Goal: Task Accomplishment & Management: Use online tool/utility

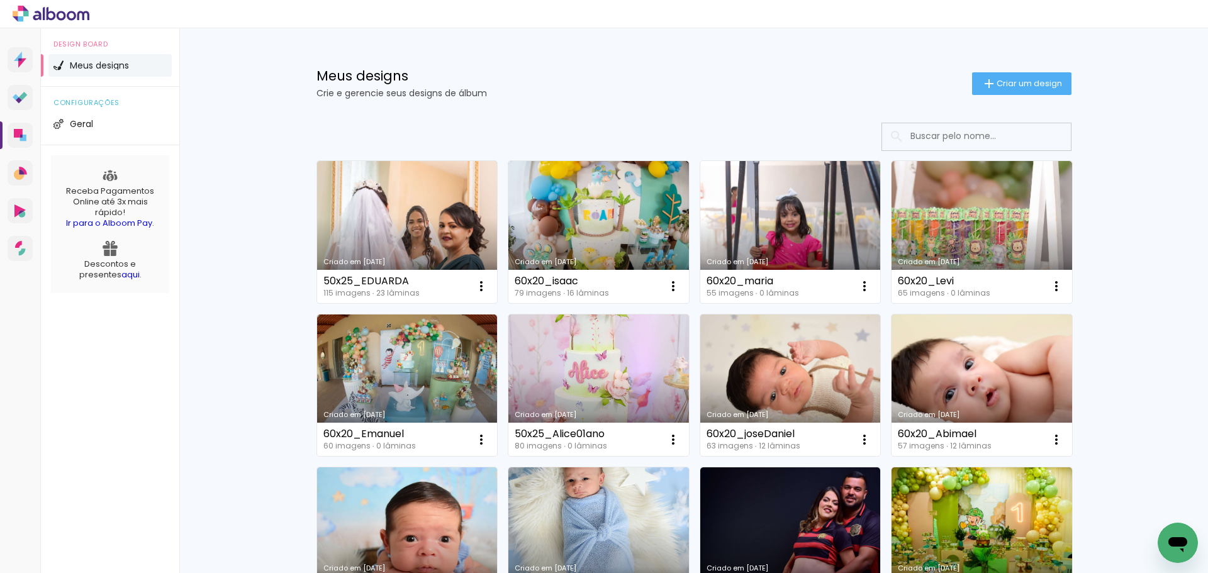
click at [778, 215] on link "Criado em [DATE]" at bounding box center [790, 232] width 181 height 142
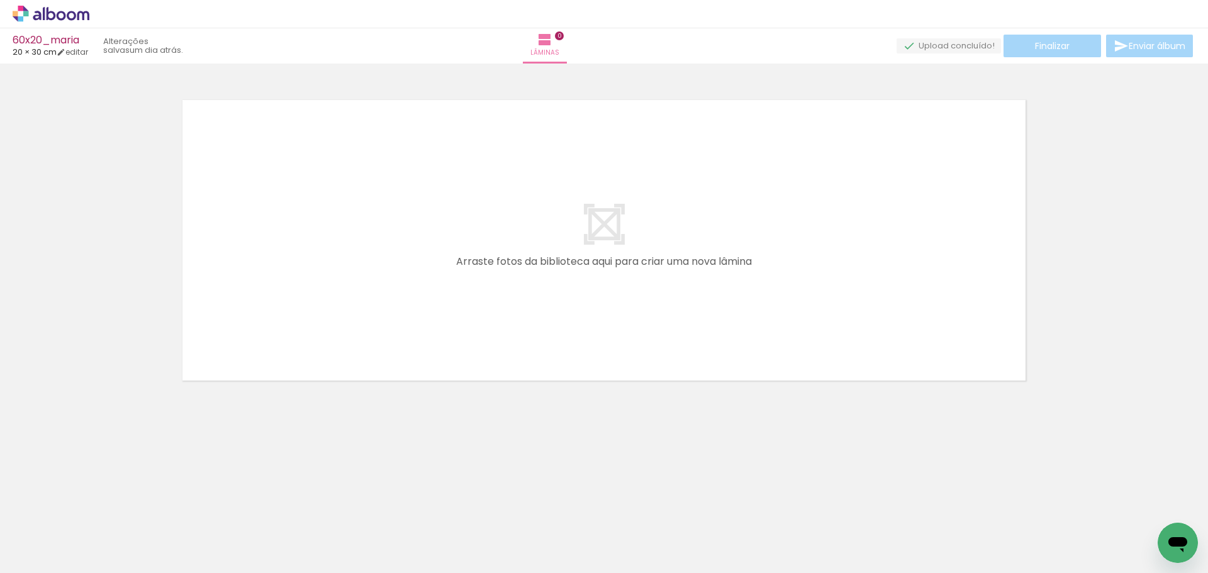
scroll to position [0, 1317]
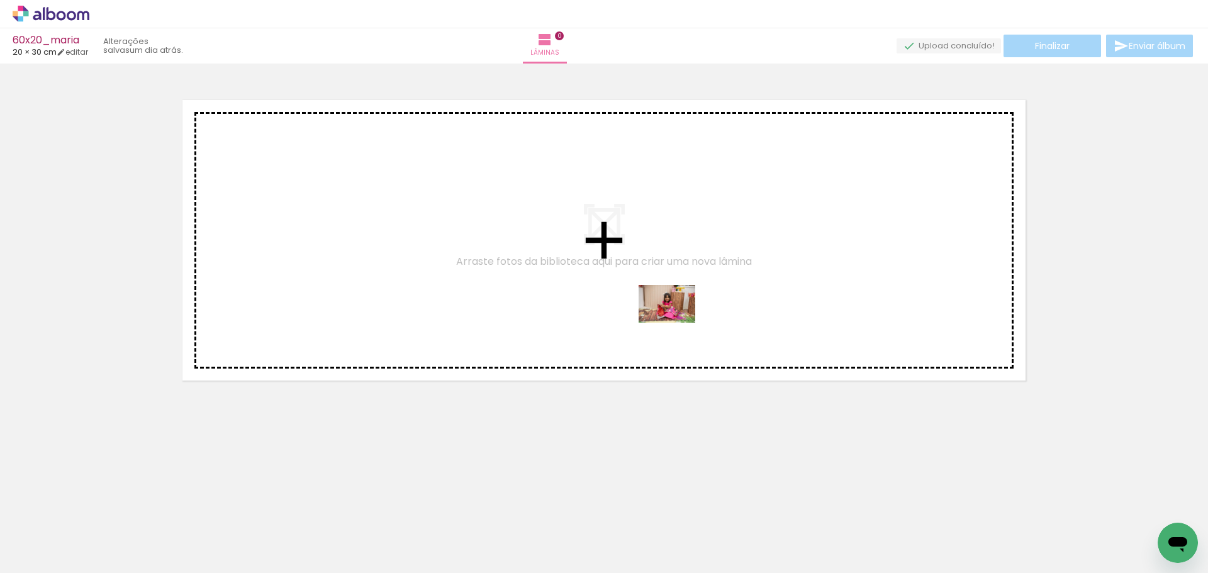
drag, startPoint x: 654, startPoint y: 533, endPoint x: 677, endPoint y: 322, distance: 212.0
click at [677, 322] on quentale-workspace at bounding box center [604, 286] width 1208 height 573
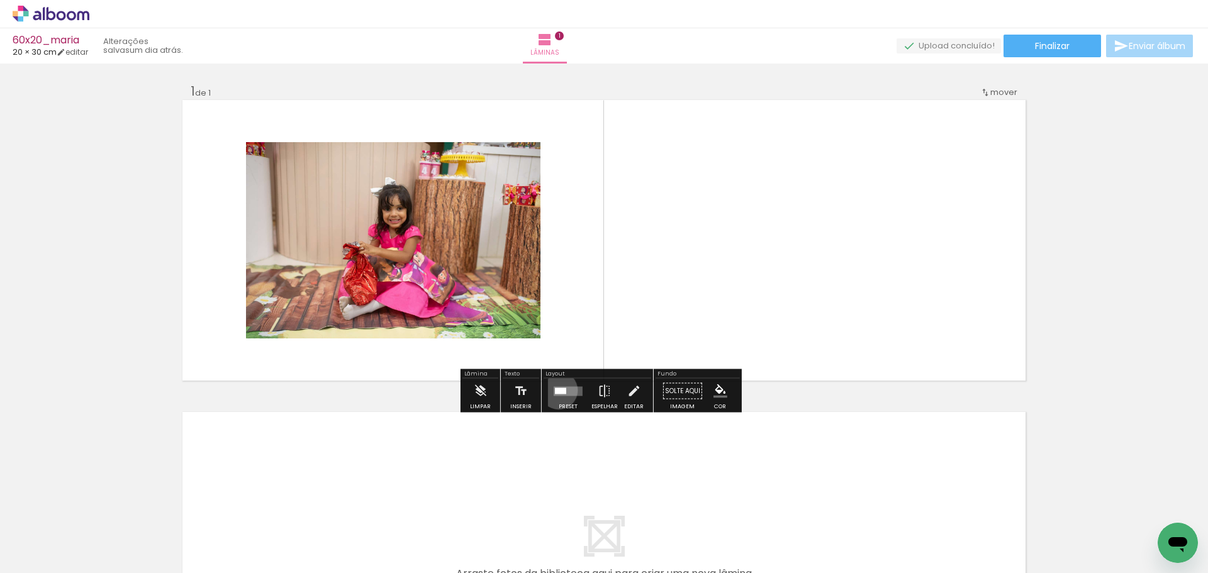
click at [556, 390] on div at bounding box center [560, 391] width 11 height 6
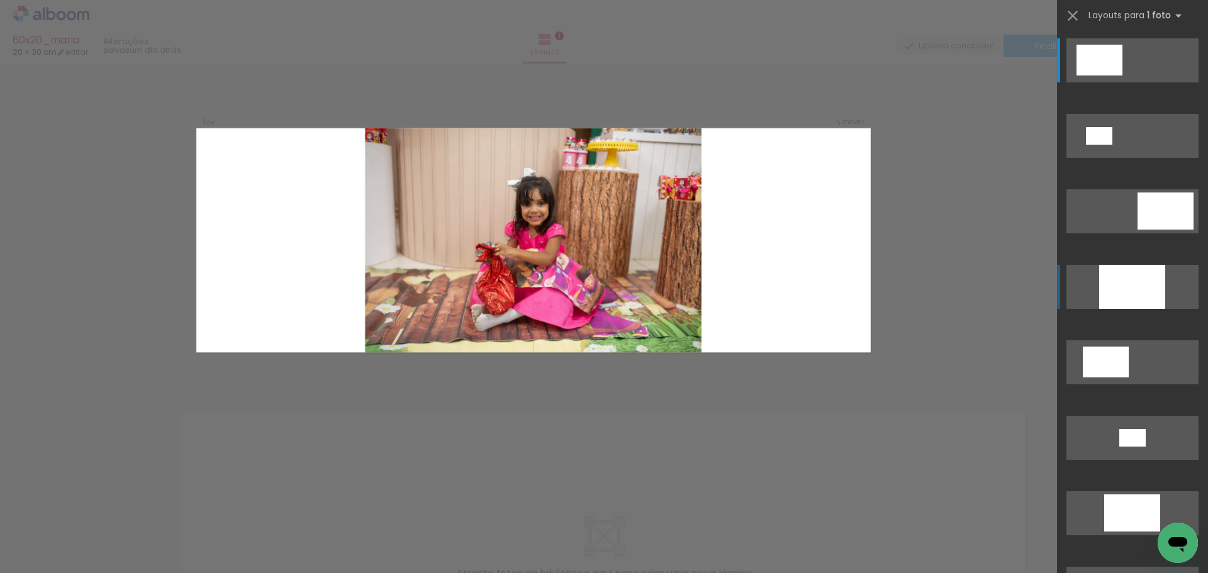
click at [1131, 279] on div at bounding box center [1132, 287] width 66 height 44
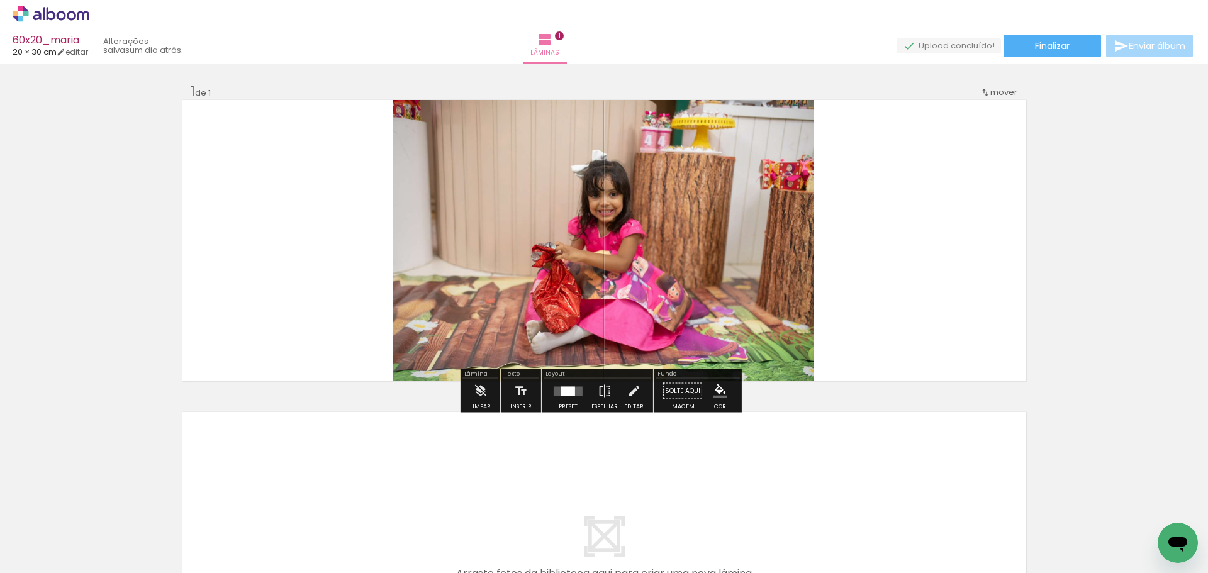
click at [674, 264] on quentale-photo at bounding box center [603, 240] width 421 height 281
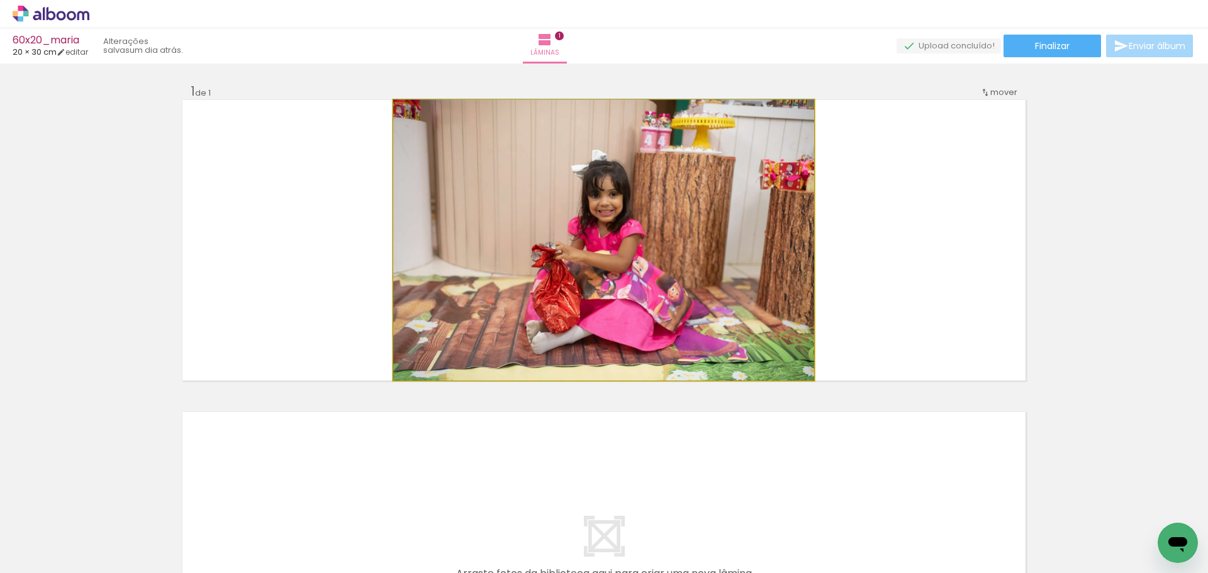
drag, startPoint x: 674, startPoint y: 264, endPoint x: 515, endPoint y: 264, distance: 159.2
click at [673, 264] on quentale-photo at bounding box center [603, 240] width 421 height 281
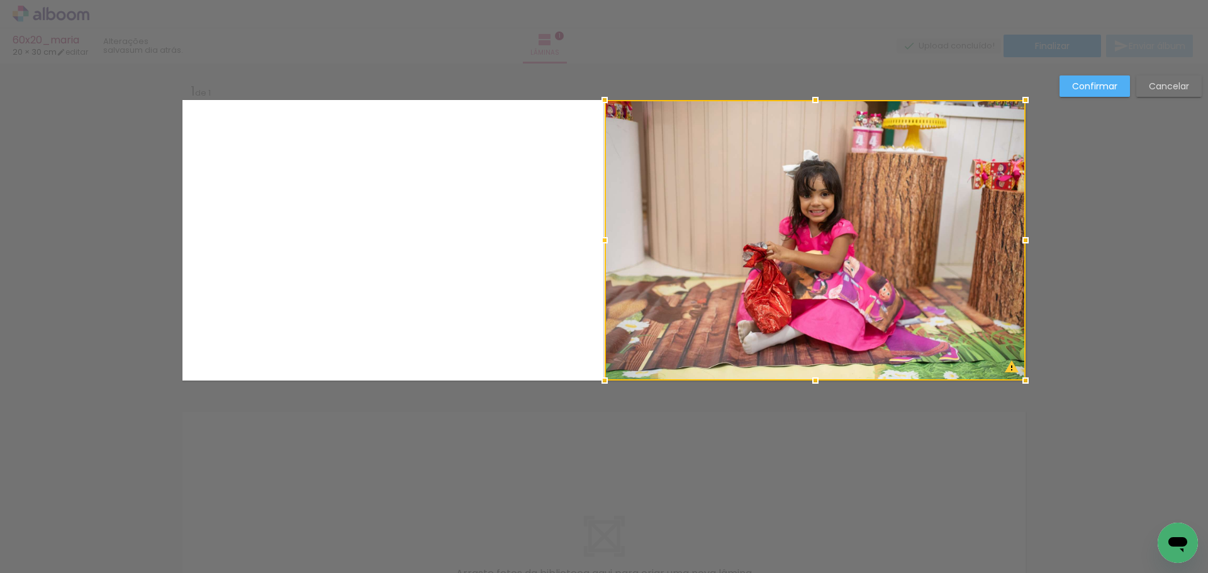
drag, startPoint x: 509, startPoint y: 262, endPoint x: 774, endPoint y: 247, distance: 265.4
click at [773, 247] on div at bounding box center [815, 240] width 421 height 281
click at [0, 0] on slot "Confirmar" at bounding box center [0, 0] width 0 height 0
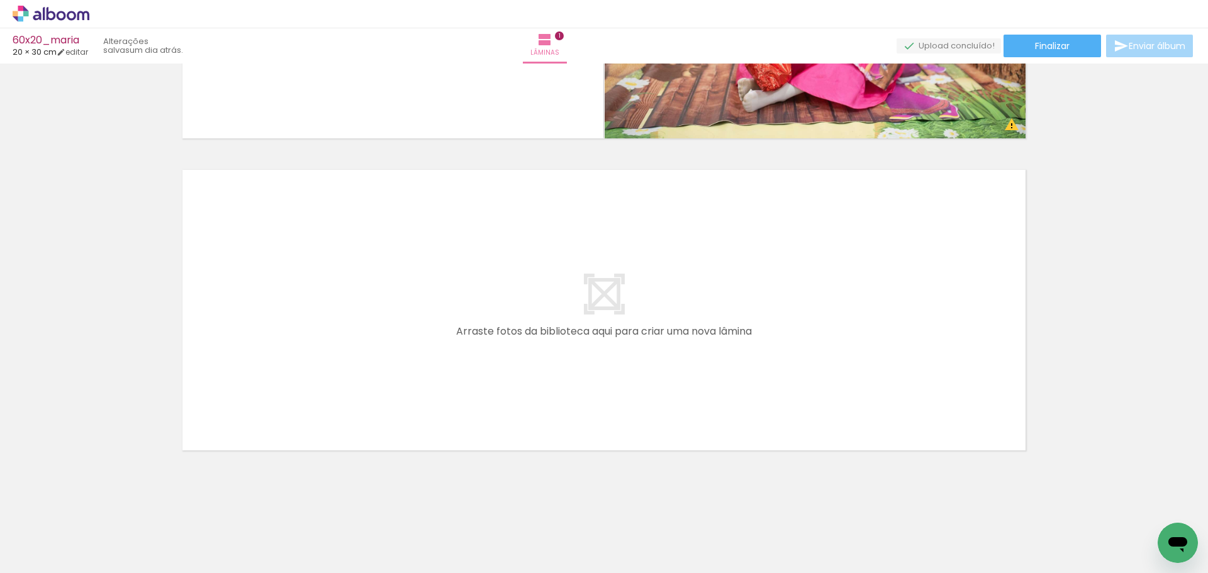
scroll to position [0, 3]
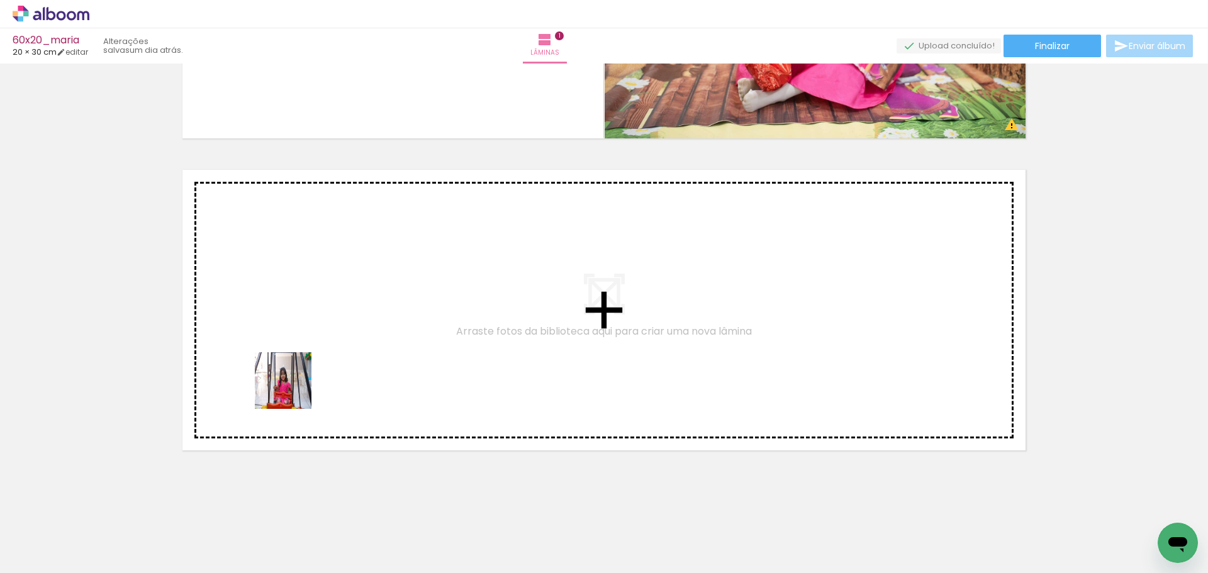
drag, startPoint x: 137, startPoint y: 535, endPoint x: 237, endPoint y: 508, distance: 103.5
click at [292, 390] on quentale-workspace at bounding box center [604, 286] width 1208 height 573
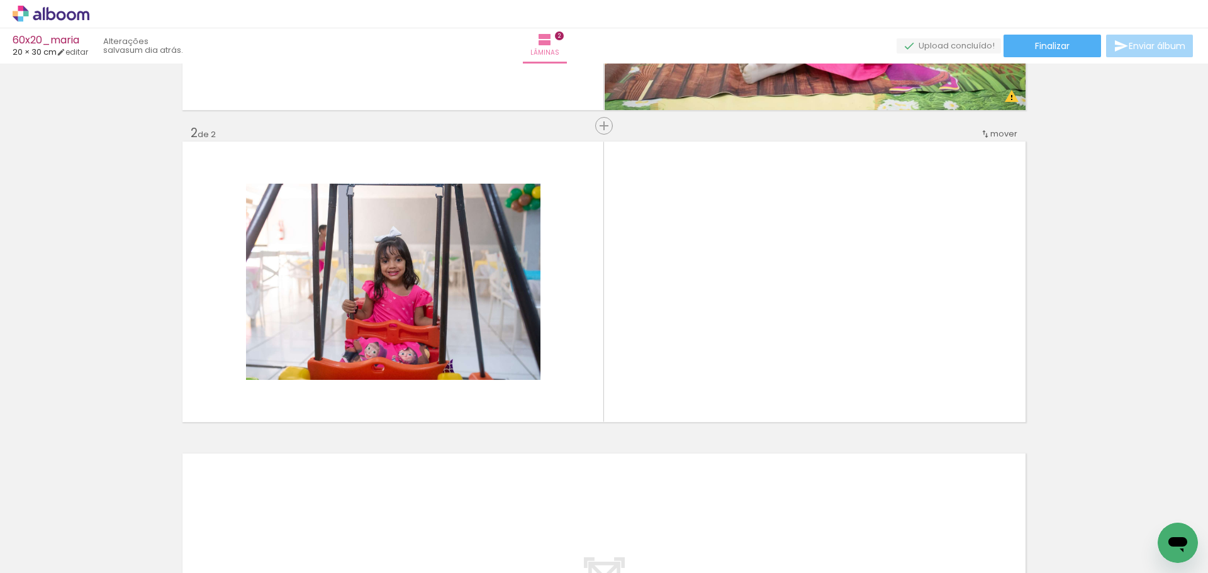
scroll to position [274, 0]
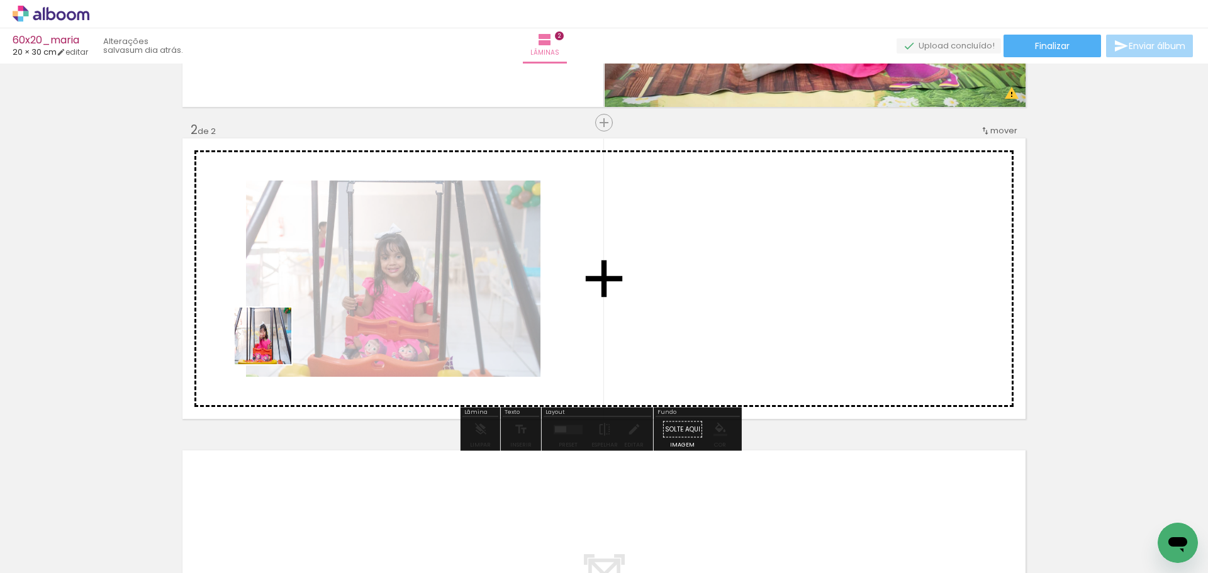
drag, startPoint x: 247, startPoint y: 416, endPoint x: 263, endPoint y: 506, distance: 91.5
click at [286, 354] on quentale-workspace at bounding box center [604, 286] width 1208 height 573
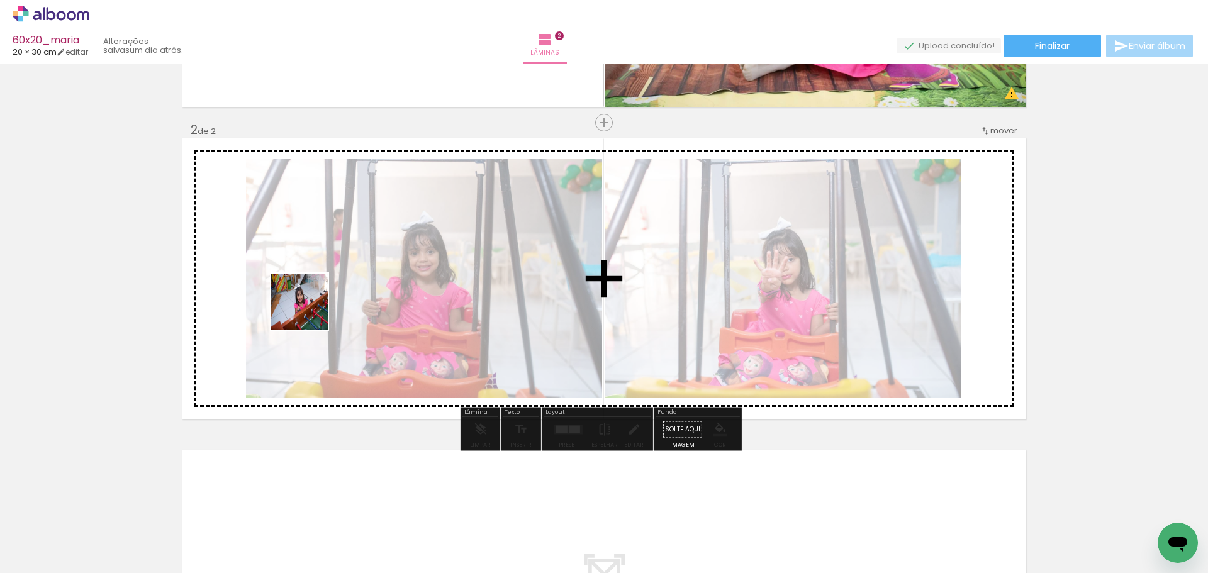
drag, startPoint x: 286, startPoint y: 423, endPoint x: 328, endPoint y: 505, distance: 92.0
click at [312, 324] on quentale-workspace at bounding box center [604, 286] width 1208 height 573
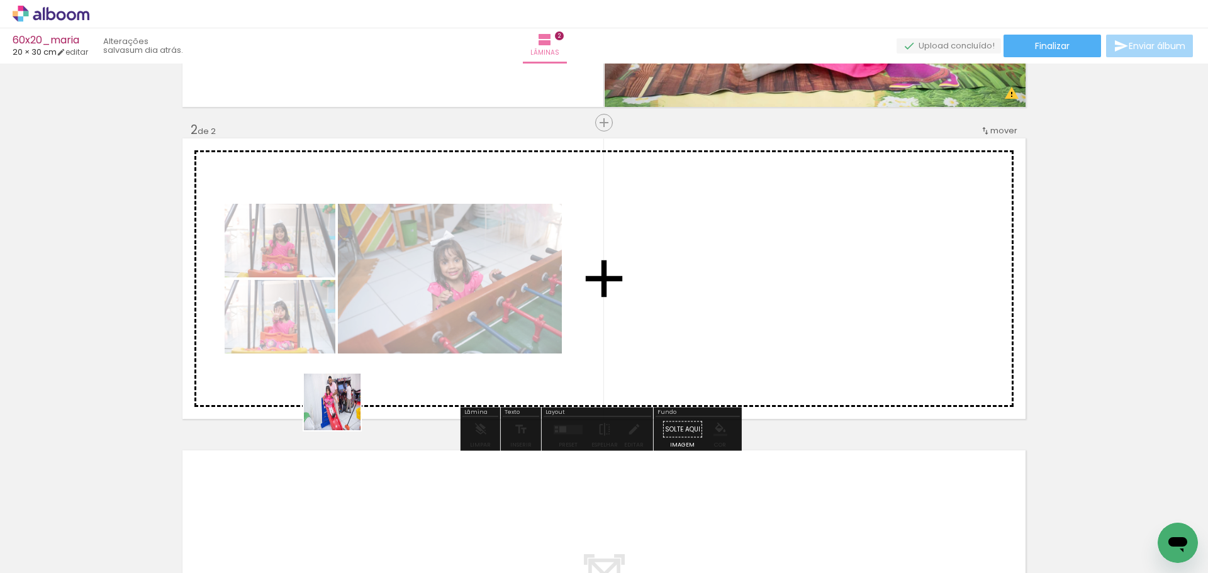
drag, startPoint x: 342, startPoint y: 506, endPoint x: 361, endPoint y: 420, distance: 88.3
click at [351, 353] on quentale-workspace at bounding box center [604, 286] width 1208 height 573
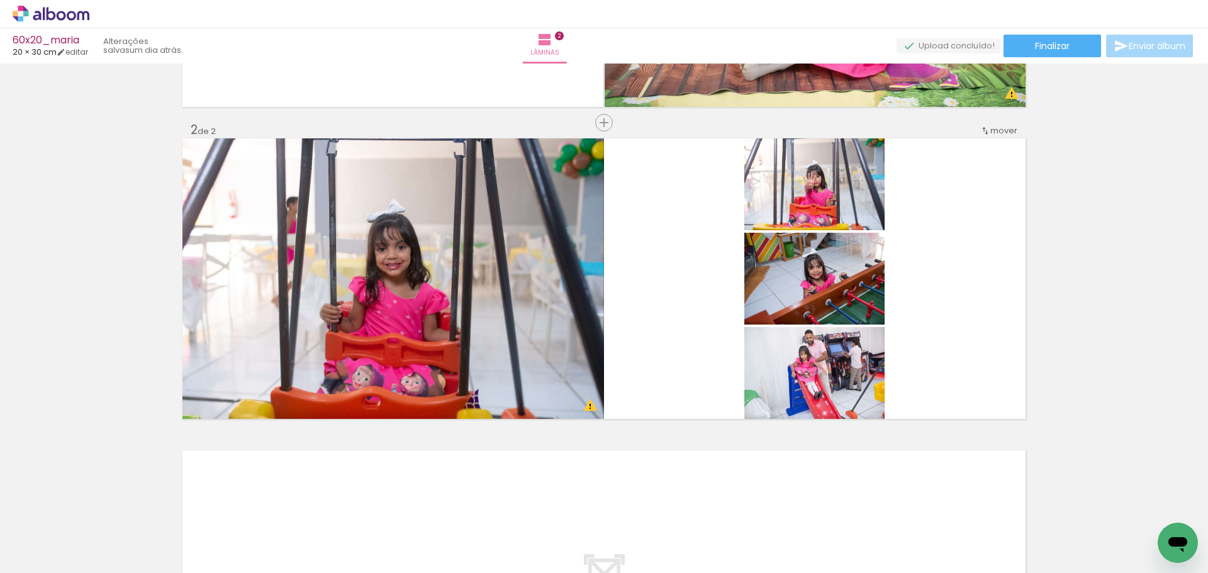
scroll to position [0, 87]
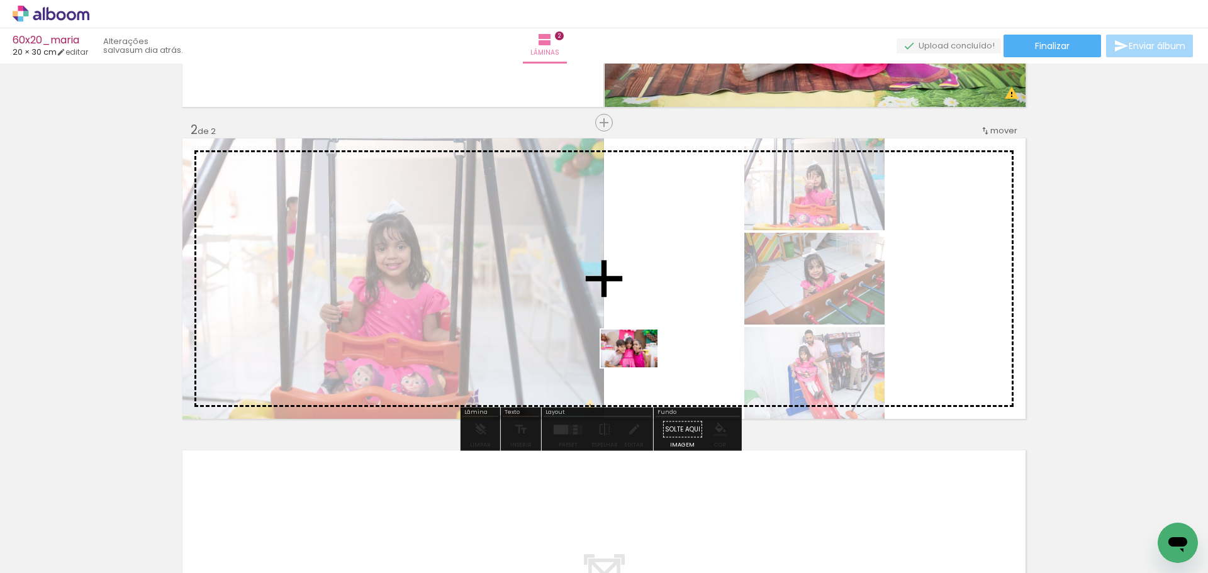
drag, startPoint x: 463, startPoint y: 539, endPoint x: 583, endPoint y: 480, distance: 134.0
click at [643, 363] on quentale-workspace at bounding box center [604, 286] width 1208 height 573
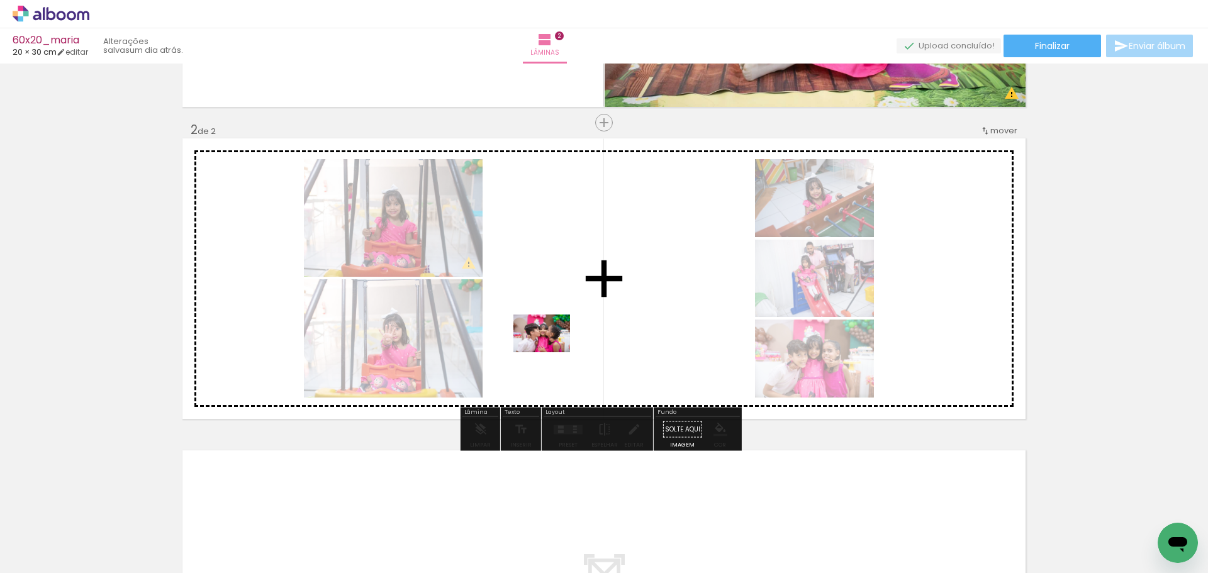
drag, startPoint x: 531, startPoint y: 537, endPoint x: 551, endPoint y: 352, distance: 185.5
click at [551, 352] on quentale-workspace at bounding box center [604, 286] width 1208 height 573
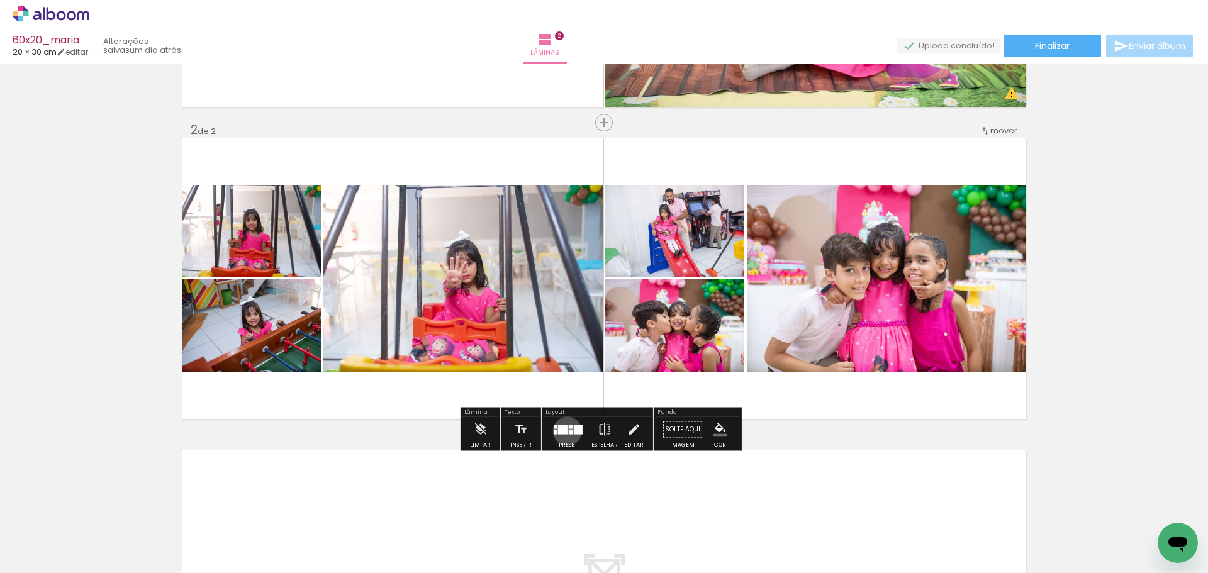
click at [564, 431] on div at bounding box center [562, 429] width 9 height 9
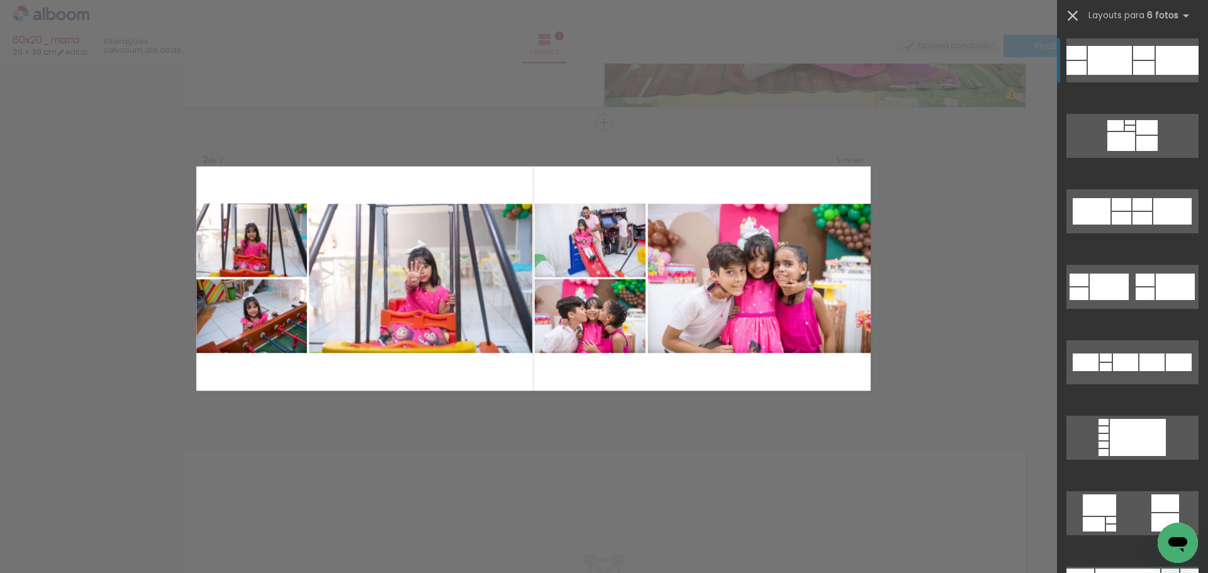
click at [1072, 17] on iron-icon at bounding box center [1073, 16] width 18 height 18
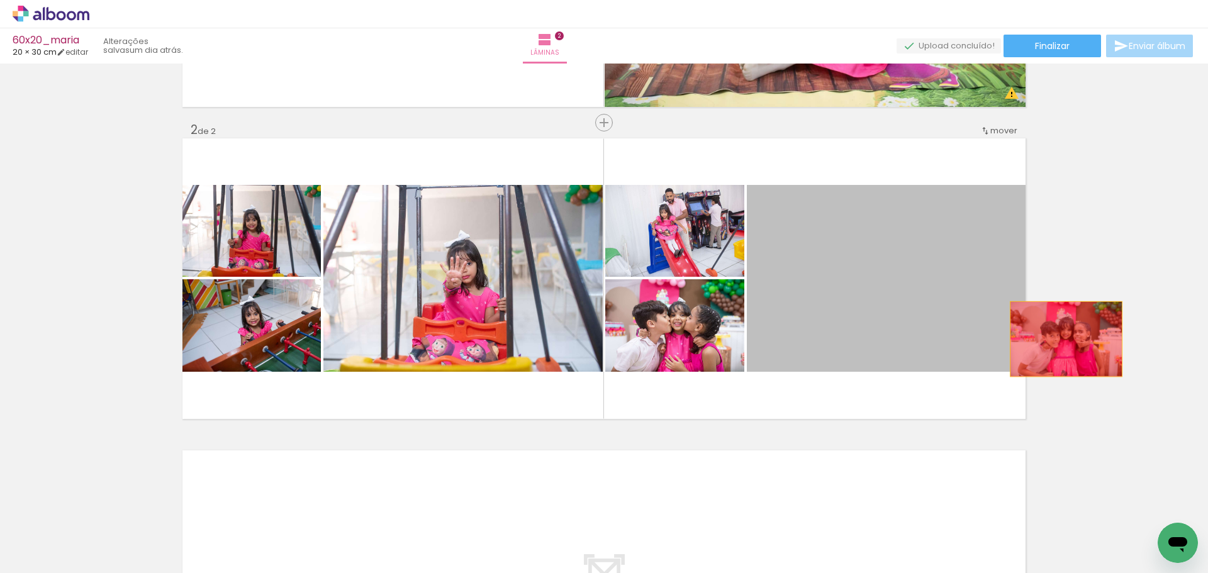
drag, startPoint x: 877, startPoint y: 304, endPoint x: 1033, endPoint y: 339, distance: 159.9
click at [1063, 340] on div "Inserir lâmina 1 de 2 Inserir lâmina 2 de 2 O Designbox precisará aumentar a su…" at bounding box center [604, 262] width 1208 height 937
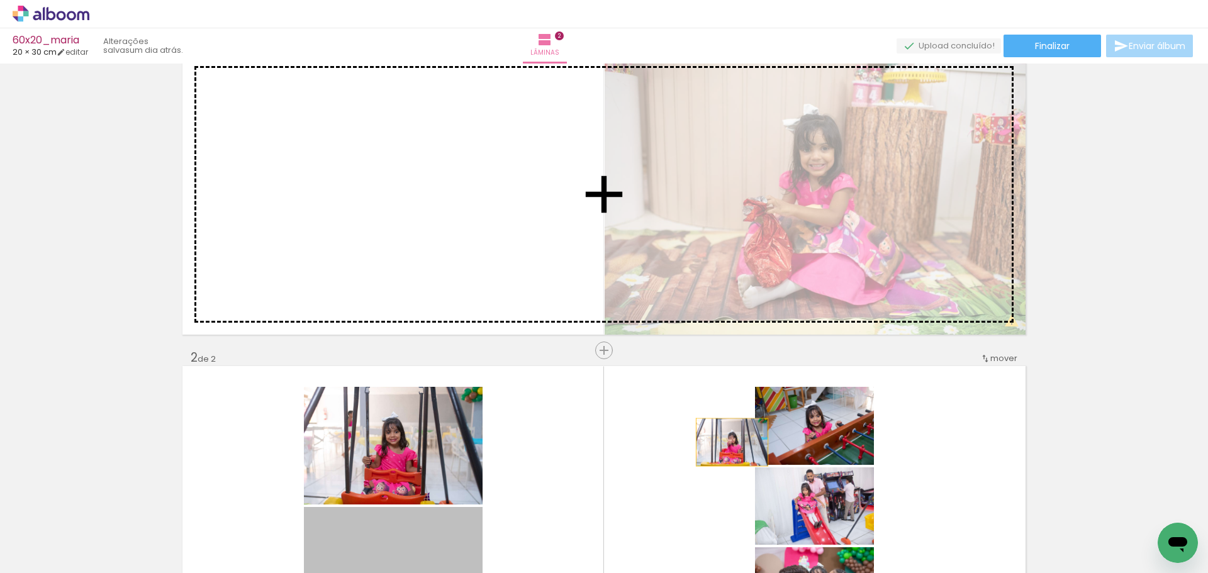
scroll to position [22, 0]
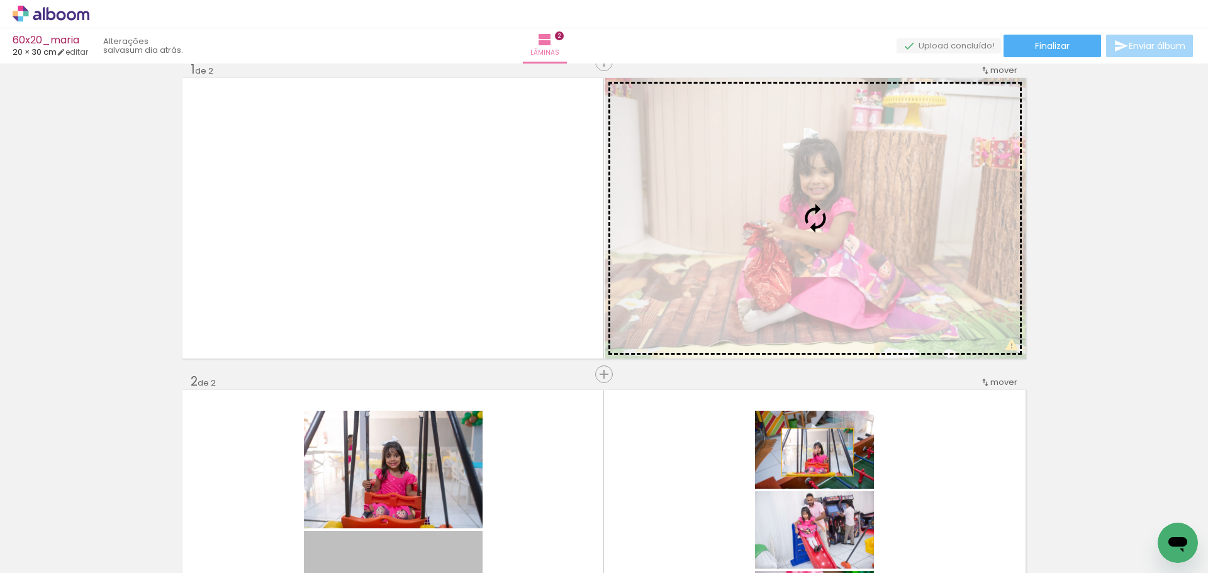
drag, startPoint x: 406, startPoint y: 347, endPoint x: 813, endPoint y: 201, distance: 432.8
click at [813, 201] on div "Inserir lâmina 1 de 2 Inserir lâmina 2 de 2 O Designbox precisará aumentar a su…" at bounding box center [604, 514] width 1208 height 937
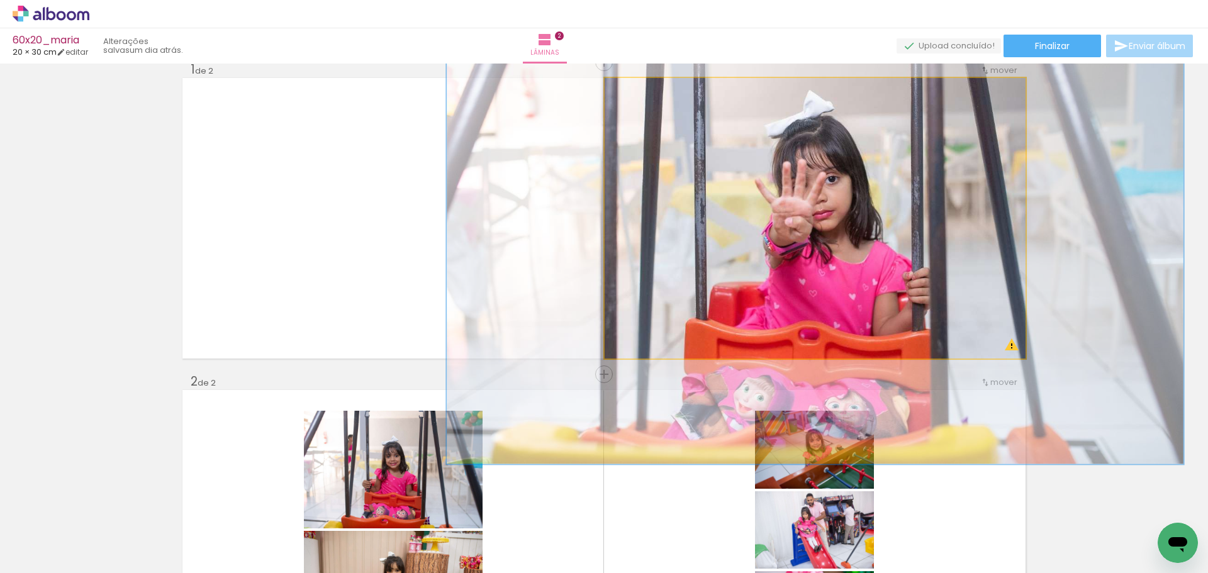
drag, startPoint x: 633, startPoint y: 89, endPoint x: 666, endPoint y: 103, distance: 35.3
type paper-slider "175"
click at [666, 103] on quentale-photo at bounding box center [815, 218] width 421 height 281
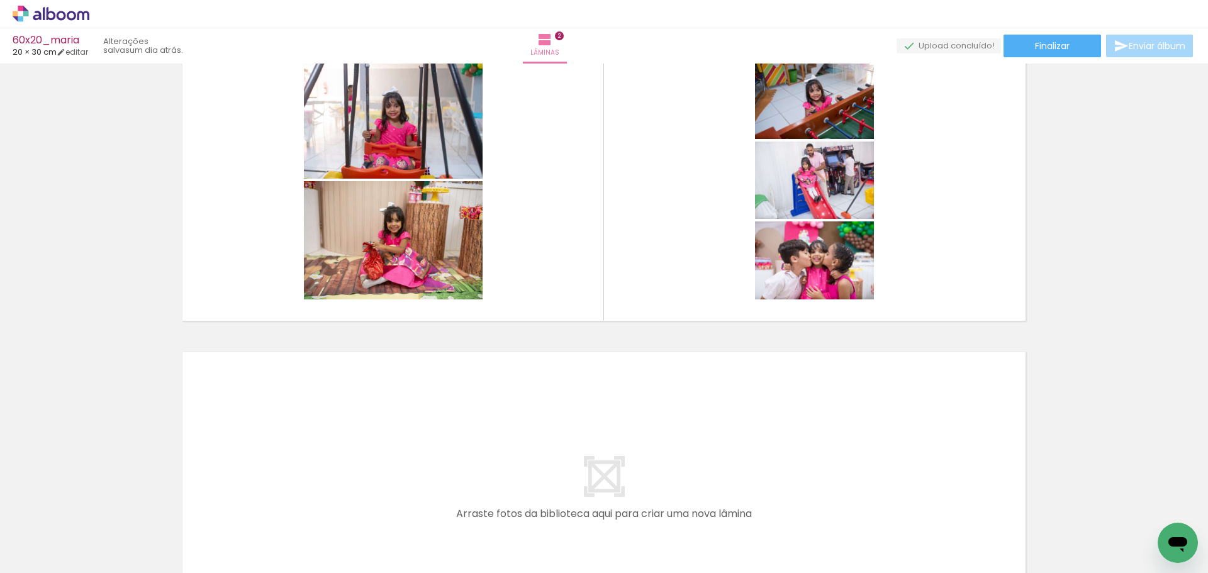
scroll to position [379, 0]
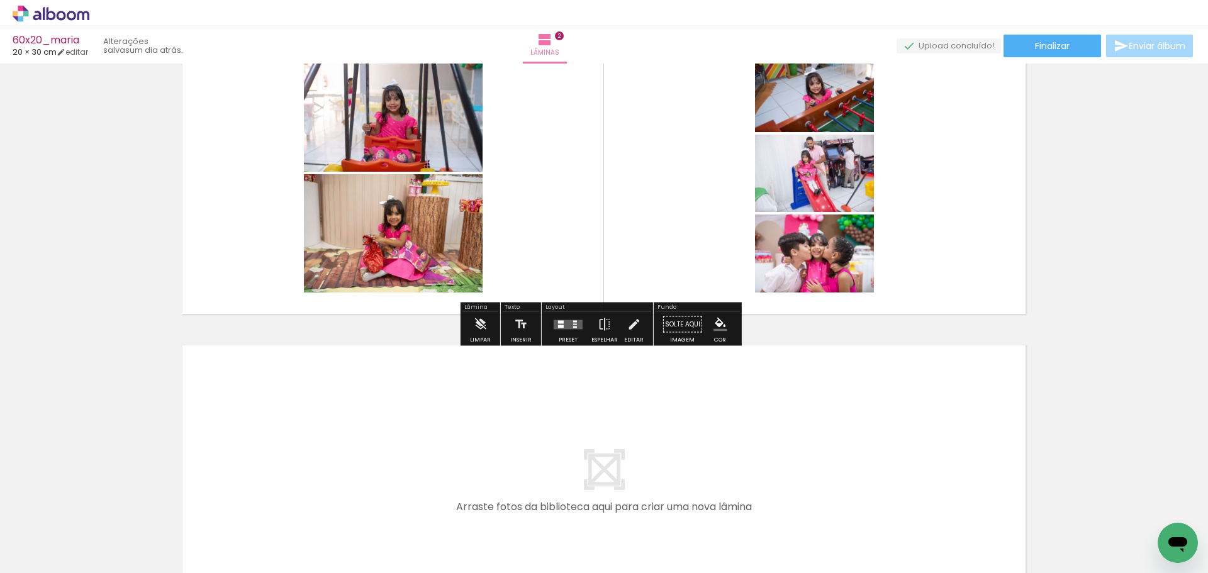
click at [558, 323] on div at bounding box center [561, 321] width 6 height 3
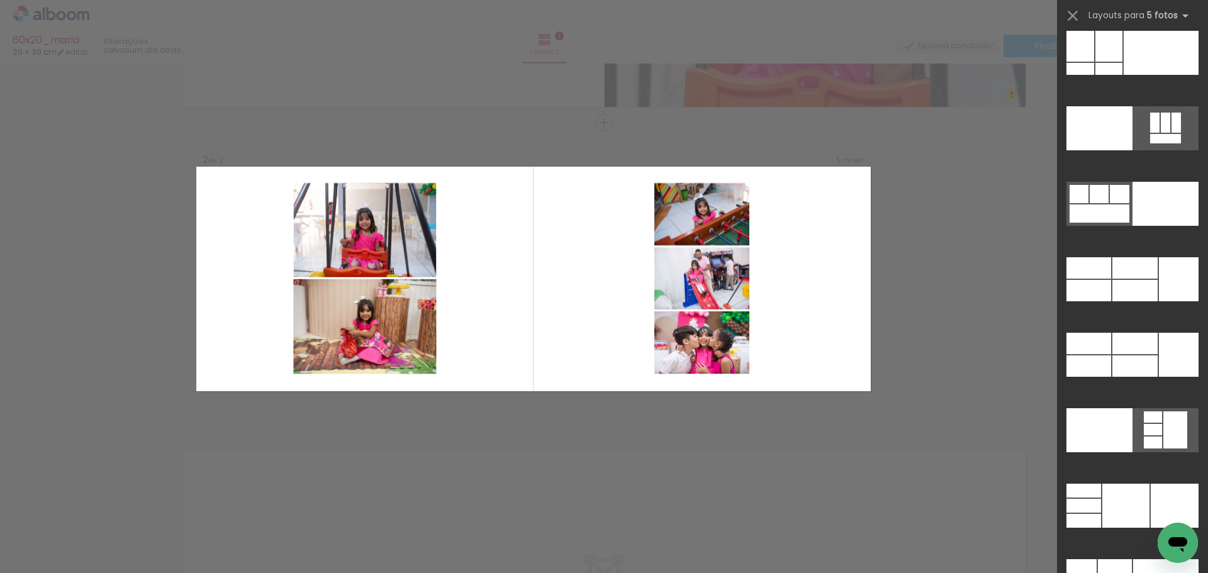
scroll to position [33239, 0]
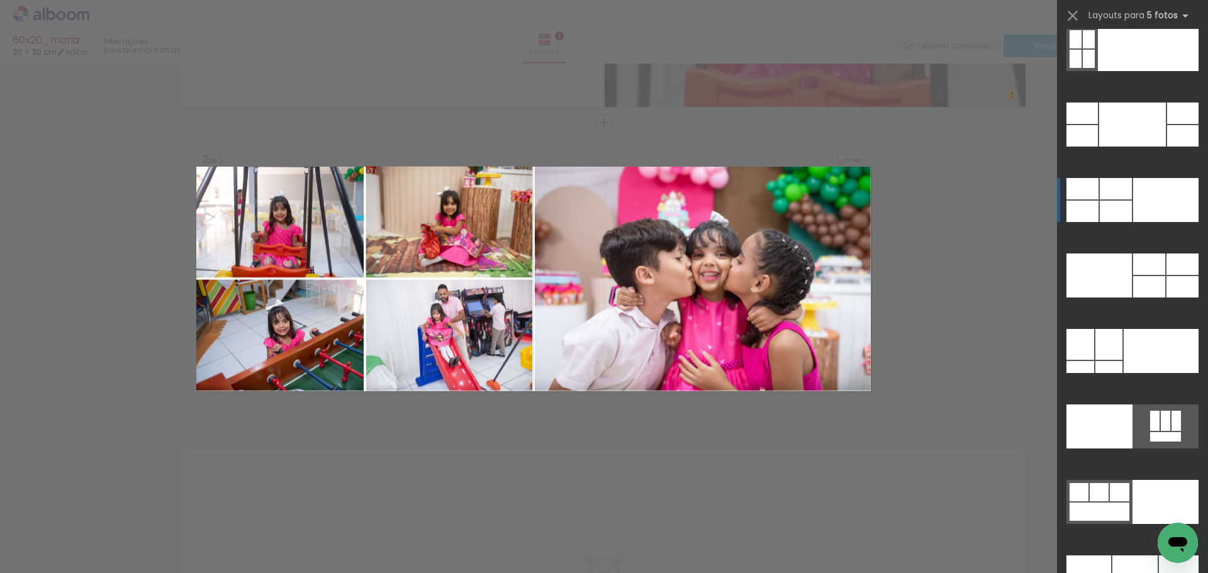
click at [1159, 191] on div at bounding box center [1165, 200] width 65 height 44
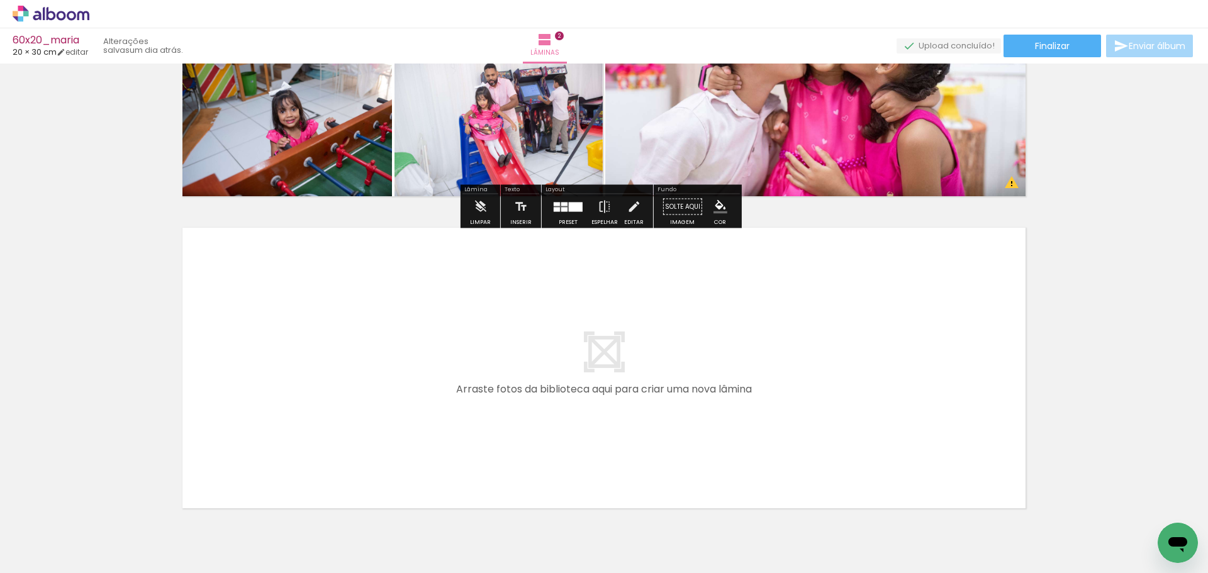
scroll to position [504, 0]
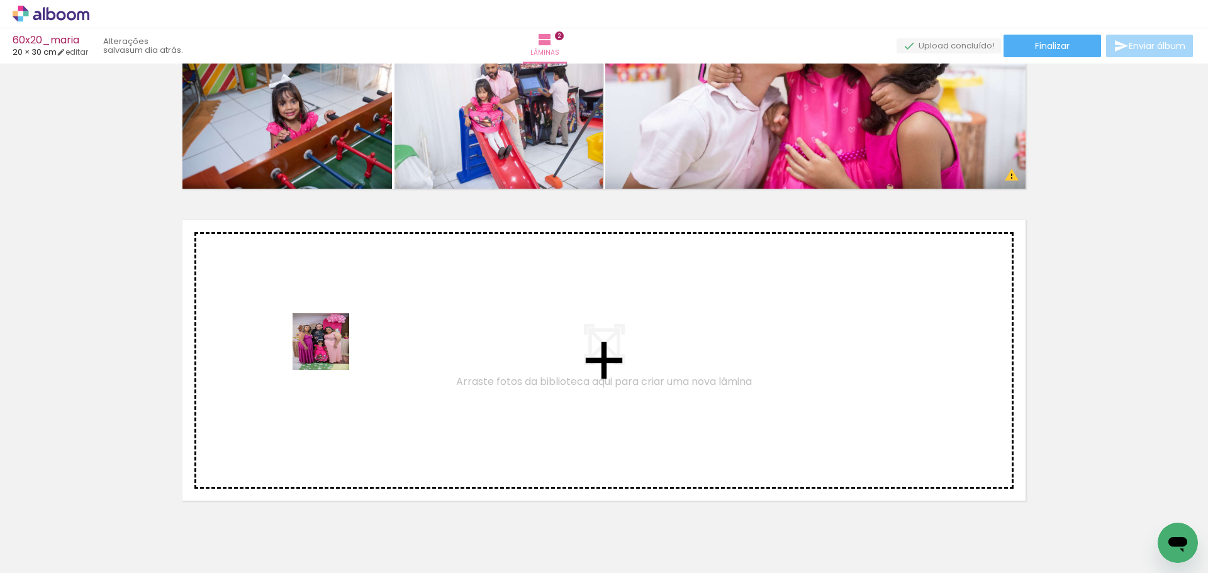
drag, startPoint x: 330, startPoint y: 495, endPoint x: 395, endPoint y: 525, distance: 71.5
click at [332, 344] on quentale-workspace at bounding box center [604, 286] width 1208 height 573
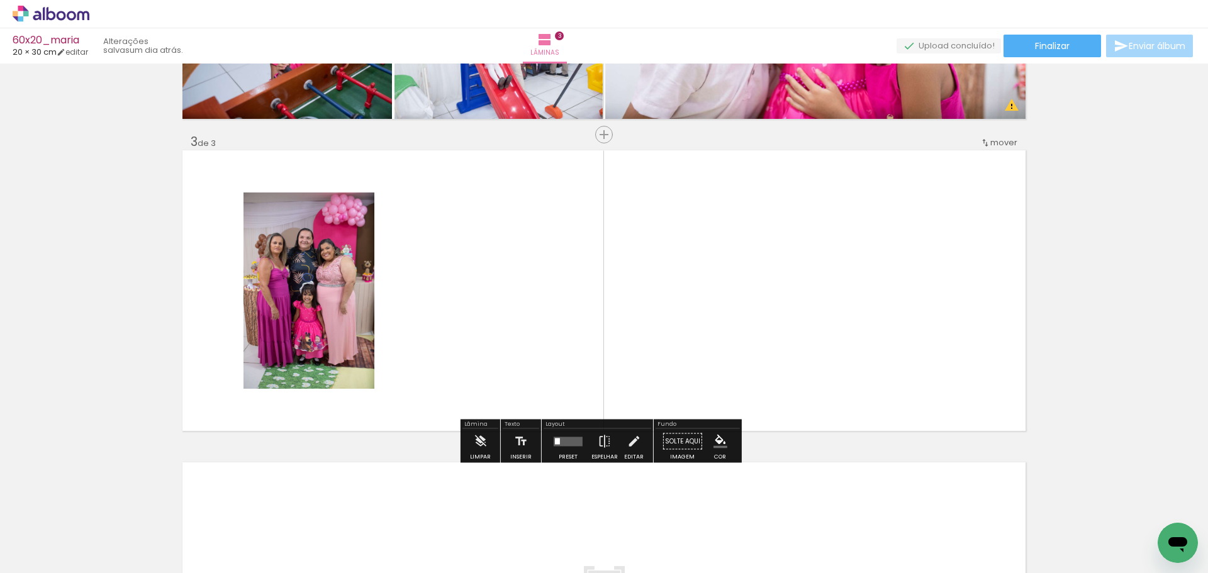
scroll to position [586, 0]
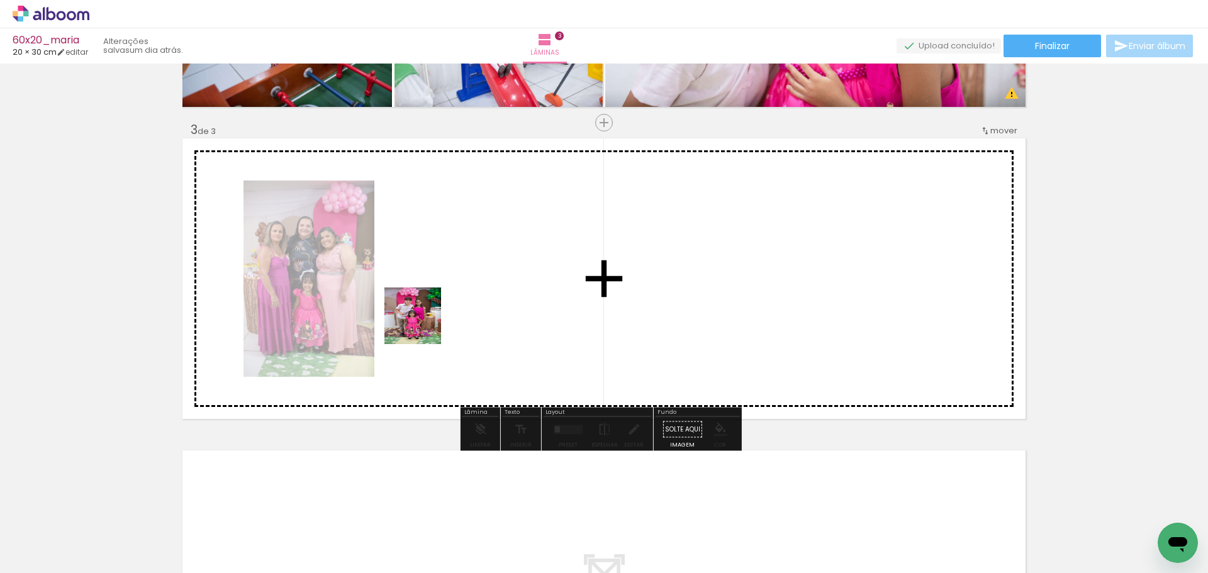
drag, startPoint x: 398, startPoint y: 534, endPoint x: 425, endPoint y: 300, distance: 236.3
click at [425, 300] on quentale-workspace at bounding box center [604, 286] width 1208 height 573
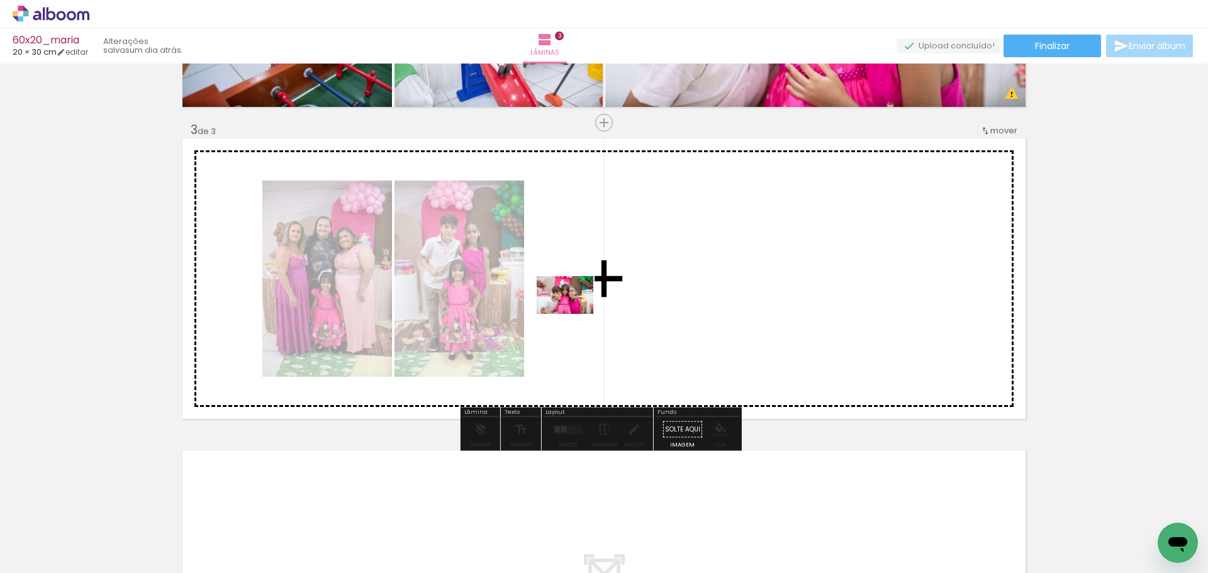
drag, startPoint x: 473, startPoint y: 539, endPoint x: 575, endPoint y: 314, distance: 247.3
click at [575, 314] on quentale-workspace at bounding box center [604, 286] width 1208 height 573
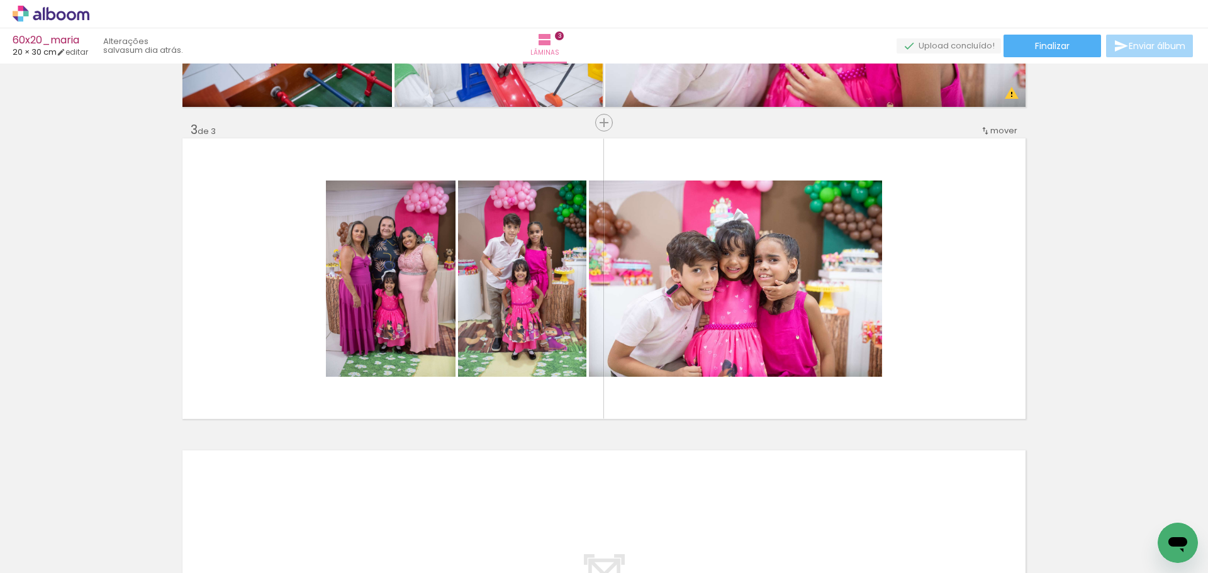
scroll to position [0, 1479]
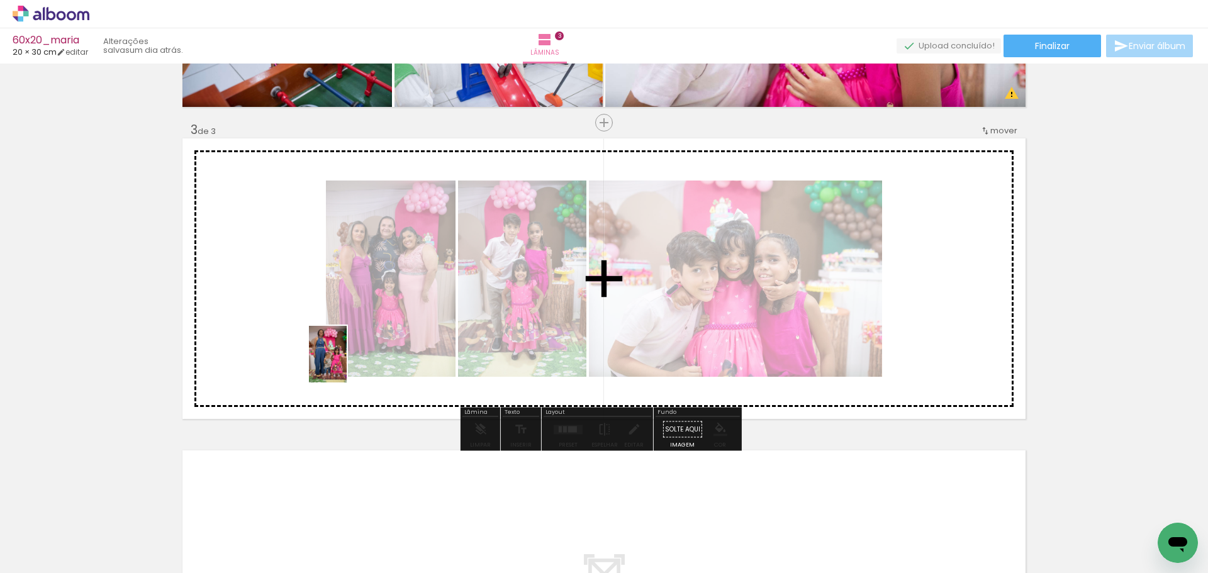
drag, startPoint x: 622, startPoint y: 537, endPoint x: 429, endPoint y: 470, distance: 203.8
click at [334, 356] on quentale-workspace at bounding box center [604, 286] width 1208 height 573
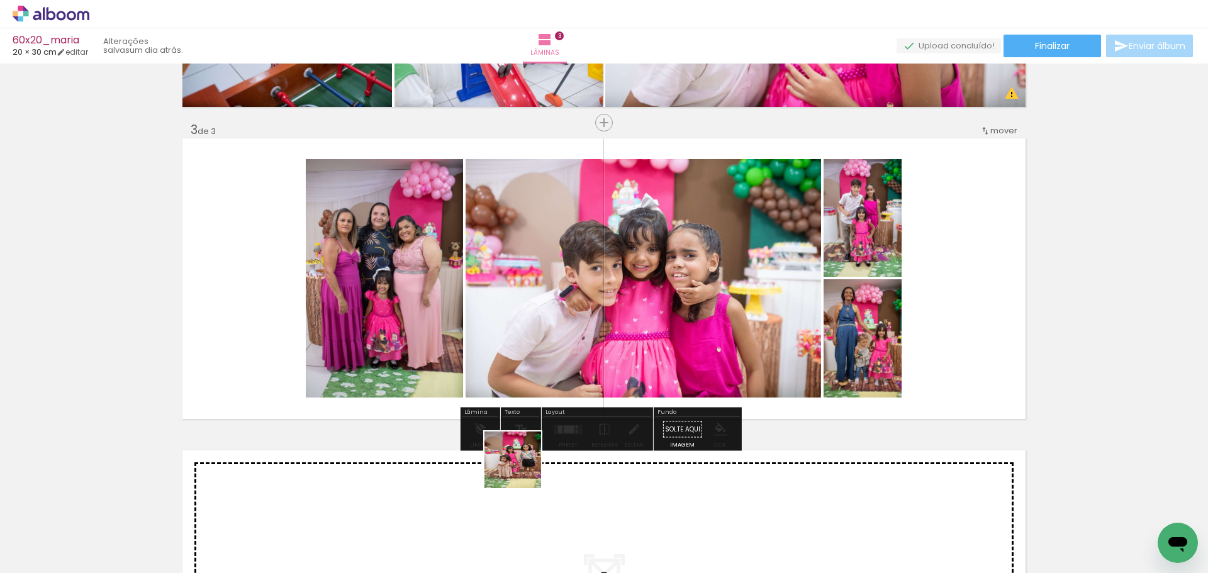
drag, startPoint x: 554, startPoint y: 529, endPoint x: 359, endPoint y: 344, distance: 268.4
click at [359, 344] on quentale-workspace at bounding box center [604, 286] width 1208 height 573
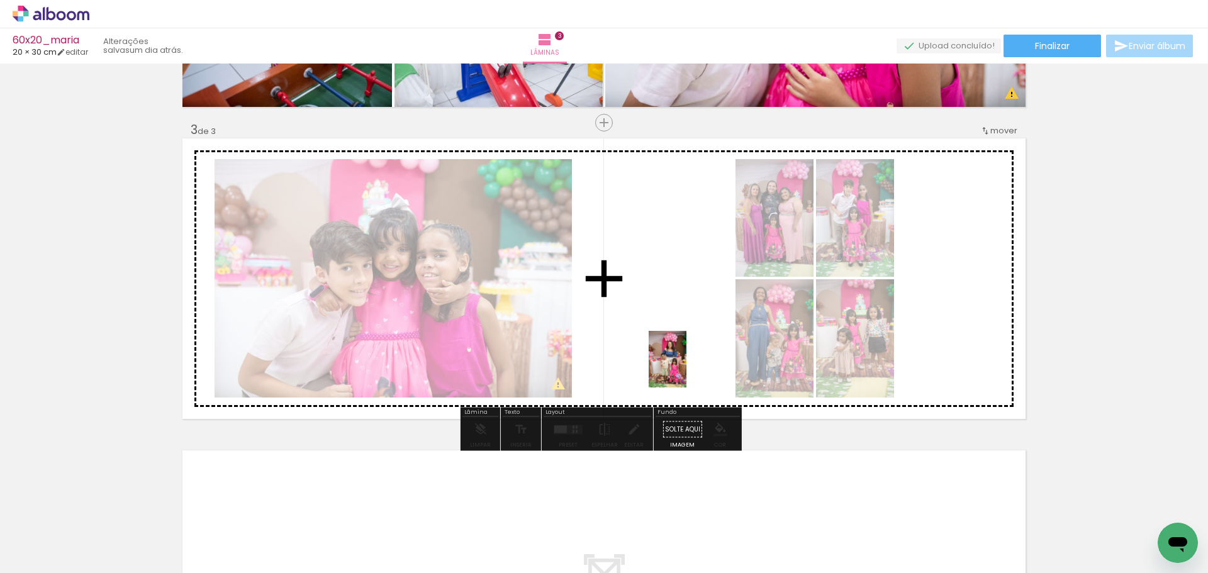
drag, startPoint x: 973, startPoint y: 547, endPoint x: 687, endPoint y: 368, distance: 337.9
click at [687, 368] on quentale-workspace at bounding box center [604, 286] width 1208 height 573
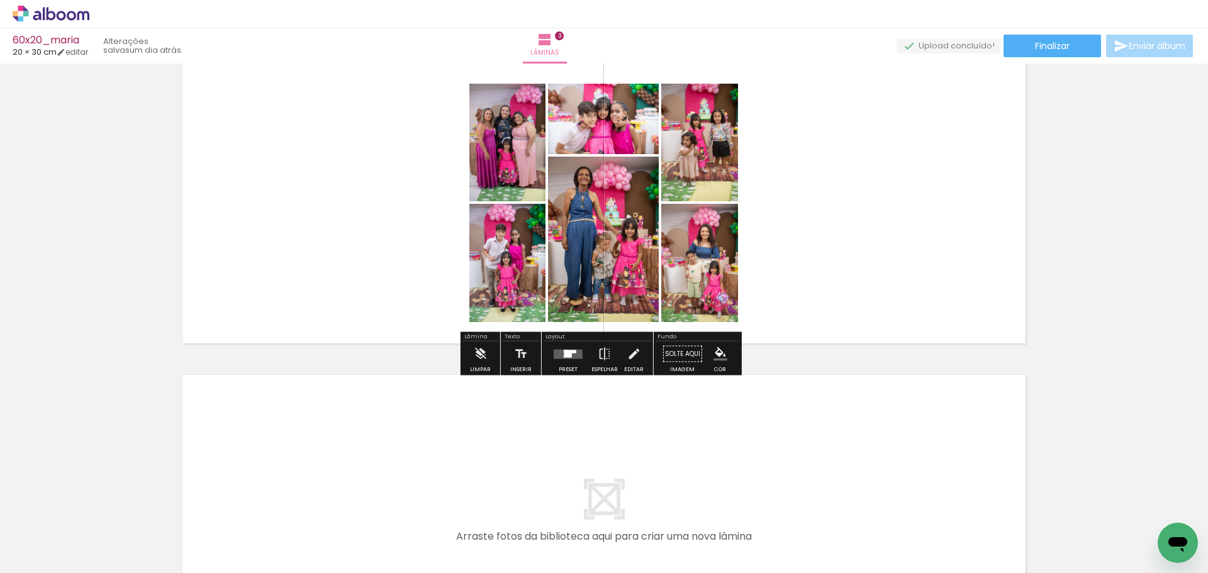
scroll to position [670, 0]
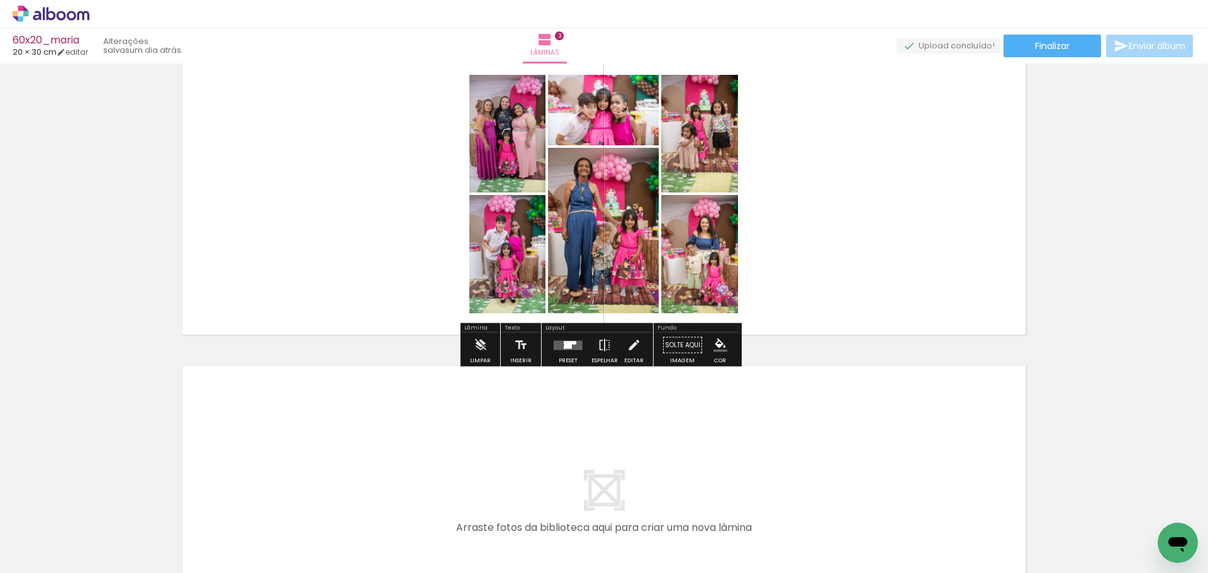
click at [564, 346] on div at bounding box center [568, 345] width 8 height 7
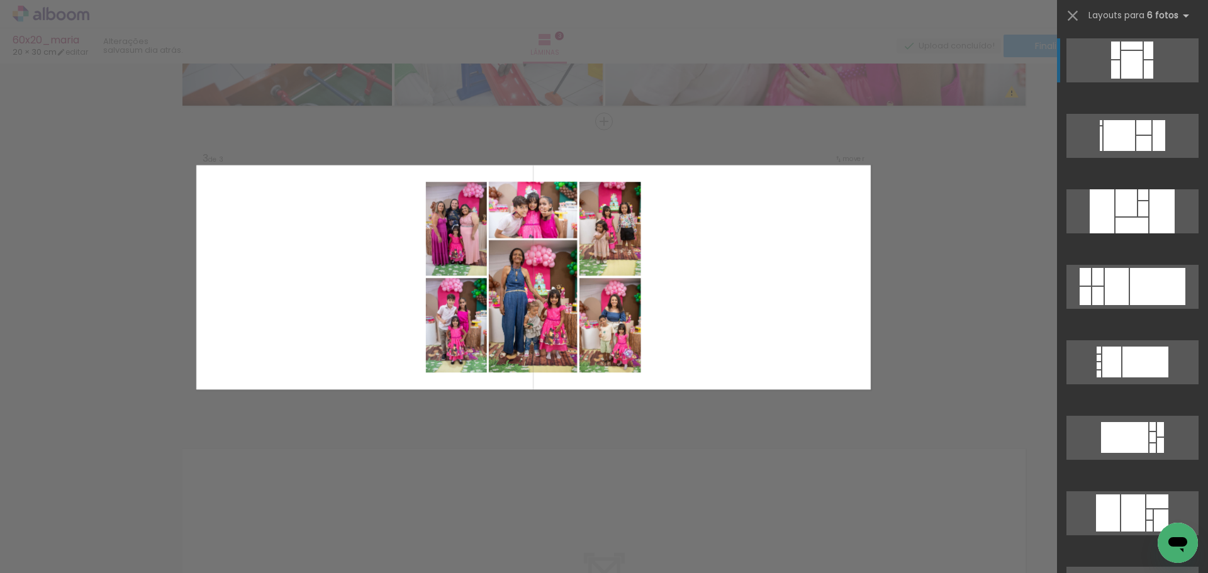
scroll to position [586, 0]
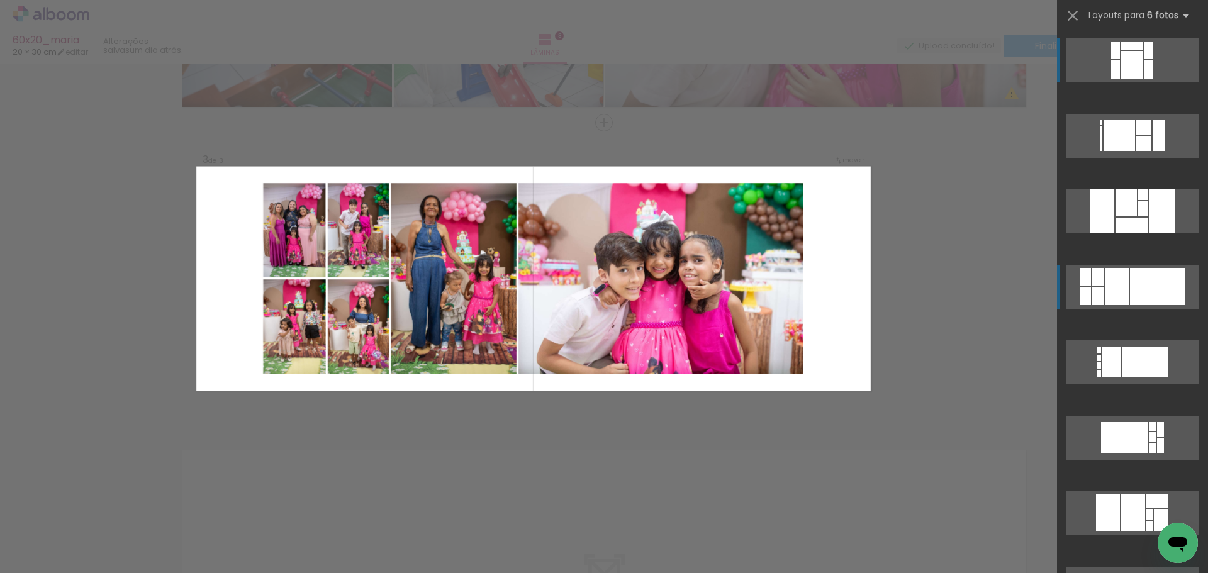
click at [1162, 284] on div at bounding box center [1157, 286] width 55 height 37
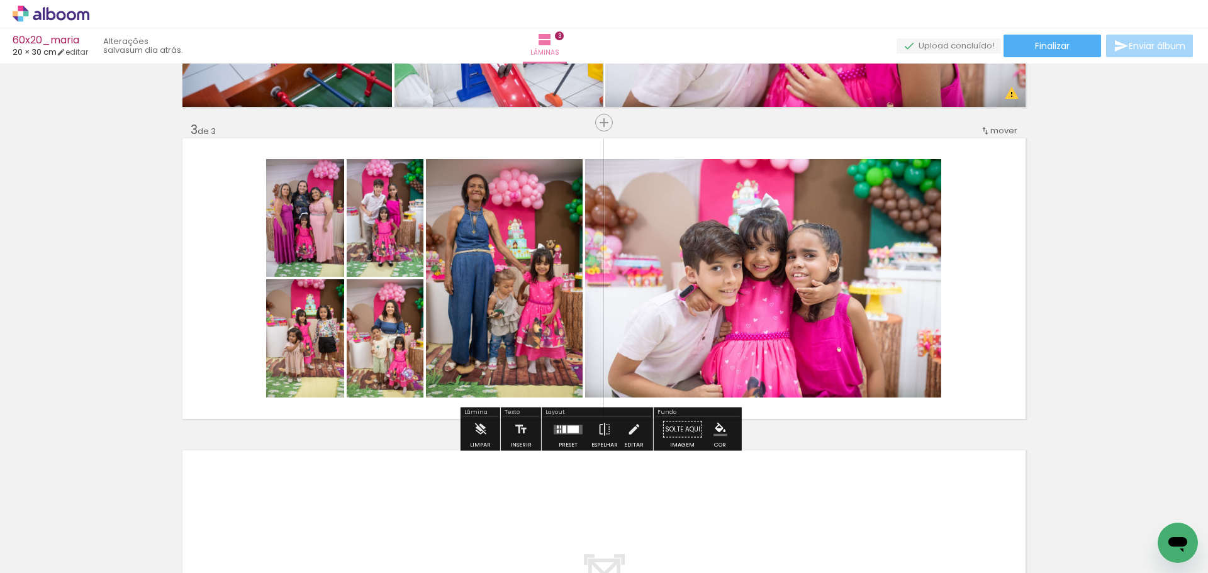
click at [762, 307] on quentale-photo at bounding box center [763, 278] width 356 height 239
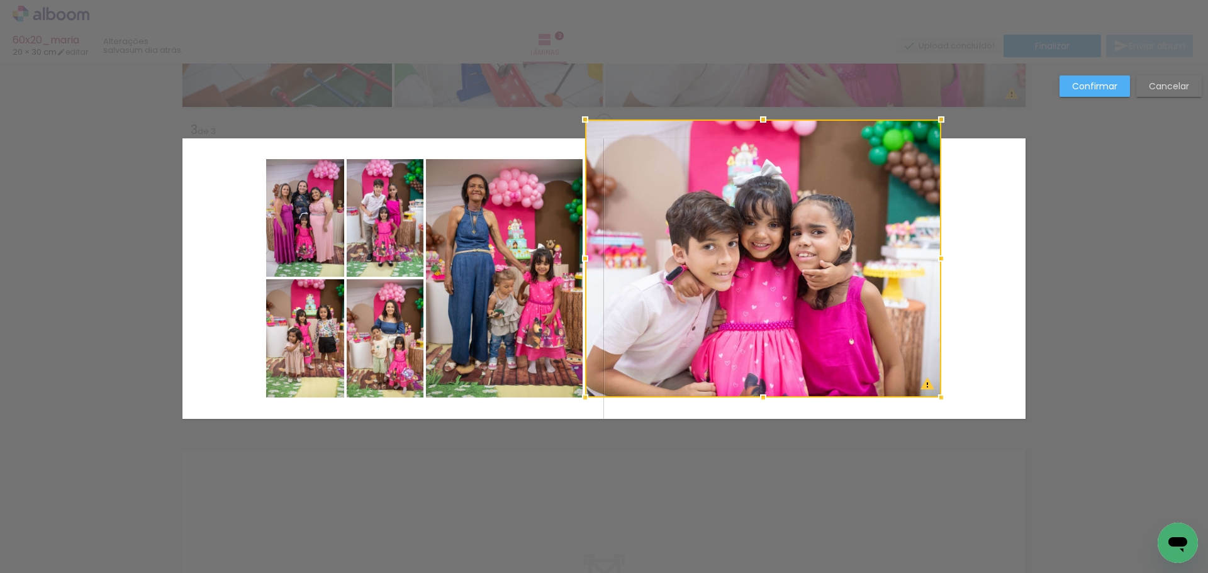
drag, startPoint x: 760, startPoint y: 163, endPoint x: 772, endPoint y: 208, distance: 46.4
click at [763, 132] on div at bounding box center [763, 119] width 25 height 25
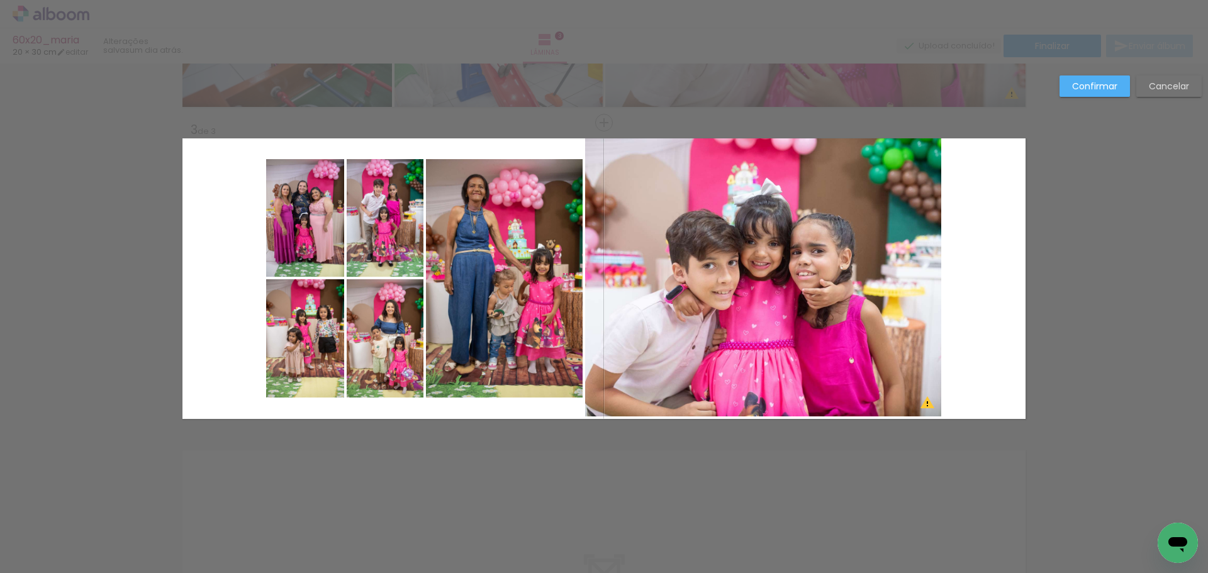
click at [753, 319] on quentale-photo at bounding box center [763, 277] width 356 height 278
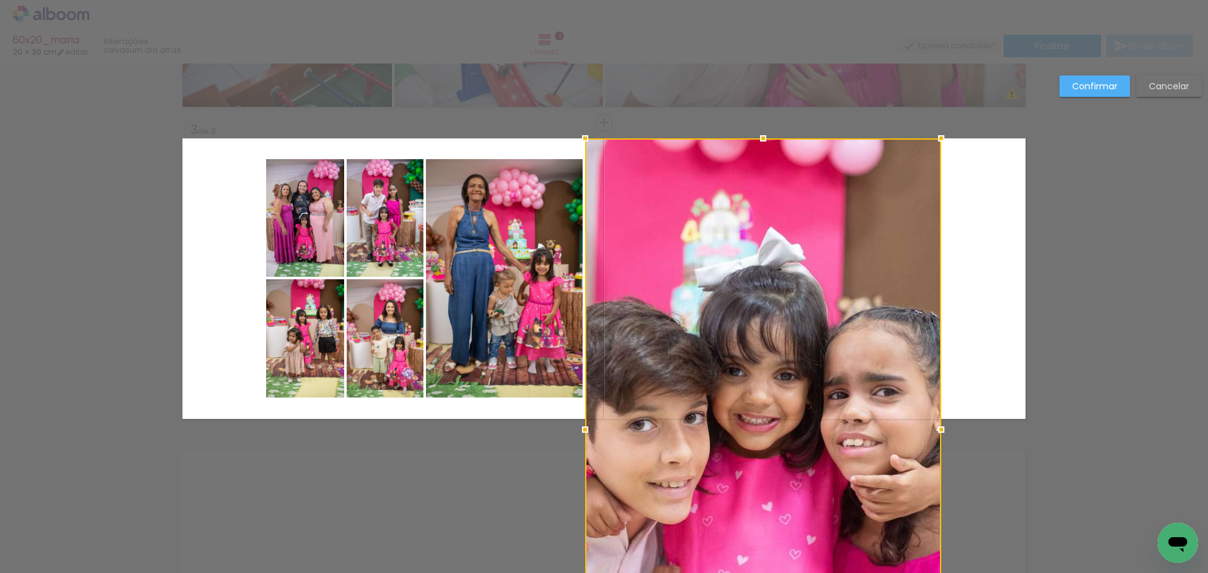
drag, startPoint x: 763, startPoint y: 410, endPoint x: 777, endPoint y: 447, distance: 40.2
click at [777, 498] on div at bounding box center [763, 429] width 356 height 583
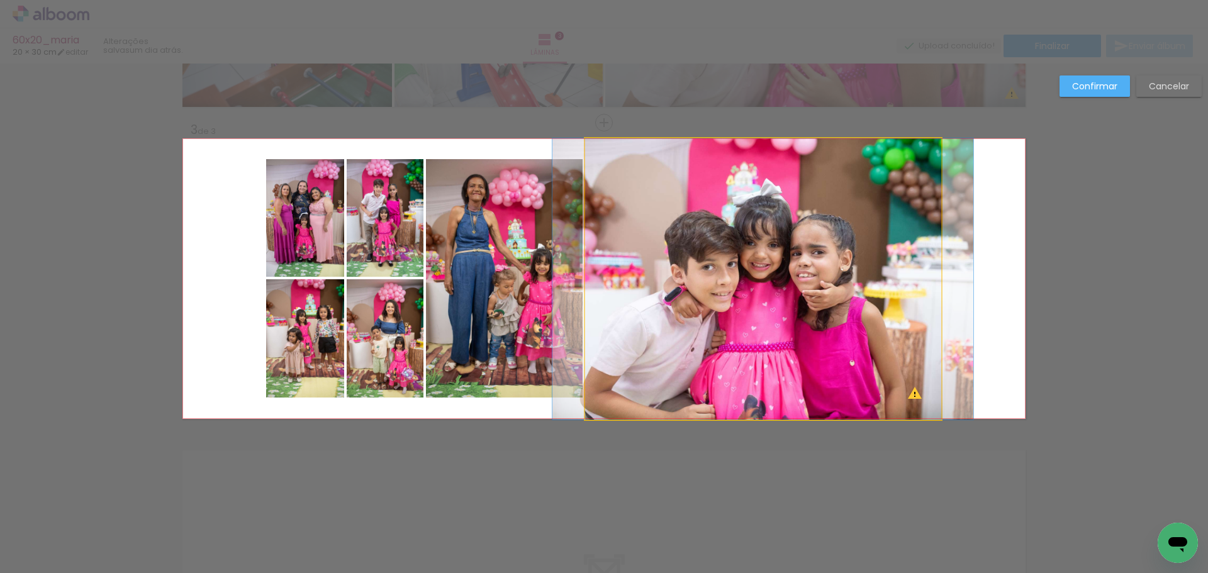
drag, startPoint x: 775, startPoint y: 271, endPoint x: 907, endPoint y: 311, distance: 138.2
click at [777, 272] on quentale-photo at bounding box center [763, 278] width 356 height 281
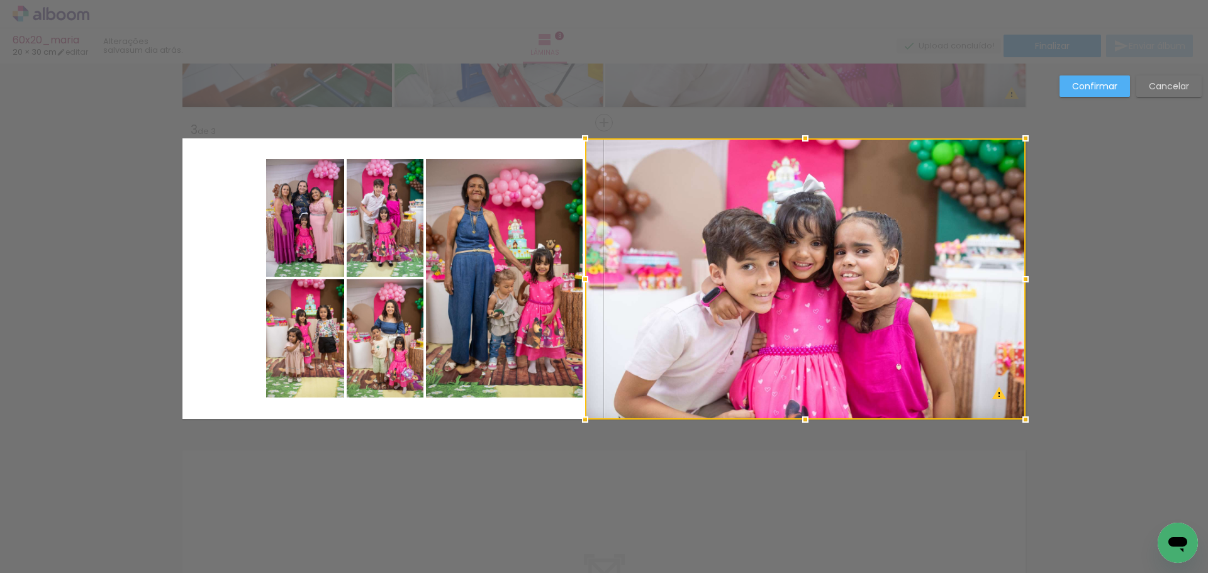
drag, startPoint x: 937, startPoint y: 282, endPoint x: 1103, endPoint y: 283, distance: 166.1
click at [1120, 283] on div "Inserir lâmina 1 de 3 Inserir lâmina 2 de 3 Inserir lâmina 3 de 3 O Designbox p…" at bounding box center [604, 117] width 1208 height 1279
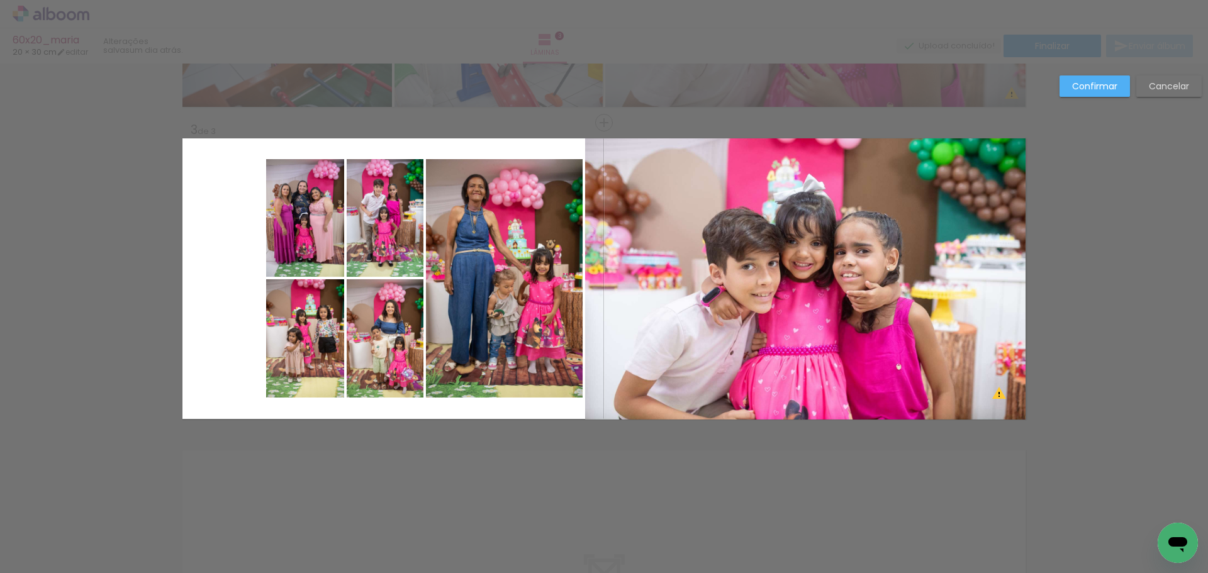
click at [306, 216] on quentale-photo at bounding box center [305, 218] width 78 height 118
click at [305, 216] on div at bounding box center [305, 218] width 78 height 118
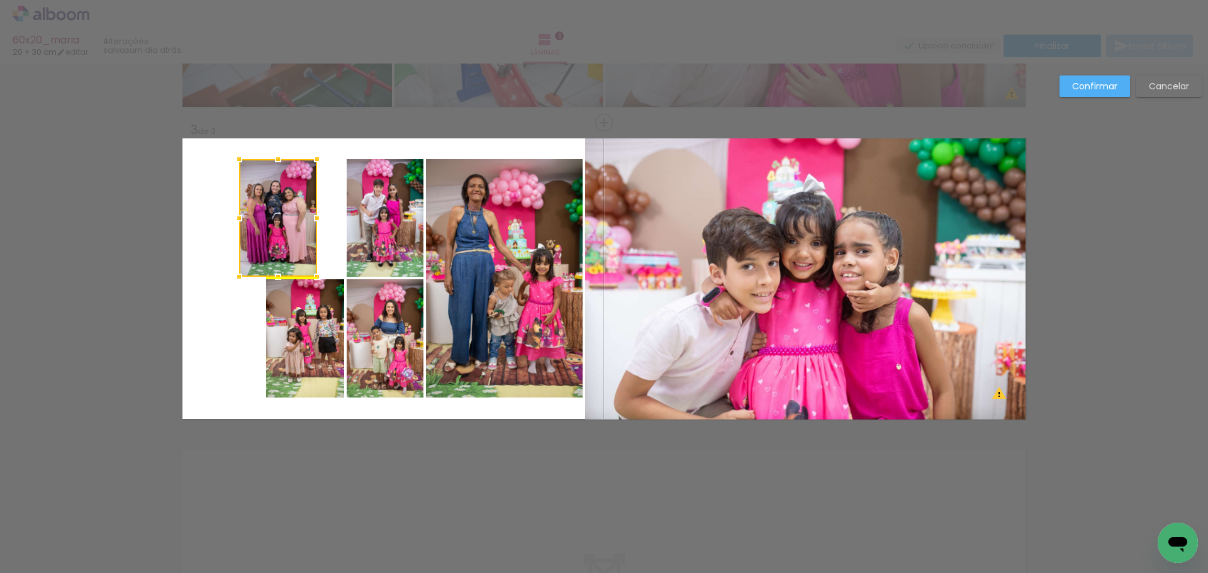
drag, startPoint x: 305, startPoint y: 215, endPoint x: 278, endPoint y: 213, distance: 27.1
click at [278, 213] on div at bounding box center [278, 218] width 78 height 118
click at [306, 309] on quentale-photo at bounding box center [305, 338] width 78 height 118
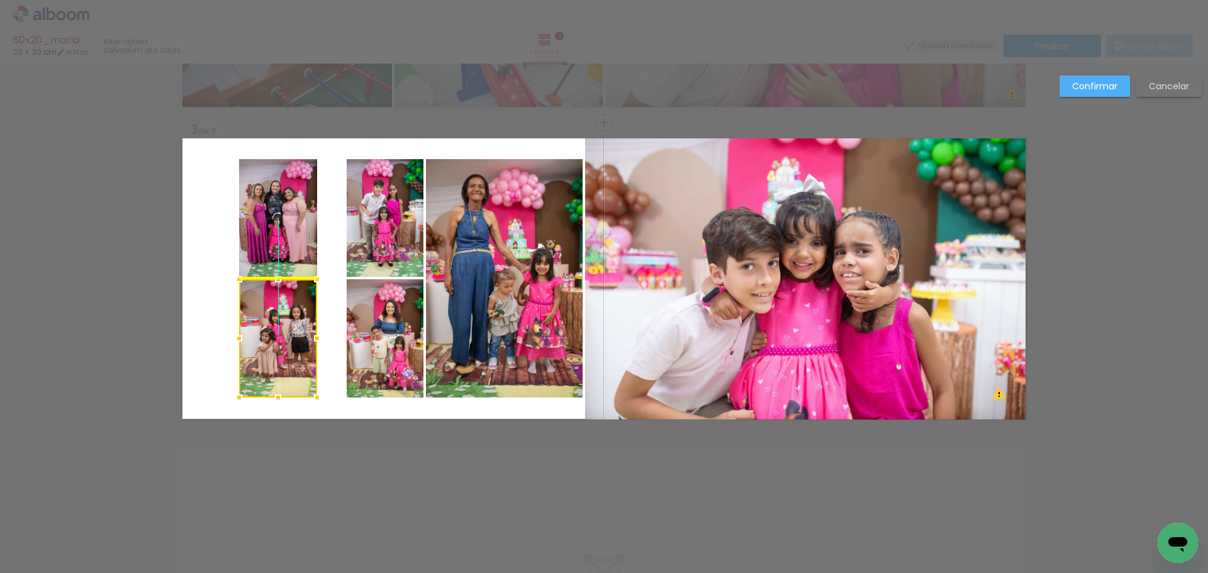
drag, startPoint x: 307, startPoint y: 316, endPoint x: 290, endPoint y: 317, distance: 17.0
click at [286, 320] on div at bounding box center [278, 338] width 78 height 118
click at [371, 235] on quentale-photo at bounding box center [385, 218] width 77 height 118
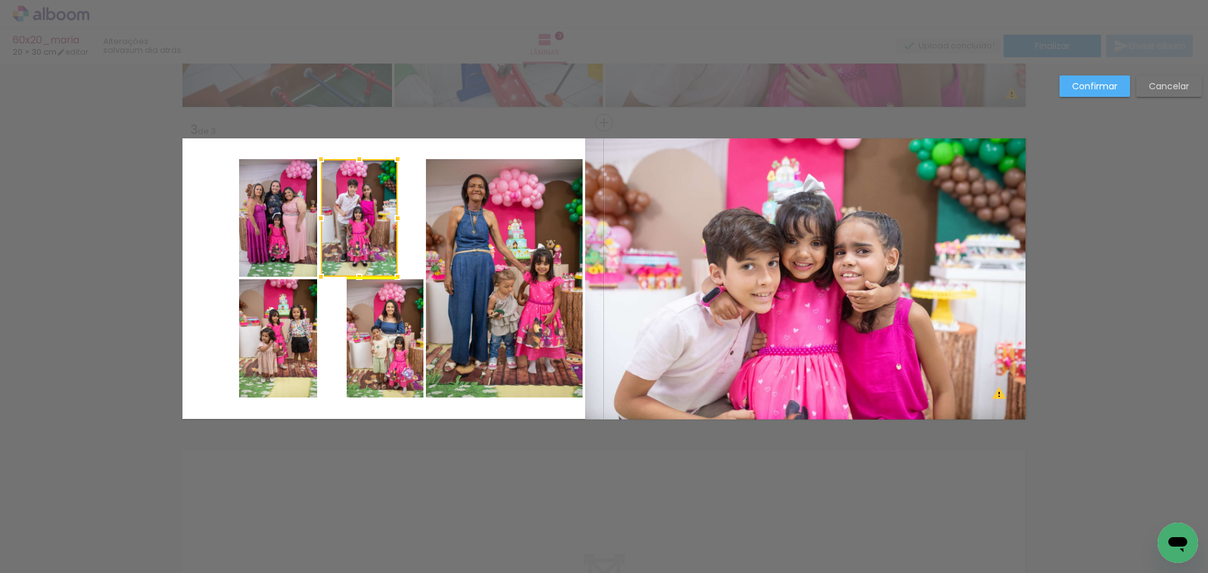
drag, startPoint x: 376, startPoint y: 229, endPoint x: 347, endPoint y: 232, distance: 29.1
click at [349, 230] on div at bounding box center [359, 218] width 77 height 118
drag, startPoint x: 352, startPoint y: 241, endPoint x: 357, endPoint y: 246, distance: 7.1
click at [357, 246] on div at bounding box center [358, 218] width 77 height 118
click at [365, 343] on quentale-photo at bounding box center [385, 338] width 77 height 118
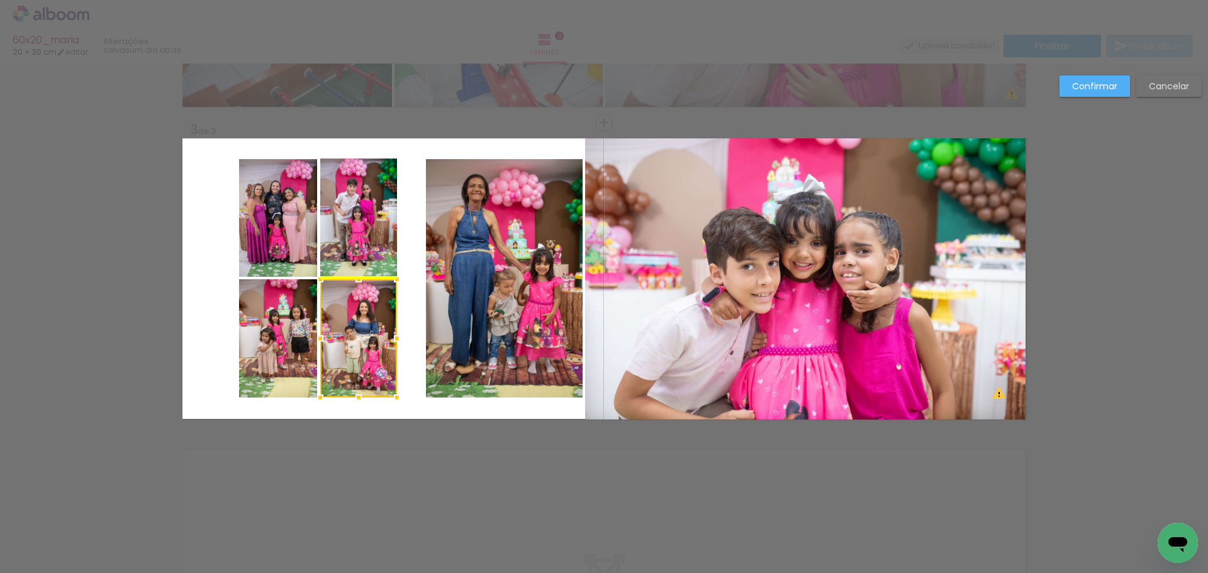
drag, startPoint x: 386, startPoint y: 333, endPoint x: 366, endPoint y: 336, distance: 19.8
click at [366, 336] on div at bounding box center [358, 338] width 77 height 118
click at [370, 317] on div at bounding box center [360, 338] width 77 height 118
click at [361, 309] on div at bounding box center [358, 338] width 77 height 118
click at [288, 217] on quentale-photo at bounding box center [278, 218] width 78 height 118
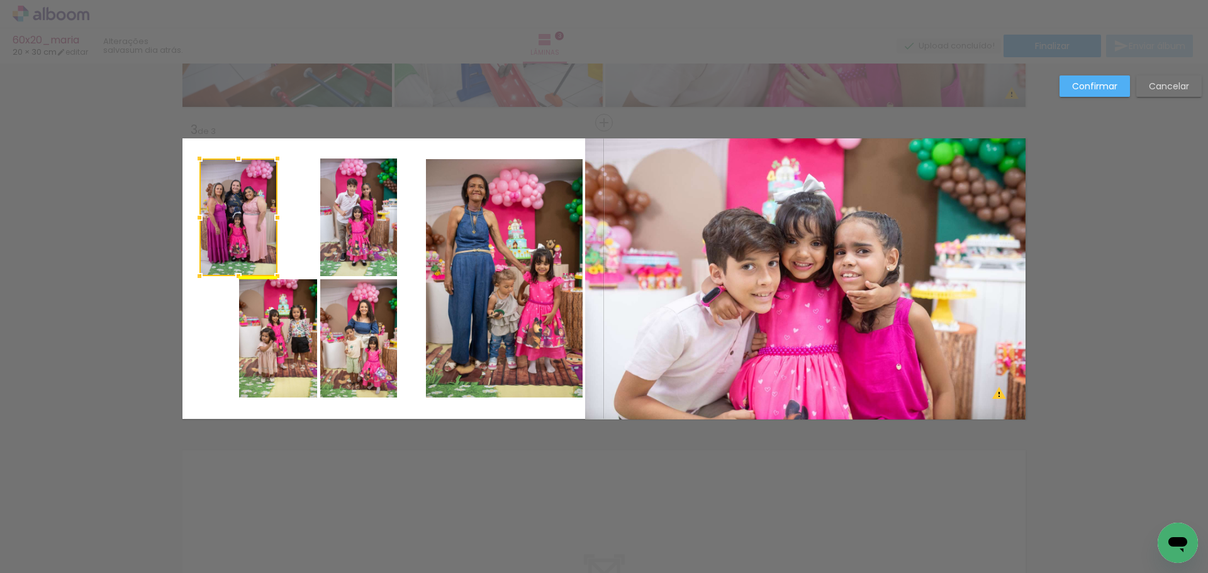
drag, startPoint x: 272, startPoint y: 217, endPoint x: 232, endPoint y: 220, distance: 39.8
click at [232, 220] on div at bounding box center [238, 218] width 78 height 118
click at [345, 213] on quentale-photo at bounding box center [358, 218] width 77 height 118
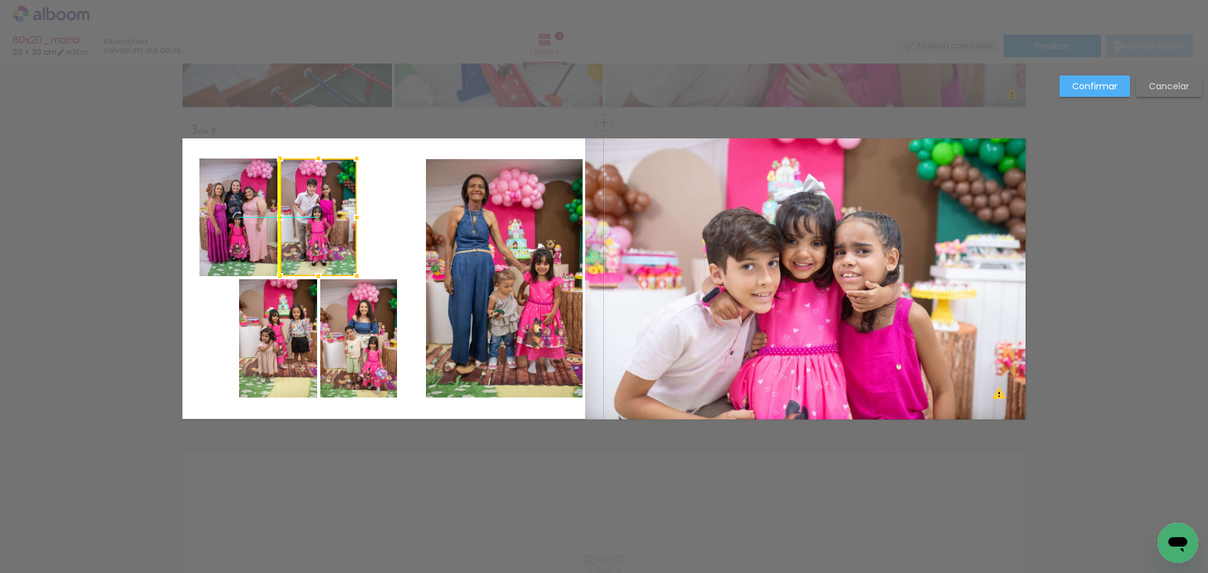
drag, startPoint x: 354, startPoint y: 218, endPoint x: 318, endPoint y: 217, distance: 36.5
click at [318, 217] on div at bounding box center [318, 218] width 77 height 118
click at [283, 344] on quentale-photo at bounding box center [278, 338] width 78 height 118
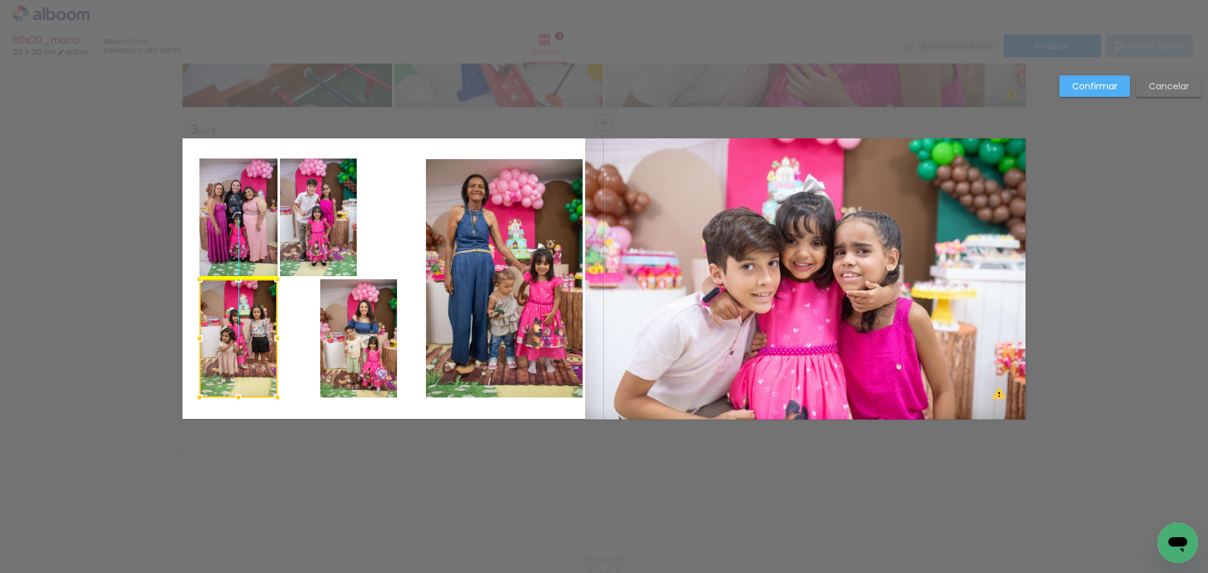
drag, startPoint x: 276, startPoint y: 318, endPoint x: 245, endPoint y: 318, distance: 31.5
click at [245, 318] on div at bounding box center [238, 338] width 78 height 118
click at [346, 339] on quentale-photo at bounding box center [358, 338] width 77 height 118
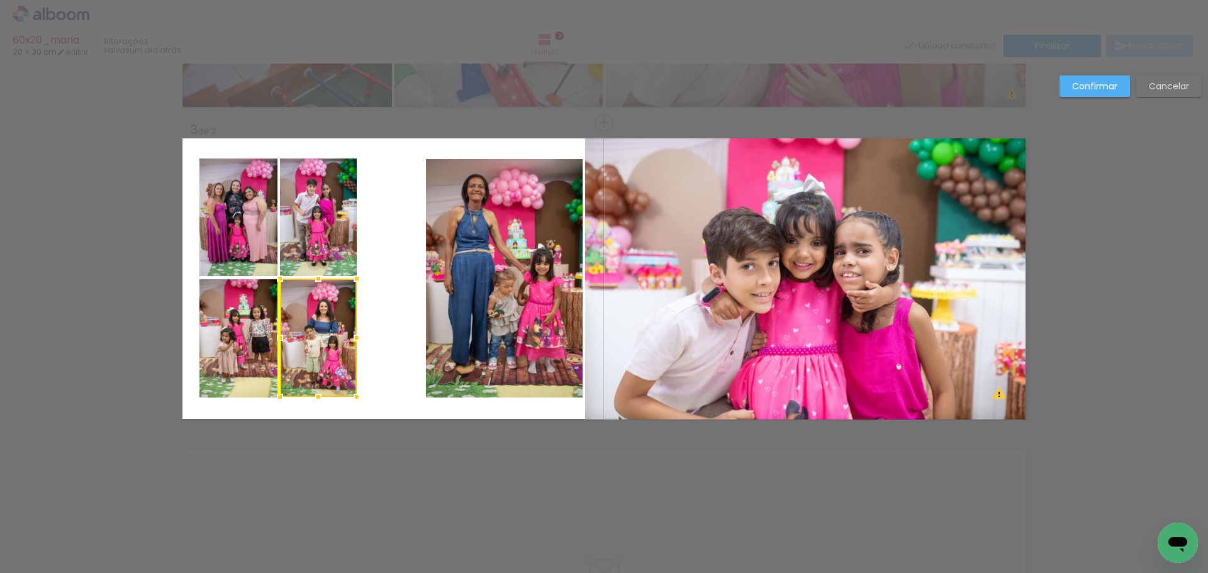
drag, startPoint x: 357, startPoint y: 328, endPoint x: 322, endPoint y: 330, distance: 36.0
click at [322, 330] on div at bounding box center [318, 338] width 77 height 118
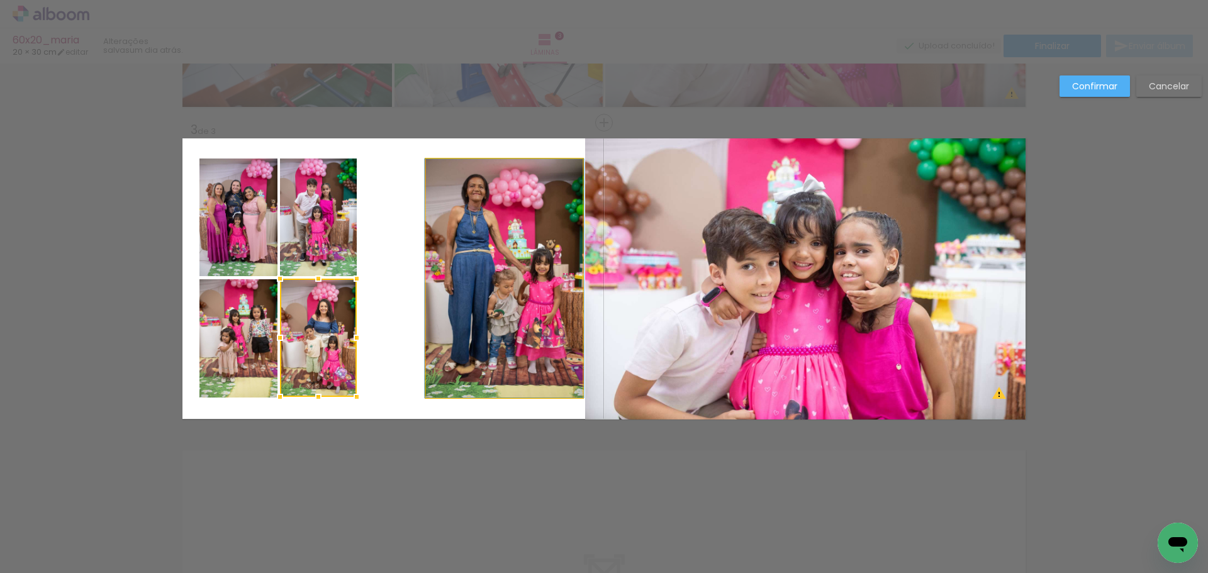
click at [479, 250] on quentale-photo at bounding box center [504, 278] width 157 height 239
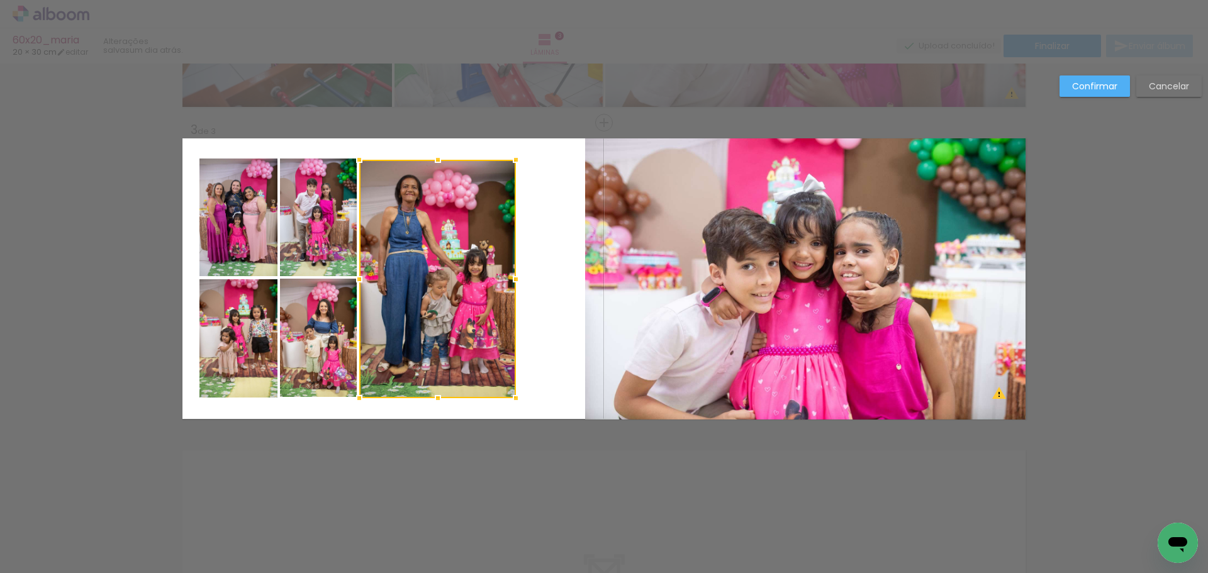
drag, startPoint x: 472, startPoint y: 266, endPoint x: 405, endPoint y: 266, distance: 66.7
click at [405, 266] on div at bounding box center [437, 279] width 157 height 239
click at [405, 266] on div at bounding box center [438, 279] width 157 height 239
drag, startPoint x: 682, startPoint y: 255, endPoint x: 657, endPoint y: 259, distance: 24.9
click at [681, 255] on quentale-photo at bounding box center [805, 278] width 441 height 281
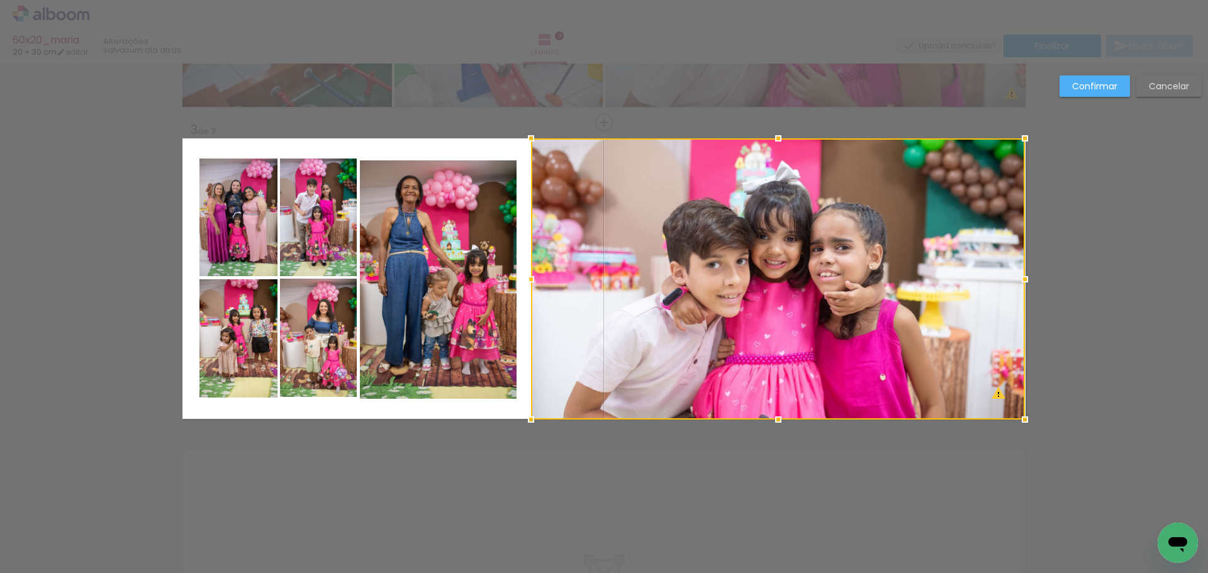
drag, startPoint x: 580, startPoint y: 280, endPoint x: 526, endPoint y: 286, distance: 53.9
click at [526, 286] on div at bounding box center [531, 279] width 25 height 25
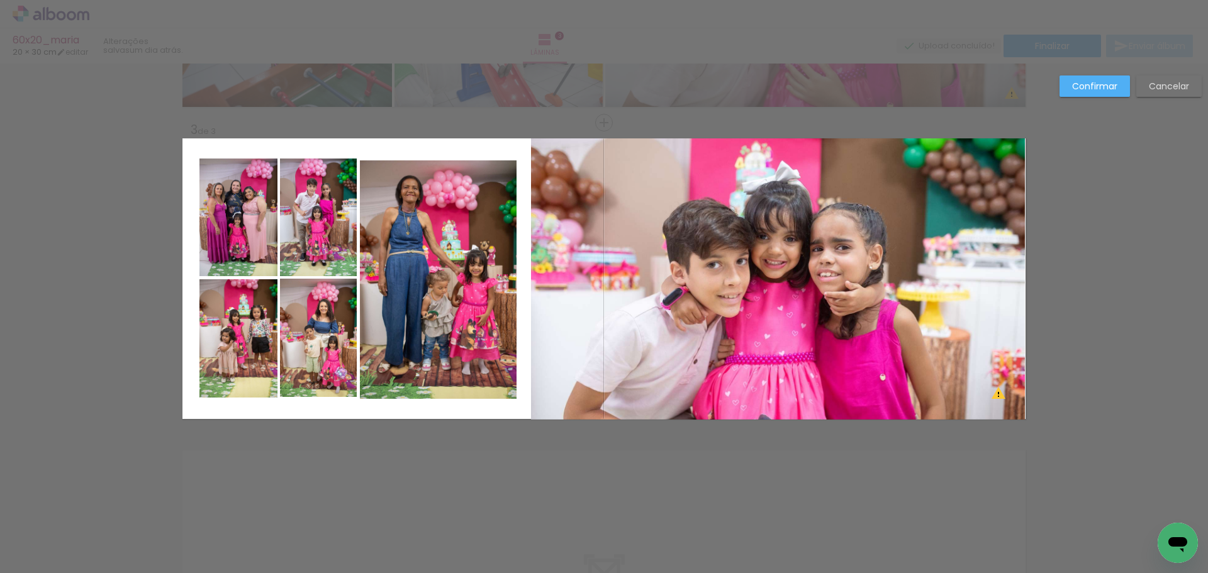
drag, startPoint x: 1101, startPoint y: 87, endPoint x: 1083, endPoint y: 98, distance: 21.5
click at [0, 0] on slot "Confirmar" at bounding box center [0, 0] width 0 height 0
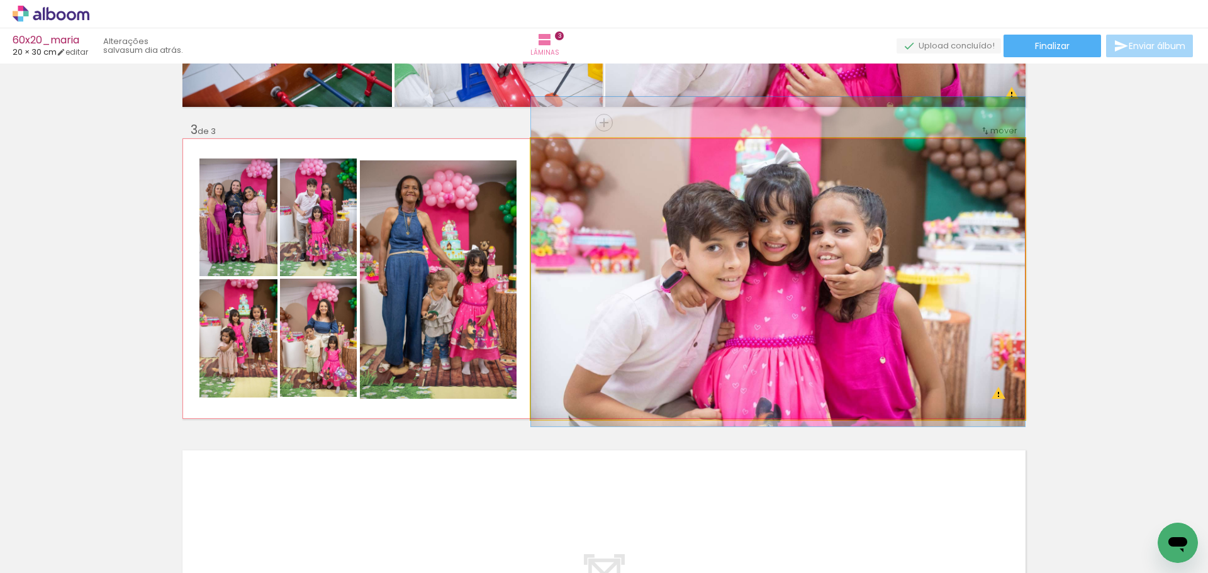
drag, startPoint x: 839, startPoint y: 257, endPoint x: 839, endPoint y: 245, distance: 12.0
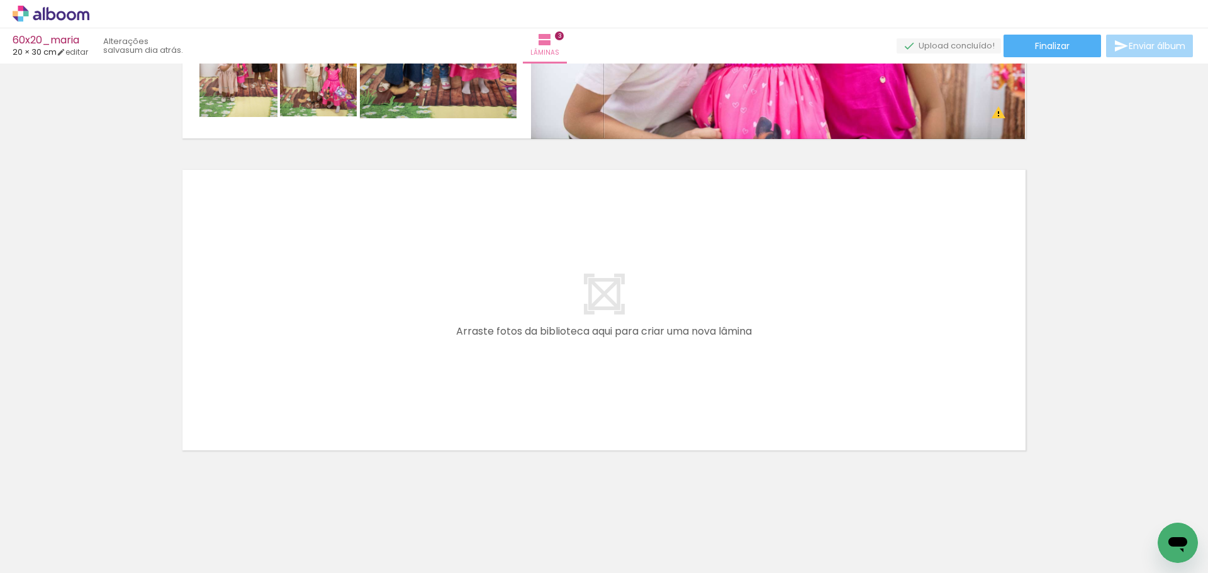
scroll to position [0, 412]
drag, startPoint x: 284, startPoint y: 522, endPoint x: 295, endPoint y: 466, distance: 57.8
click at [288, 373] on quentale-workspace at bounding box center [604, 286] width 1208 height 573
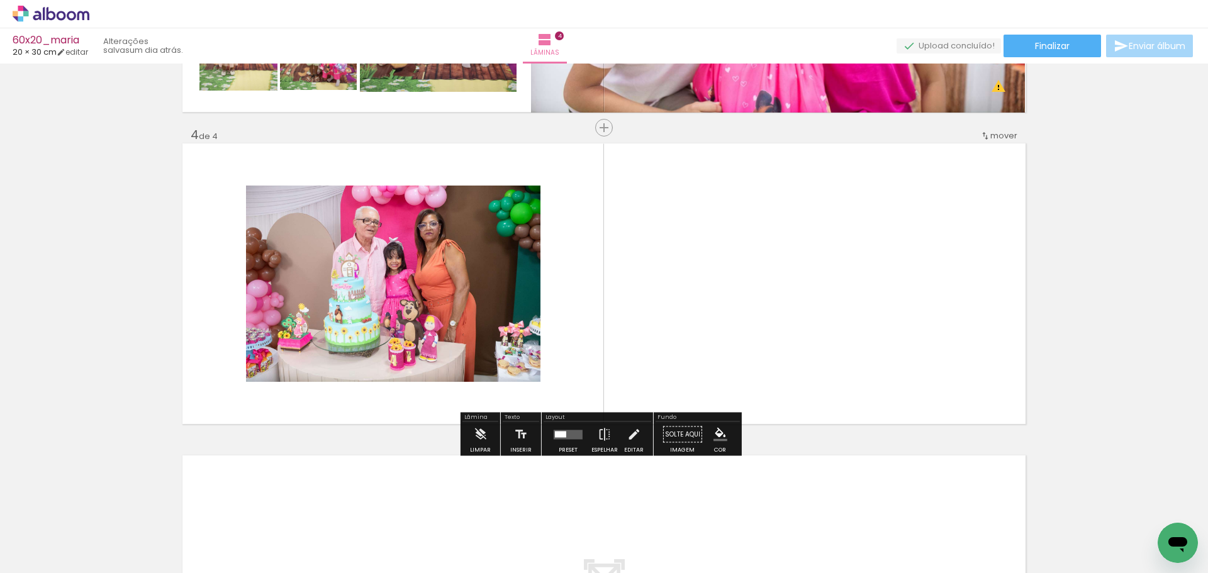
scroll to position [898, 0]
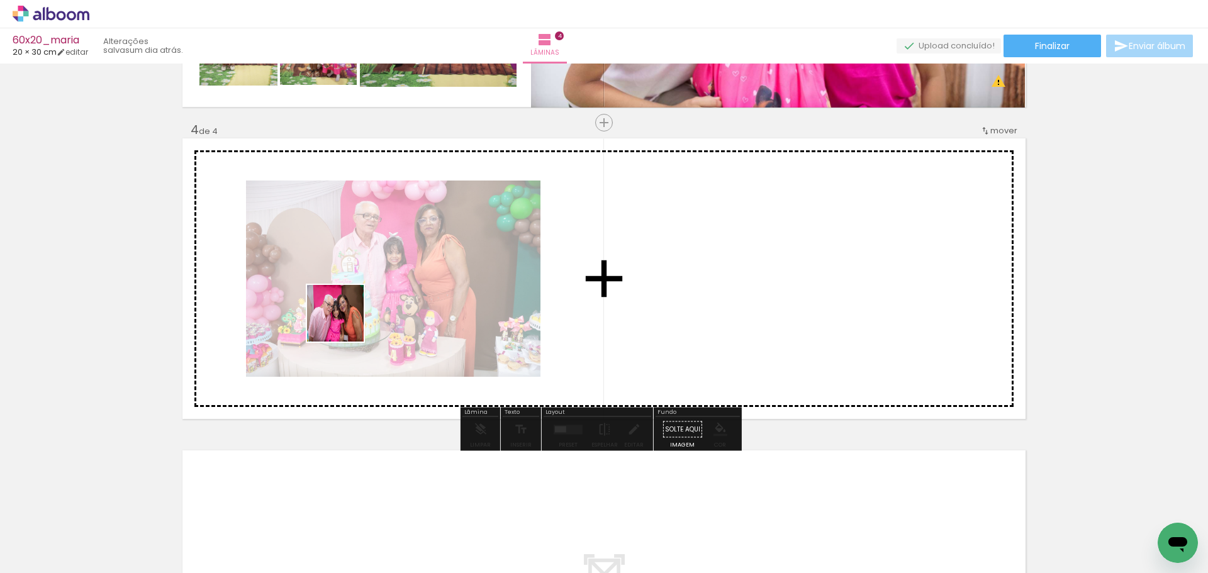
drag, startPoint x: 348, startPoint y: 365, endPoint x: 342, endPoint y: 342, distance: 23.4
click at [345, 320] on quentale-workspace at bounding box center [604, 286] width 1208 height 573
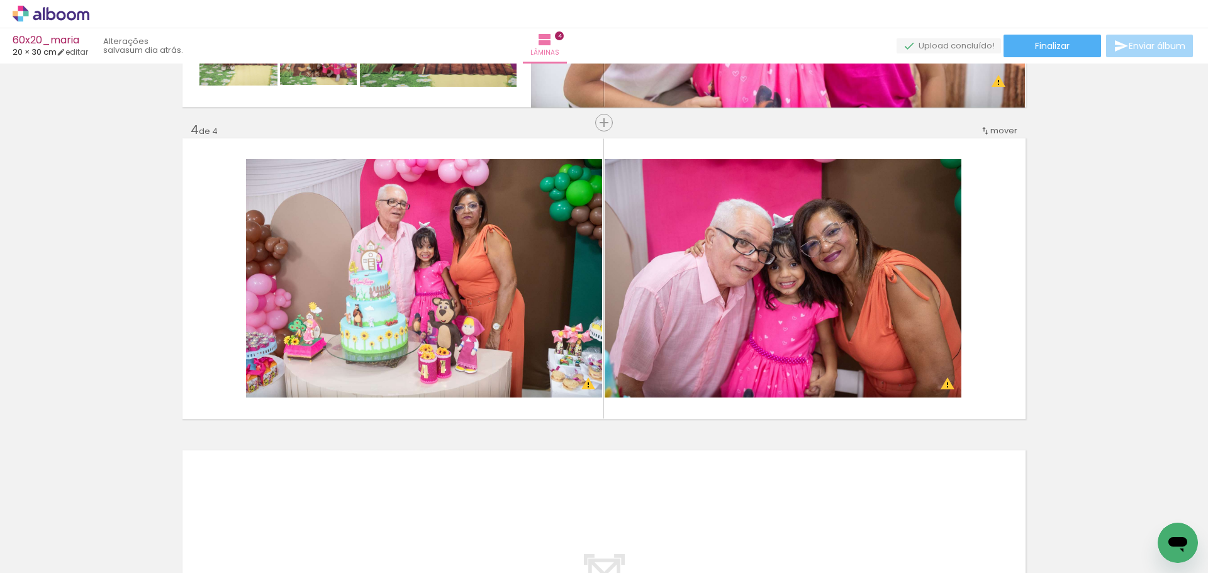
scroll to position [0, 854]
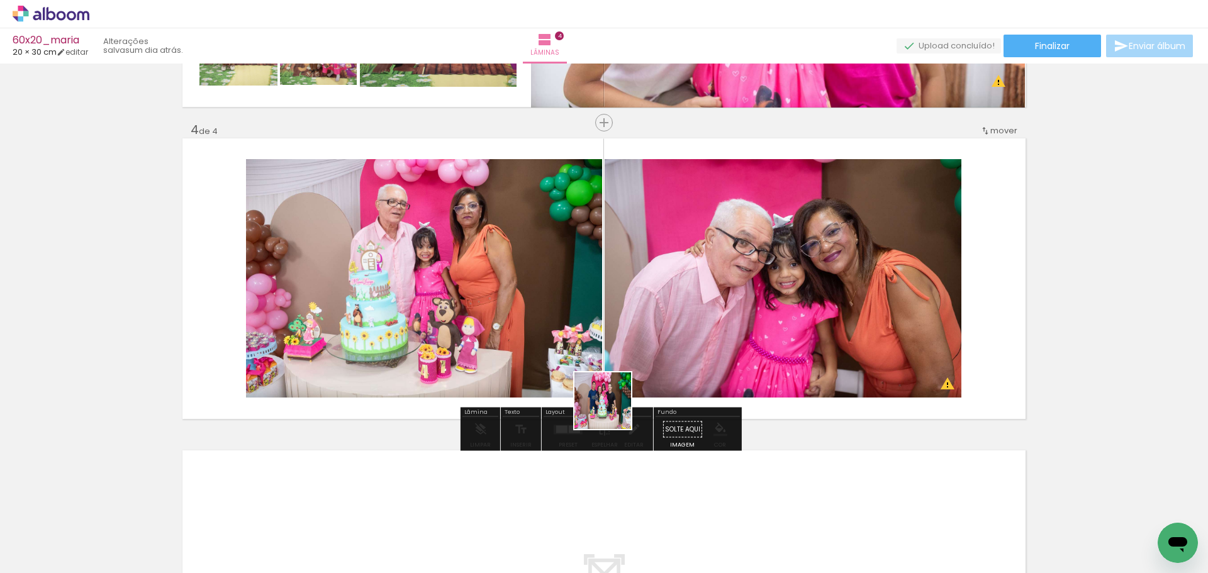
drag, startPoint x: 615, startPoint y: 535, endPoint x: 626, endPoint y: 405, distance: 130.1
click at [612, 388] on quentale-workspace at bounding box center [604, 286] width 1208 height 573
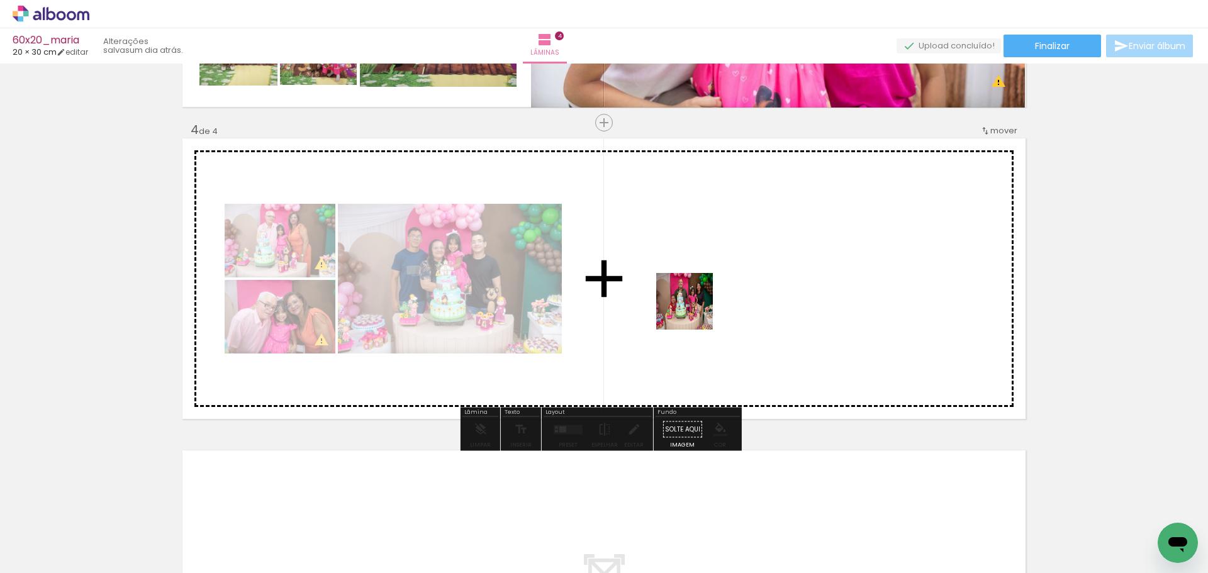
drag, startPoint x: 754, startPoint y: 541, endPoint x: 791, endPoint y: 461, distance: 88.7
click at [697, 316] on quentale-workspace at bounding box center [604, 286] width 1208 height 573
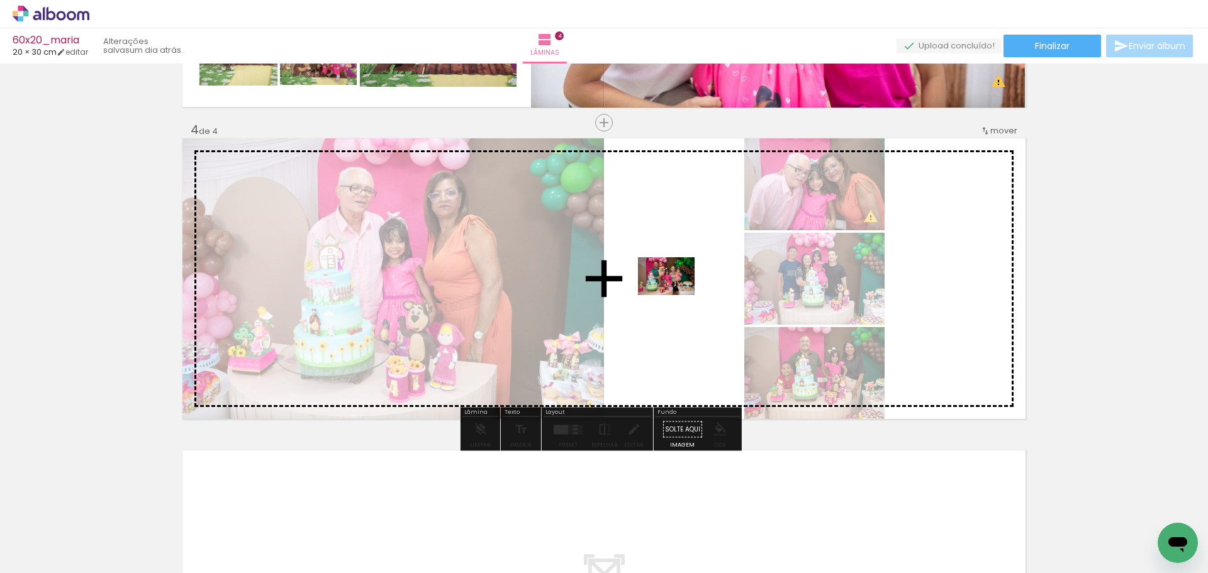
drag, startPoint x: 826, startPoint y: 536, endPoint x: 679, endPoint y: 300, distance: 278.4
click at [679, 300] on quentale-workspace at bounding box center [604, 286] width 1208 height 573
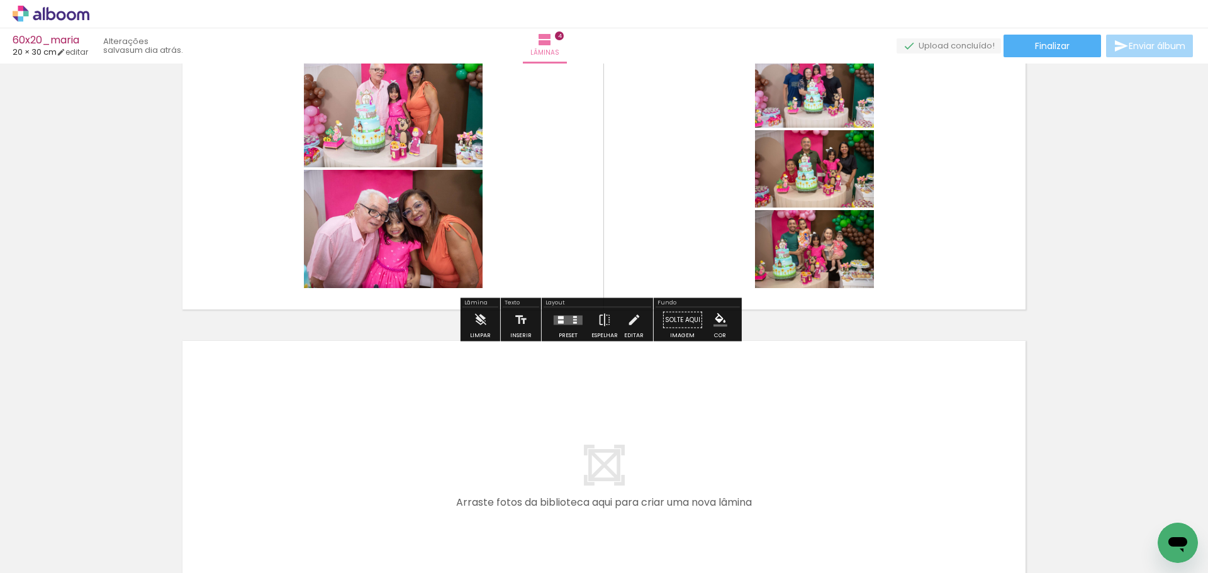
scroll to position [1024, 0]
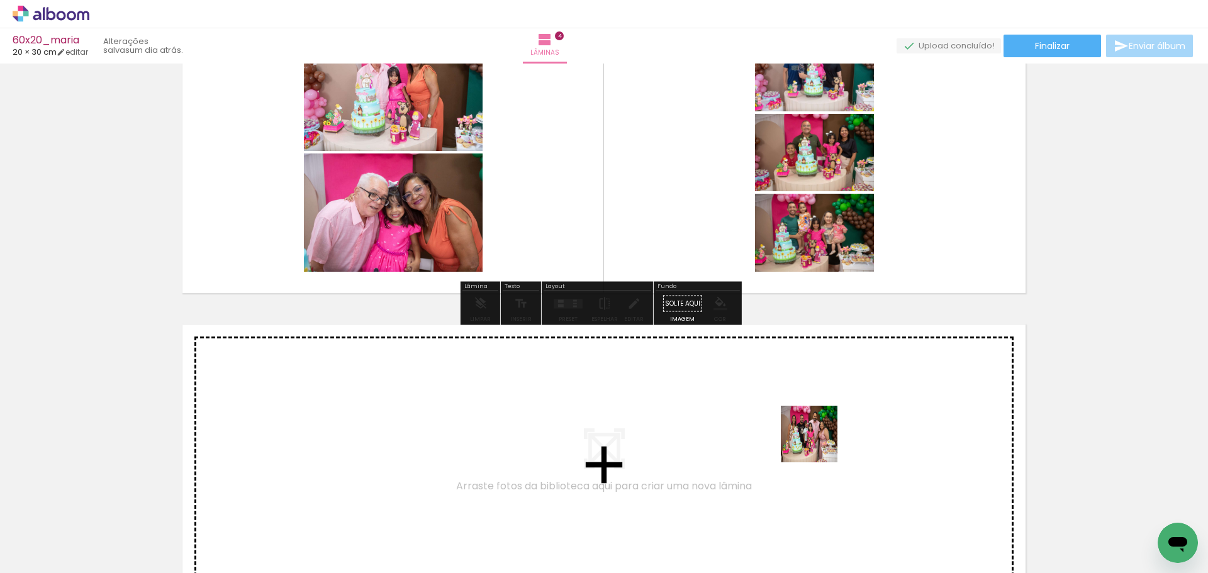
drag, startPoint x: 873, startPoint y: 497, endPoint x: 814, endPoint y: 502, distance: 59.4
click at [819, 446] on quentale-workspace at bounding box center [604, 286] width 1208 height 573
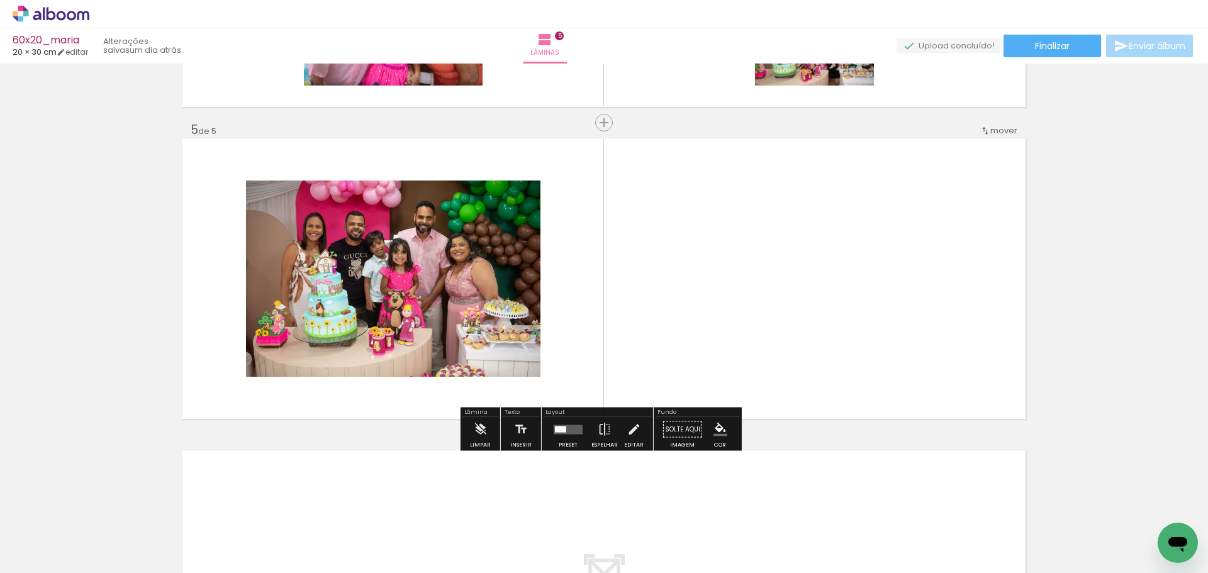
scroll to position [0, 1099]
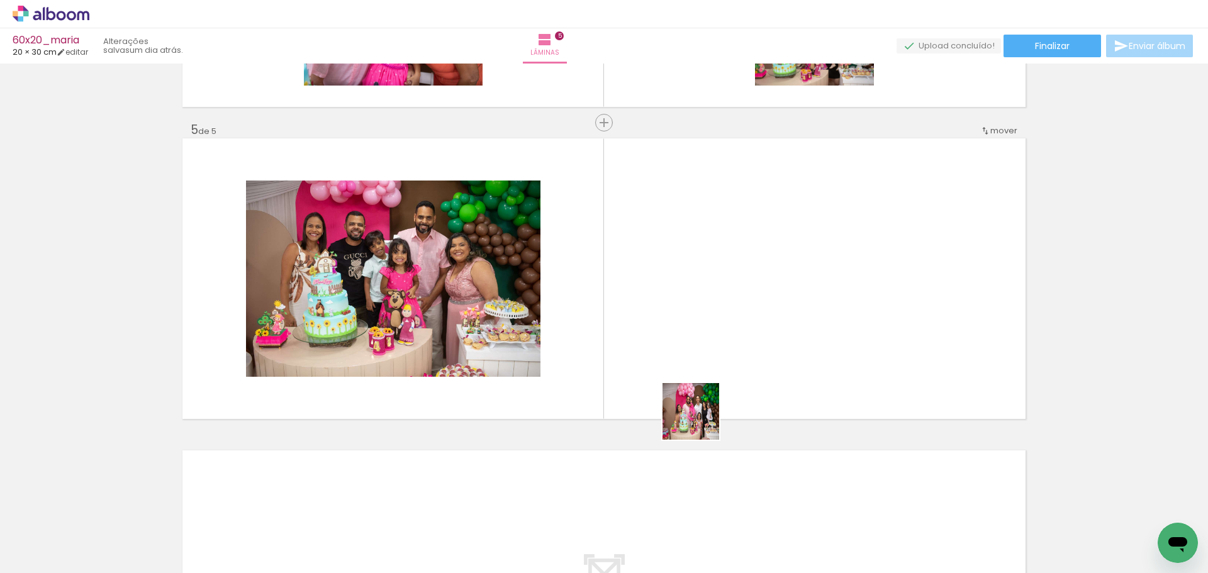
drag, startPoint x: 700, startPoint y: 421, endPoint x: 798, endPoint y: 510, distance: 131.9
click at [694, 360] on quentale-workspace at bounding box center [604, 286] width 1208 height 573
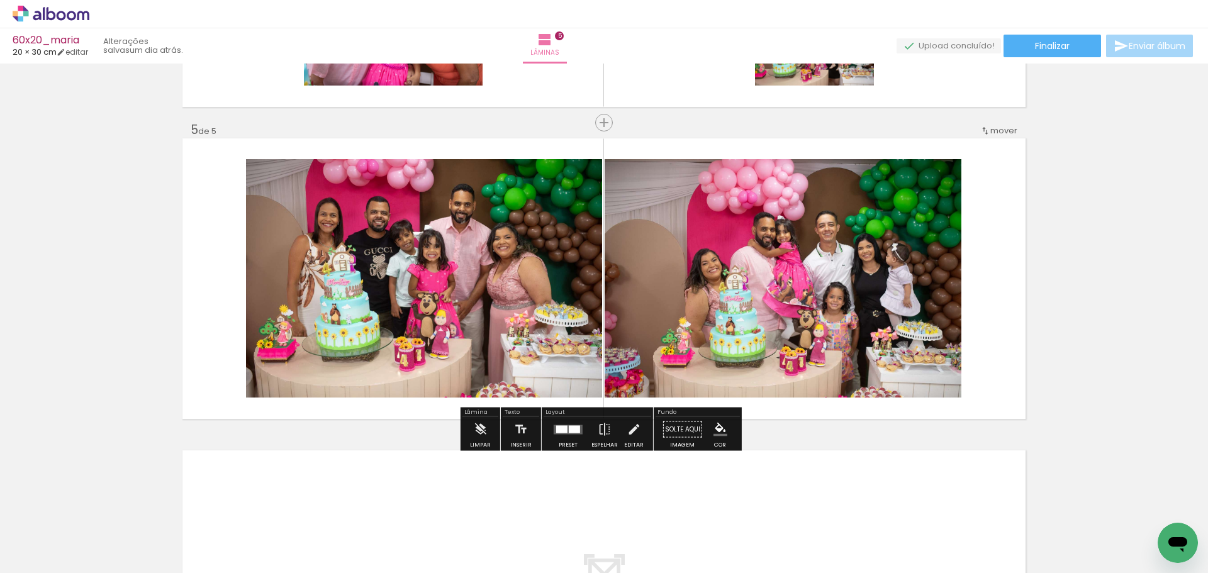
drag, startPoint x: 799, startPoint y: 535, endPoint x: 743, endPoint y: 386, distance: 158.7
click at [720, 329] on quentale-workspace at bounding box center [604, 286] width 1208 height 573
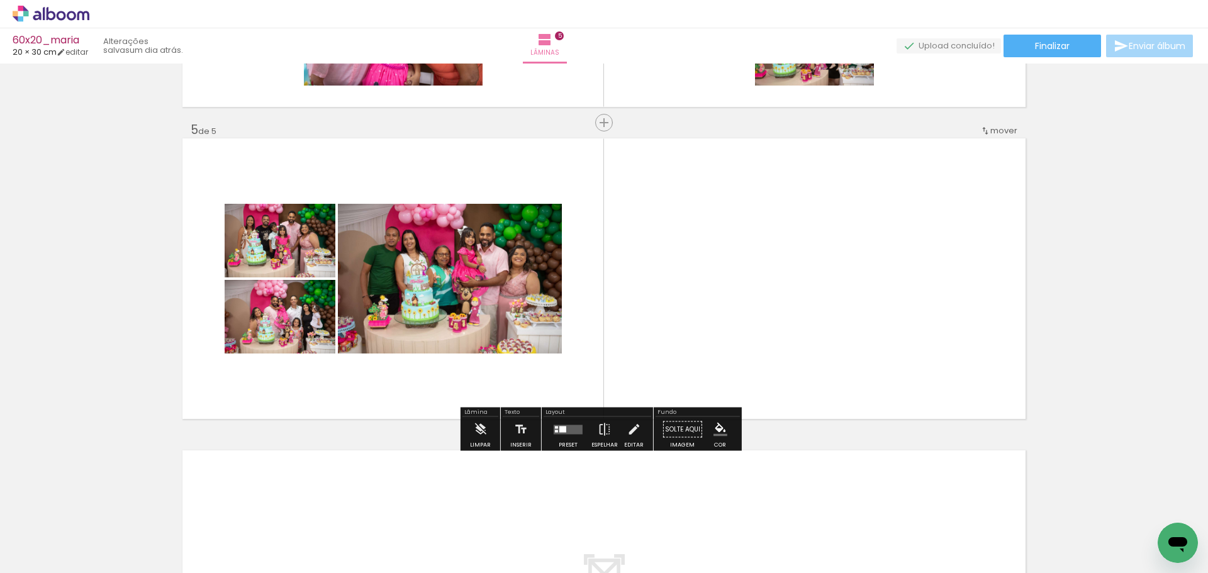
scroll to position [0, 1446]
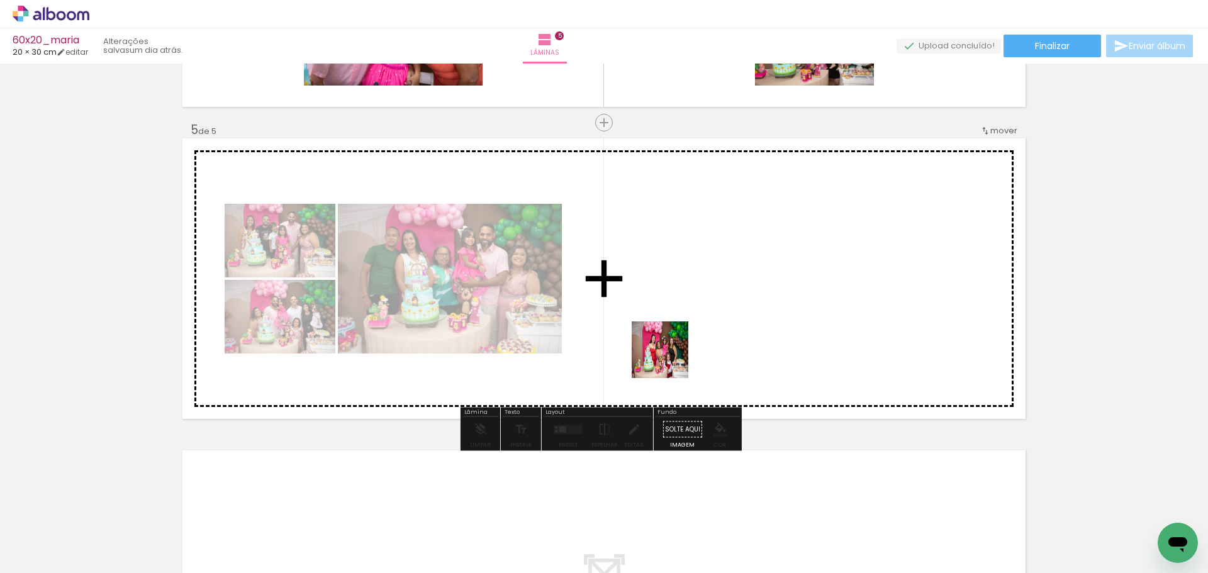
drag, startPoint x: 697, startPoint y: 417, endPoint x: 670, endPoint y: 359, distance: 63.9
click at [670, 359] on quentale-workspace at bounding box center [604, 286] width 1208 height 573
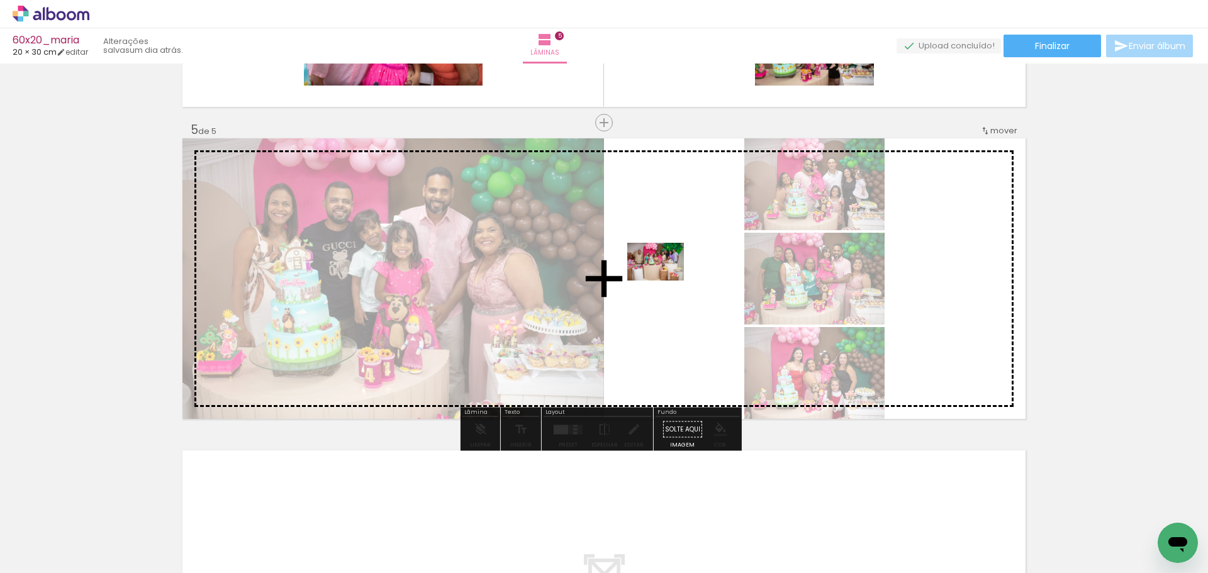
drag, startPoint x: 793, startPoint y: 513, endPoint x: 668, endPoint y: 322, distance: 227.8
click at [667, 288] on quentale-workspace at bounding box center [604, 286] width 1208 height 573
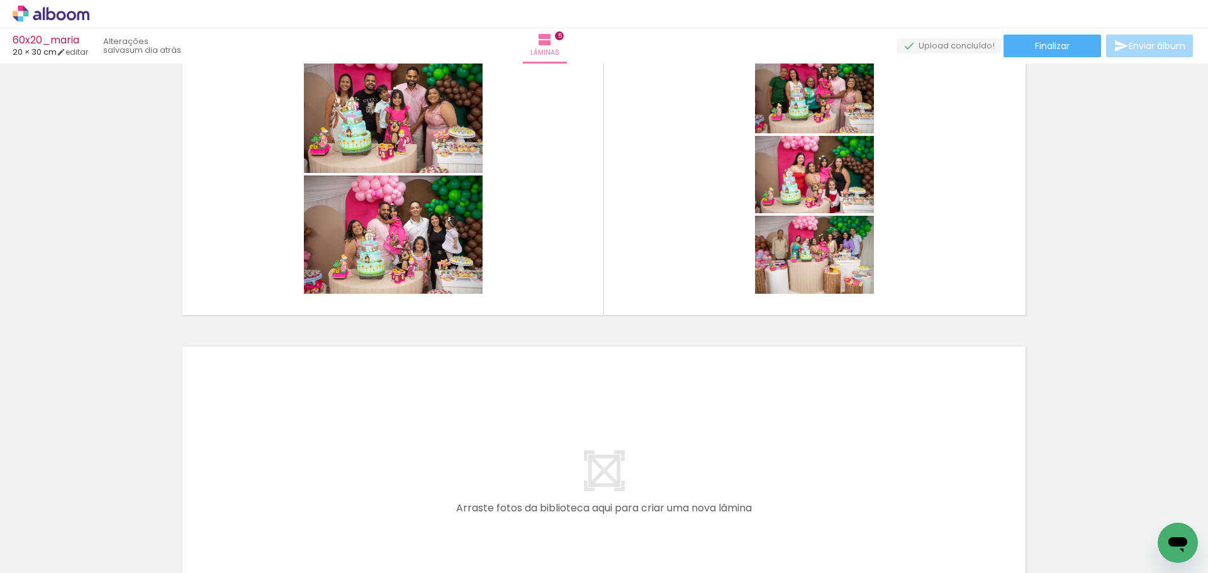
scroll to position [1357, 0]
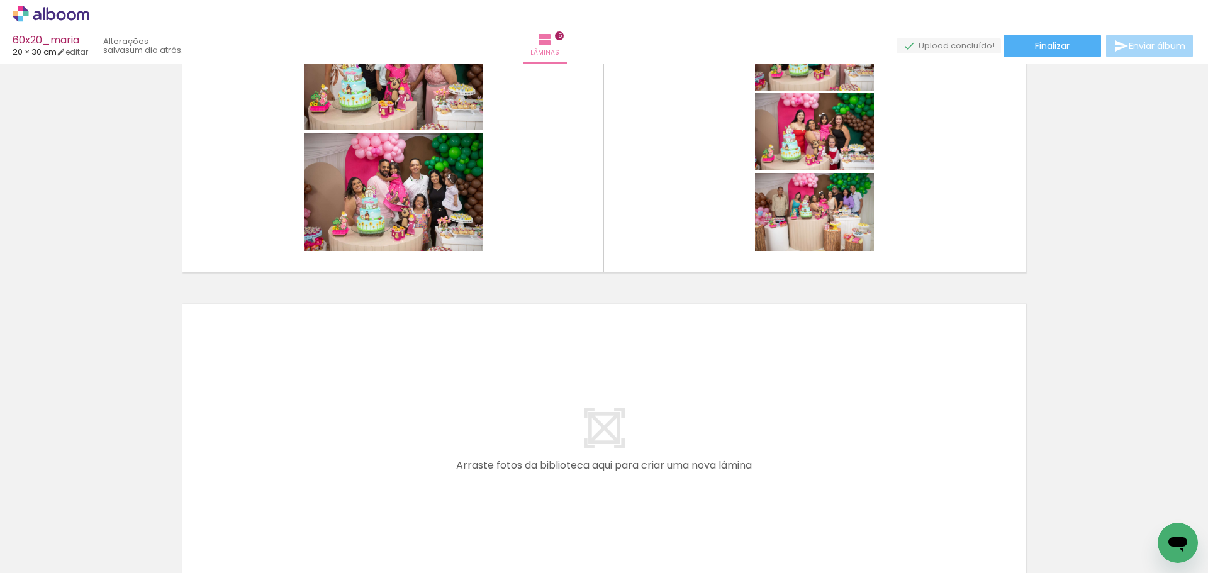
drag, startPoint x: 698, startPoint y: 541, endPoint x: 709, endPoint y: 549, distance: 14.0
click at [610, 437] on quentale-workspace at bounding box center [604, 286] width 1208 height 573
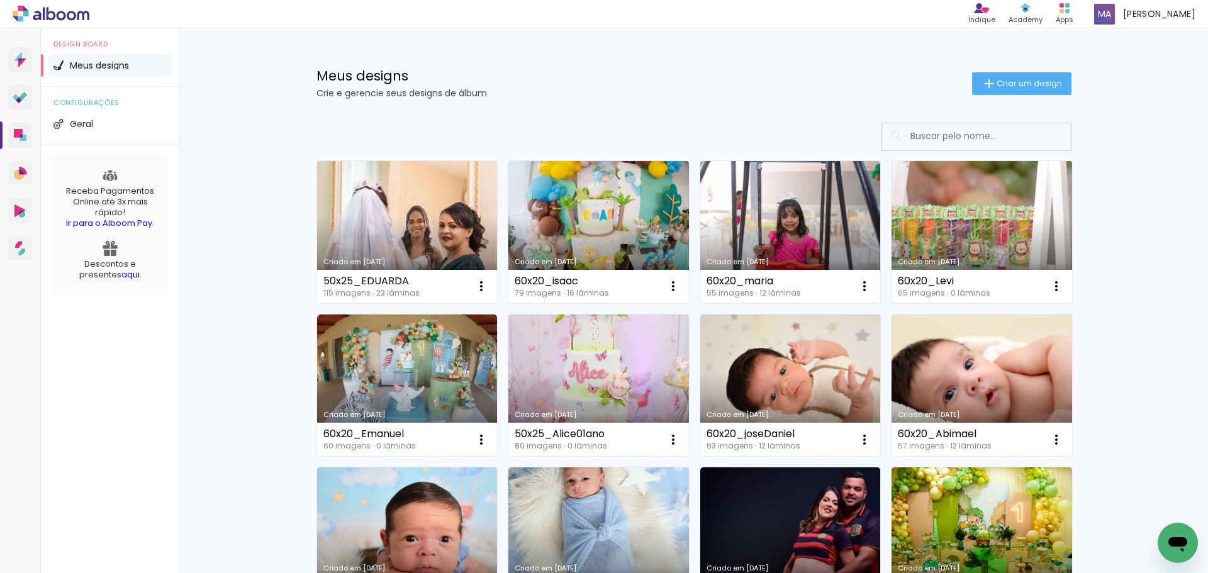
click at [997, 235] on link "Criado em [DATE]" at bounding box center [982, 232] width 181 height 142
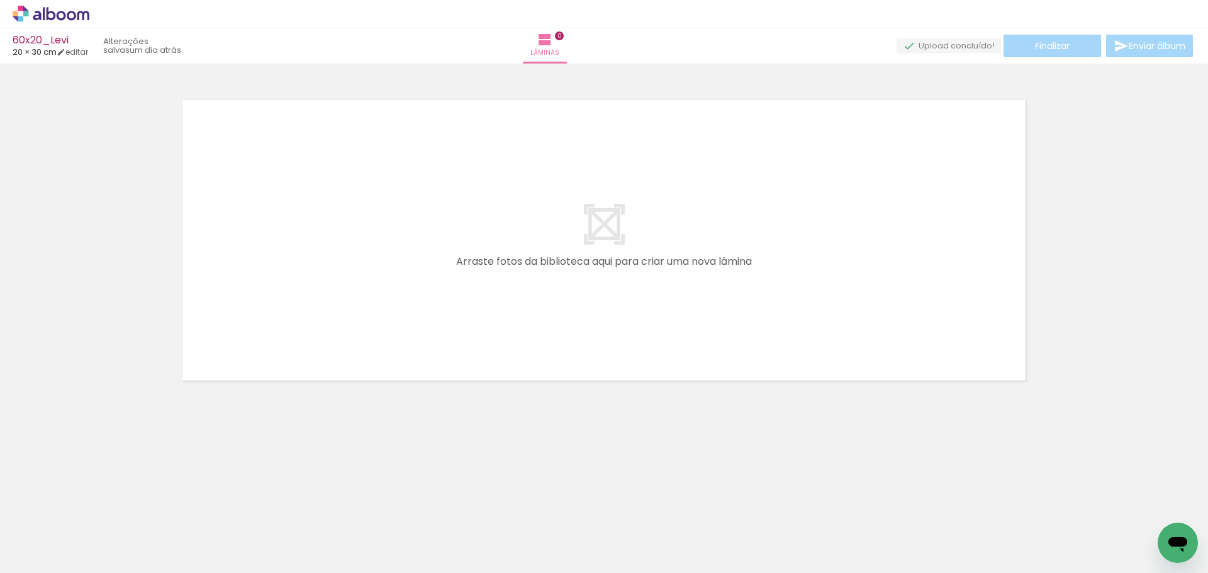
scroll to position [0, 262]
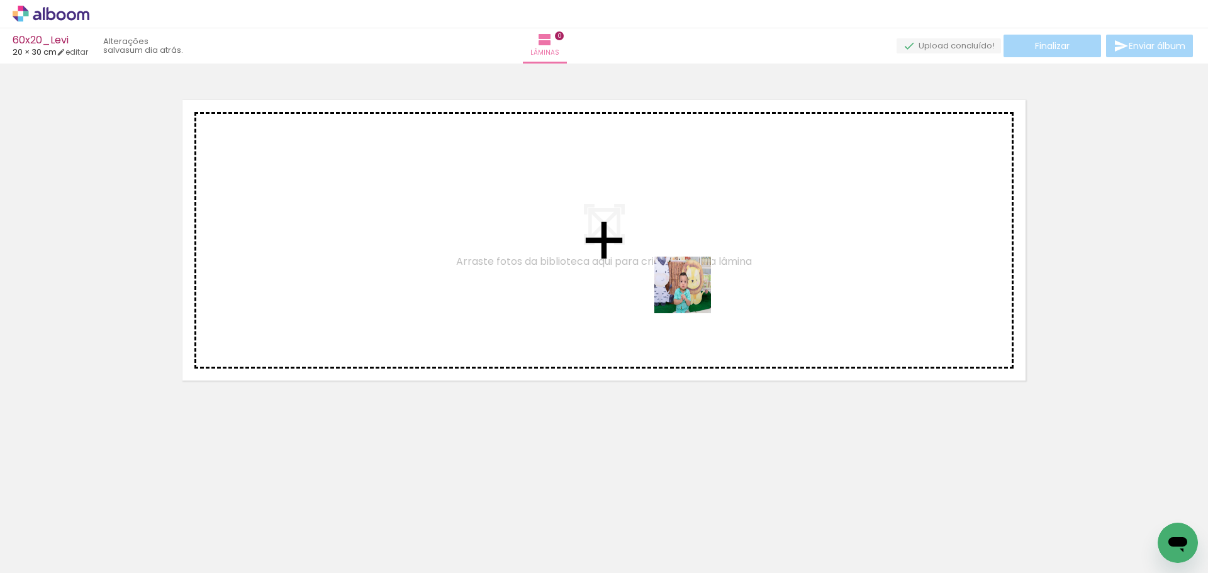
drag, startPoint x: 706, startPoint y: 539, endPoint x: 692, endPoint y: 295, distance: 245.2
click at [692, 295] on quentale-workspace at bounding box center [604, 286] width 1208 height 573
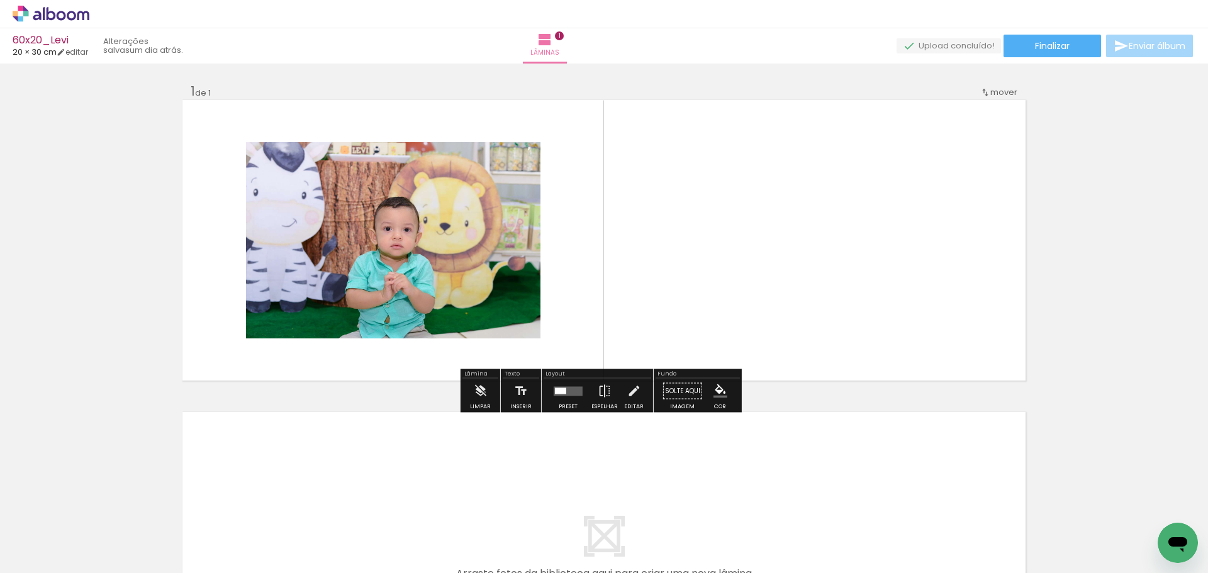
click at [565, 390] on quentale-layouter at bounding box center [568, 390] width 29 height 9
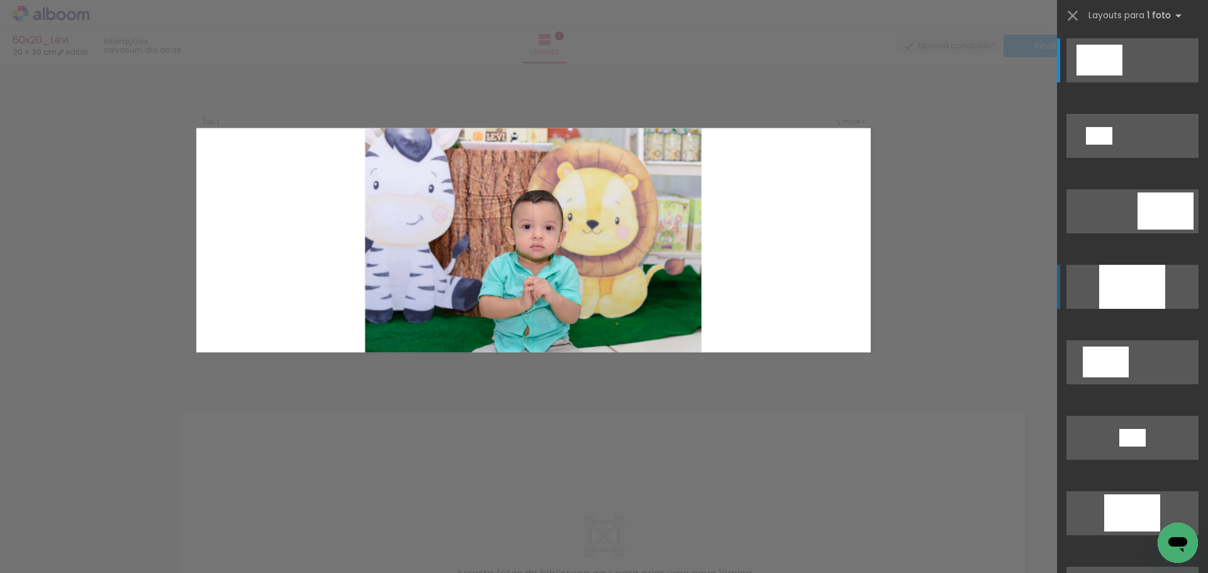
click at [1123, 279] on div at bounding box center [1132, 287] width 66 height 44
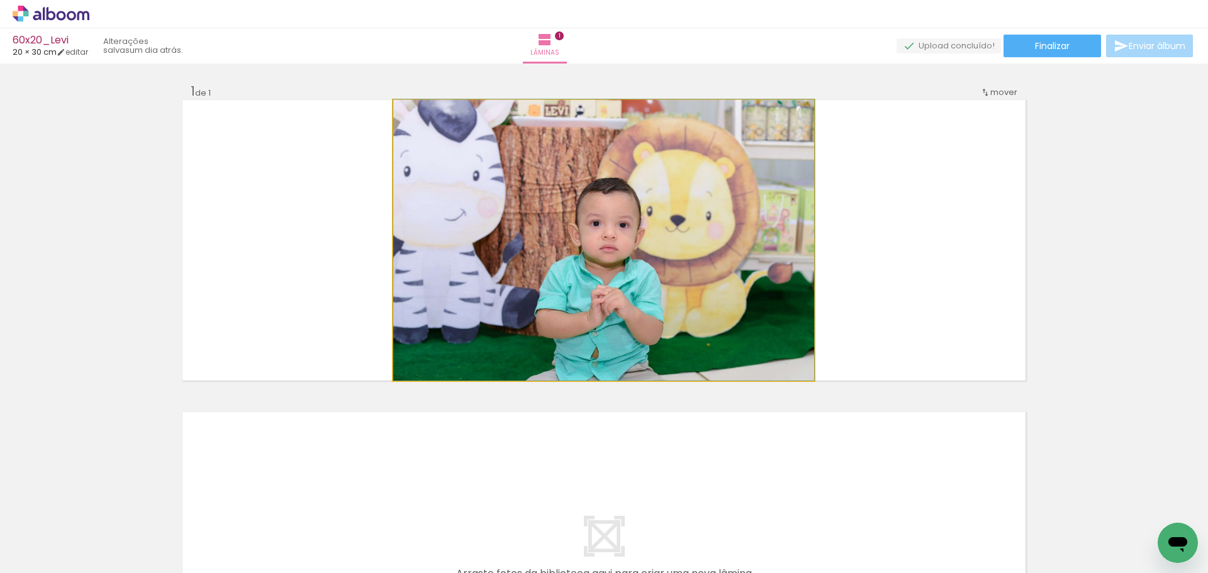
click at [736, 274] on quentale-photo at bounding box center [603, 240] width 421 height 281
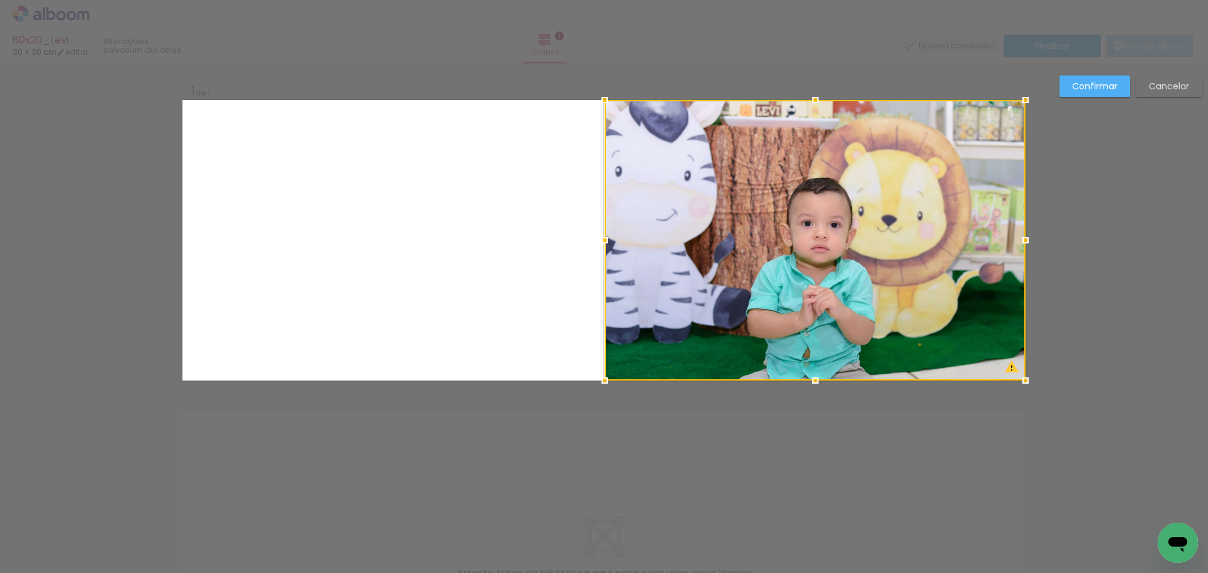
drag, startPoint x: 600, startPoint y: 273, endPoint x: 906, endPoint y: 245, distance: 306.5
click at [906, 245] on div at bounding box center [815, 240] width 421 height 281
click at [0, 0] on slot "Confirmar" at bounding box center [0, 0] width 0 height 0
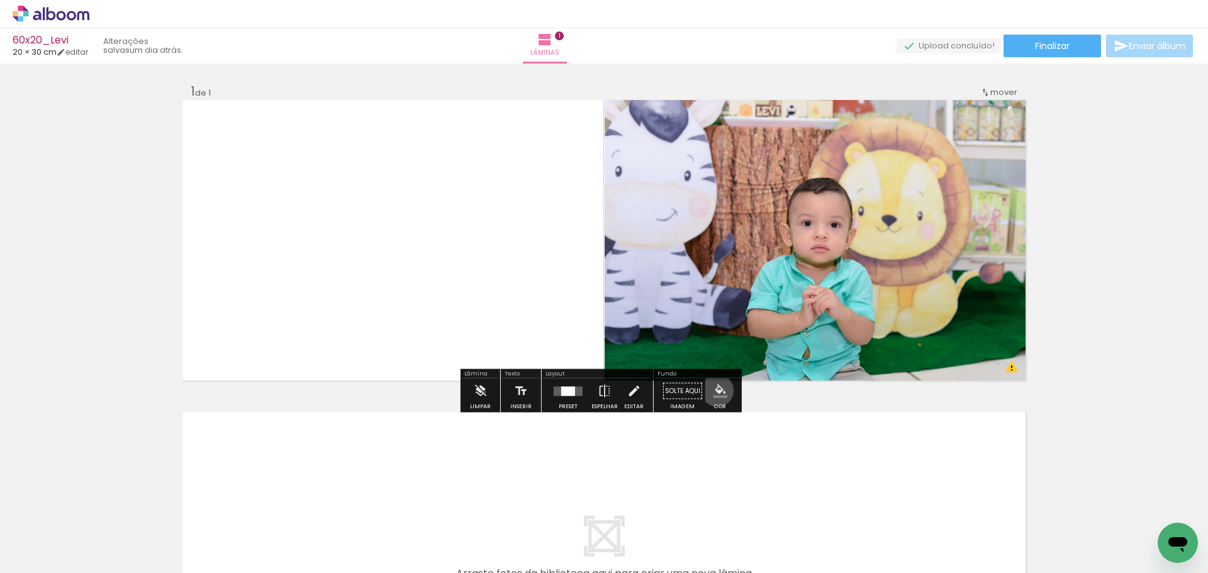
click at [714, 391] on iron-icon "color picker" at bounding box center [721, 392] width 14 height 14
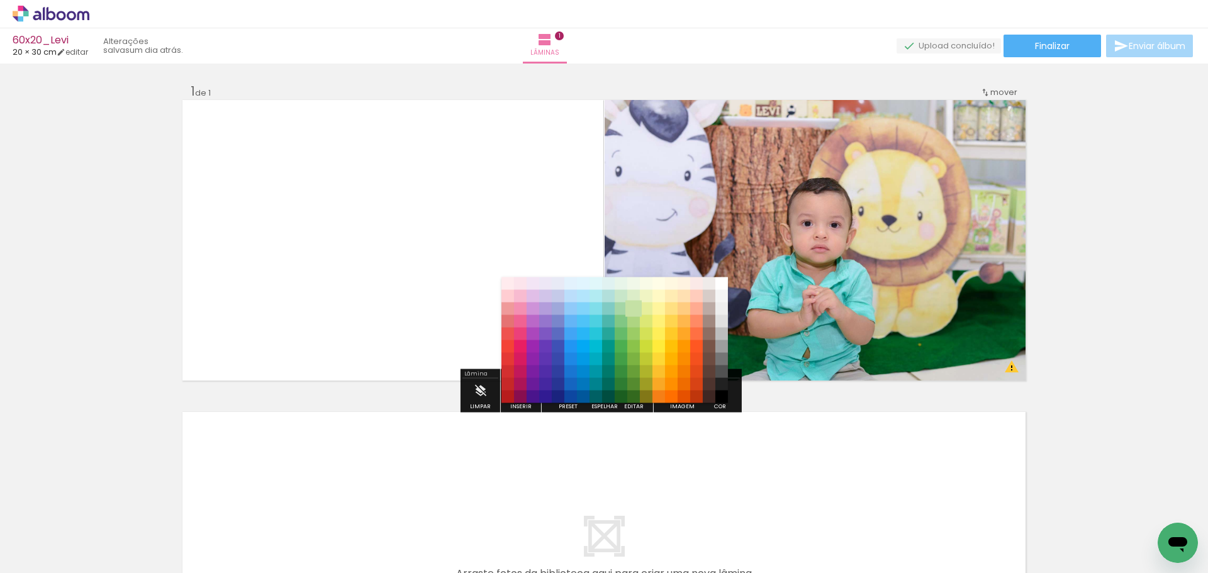
click at [632, 306] on paper-item "#c5e1a5" at bounding box center [633, 309] width 13 height 13
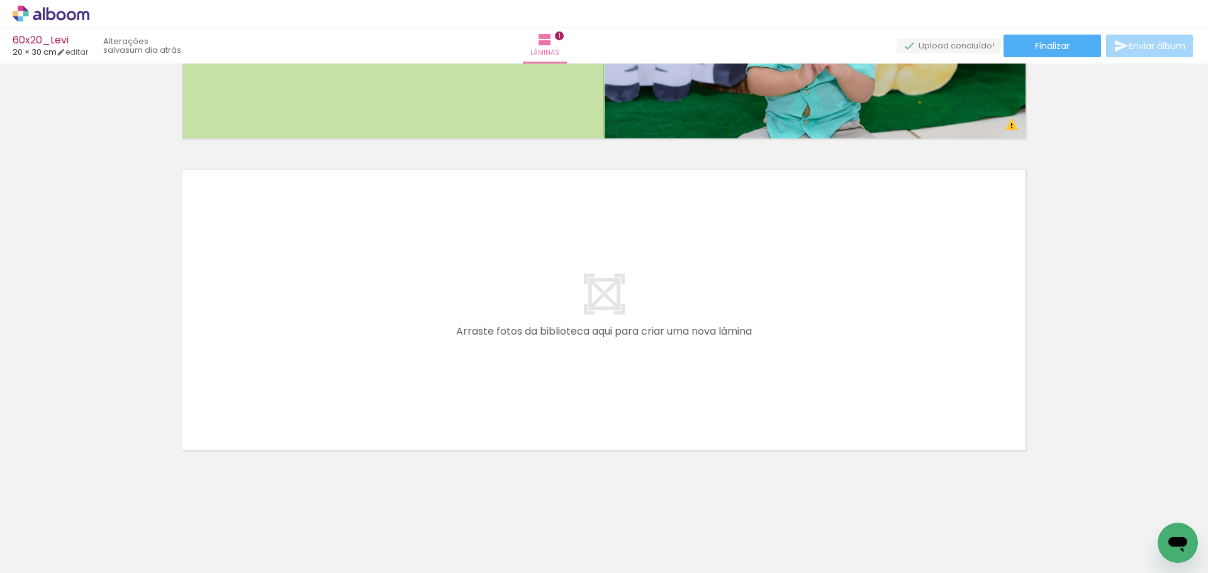
scroll to position [0, 0]
drag, startPoint x: 153, startPoint y: 507, endPoint x: 219, endPoint y: 467, distance: 77.4
click at [283, 391] on quentale-workspace at bounding box center [604, 286] width 1208 height 573
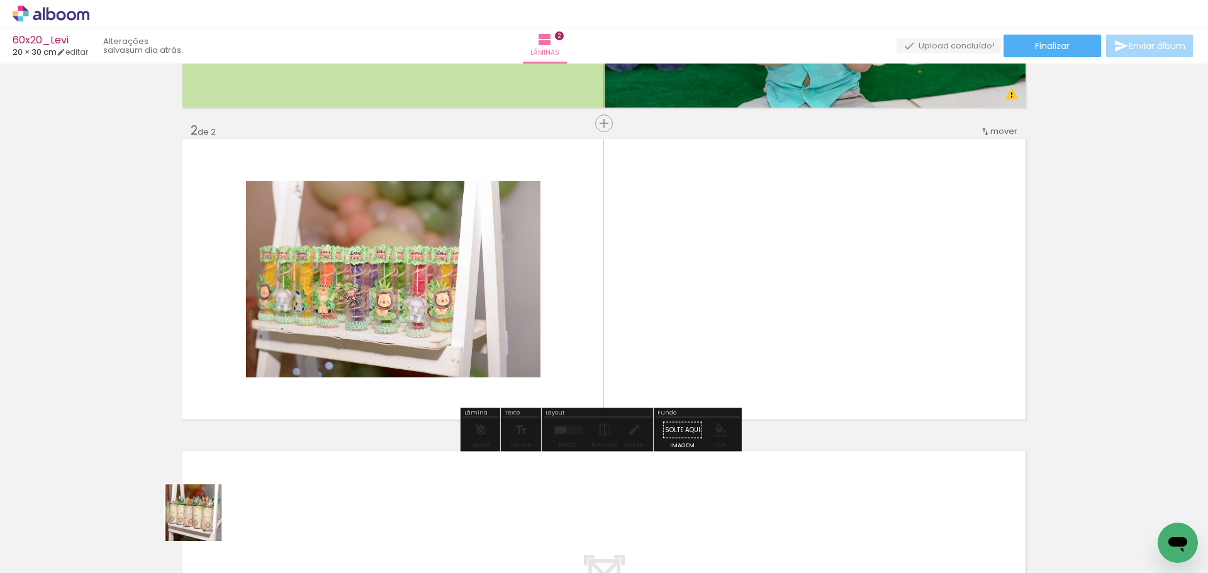
scroll to position [274, 0]
drag, startPoint x: 201, startPoint y: 527, endPoint x: 268, endPoint y: 486, distance: 79.1
click at [286, 355] on quentale-workspace at bounding box center [604, 286] width 1208 height 573
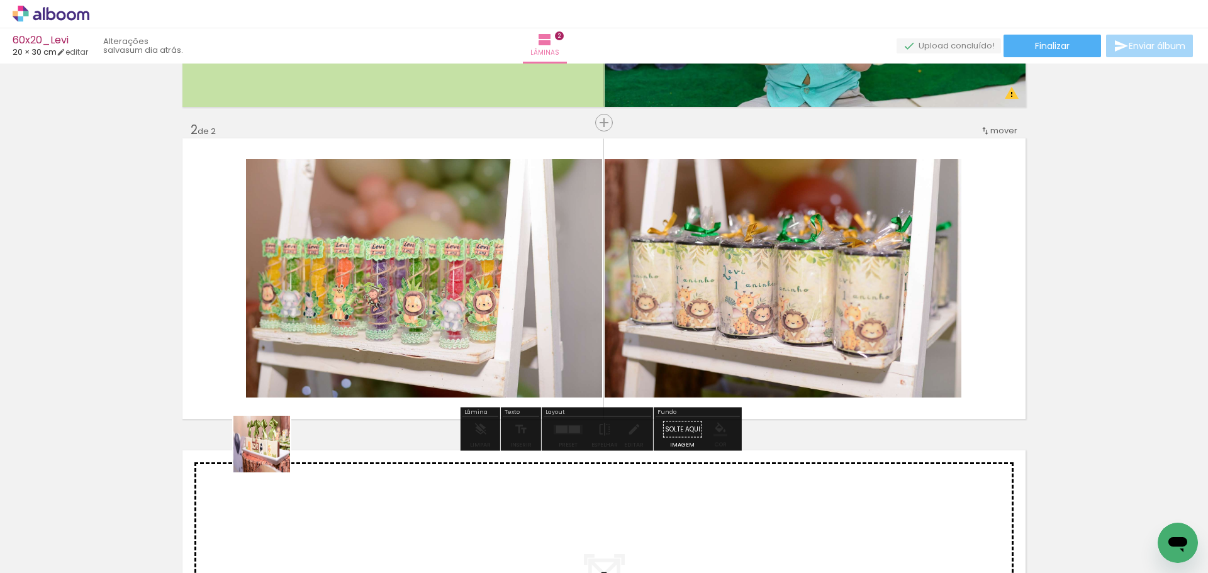
drag, startPoint x: 269, startPoint y: 524, endPoint x: 294, endPoint y: 403, distance: 124.0
click at [298, 373] on quentale-workspace at bounding box center [604, 286] width 1208 height 573
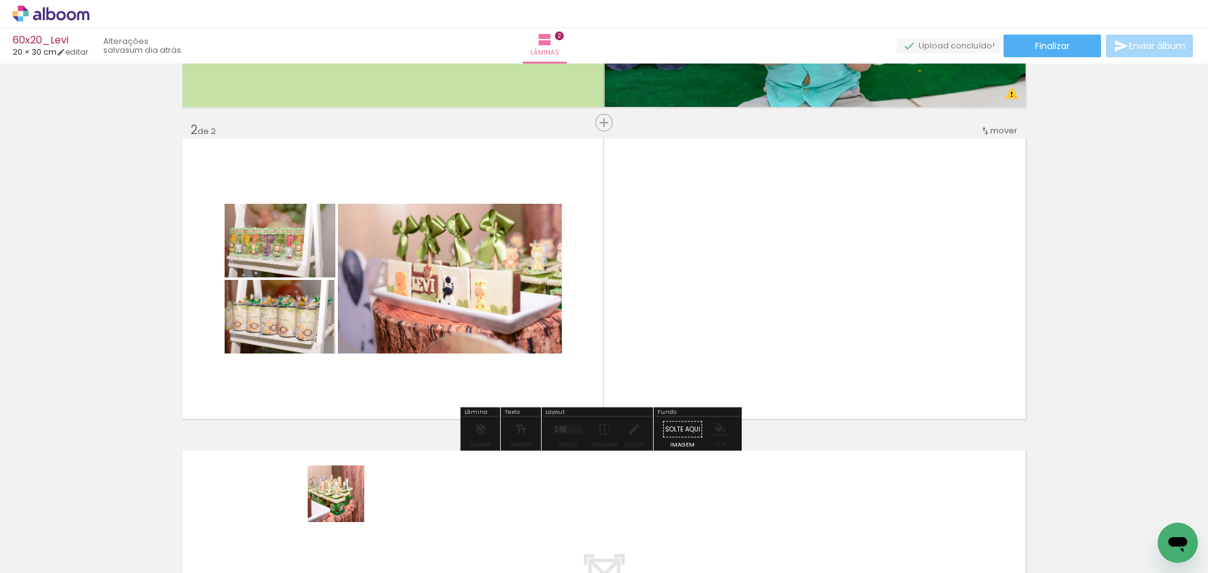
drag, startPoint x: 345, startPoint y: 503, endPoint x: 366, endPoint y: 424, distance: 81.8
click at [352, 366] on quentale-workspace at bounding box center [604, 286] width 1208 height 573
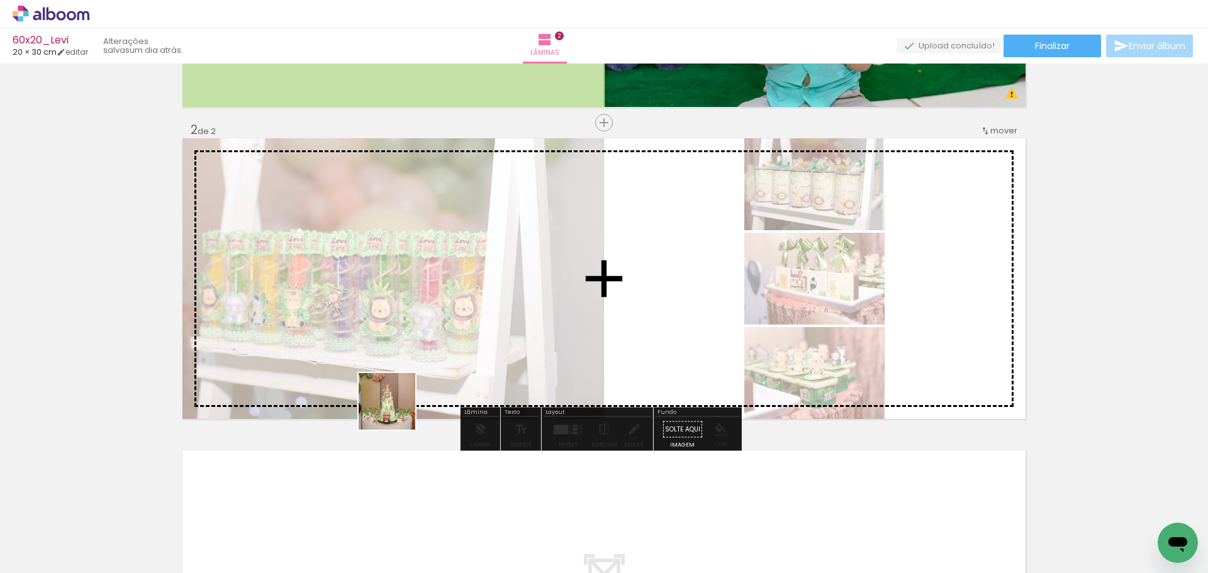
drag, startPoint x: 389, startPoint y: 530, endPoint x: 463, endPoint y: 523, distance: 74.0
click at [381, 365] on quentale-workspace at bounding box center [604, 286] width 1208 height 573
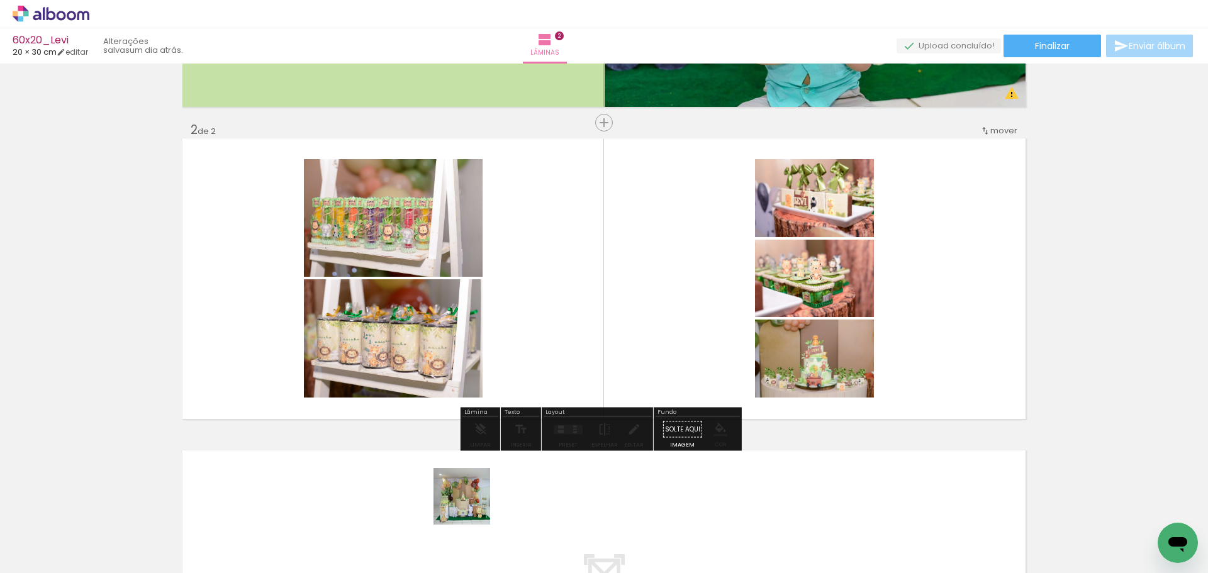
drag, startPoint x: 471, startPoint y: 506, endPoint x: 434, endPoint y: 420, distance: 93.3
click at [452, 386] on quentale-workspace at bounding box center [604, 286] width 1208 height 573
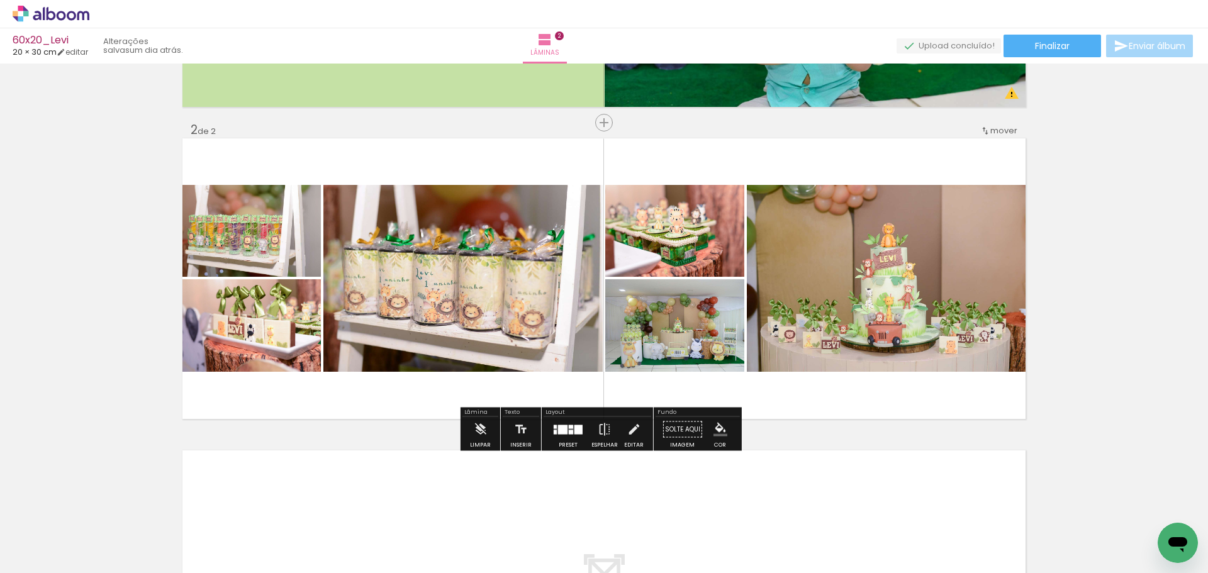
click at [560, 427] on div at bounding box center [562, 429] width 9 height 9
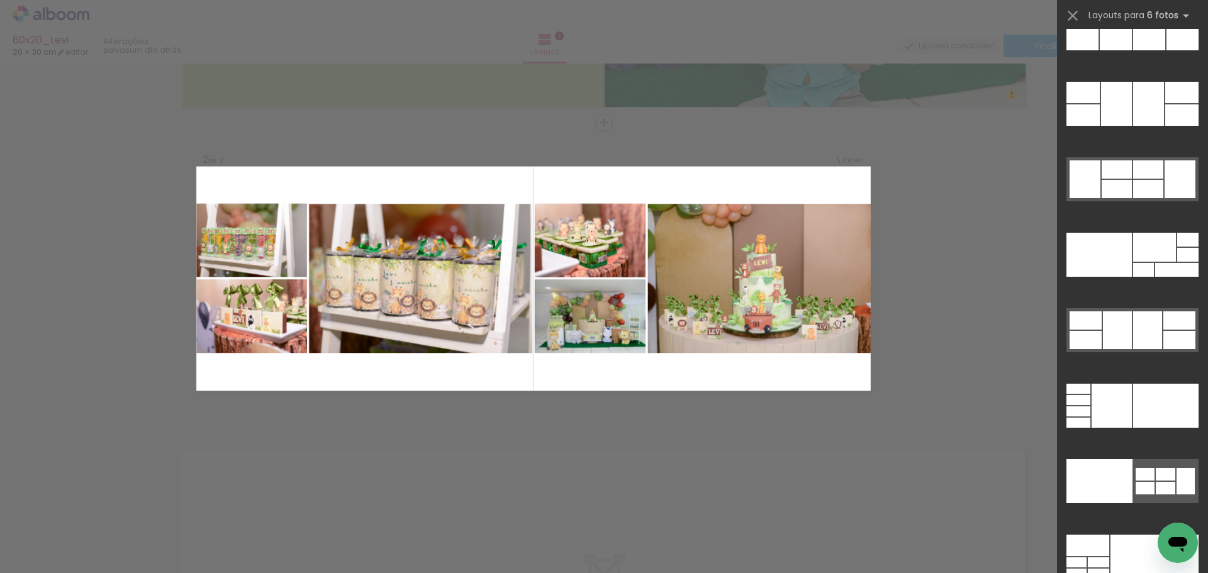
scroll to position [38799, 0]
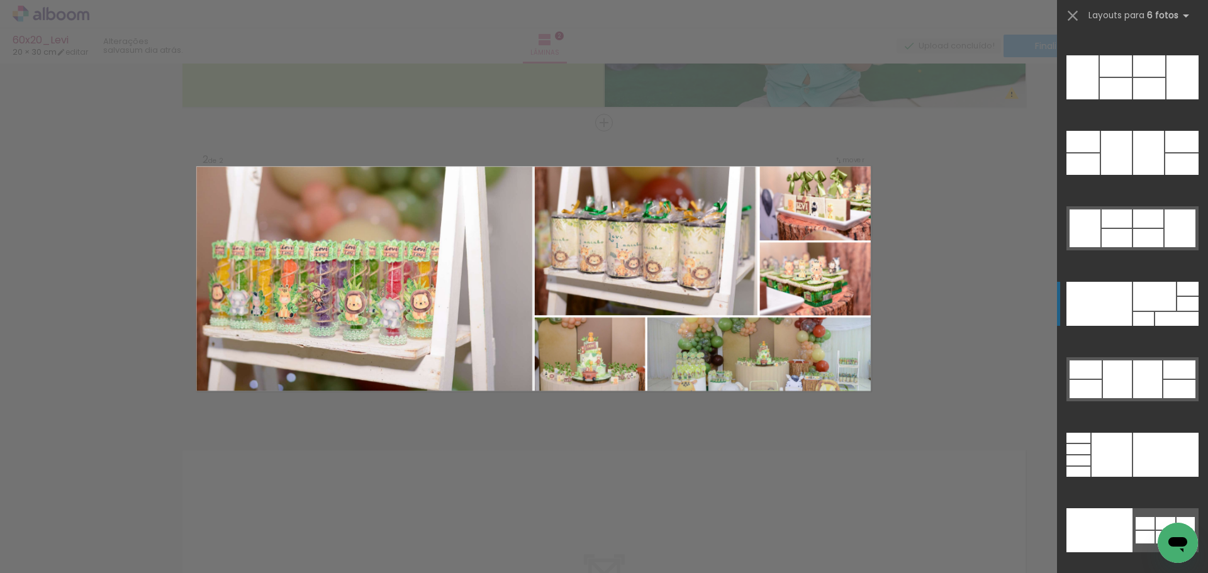
click at [1094, 304] on div at bounding box center [1099, 304] width 65 height 44
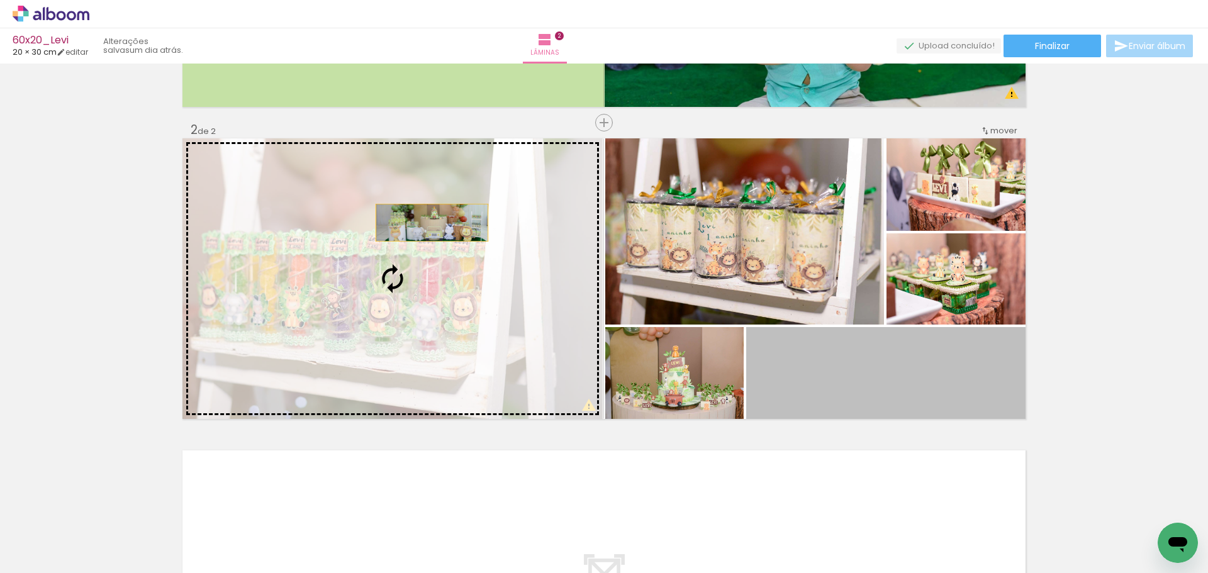
drag, startPoint x: 888, startPoint y: 371, endPoint x: 433, endPoint y: 230, distance: 476.5
click at [0, 0] on slot at bounding box center [0, 0] width 0 height 0
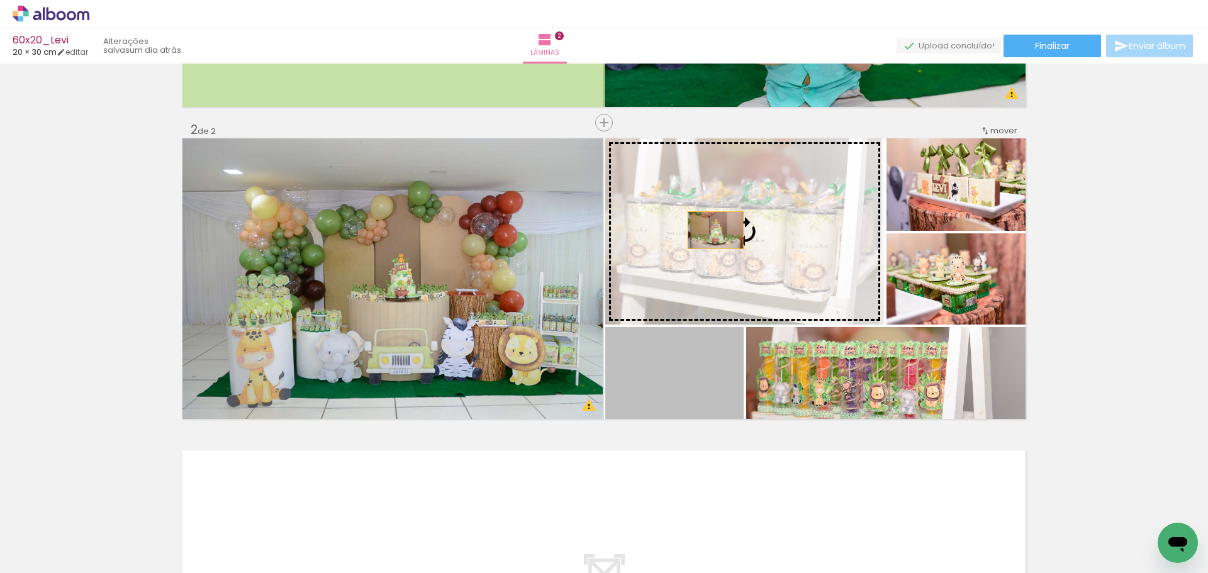
drag, startPoint x: 687, startPoint y: 379, endPoint x: 710, endPoint y: 241, distance: 140.4
click at [0, 0] on slot at bounding box center [0, 0] width 0 height 0
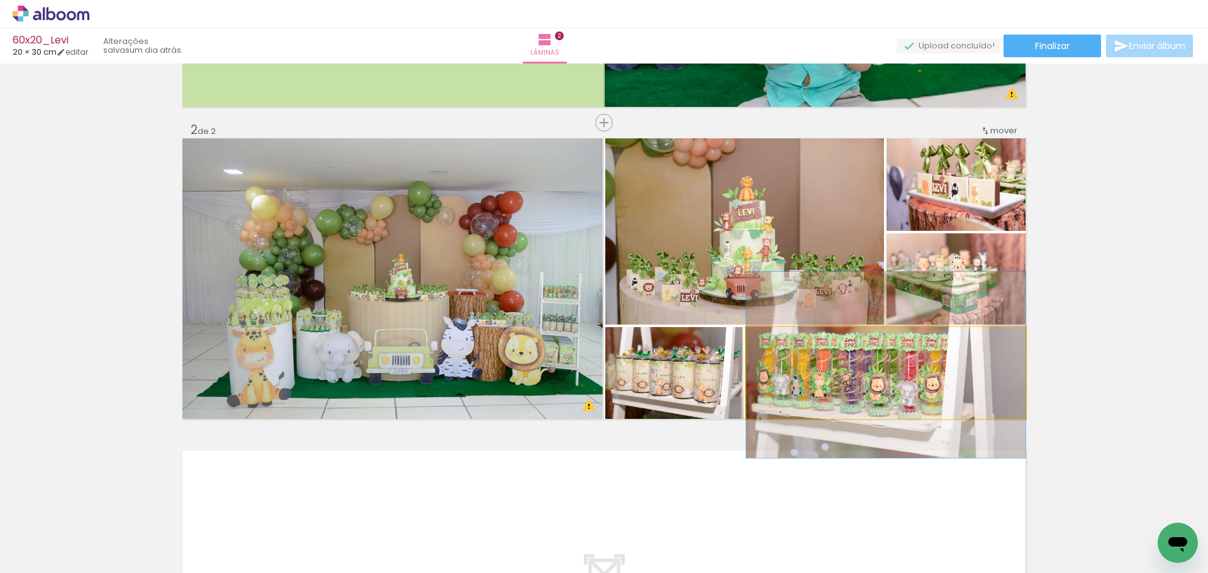
drag, startPoint x: 858, startPoint y: 386, endPoint x: 871, endPoint y: 378, distance: 15.5
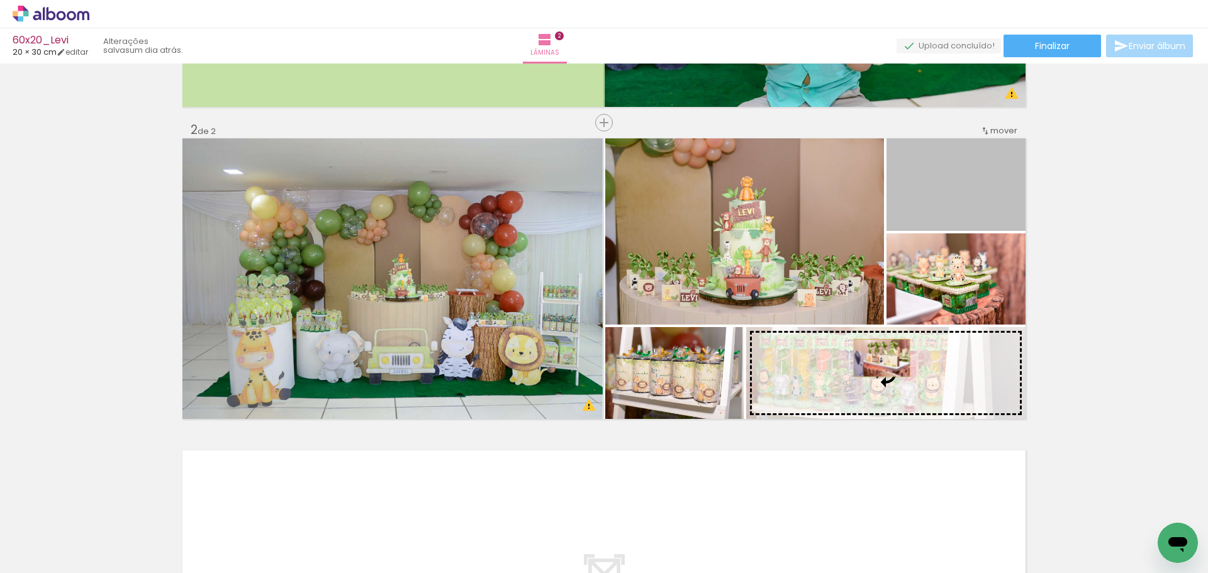
drag, startPoint x: 936, startPoint y: 187, endPoint x: 877, endPoint y: 358, distance: 181.1
click at [0, 0] on slot at bounding box center [0, 0] width 0 height 0
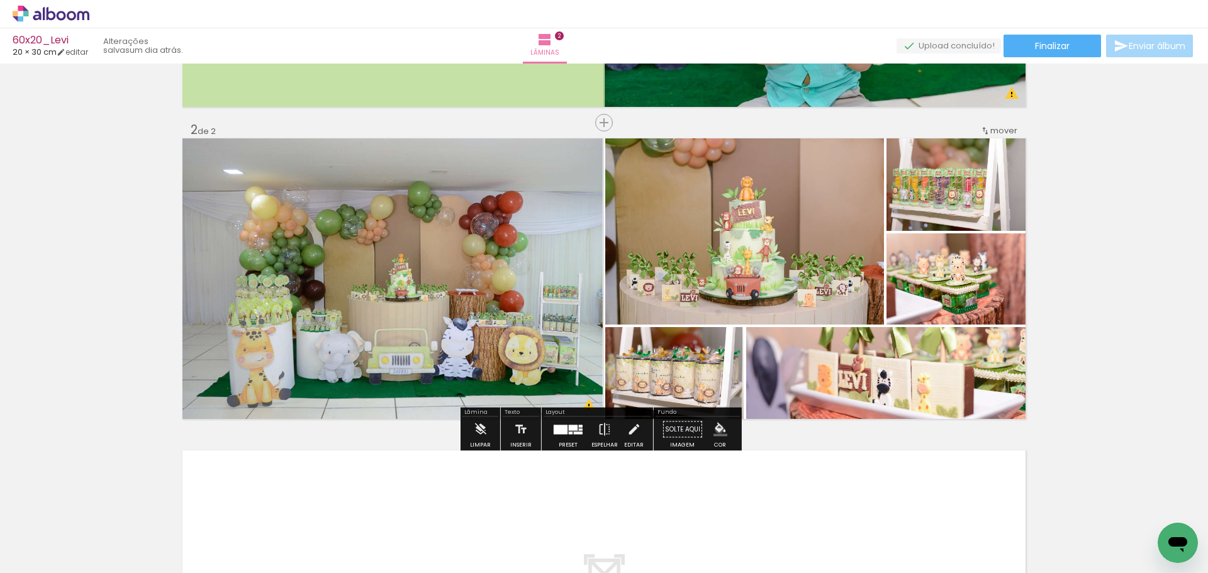
click at [715, 429] on iron-icon "color picker" at bounding box center [721, 430] width 14 height 14
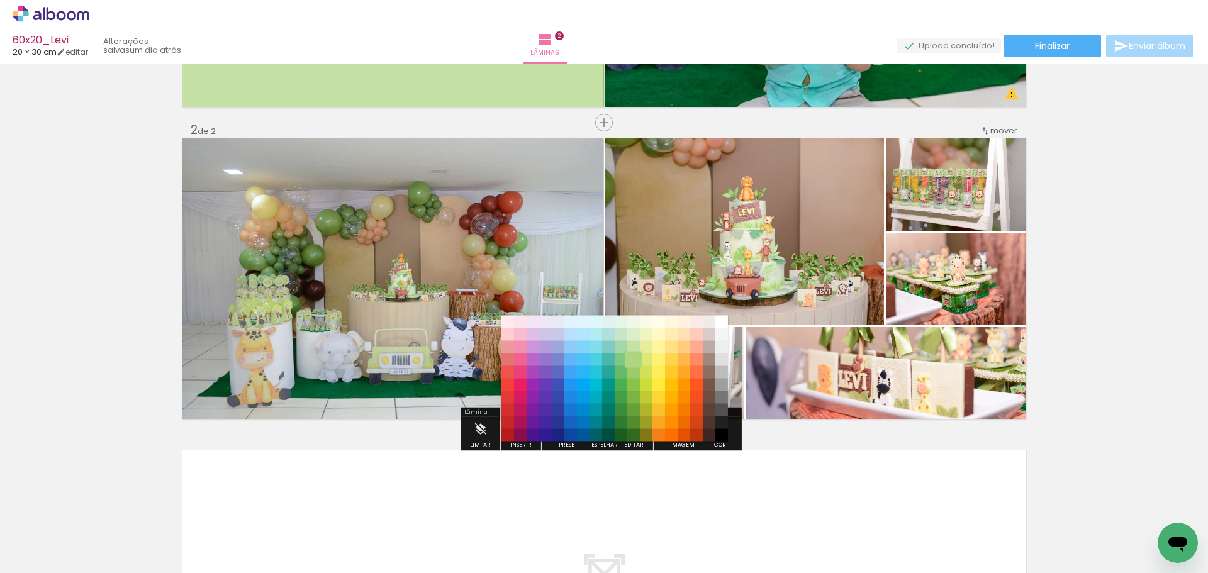
click at [634, 360] on paper-item "#aed581" at bounding box center [633, 360] width 13 height 13
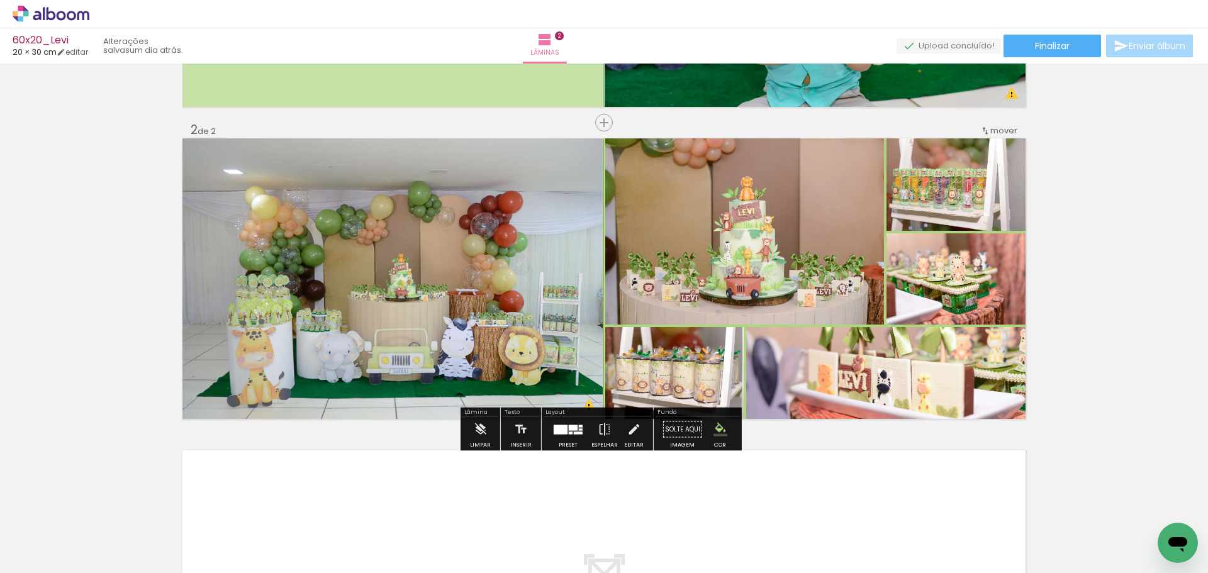
click at [714, 427] on iron-icon "color picker" at bounding box center [721, 430] width 14 height 14
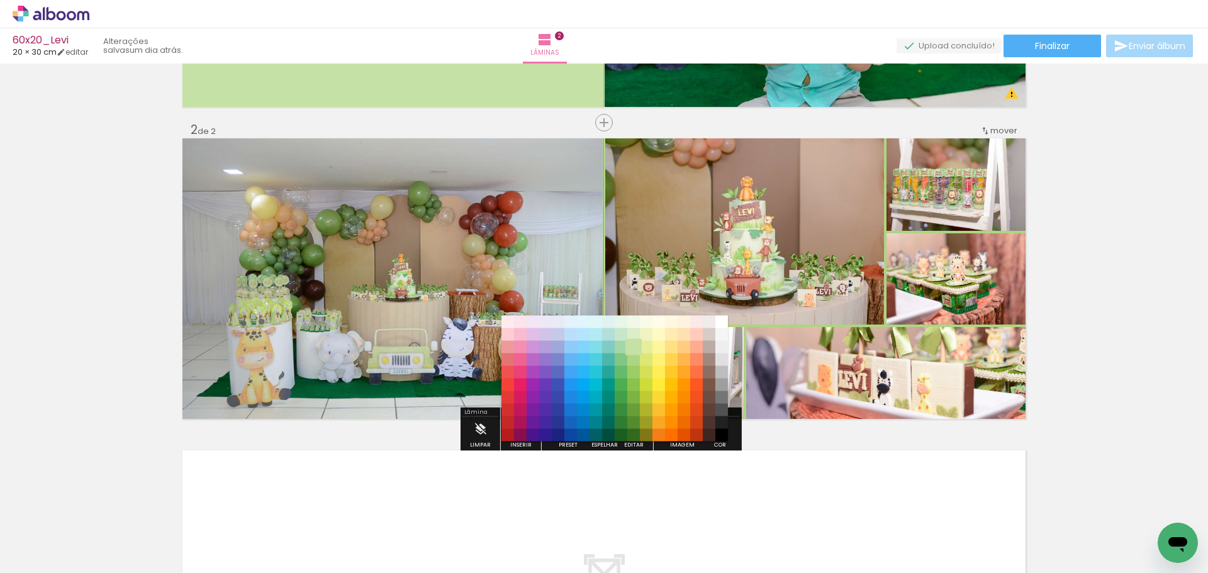
click at [634, 345] on paper-item "#c5e1a5" at bounding box center [633, 347] width 13 height 13
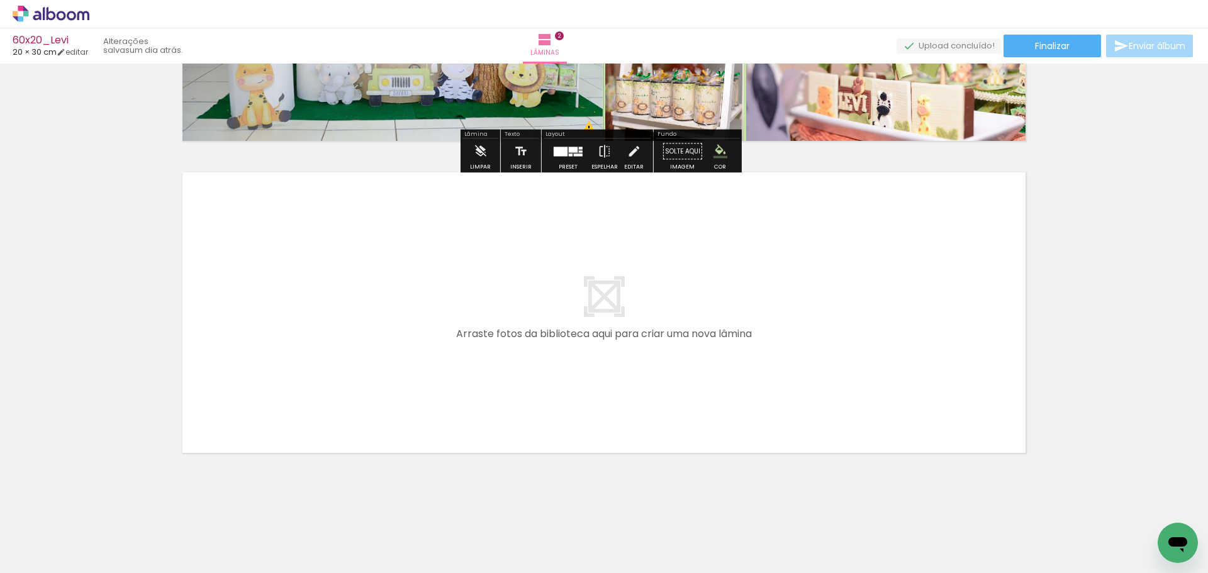
scroll to position [554, 0]
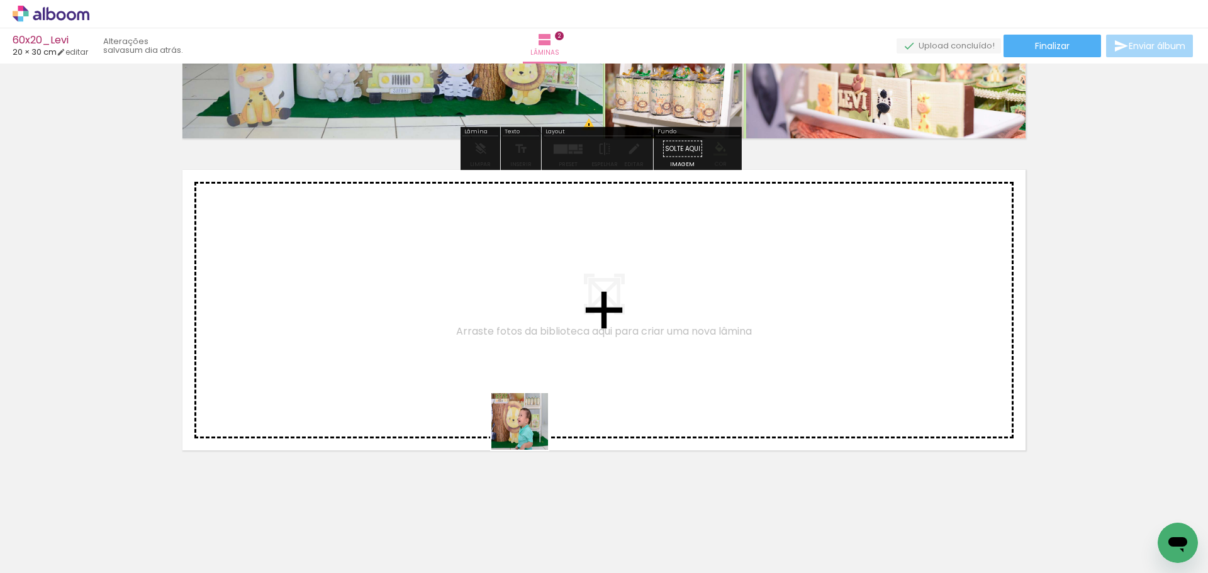
drag, startPoint x: 529, startPoint y: 431, endPoint x: 577, endPoint y: 517, distance: 98.6
click at [505, 370] on quentale-workspace at bounding box center [604, 286] width 1208 height 573
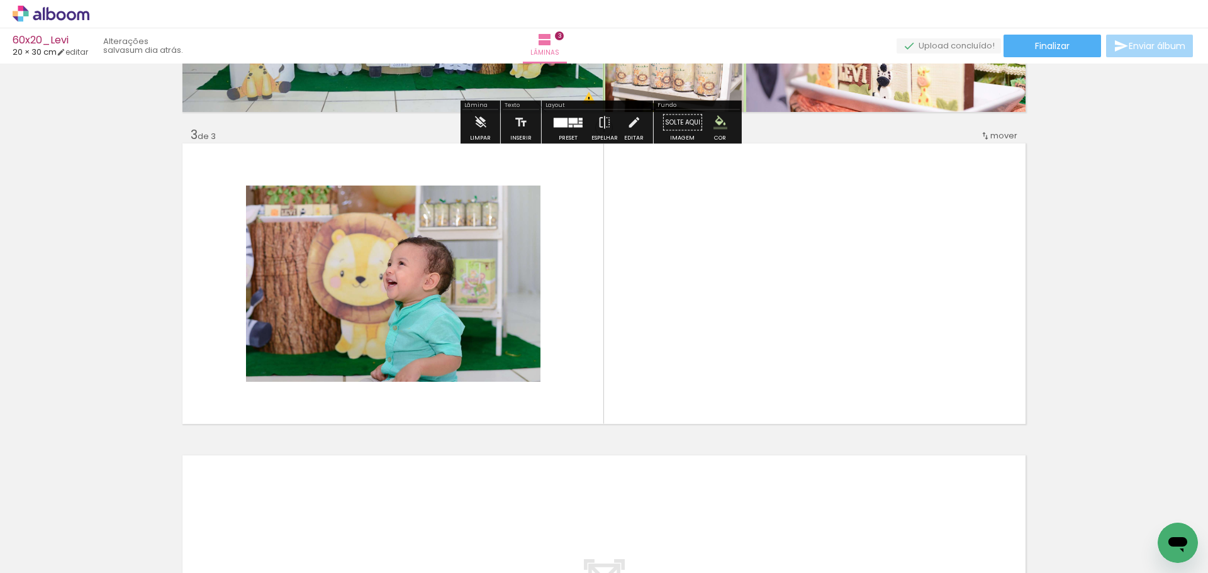
scroll to position [586, 0]
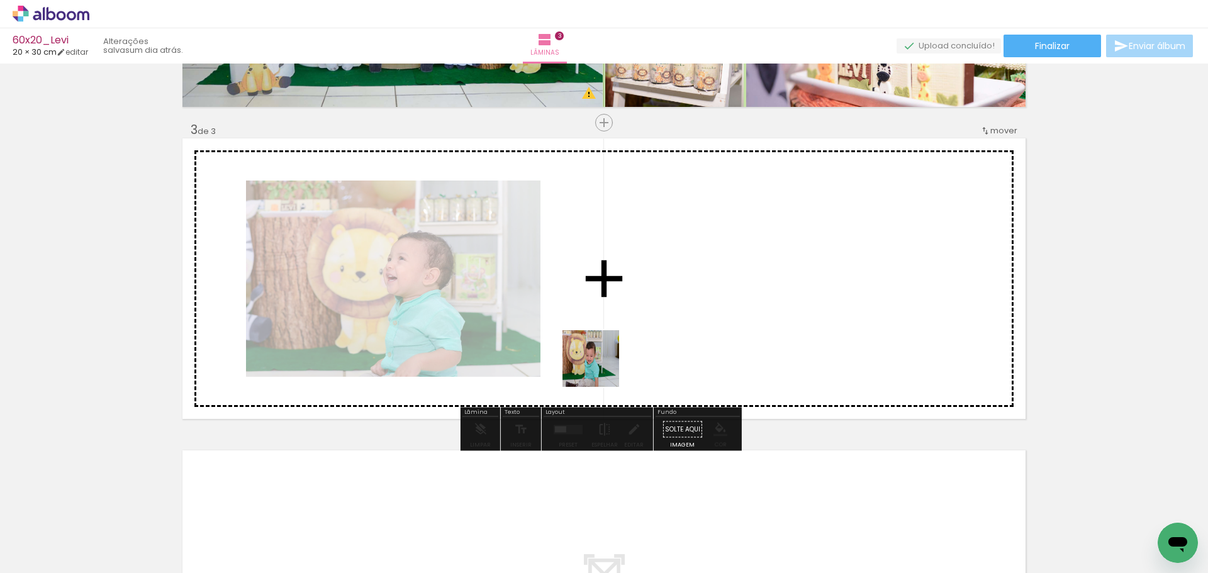
drag, startPoint x: 620, startPoint y: 480, endPoint x: 615, endPoint y: 418, distance: 61.9
click at [604, 352] on quentale-workspace at bounding box center [604, 286] width 1208 height 573
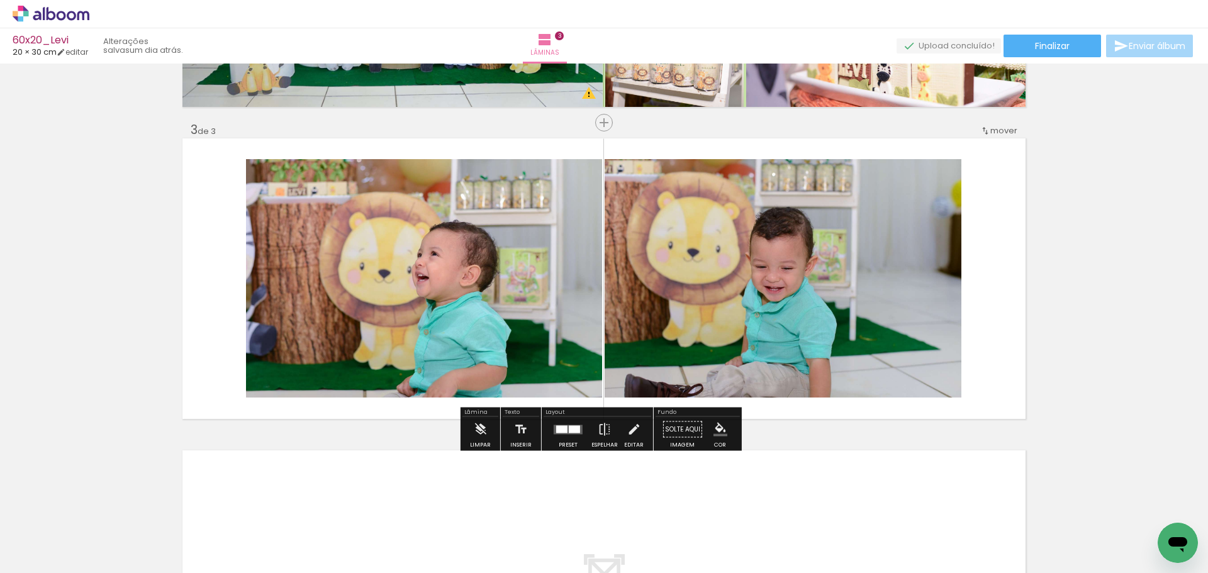
drag, startPoint x: 700, startPoint y: 539, endPoint x: 743, endPoint y: 488, distance: 66.1
click at [696, 330] on quentale-workspace at bounding box center [604, 286] width 1208 height 573
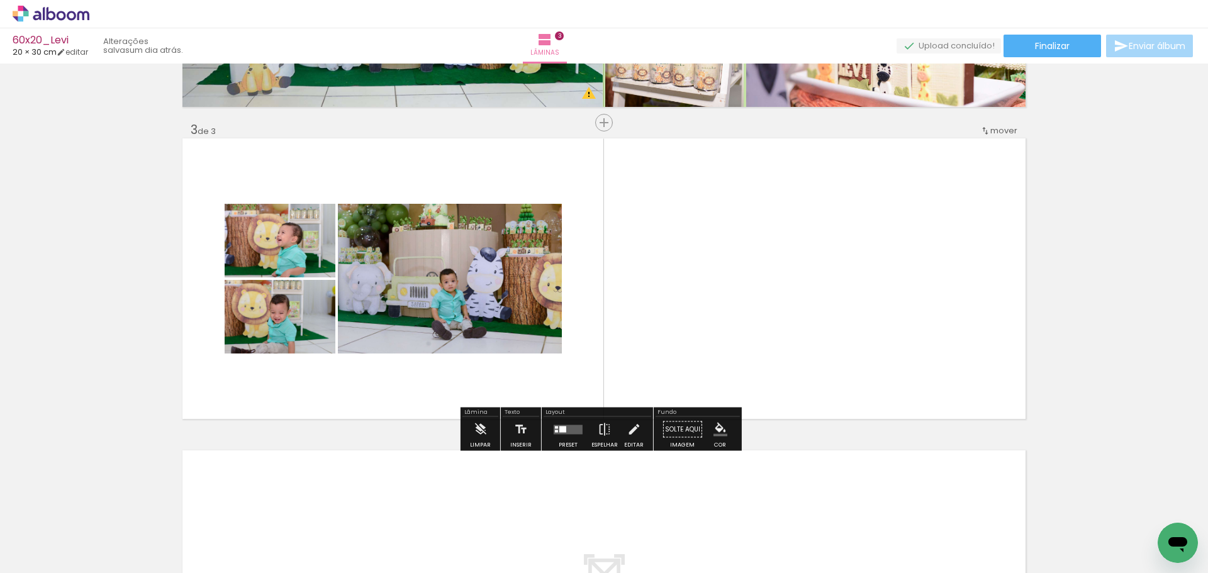
drag, startPoint x: 740, startPoint y: 380, endPoint x: 825, endPoint y: 515, distance: 159.8
click at [737, 349] on quentale-workspace at bounding box center [604, 286] width 1208 height 573
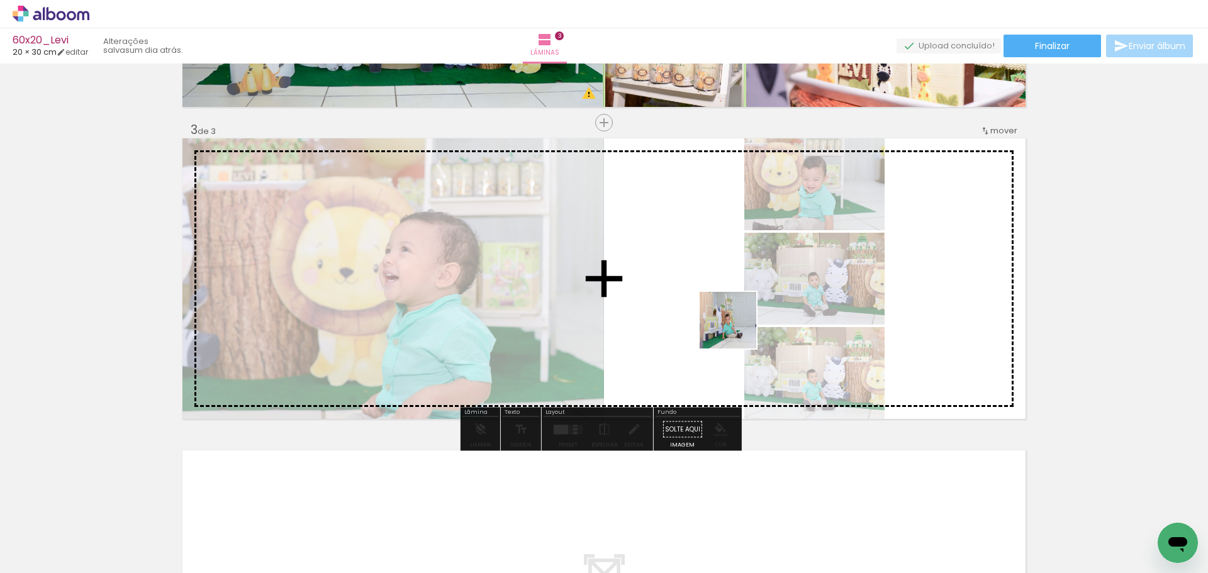
drag, startPoint x: 834, startPoint y: 539, endPoint x: 738, endPoint y: 330, distance: 230.0
click at [738, 330] on quentale-workspace at bounding box center [604, 286] width 1208 height 573
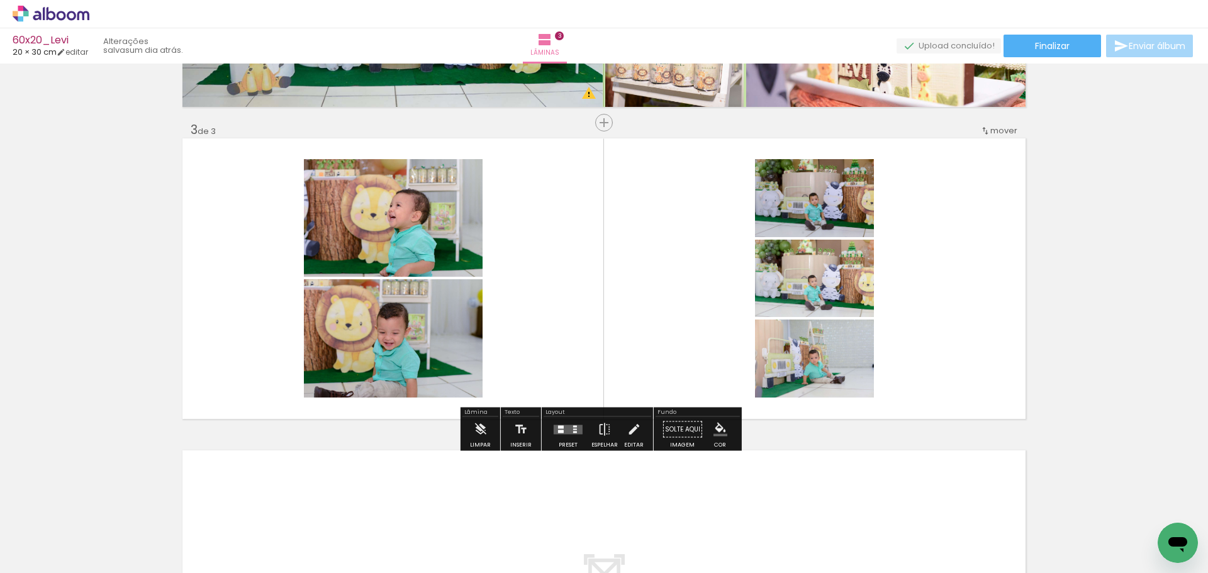
click at [562, 428] on quentale-layouter at bounding box center [568, 429] width 29 height 9
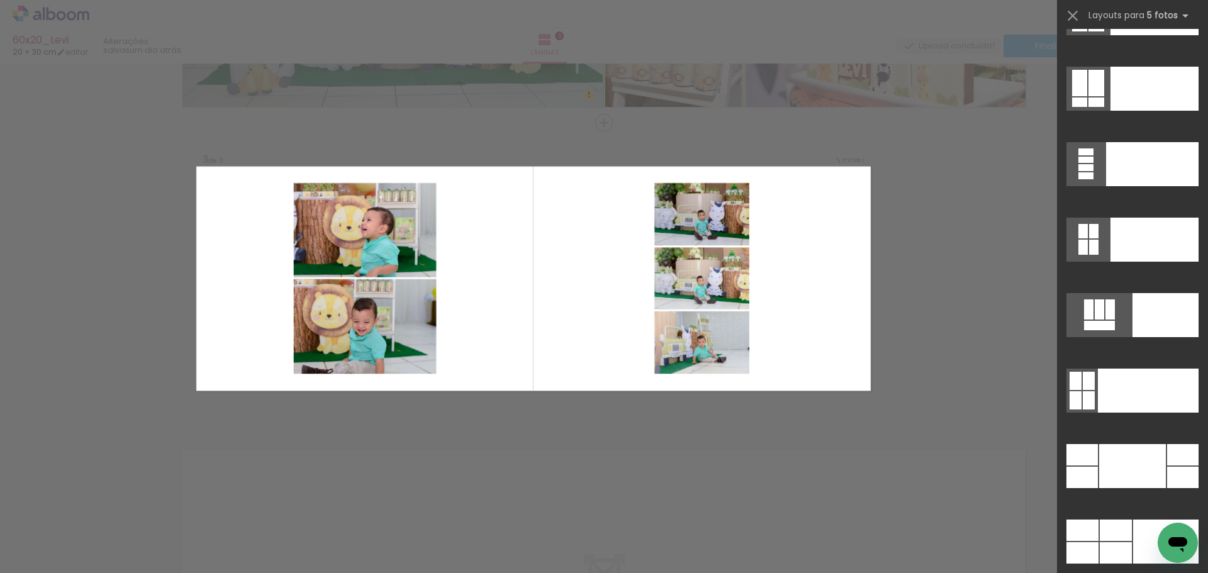
scroll to position [32940, 0]
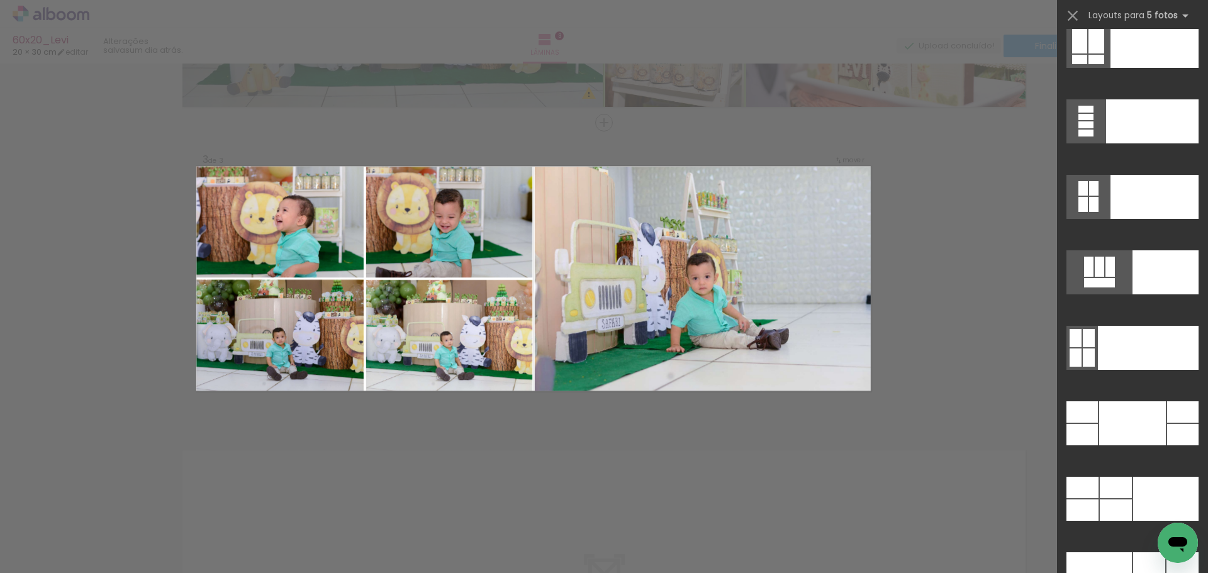
drag, startPoint x: 1174, startPoint y: 491, endPoint x: 943, endPoint y: 429, distance: 239.2
click at [1174, 491] on div at bounding box center [1165, 499] width 65 height 44
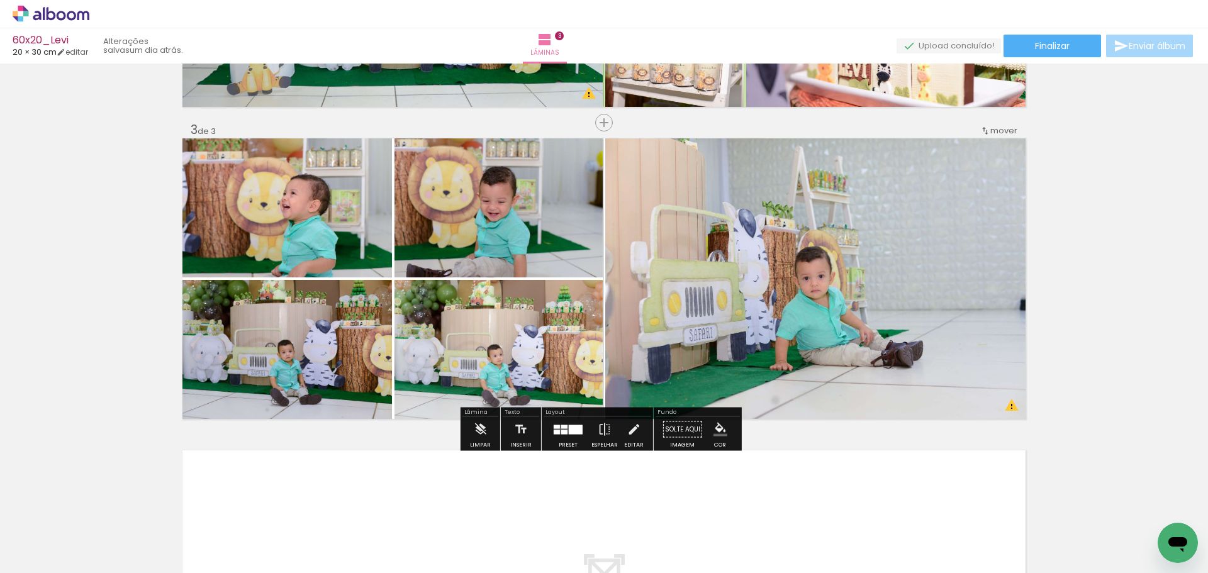
click at [716, 425] on iron-icon "color picker" at bounding box center [721, 430] width 14 height 14
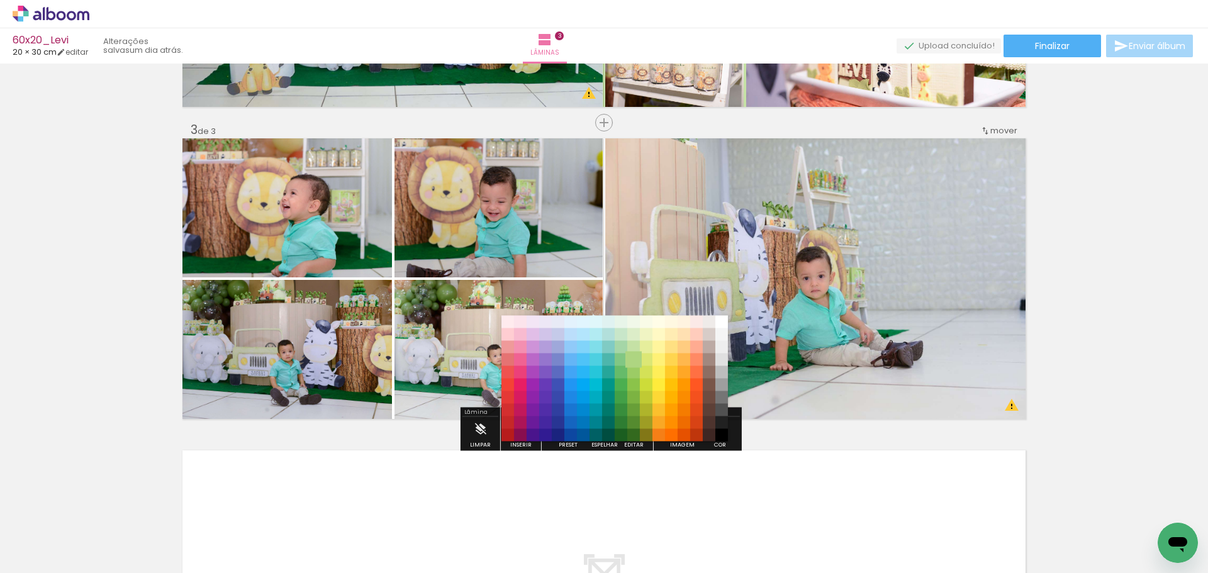
click at [632, 361] on paper-item "#aed581" at bounding box center [633, 360] width 13 height 13
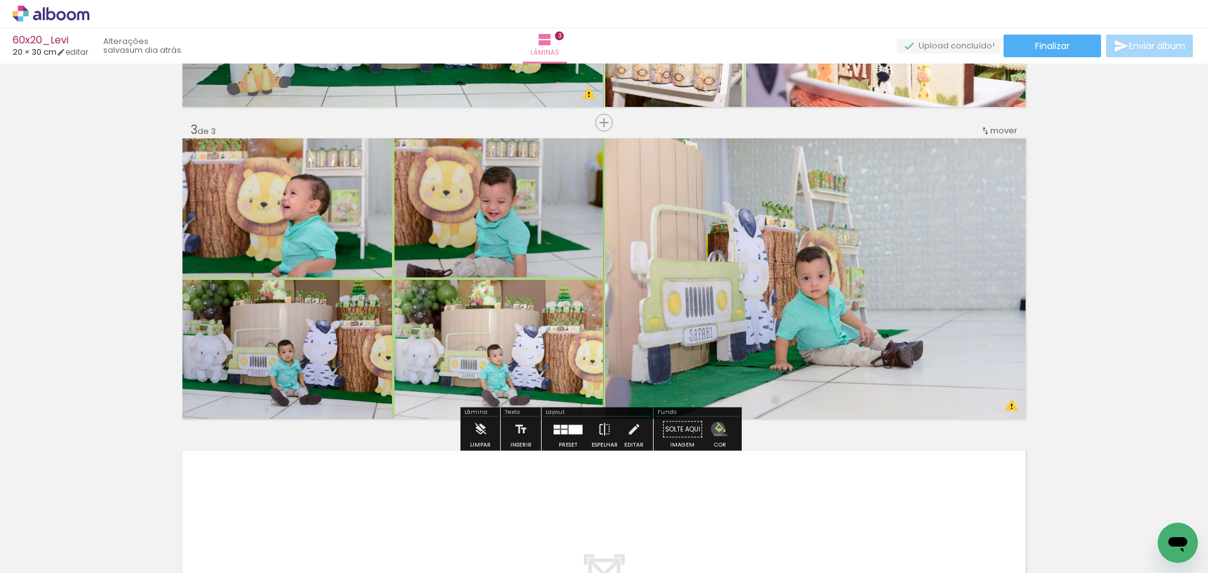
click at [714, 429] on iron-icon "color picker" at bounding box center [721, 430] width 14 height 14
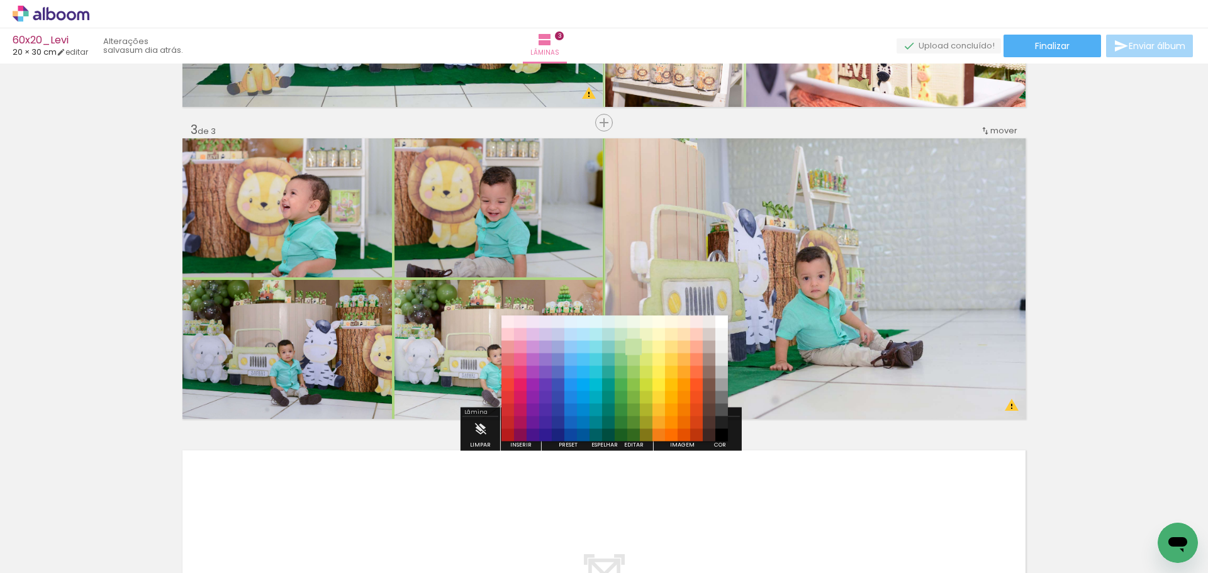
click at [633, 349] on paper-item "#c5e1a5" at bounding box center [633, 347] width 13 height 13
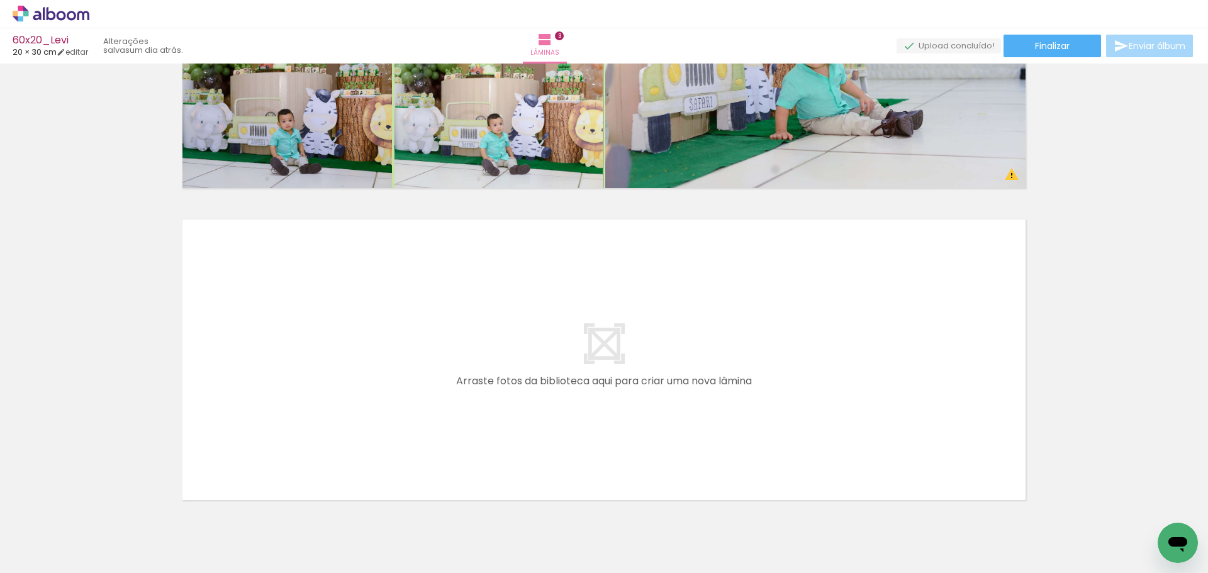
scroll to position [0, 607]
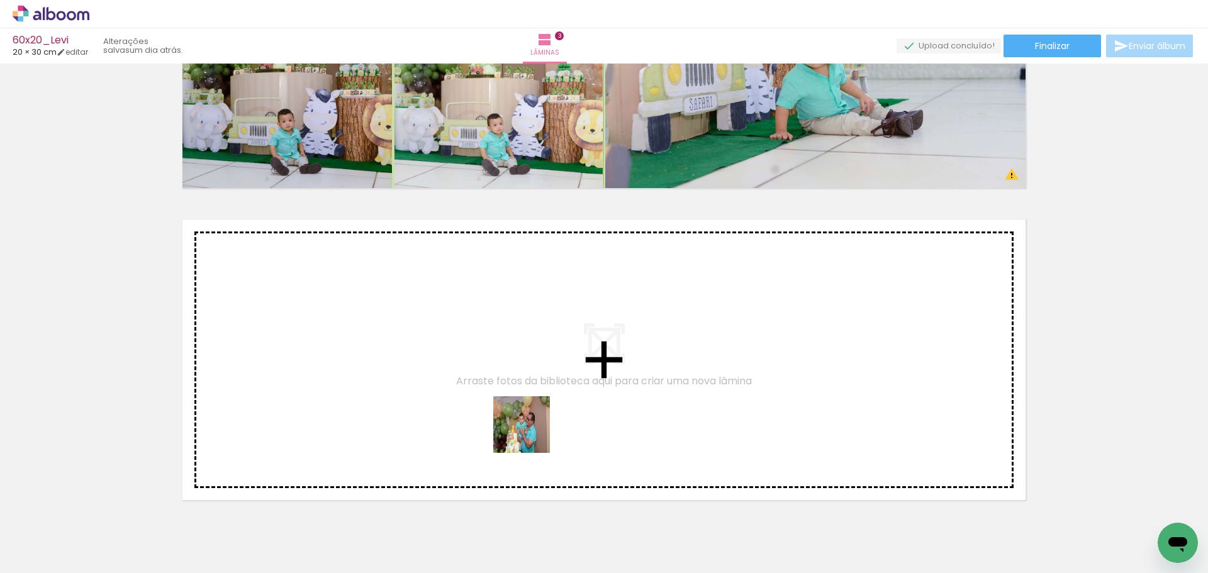
drag, startPoint x: 519, startPoint y: 539, endPoint x: 569, endPoint y: 491, distance: 69.4
click at [537, 403] on quentale-workspace at bounding box center [604, 286] width 1208 height 573
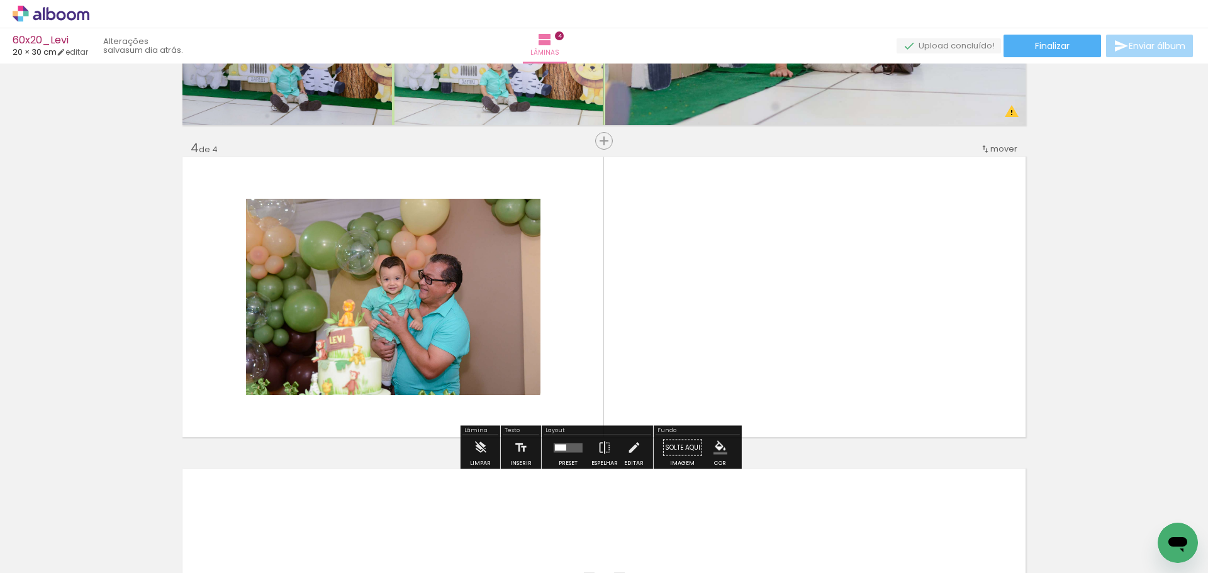
scroll to position [898, 0]
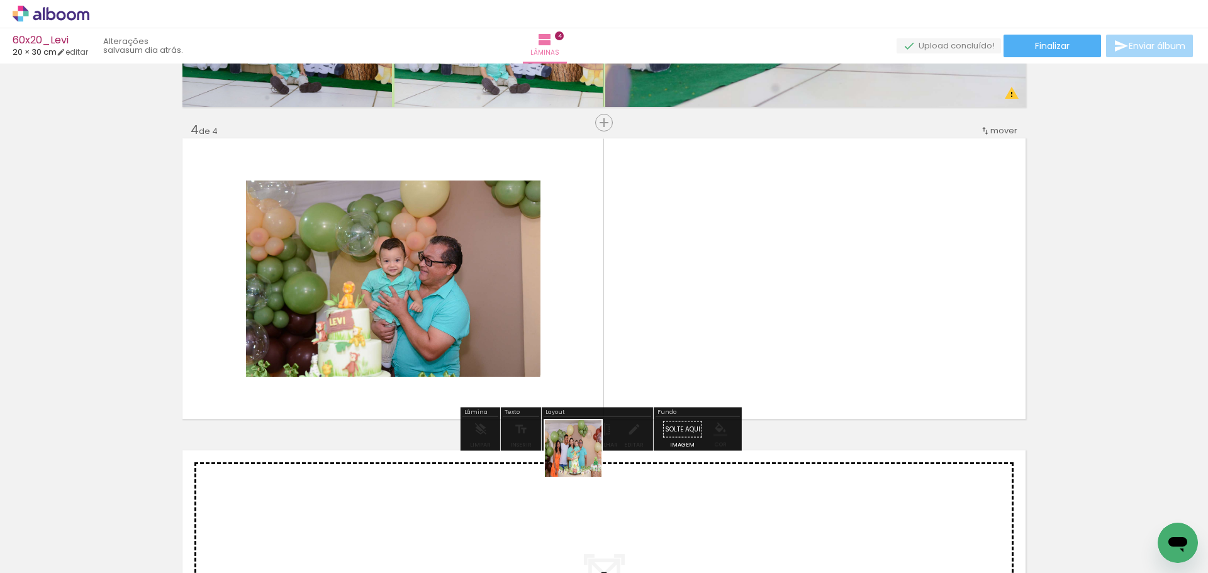
drag, startPoint x: 583, startPoint y: 504, endPoint x: 596, endPoint y: 369, distance: 135.9
click at [575, 319] on quentale-workspace at bounding box center [604, 286] width 1208 height 573
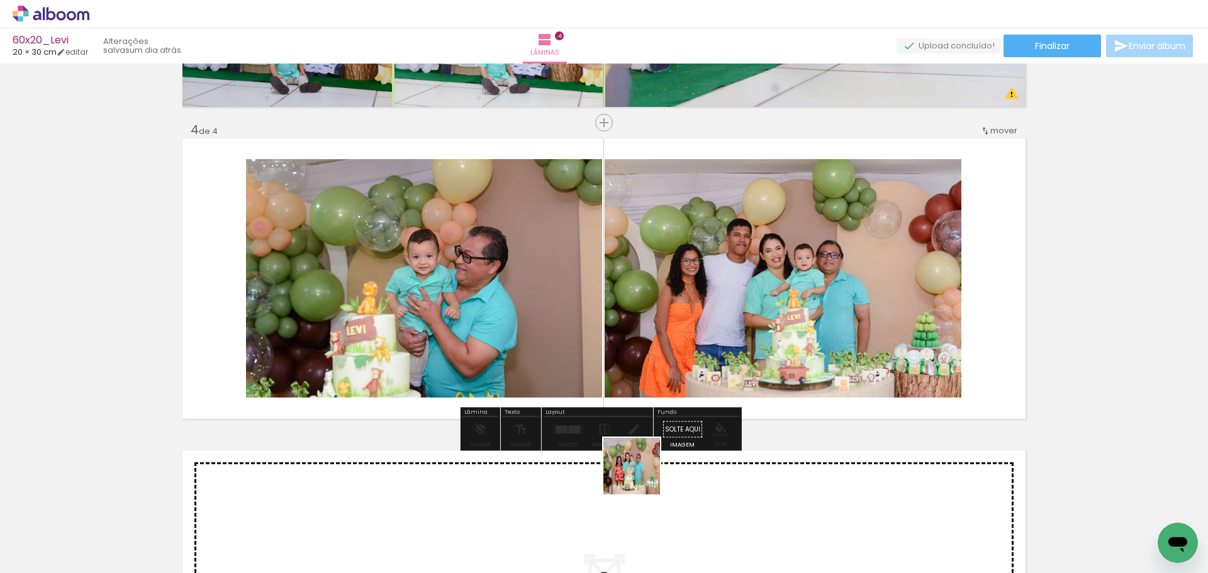
drag, startPoint x: 649, startPoint y: 527, endPoint x: 695, endPoint y: 480, distance: 66.3
click at [628, 327] on quentale-workspace at bounding box center [604, 286] width 1208 height 573
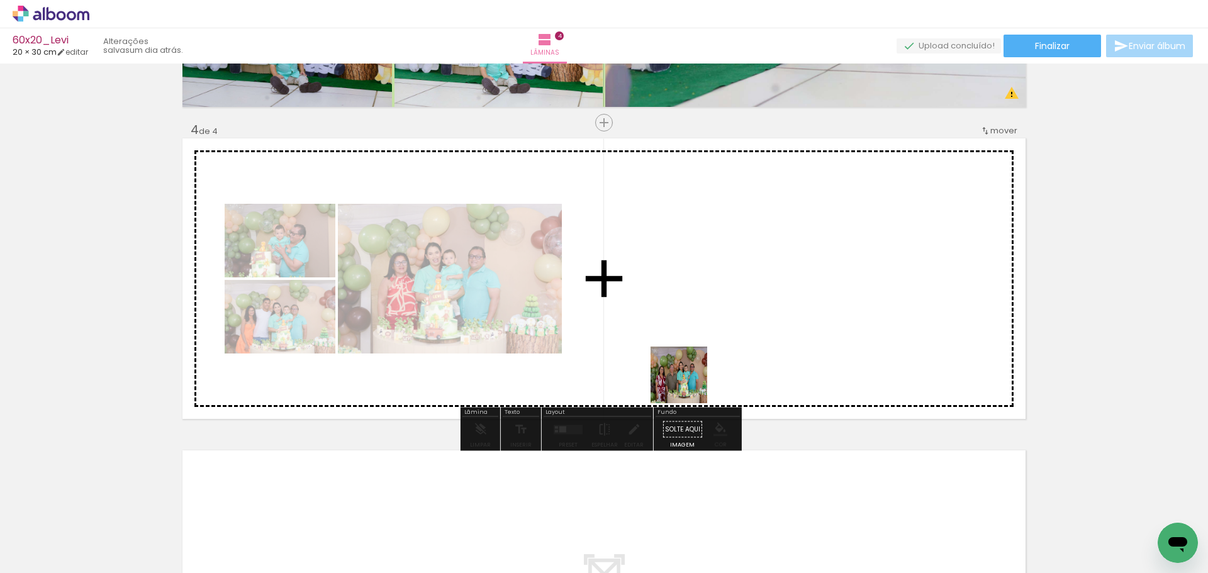
drag, startPoint x: 723, startPoint y: 529, endPoint x: 643, endPoint y: 397, distance: 154.2
click at [674, 320] on quentale-workspace at bounding box center [604, 286] width 1208 height 573
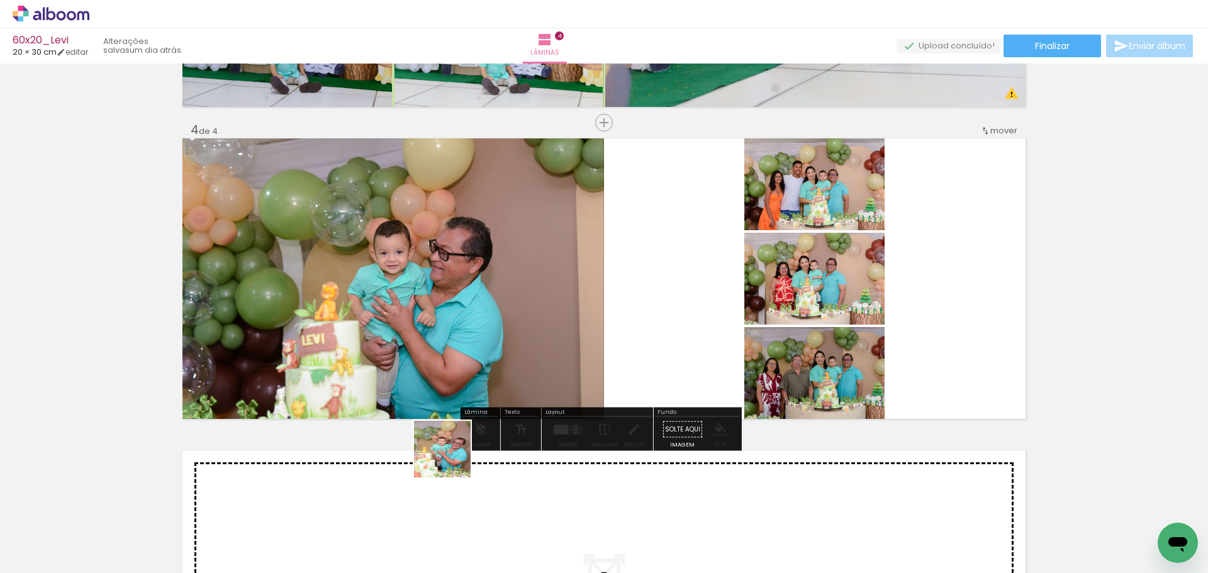
drag, startPoint x: 452, startPoint y: 532, endPoint x: 596, endPoint y: 422, distance: 181.4
click at [473, 331] on quentale-workspace at bounding box center [604, 286] width 1208 height 573
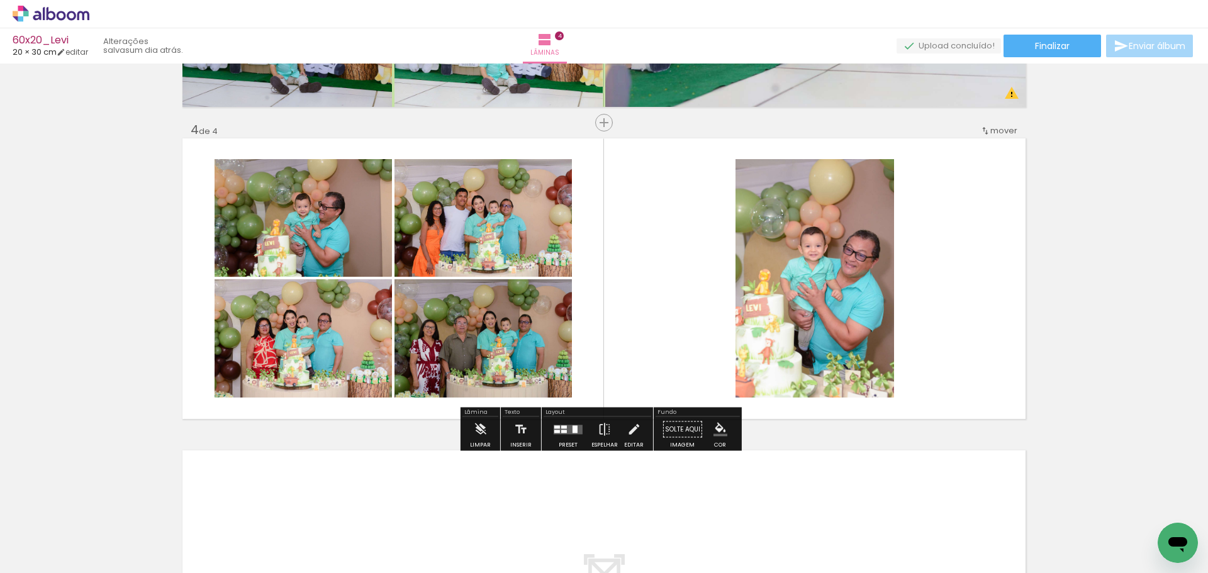
click at [559, 429] on quentale-layouter at bounding box center [568, 429] width 29 height 9
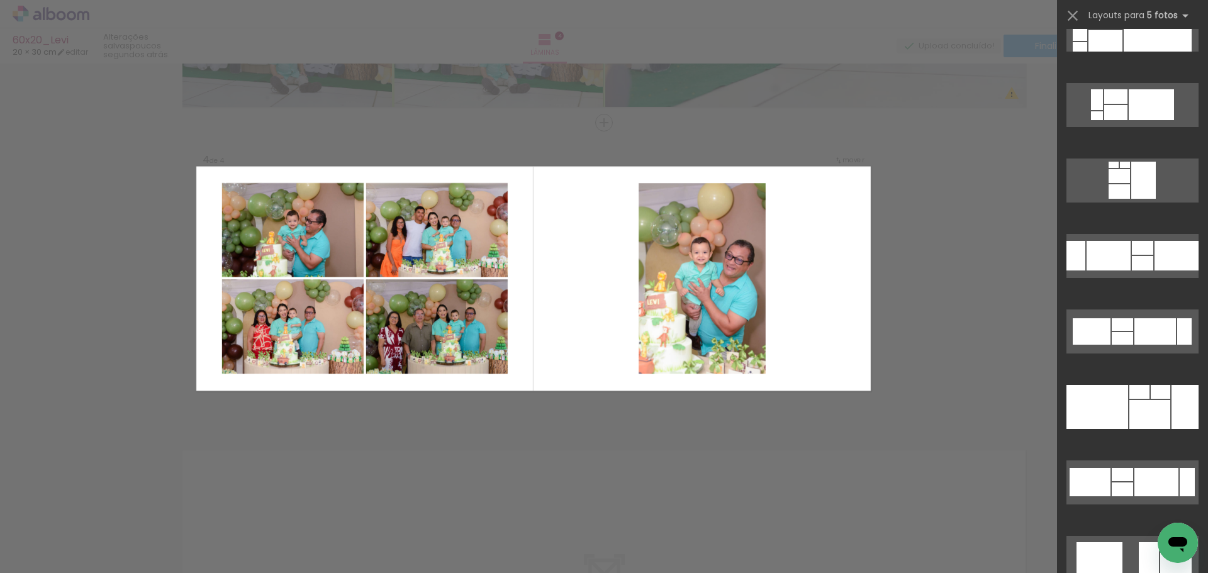
scroll to position [5974, 0]
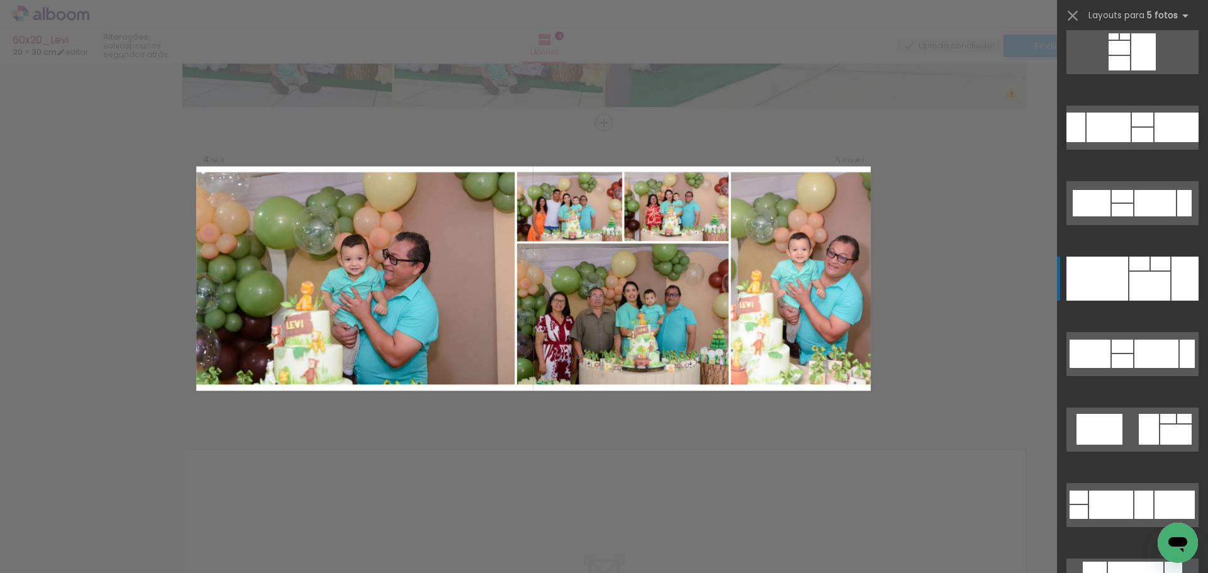
click at [1091, 287] on div at bounding box center [1098, 279] width 62 height 44
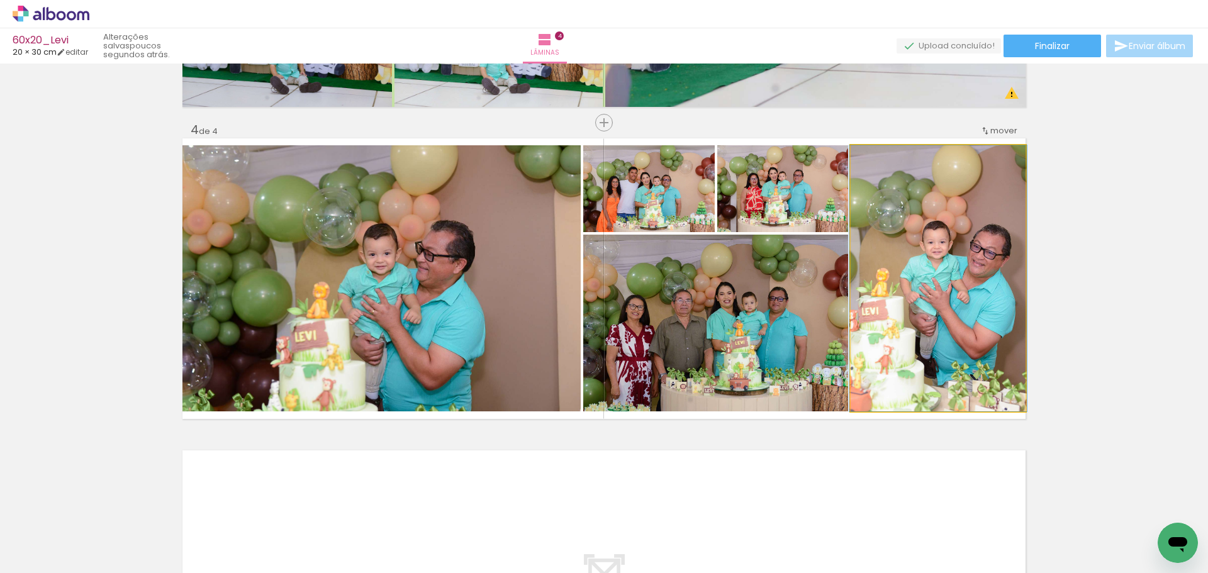
click at [976, 297] on quentale-photo at bounding box center [938, 278] width 175 height 266
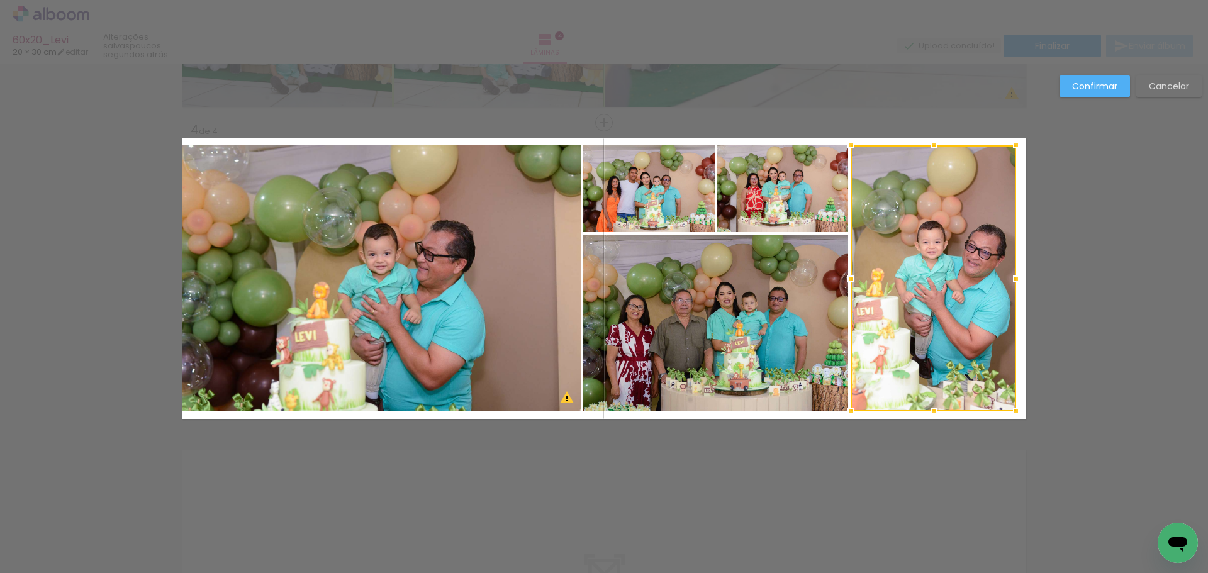
drag, startPoint x: 1023, startPoint y: 281, endPoint x: 919, endPoint y: 290, distance: 103.6
click at [919, 290] on div at bounding box center [934, 278] width 166 height 266
click at [218, 286] on quentale-photo at bounding box center [381, 278] width 398 height 266
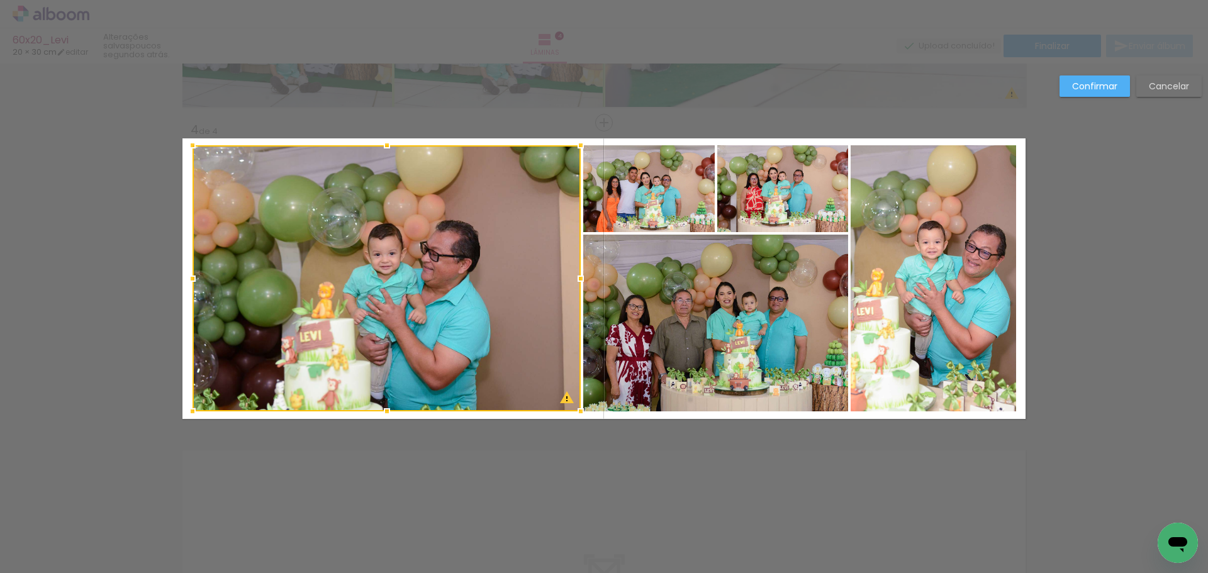
drag, startPoint x: 179, startPoint y: 281, endPoint x: 188, endPoint y: 282, distance: 8.8
click at [188, 282] on div at bounding box center [192, 278] width 25 height 25
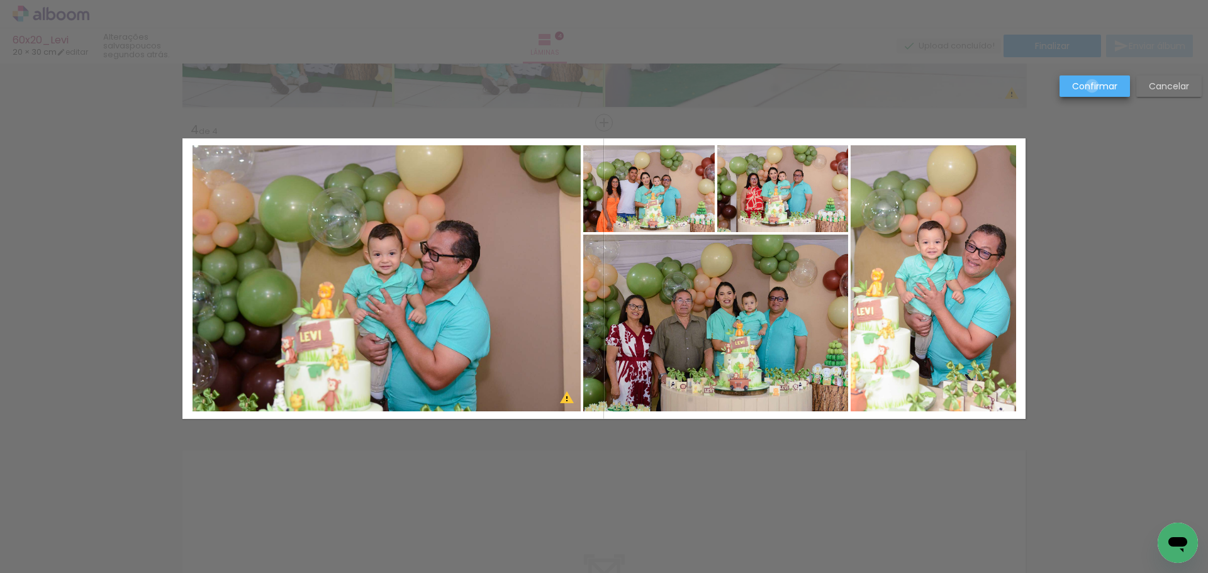
click at [0, 0] on slot "Confirmar" at bounding box center [0, 0] width 0 height 0
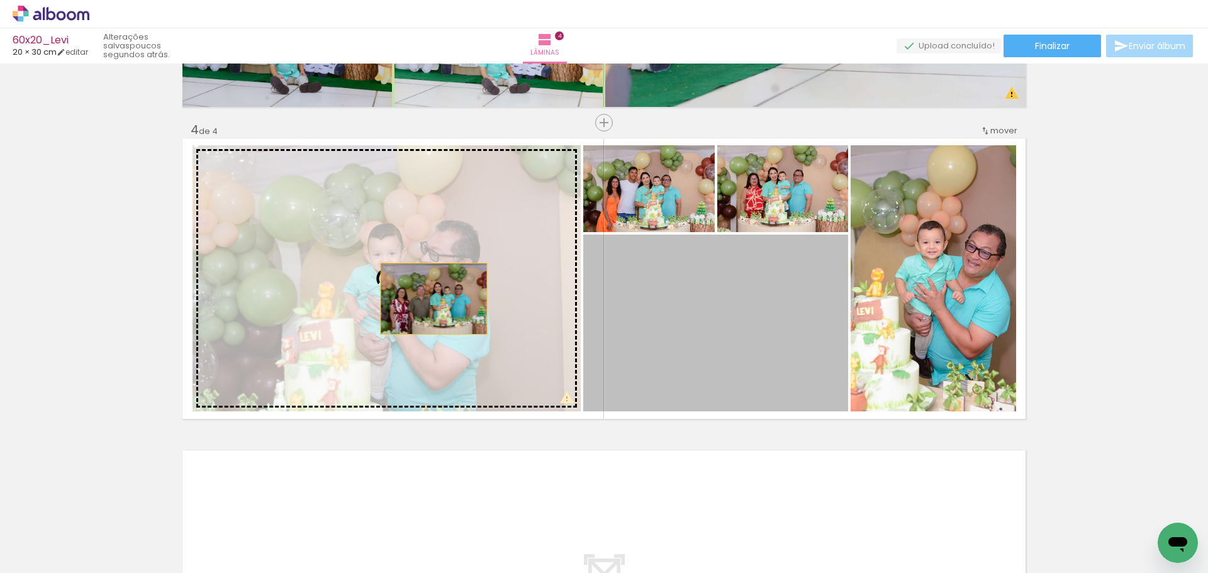
drag, startPoint x: 739, startPoint y: 317, endPoint x: 429, endPoint y: 299, distance: 310.2
click at [0, 0] on slot at bounding box center [0, 0] width 0 height 0
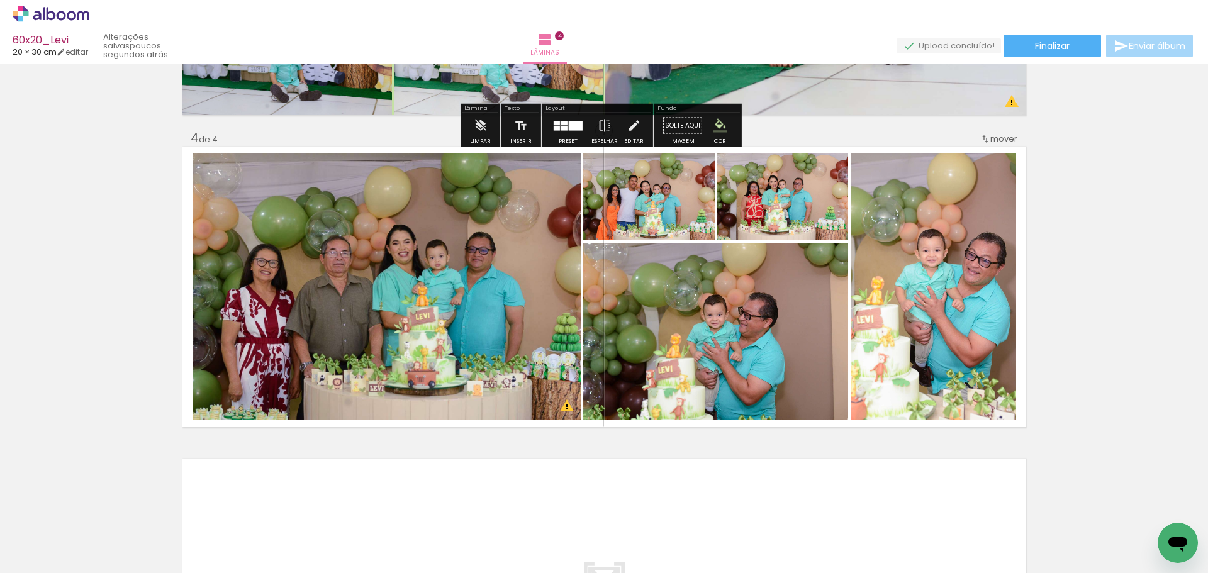
scroll to position [940, 0]
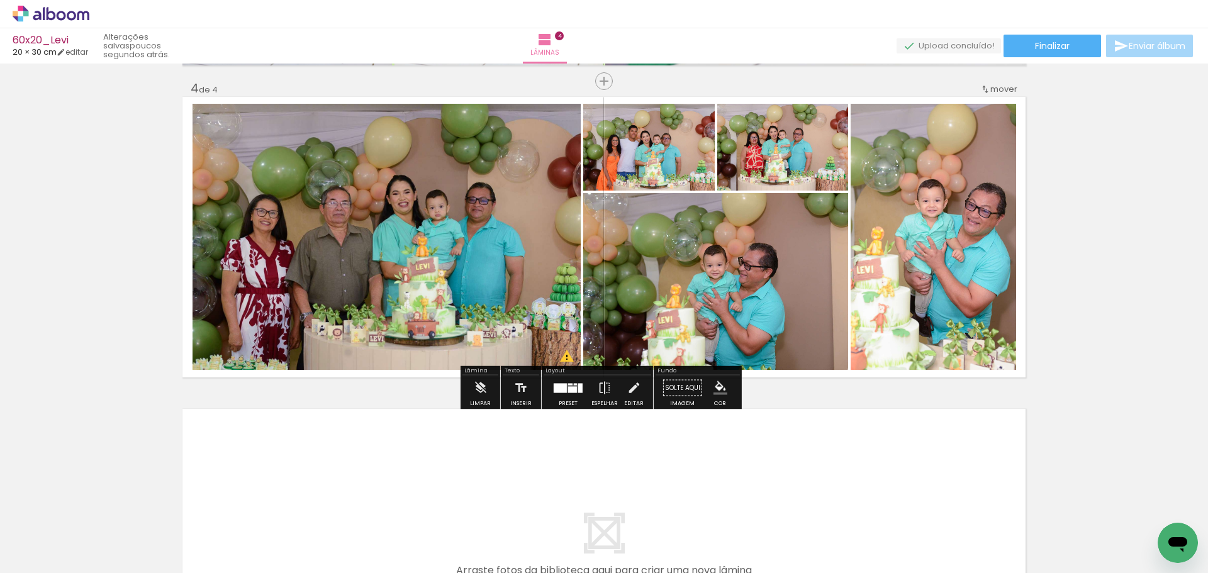
click at [714, 385] on iron-icon "color picker" at bounding box center [721, 388] width 14 height 14
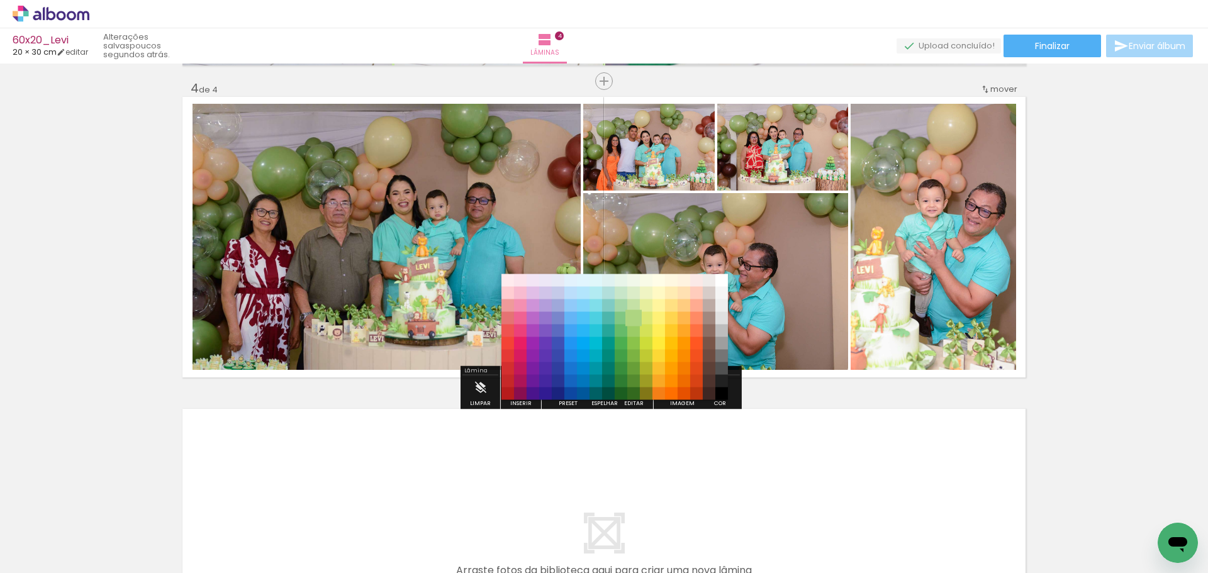
click at [634, 320] on paper-item "#aed581" at bounding box center [633, 318] width 13 height 13
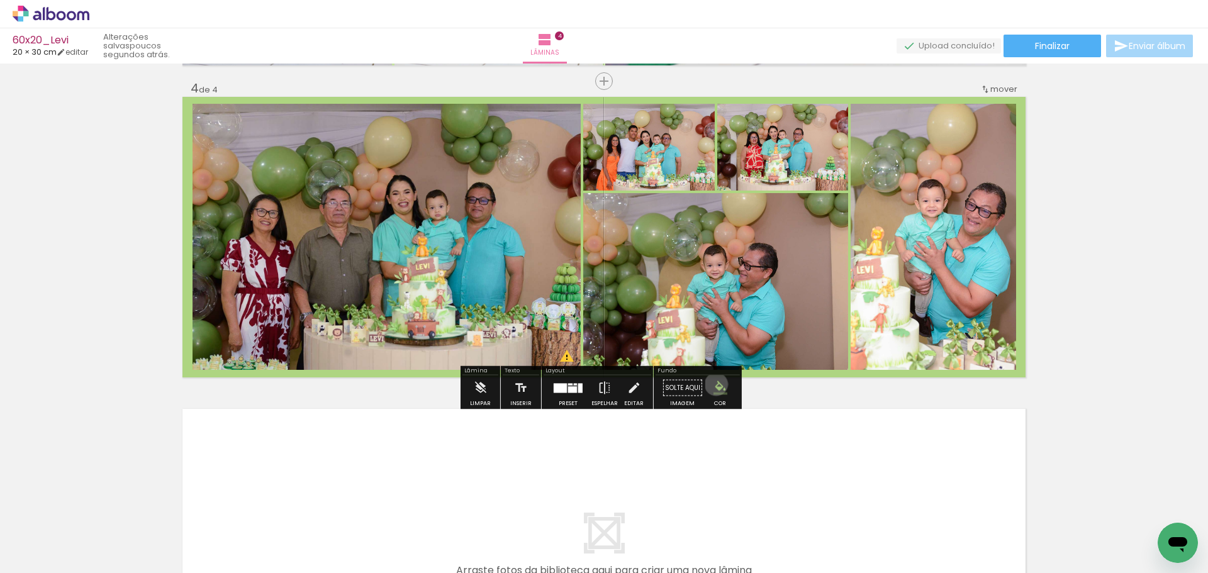
click at [714, 385] on iron-icon "color picker" at bounding box center [721, 388] width 14 height 14
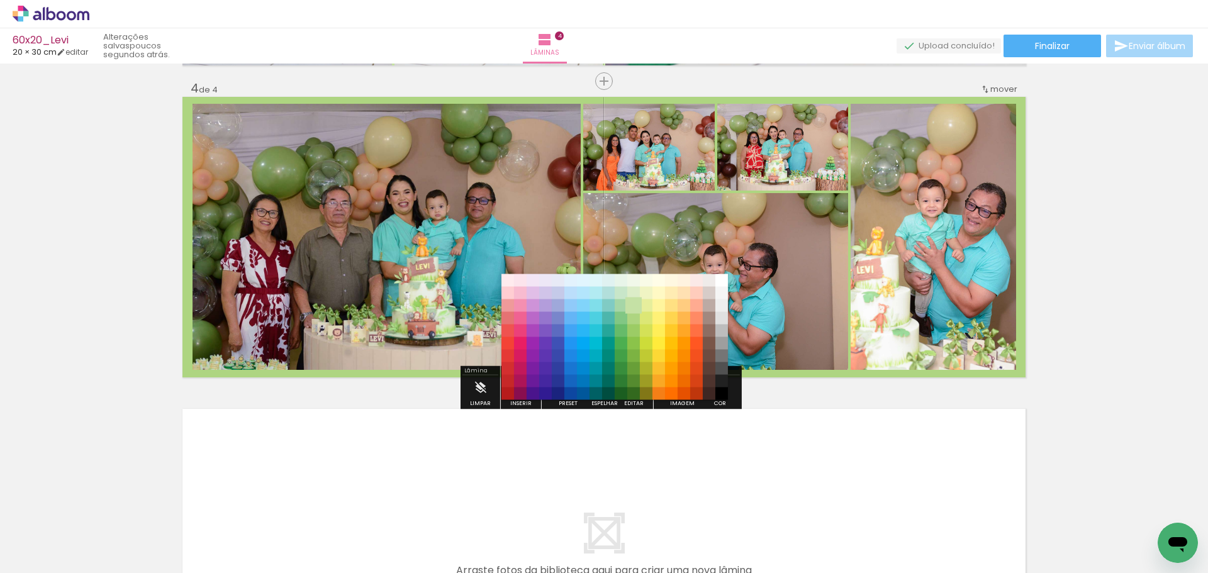
click at [632, 306] on paper-item "#c5e1a5" at bounding box center [633, 306] width 13 height 13
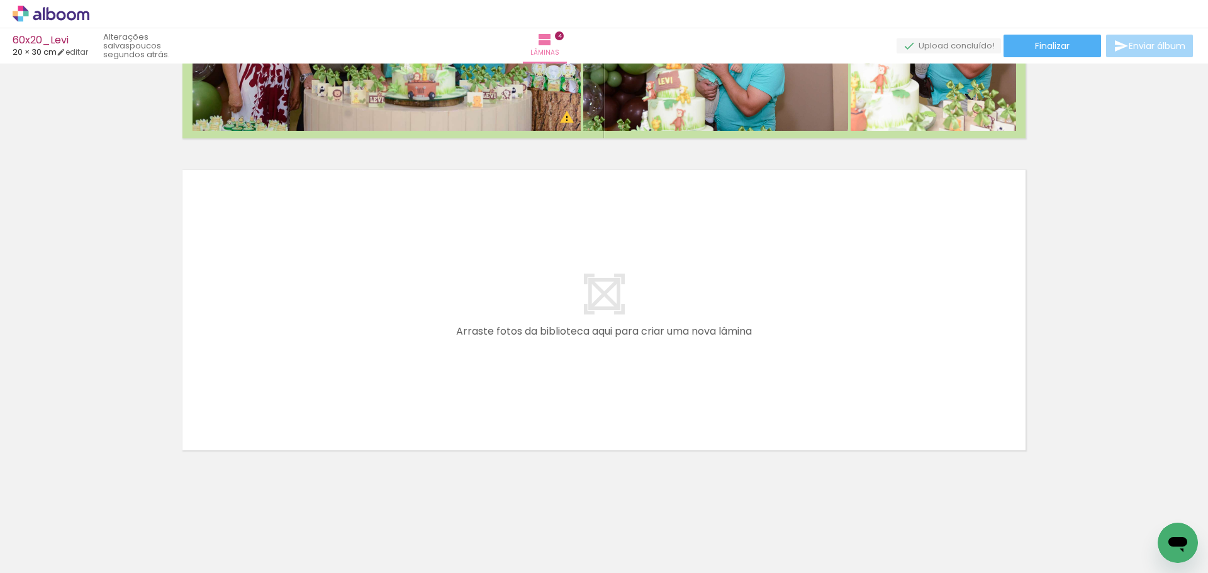
scroll to position [0, 940]
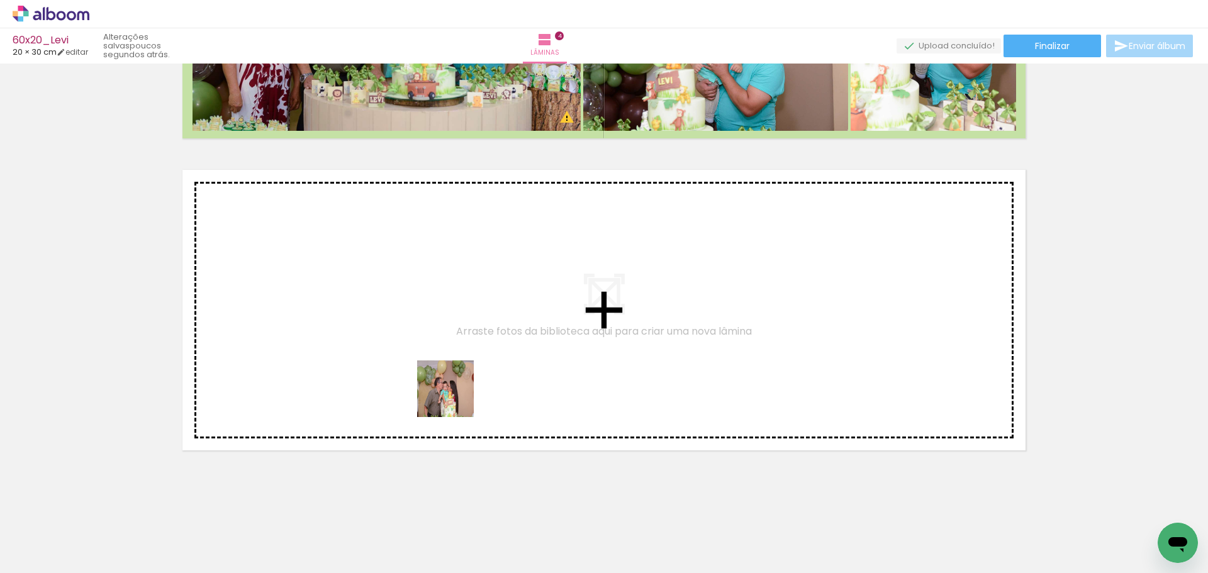
drag, startPoint x: 454, startPoint y: 539, endPoint x: 506, endPoint y: 494, distance: 68.7
click at [458, 382] on quentale-workspace at bounding box center [604, 286] width 1208 height 573
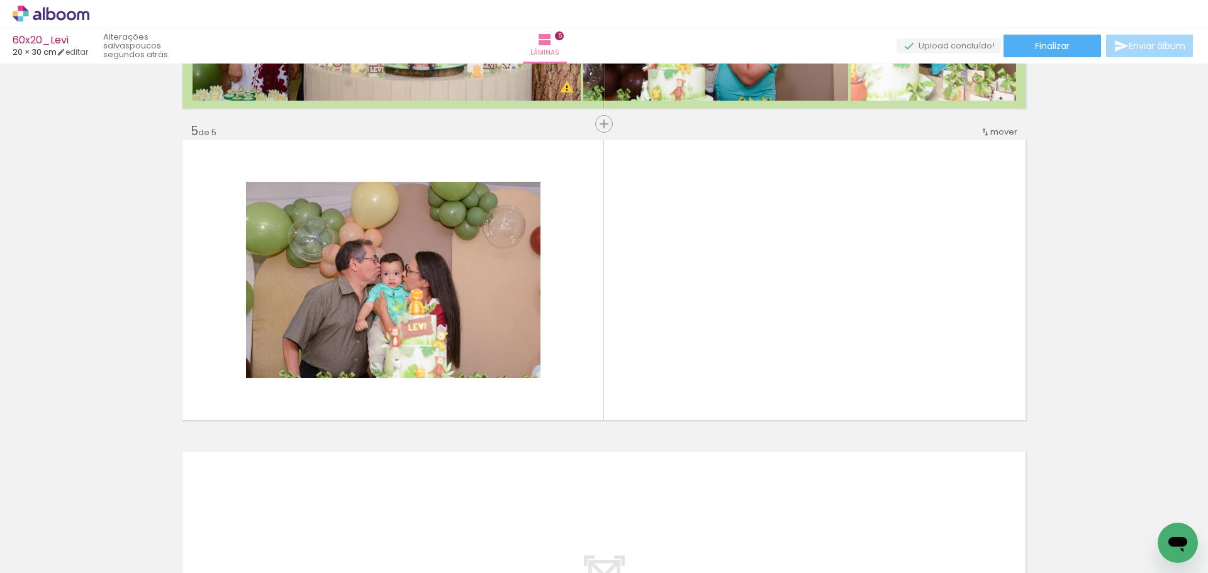
scroll to position [1210, 0]
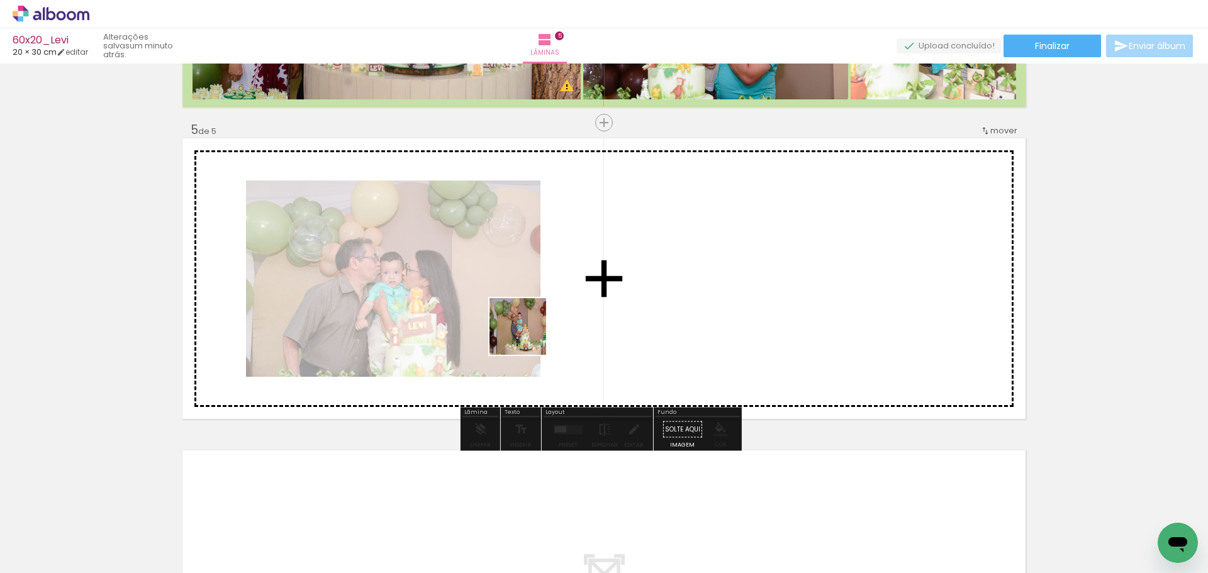
drag, startPoint x: 528, startPoint y: 539, endPoint x: 544, endPoint y: 362, distance: 177.5
click at [527, 314] on quentale-workspace at bounding box center [604, 286] width 1208 height 573
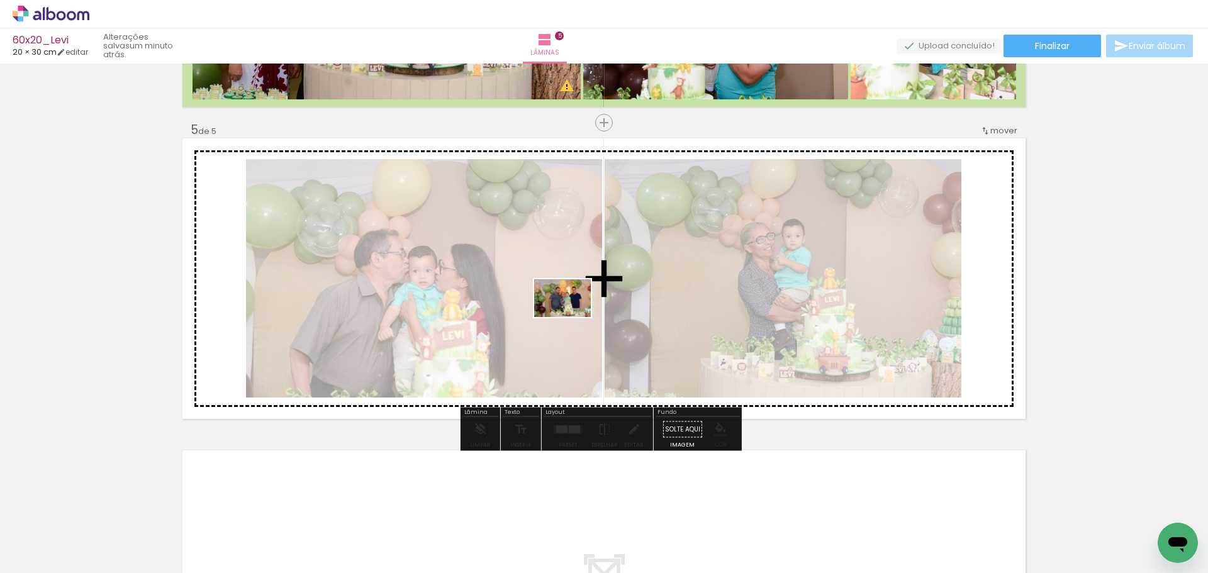
drag, startPoint x: 601, startPoint y: 537, endPoint x: 572, endPoint y: 317, distance: 222.2
click at [572, 317] on quentale-workspace at bounding box center [604, 286] width 1208 height 573
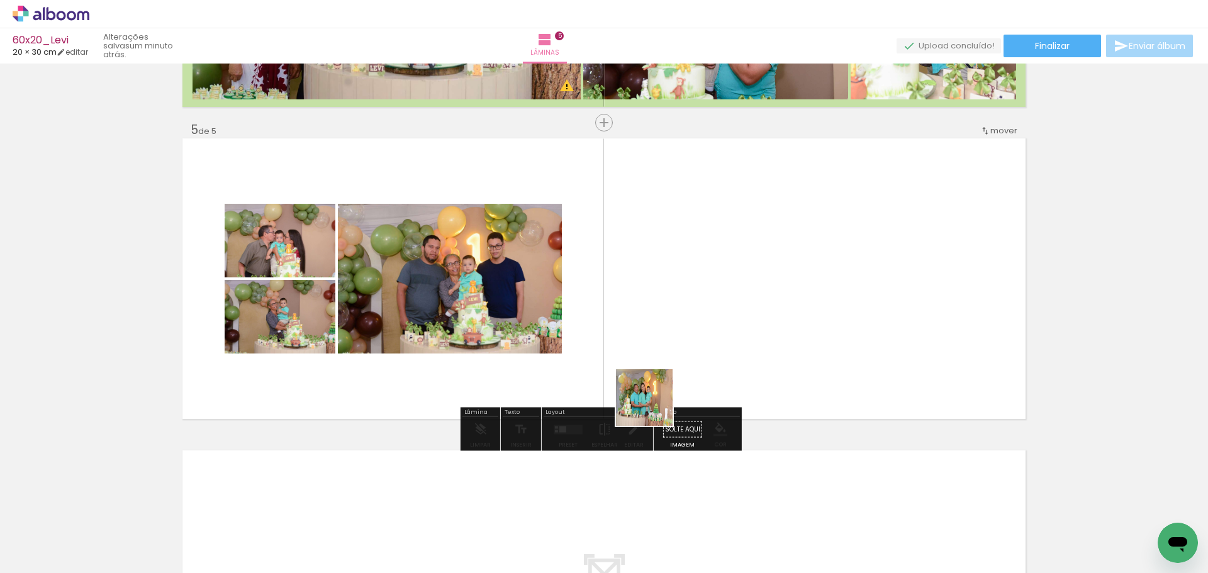
drag, startPoint x: 671, startPoint y: 535, endPoint x: 726, endPoint y: 508, distance: 61.1
click at [649, 306] on quentale-workspace at bounding box center [604, 286] width 1208 height 573
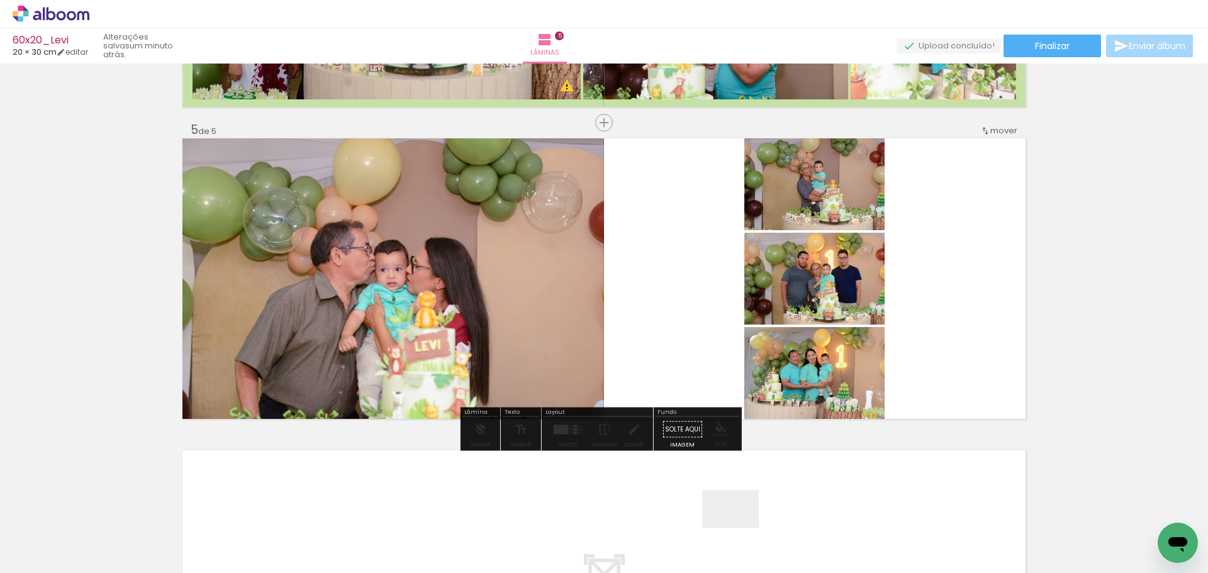
drag, startPoint x: 739, startPoint y: 534, endPoint x: 717, endPoint y: 372, distance: 163.8
click at [664, 310] on quentale-workspace at bounding box center [604, 286] width 1208 height 573
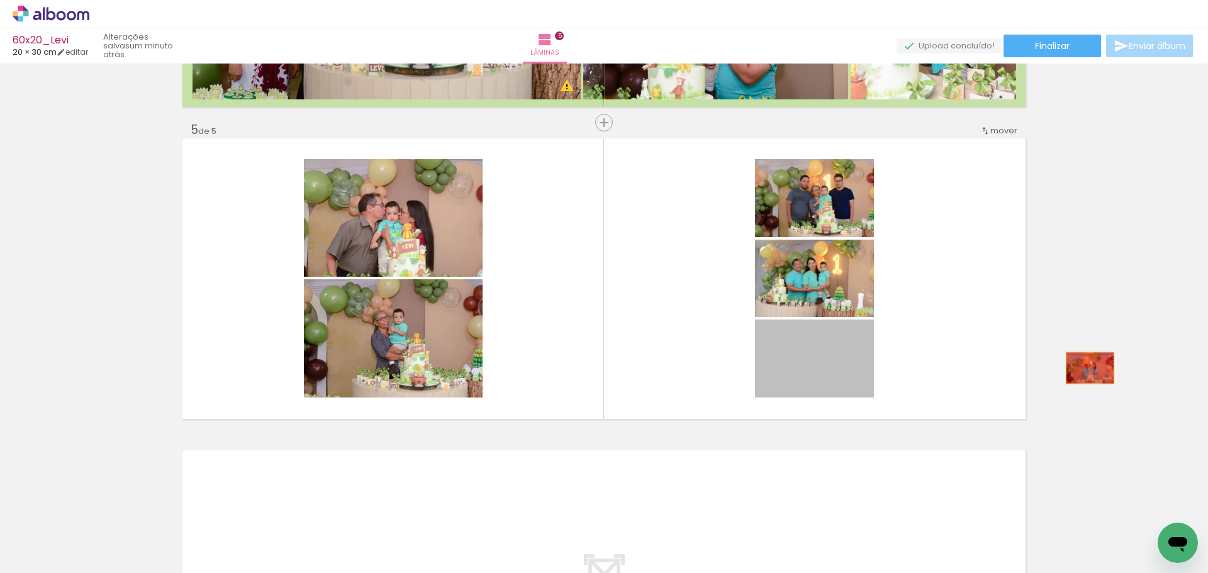
drag, startPoint x: 820, startPoint y: 381, endPoint x: 1086, endPoint y: 368, distance: 265.9
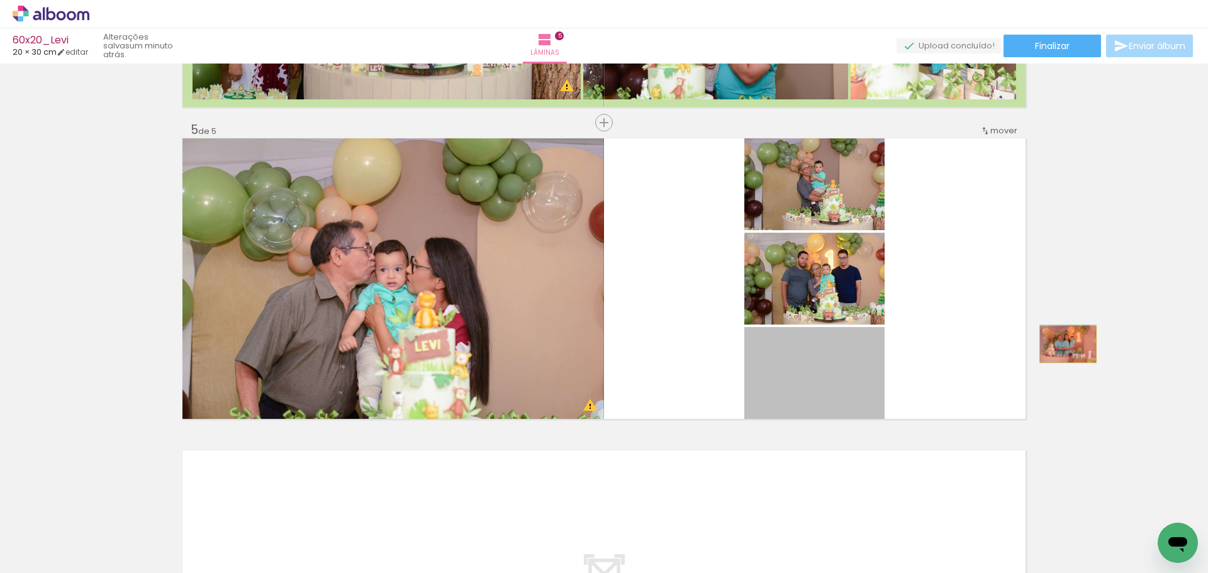
drag, startPoint x: 814, startPoint y: 377, endPoint x: 1064, endPoint y: 344, distance: 252.0
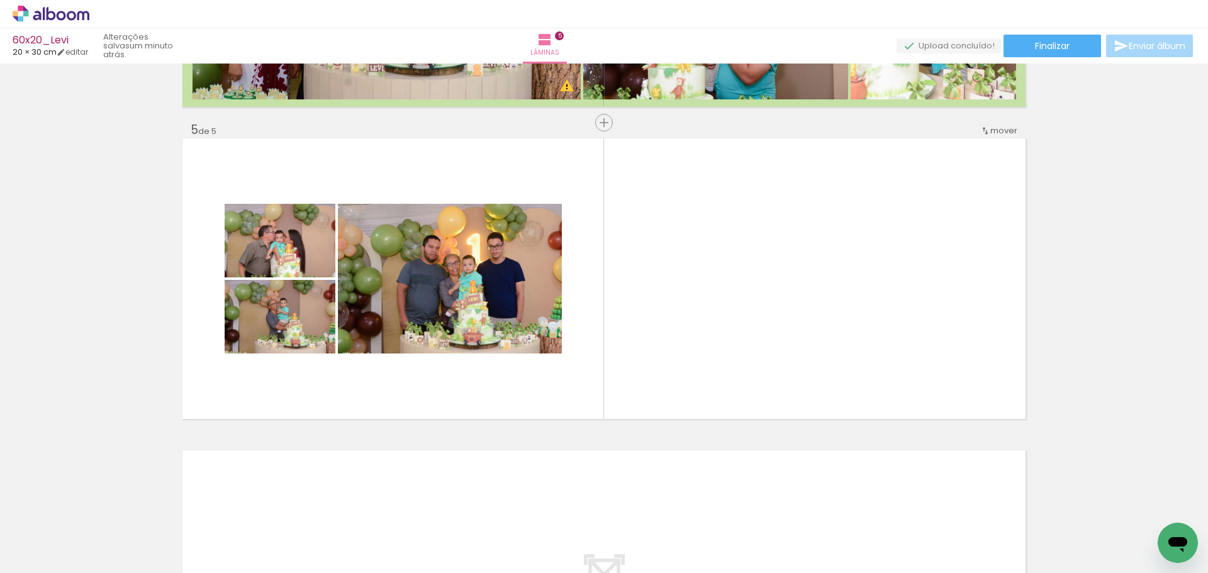
scroll to position [0, 1831]
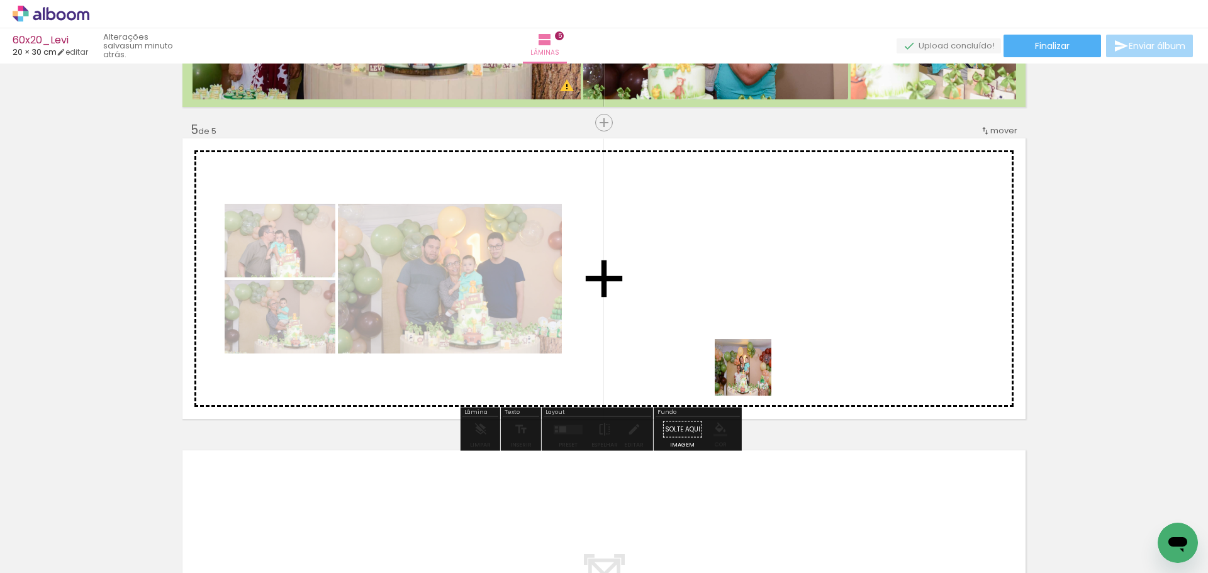
drag, startPoint x: 758, startPoint y: 413, endPoint x: 824, endPoint y: 488, distance: 100.8
click at [751, 368] on quentale-workspace at bounding box center [604, 286] width 1208 height 573
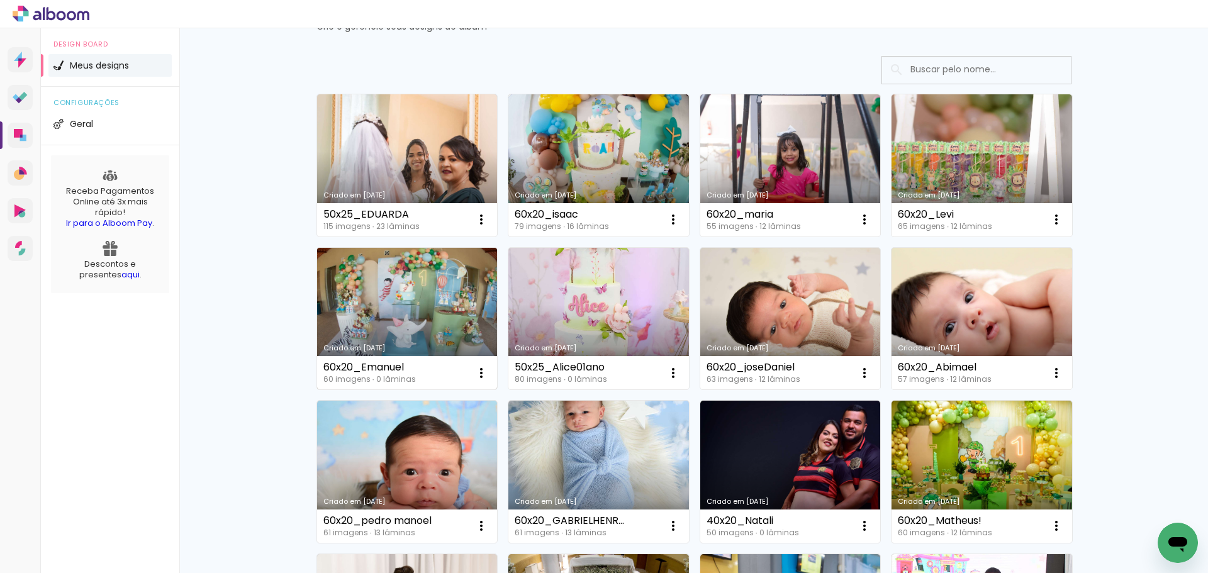
scroll to position [84, 0]
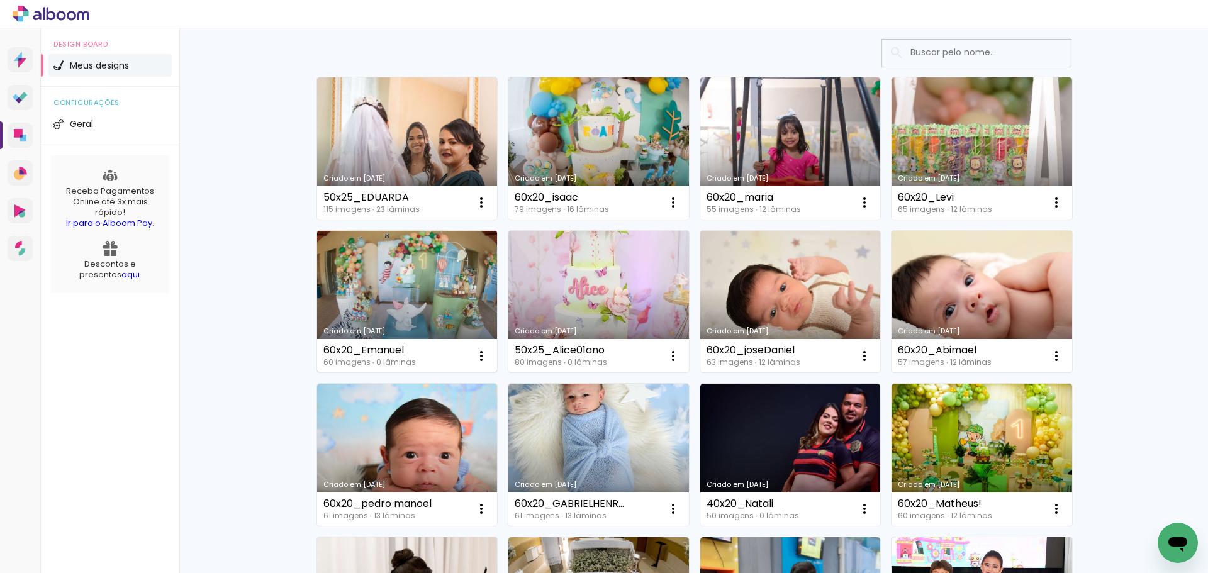
click at [403, 288] on link "Criado em [DATE]" at bounding box center [407, 302] width 181 height 142
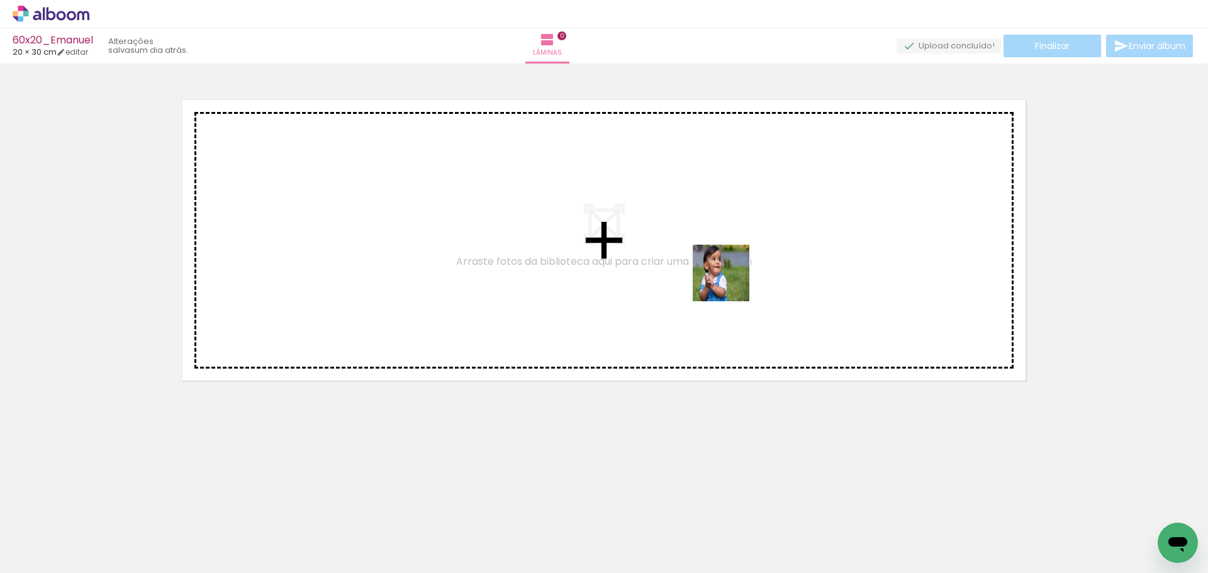
drag, startPoint x: 687, startPoint y: 538, endPoint x: 697, endPoint y: 300, distance: 238.7
click at [733, 276] on quentale-workspace at bounding box center [604, 286] width 1208 height 573
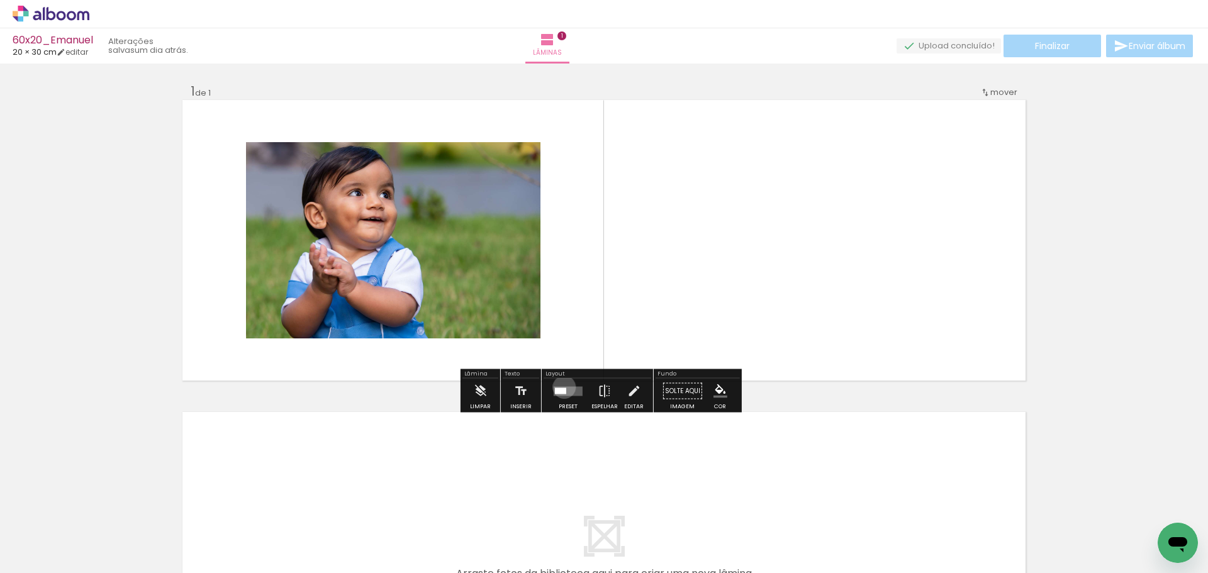
drag, startPoint x: 561, startPoint y: 387, endPoint x: 564, endPoint y: 377, distance: 10.4
click at [561, 386] on quentale-layouter at bounding box center [568, 390] width 29 height 9
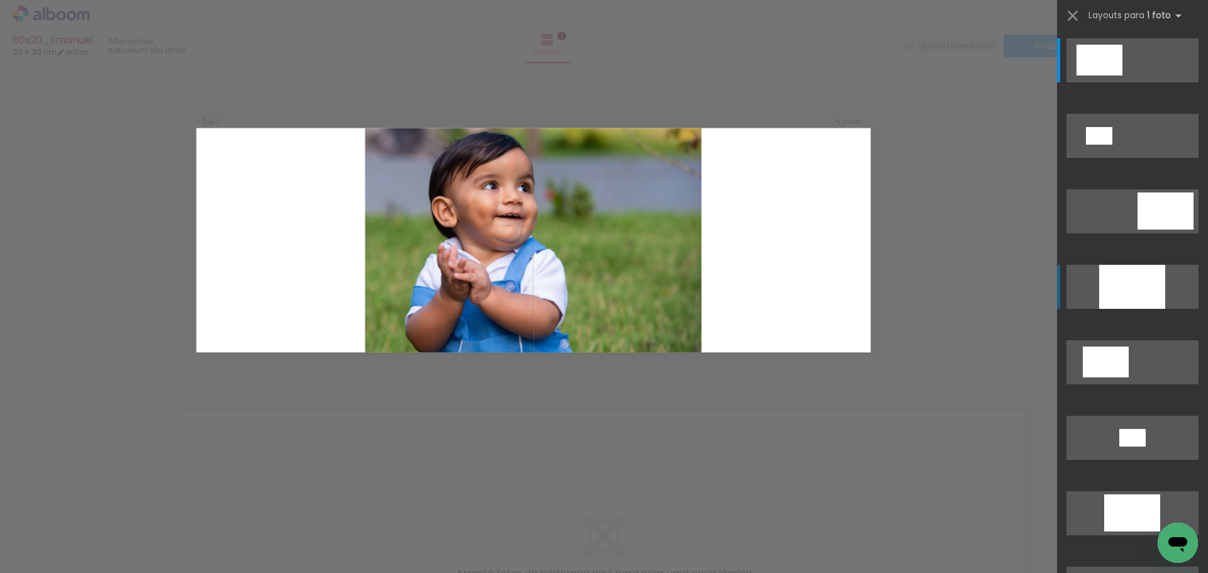
click at [1144, 285] on div at bounding box center [1132, 287] width 66 height 44
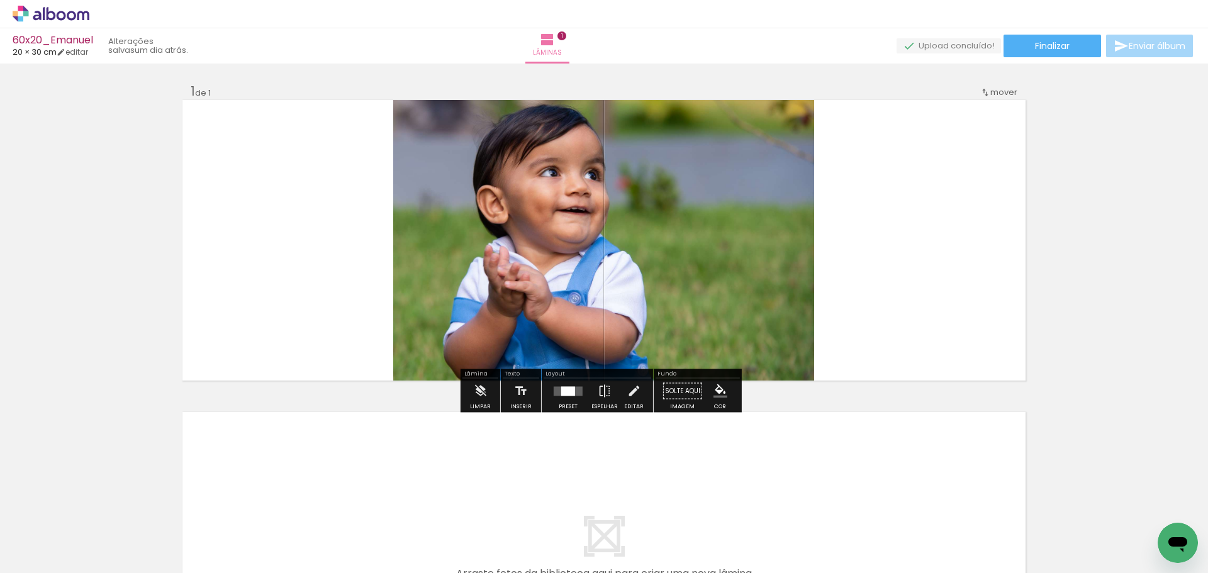
click at [746, 286] on quentale-photo at bounding box center [603, 240] width 421 height 281
drag, startPoint x: 746, startPoint y: 286, endPoint x: 672, endPoint y: 283, distance: 74.3
click at [746, 286] on quentale-photo at bounding box center [603, 240] width 421 height 281
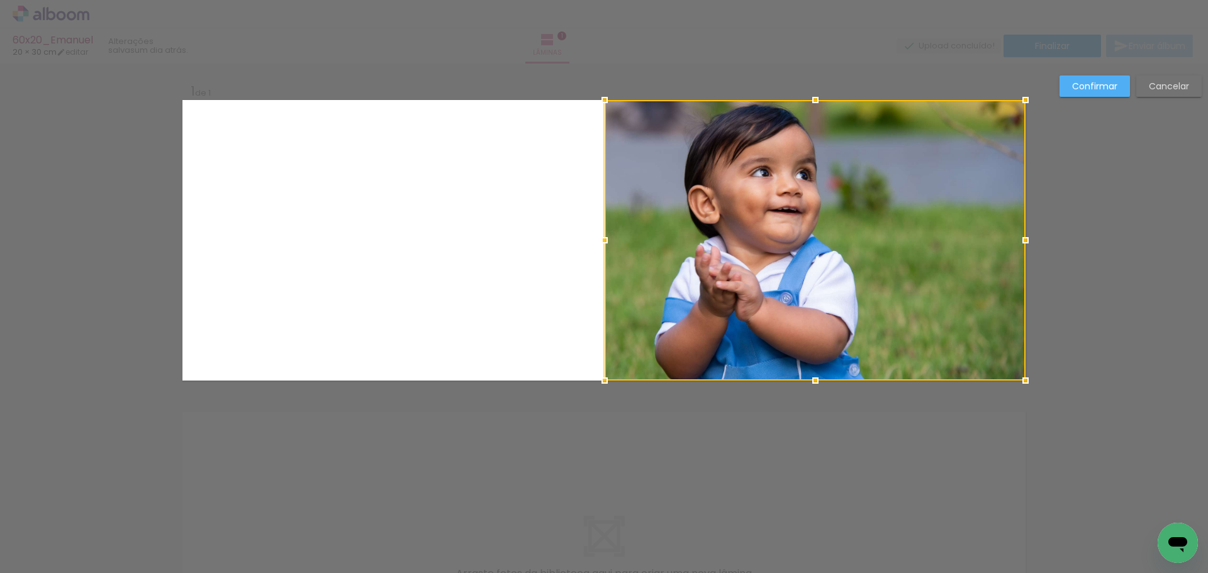
drag, startPoint x: 549, startPoint y: 283, endPoint x: 889, endPoint y: 262, distance: 340.5
click at [889, 262] on div at bounding box center [815, 240] width 421 height 281
click at [0, 0] on slot "Confirmar" at bounding box center [0, 0] width 0 height 0
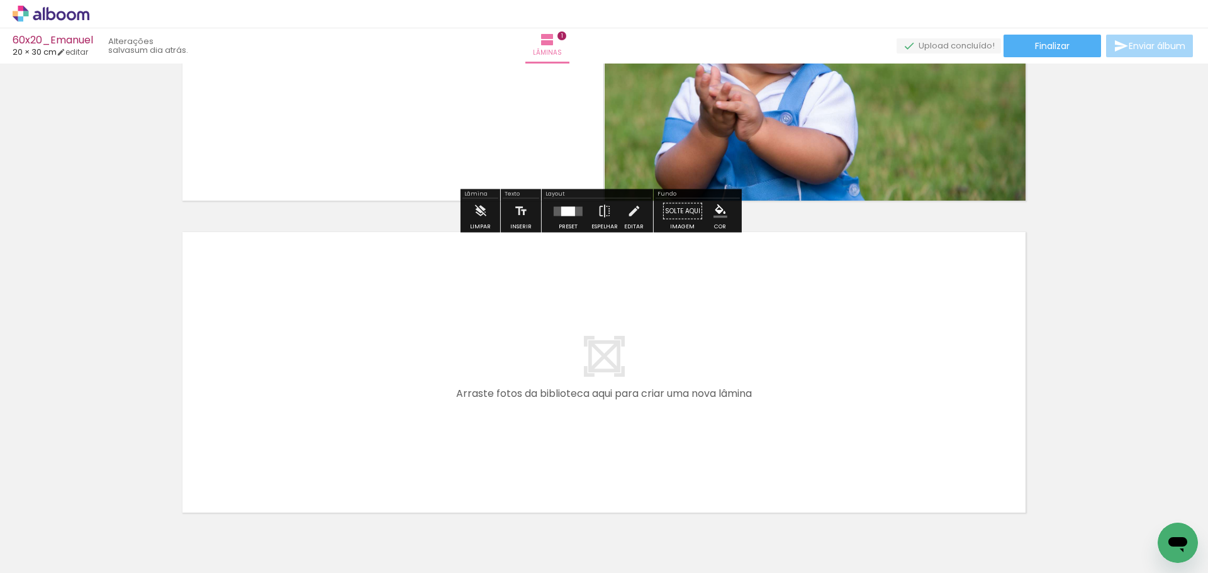
scroll to position [189, 0]
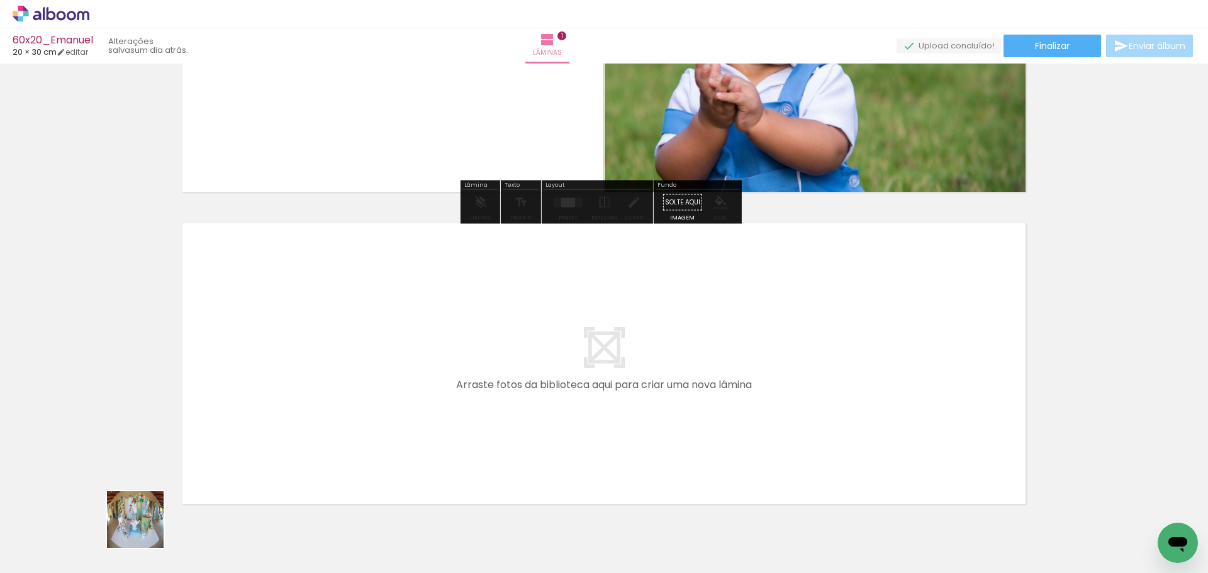
drag, startPoint x: 145, startPoint y: 529, endPoint x: 289, endPoint y: 399, distance: 194.7
click at [289, 399] on quentale-workspace at bounding box center [604, 286] width 1208 height 573
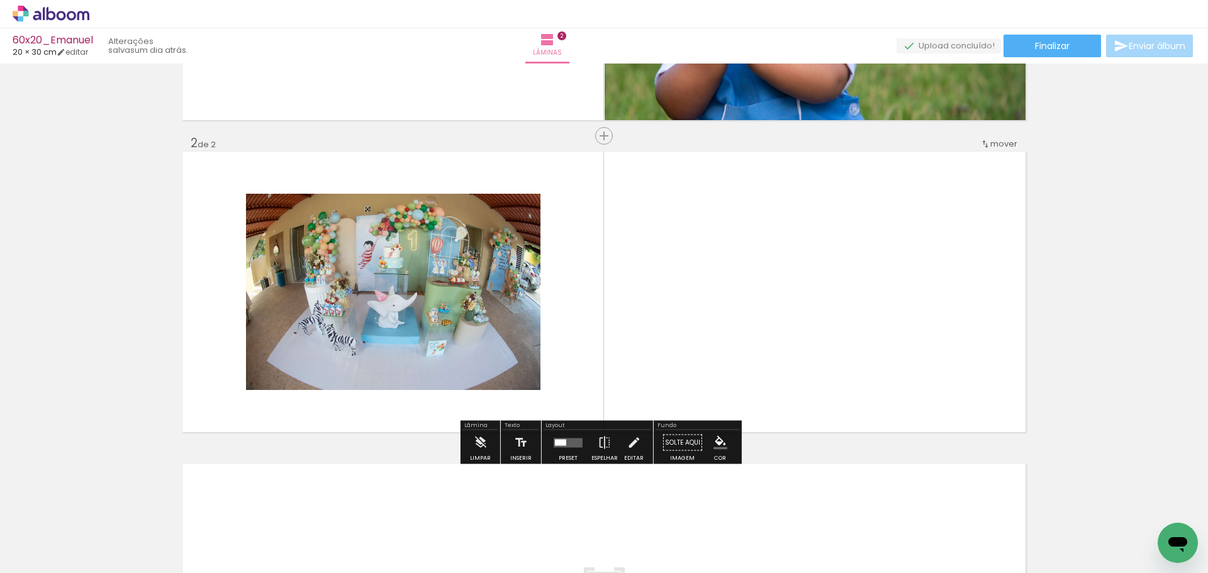
scroll to position [274, 0]
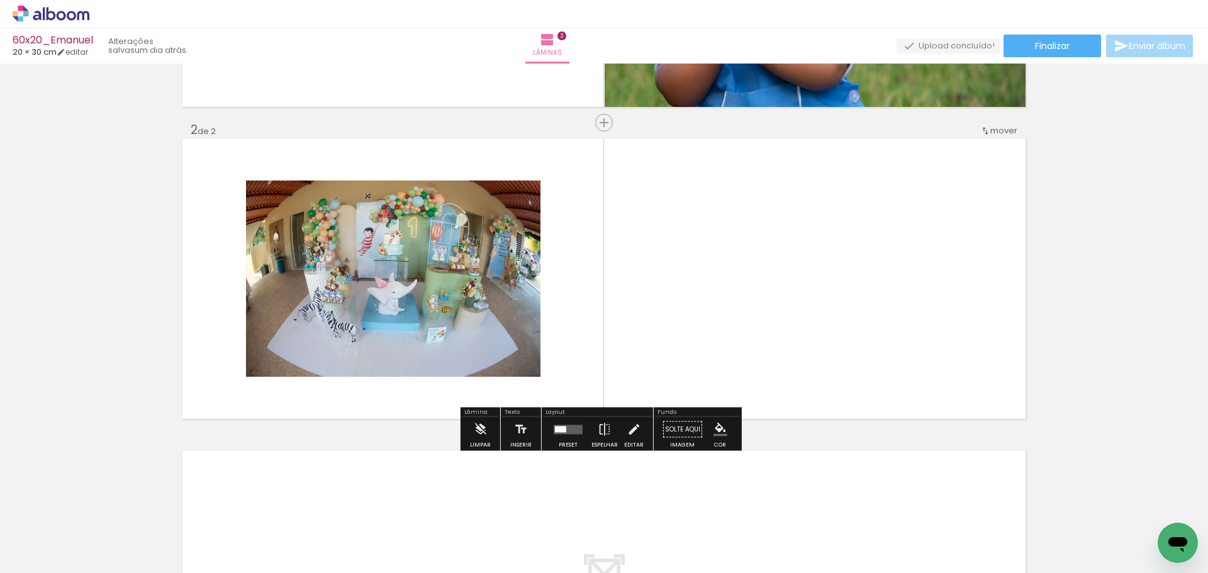
drag, startPoint x: 211, startPoint y: 534, endPoint x: 287, endPoint y: 454, distance: 109.5
click at [302, 352] on quentale-workspace at bounding box center [604, 286] width 1208 height 573
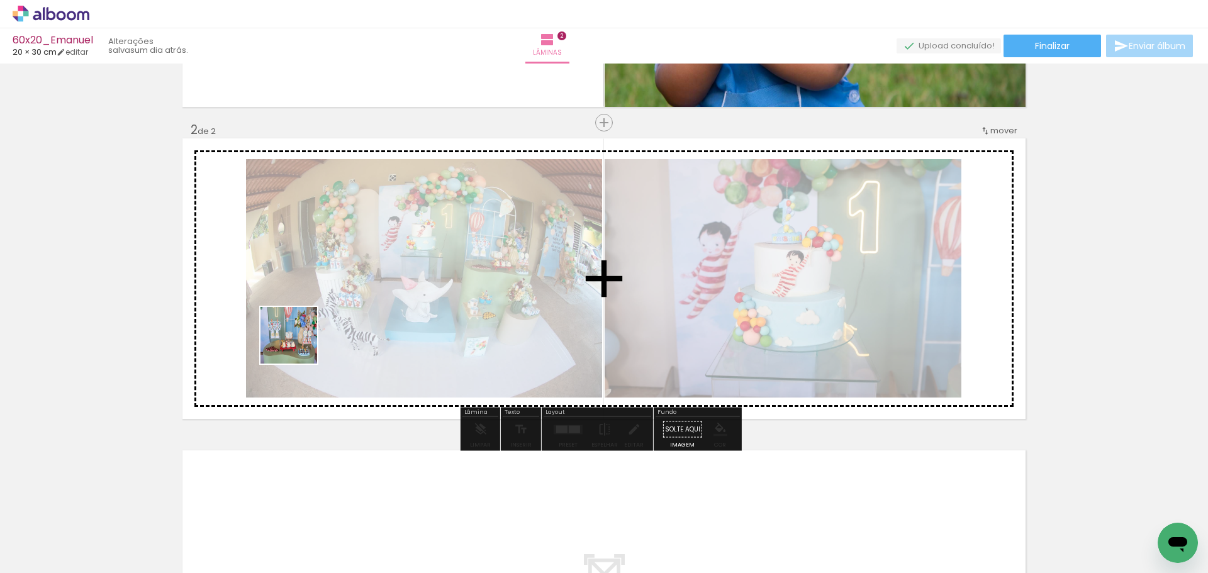
drag, startPoint x: 266, startPoint y: 532, endPoint x: 305, endPoint y: 432, distance: 107.2
click at [302, 334] on quentale-workspace at bounding box center [604, 286] width 1208 height 573
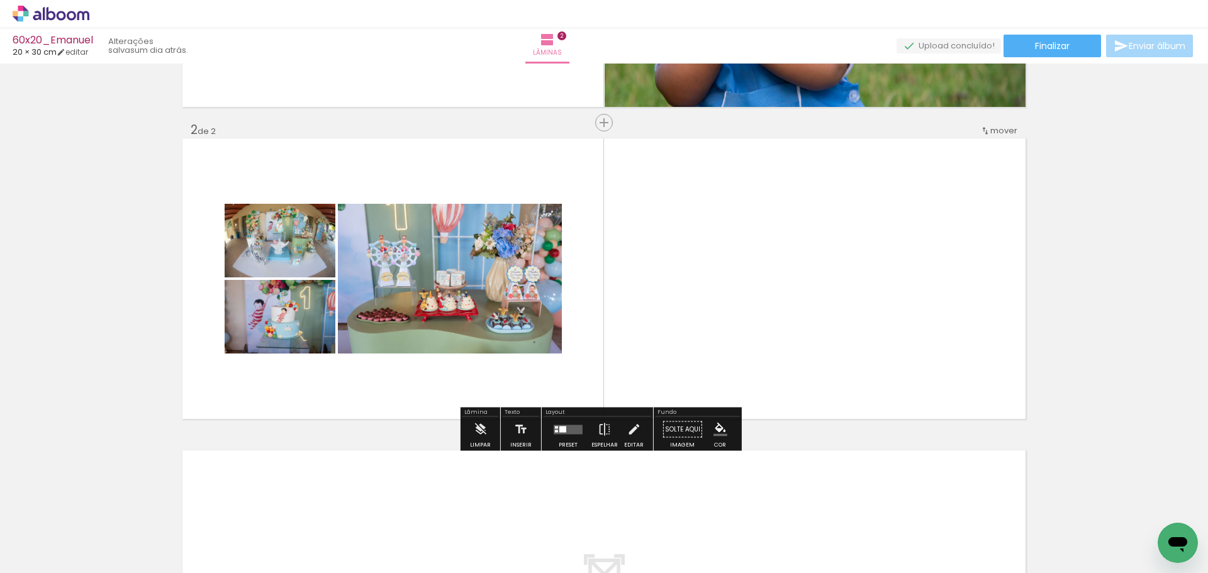
drag, startPoint x: 339, startPoint y: 527, endPoint x: 385, endPoint y: 504, distance: 51.2
click at [339, 339] on quentale-workspace at bounding box center [604, 286] width 1208 height 573
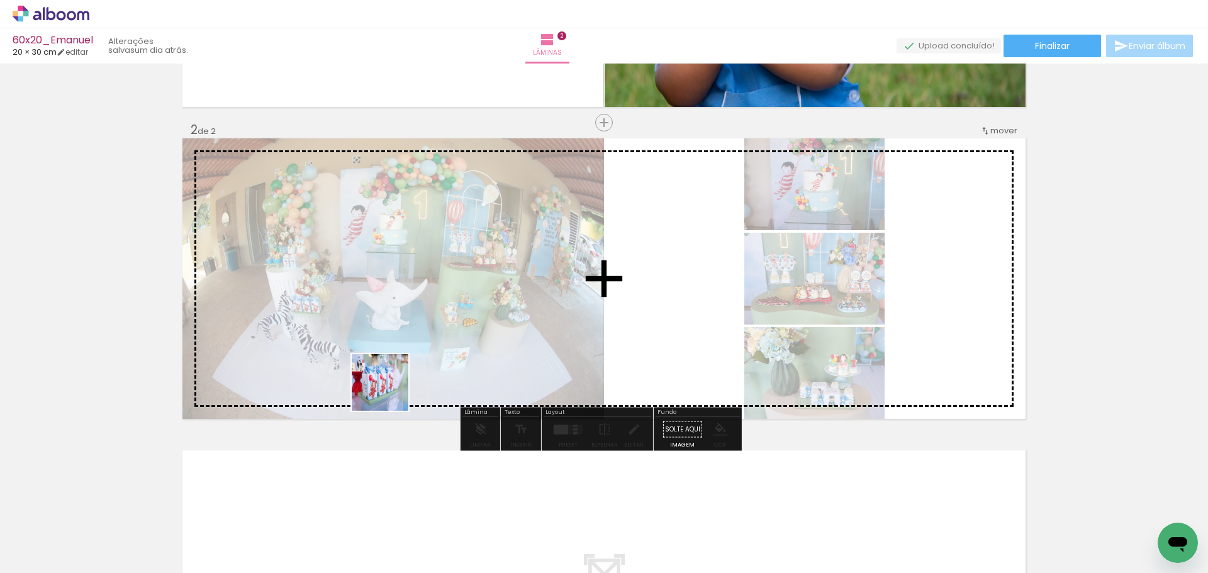
drag, startPoint x: 403, startPoint y: 525, endPoint x: 469, endPoint y: 516, distance: 66.0
click at [369, 320] on quentale-workspace at bounding box center [604, 286] width 1208 height 573
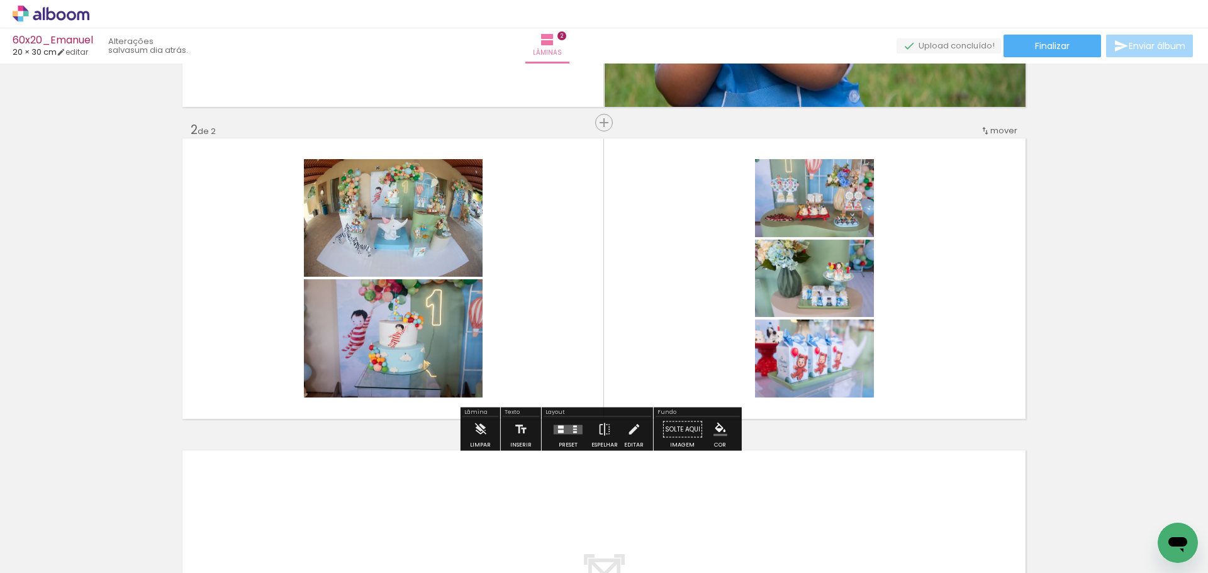
drag, startPoint x: 469, startPoint y: 533, endPoint x: 535, endPoint y: 519, distance: 67.0
click at [433, 316] on quentale-workspace at bounding box center [604, 286] width 1208 height 573
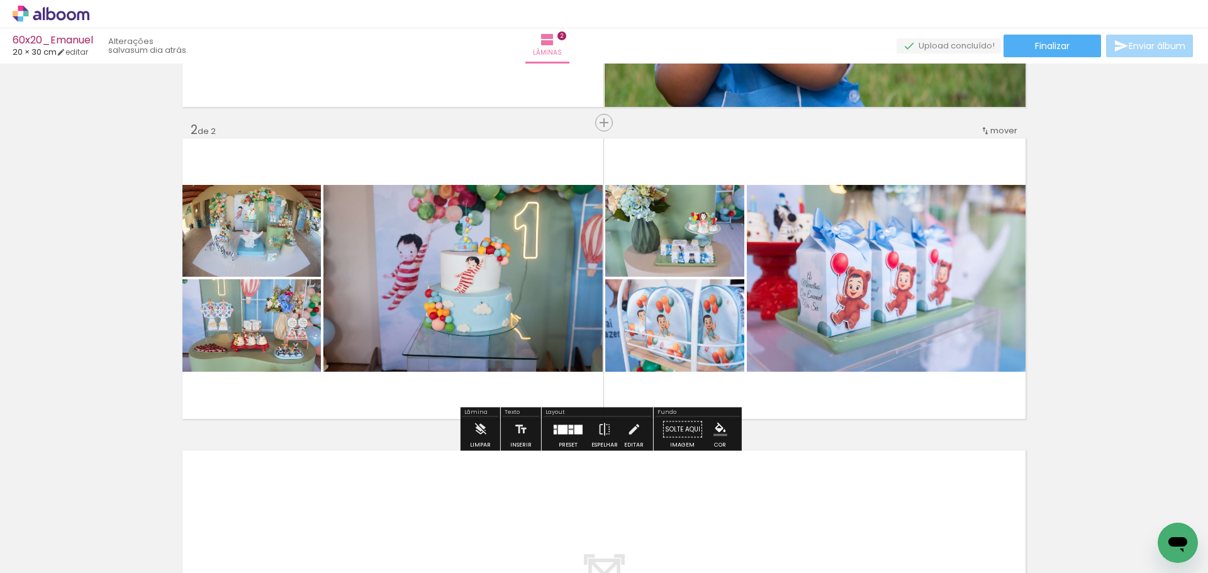
drag, startPoint x: 546, startPoint y: 537, endPoint x: 480, endPoint y: 311, distance: 235.2
click at [473, 293] on quentale-workspace at bounding box center [604, 286] width 1208 height 573
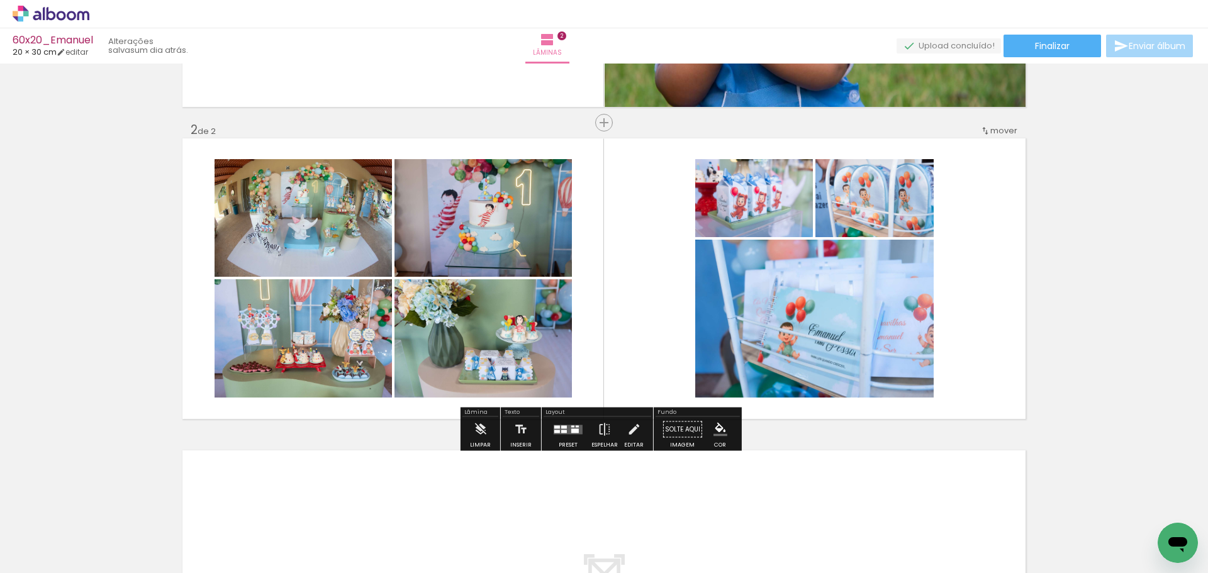
click at [570, 435] on div at bounding box center [568, 429] width 34 height 25
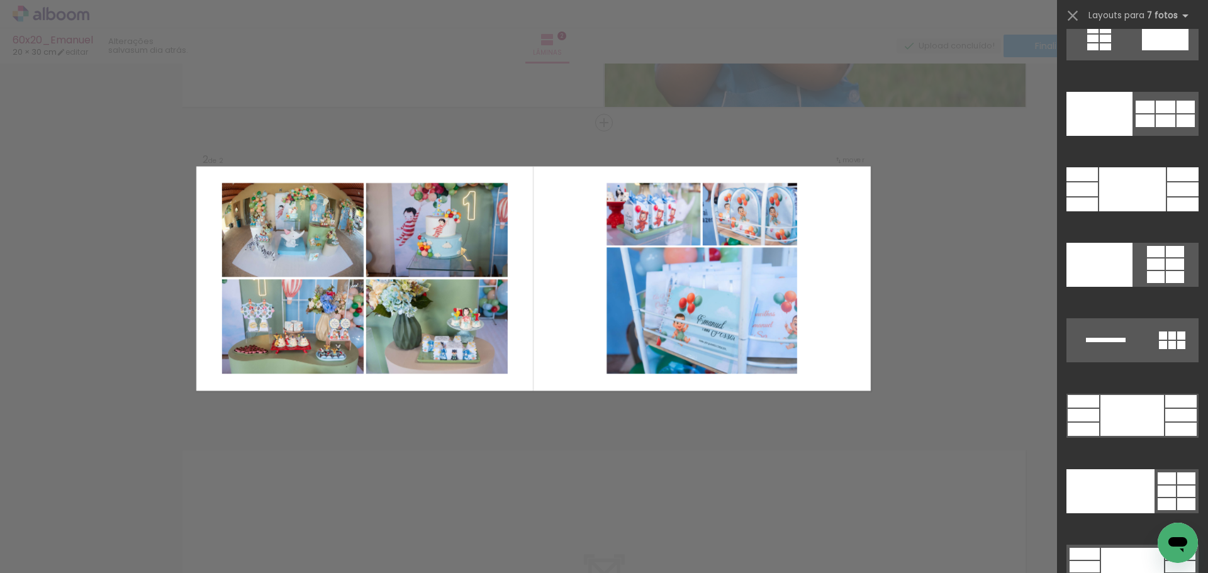
scroll to position [15069, 0]
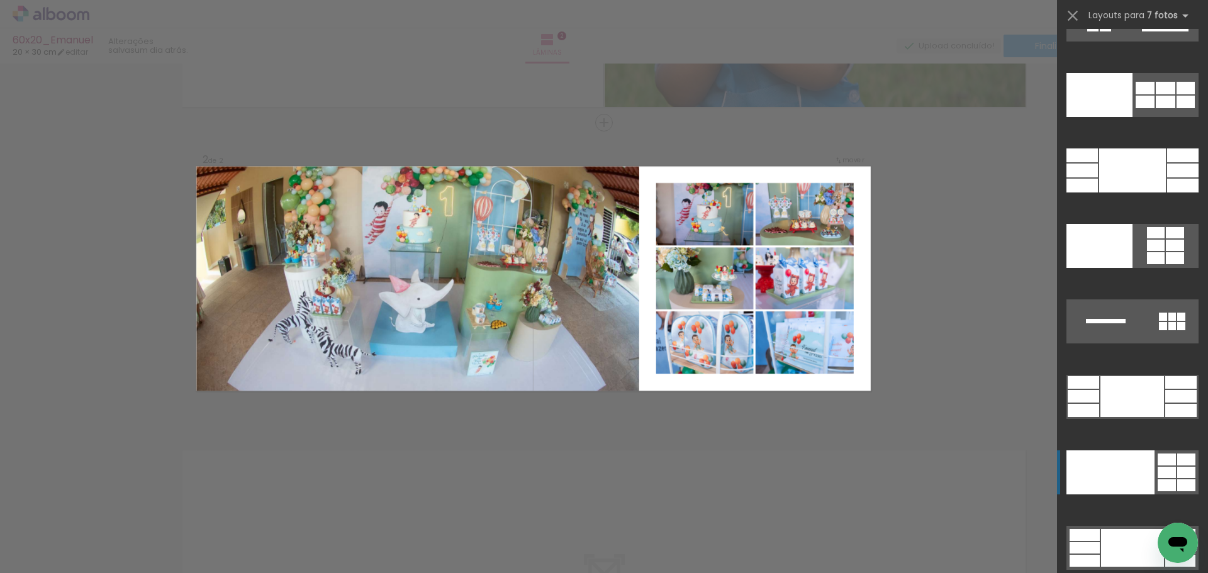
click at [1116, 473] on div at bounding box center [1111, 473] width 88 height 44
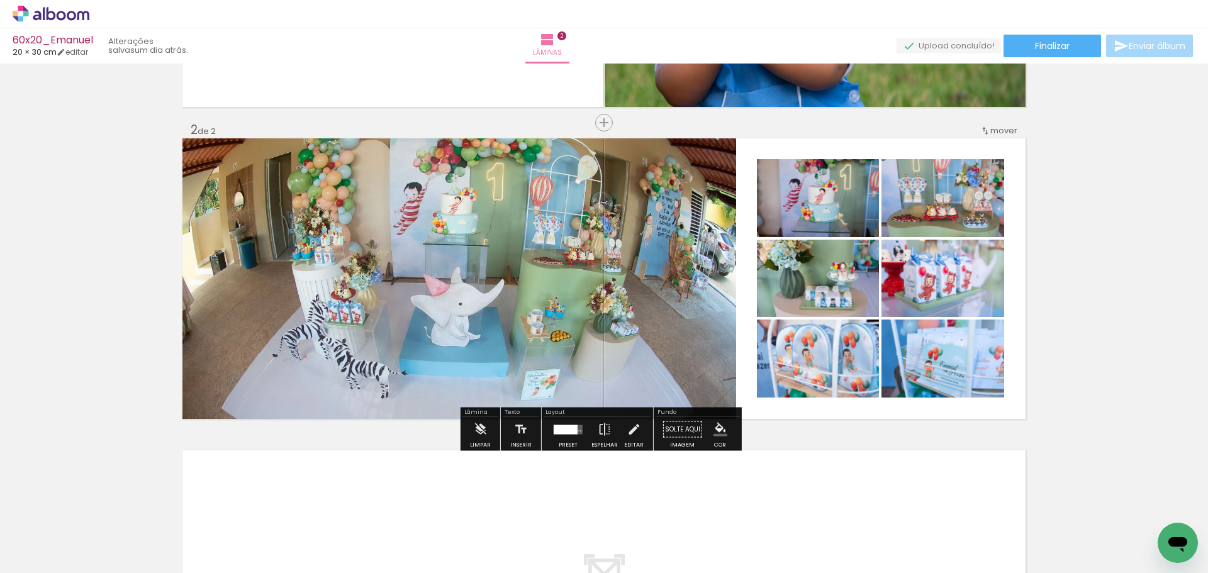
click at [717, 427] on iron-icon "color picker" at bounding box center [721, 430] width 14 height 14
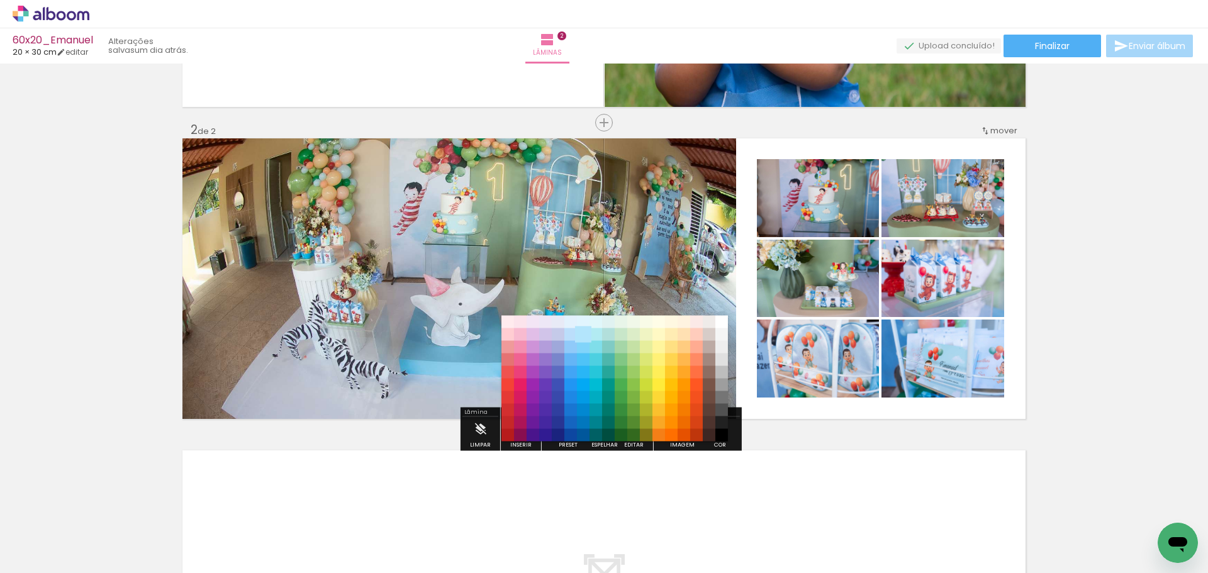
click at [582, 336] on paper-item "#b3e5fc" at bounding box center [583, 334] width 13 height 13
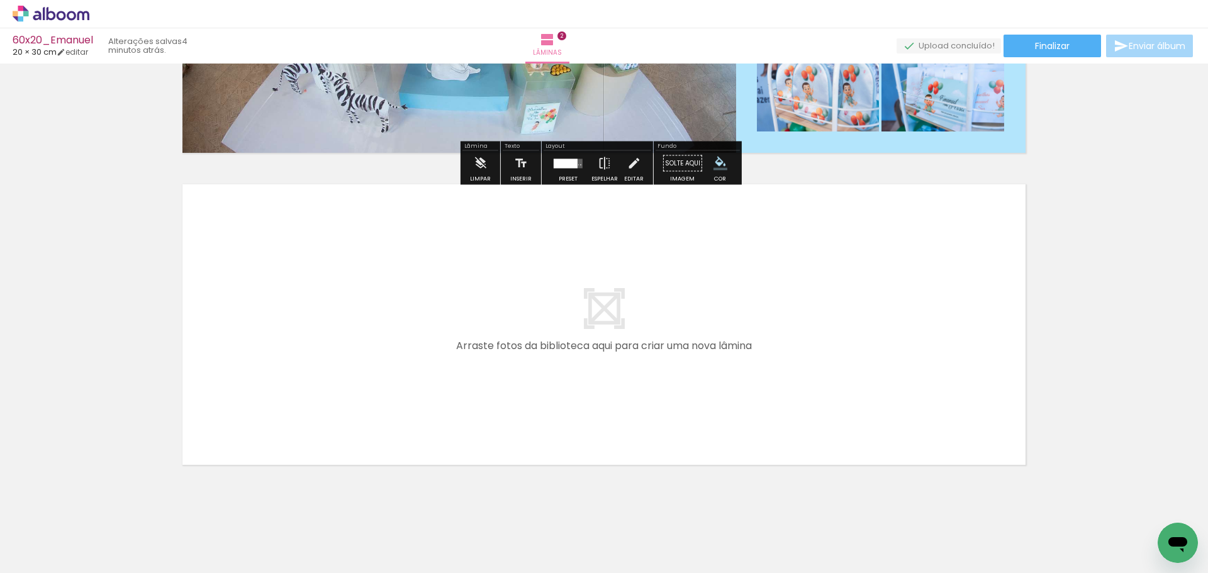
scroll to position [546, 0]
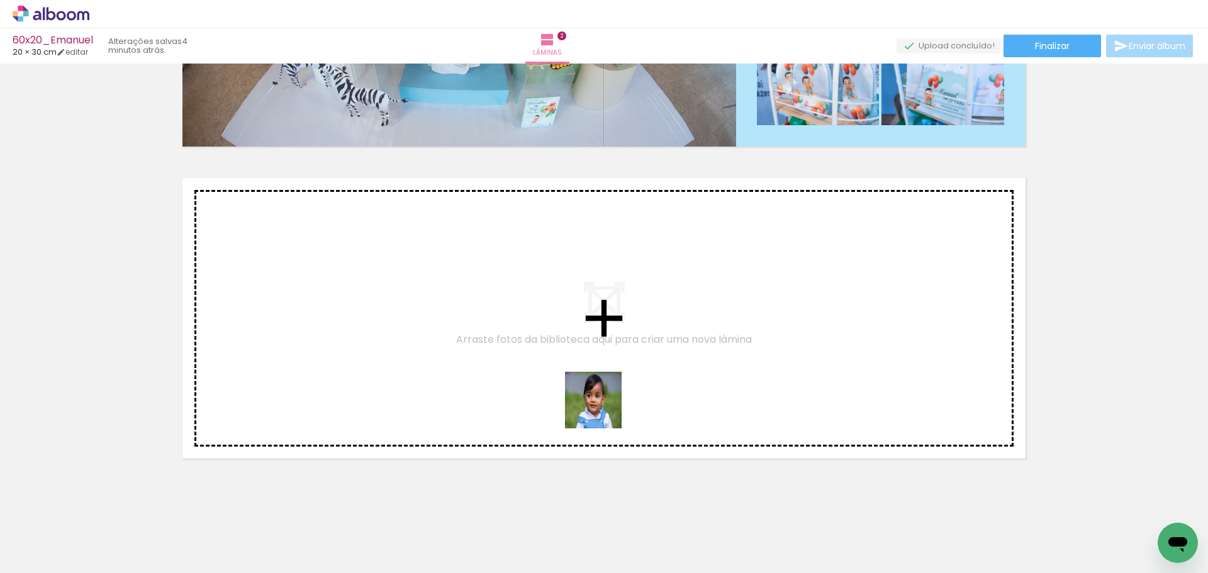
drag, startPoint x: 629, startPoint y: 523, endPoint x: 714, endPoint y: 536, distance: 86.6
click at [581, 354] on quentale-workspace at bounding box center [604, 286] width 1208 height 573
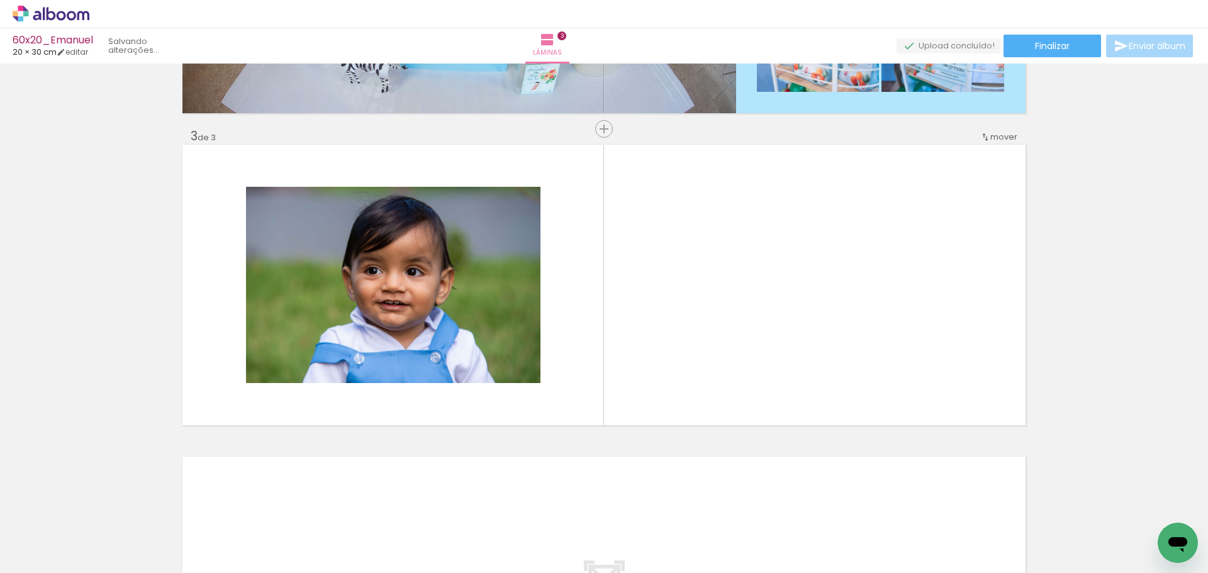
scroll to position [586, 0]
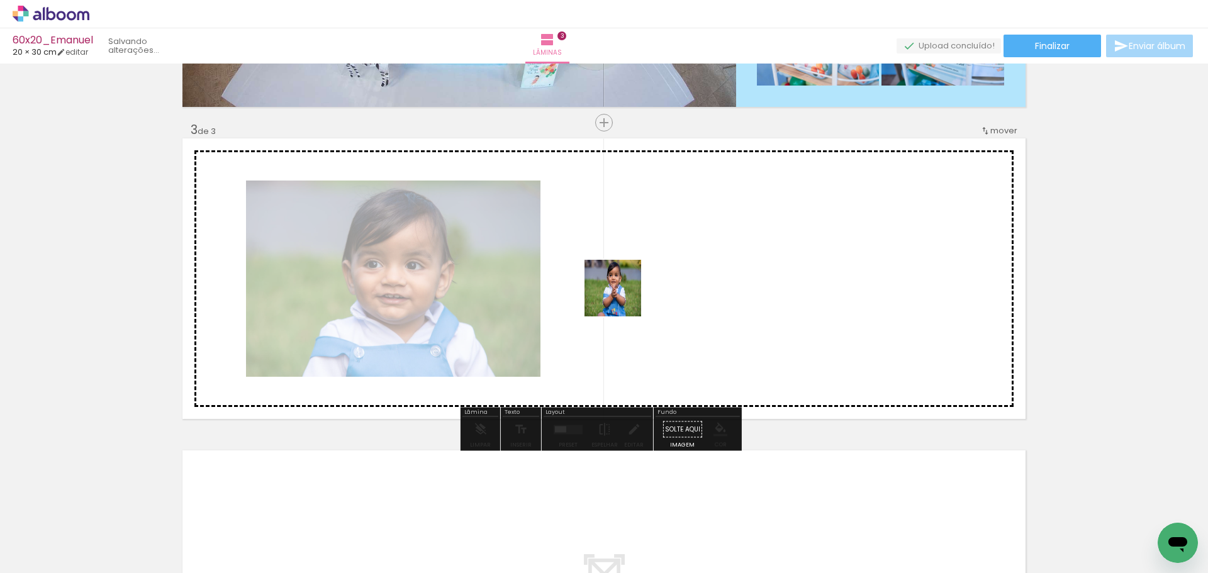
drag, startPoint x: 748, startPoint y: 534, endPoint x: 623, endPoint y: 304, distance: 261.6
click at [623, 304] on quentale-workspace at bounding box center [604, 286] width 1208 height 573
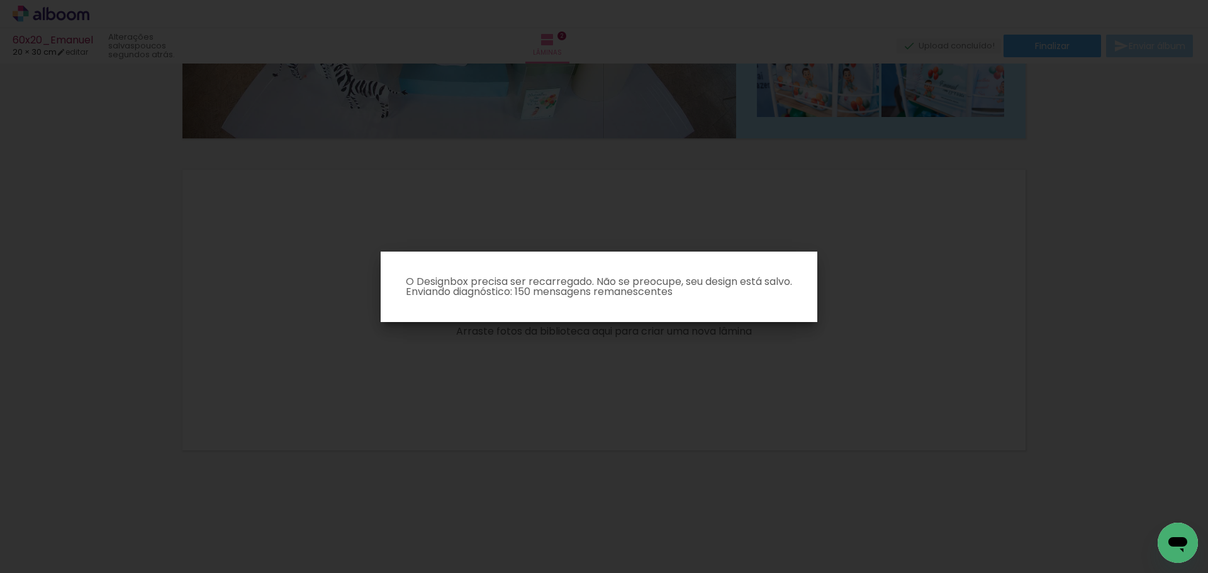
scroll to position [554, 0]
drag, startPoint x: 755, startPoint y: 532, endPoint x: 729, endPoint y: 457, distance: 79.8
click at [729, 457] on iron-overlay-backdrop at bounding box center [604, 286] width 1208 height 573
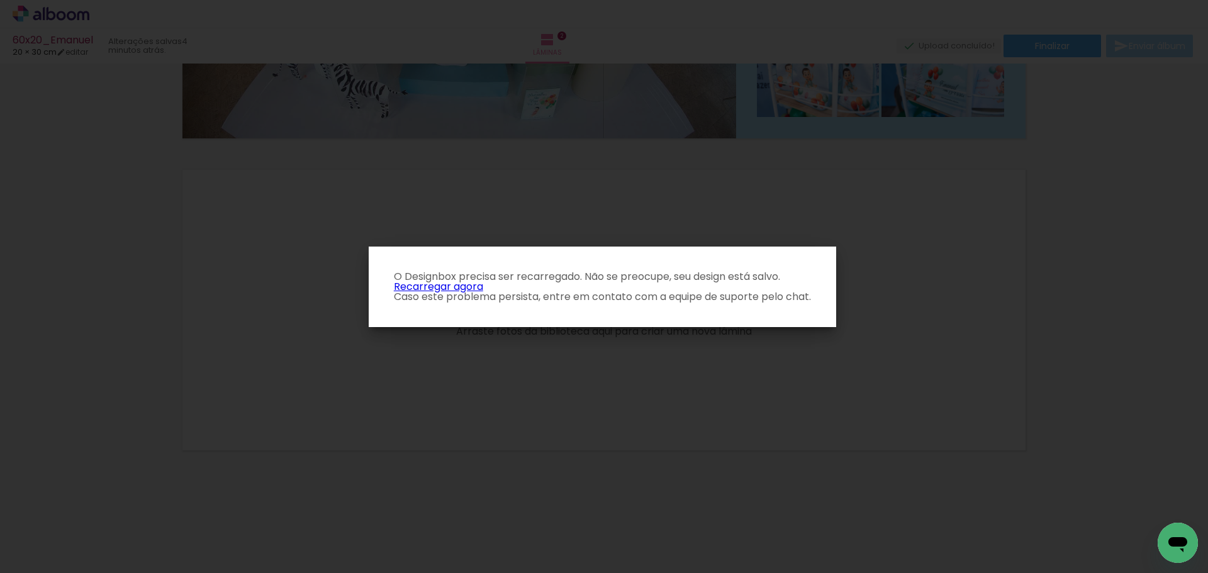
click at [446, 284] on link "Recarregar agora" at bounding box center [438, 286] width 89 height 14
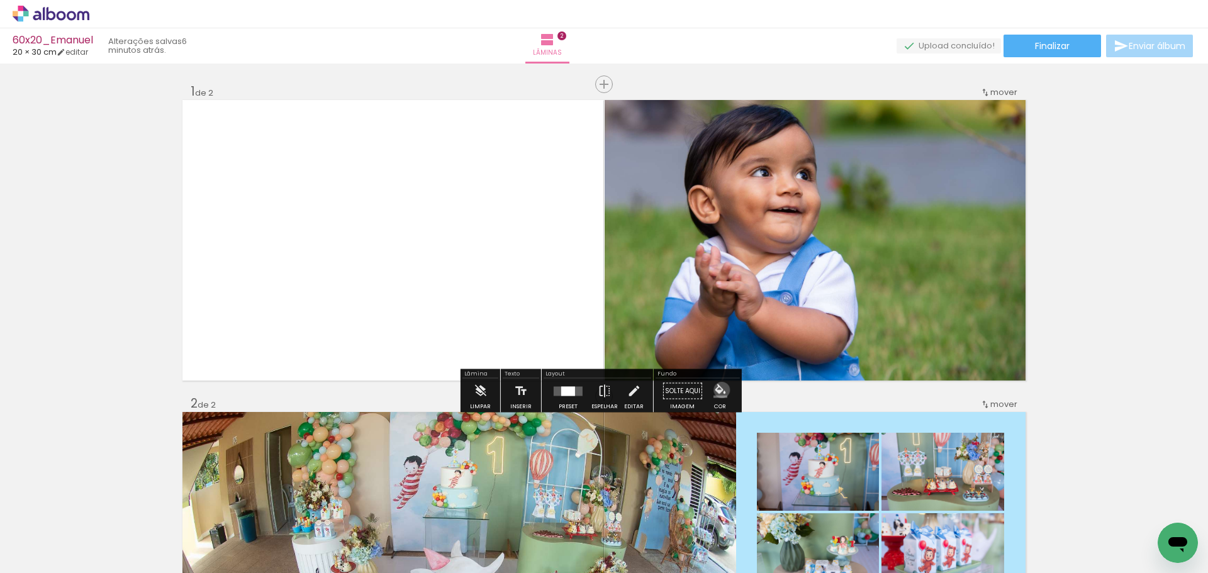
click at [717, 390] on iron-icon "color picker" at bounding box center [721, 392] width 14 height 14
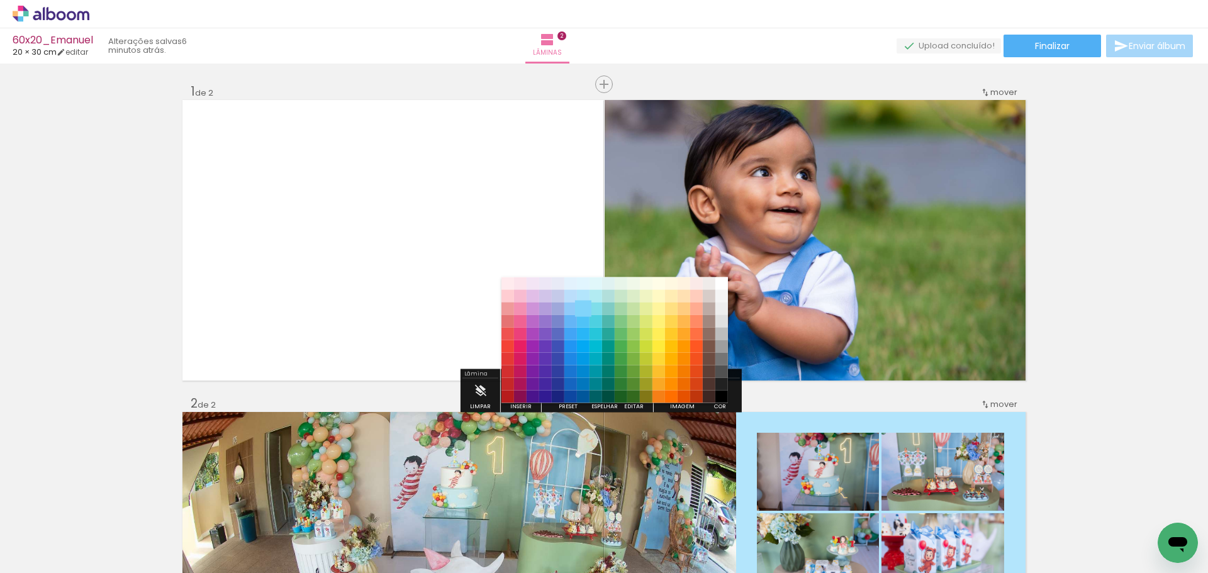
click at [585, 309] on paper-item "#81d4fa" at bounding box center [583, 309] width 13 height 13
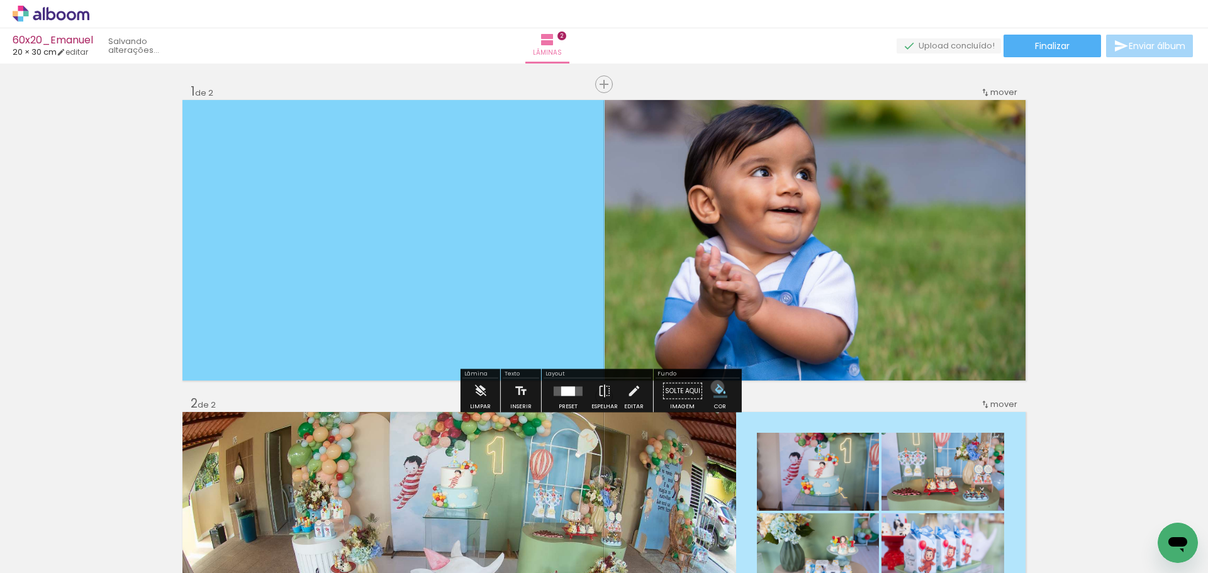
click at [714, 387] on iron-icon "color picker" at bounding box center [721, 392] width 14 height 14
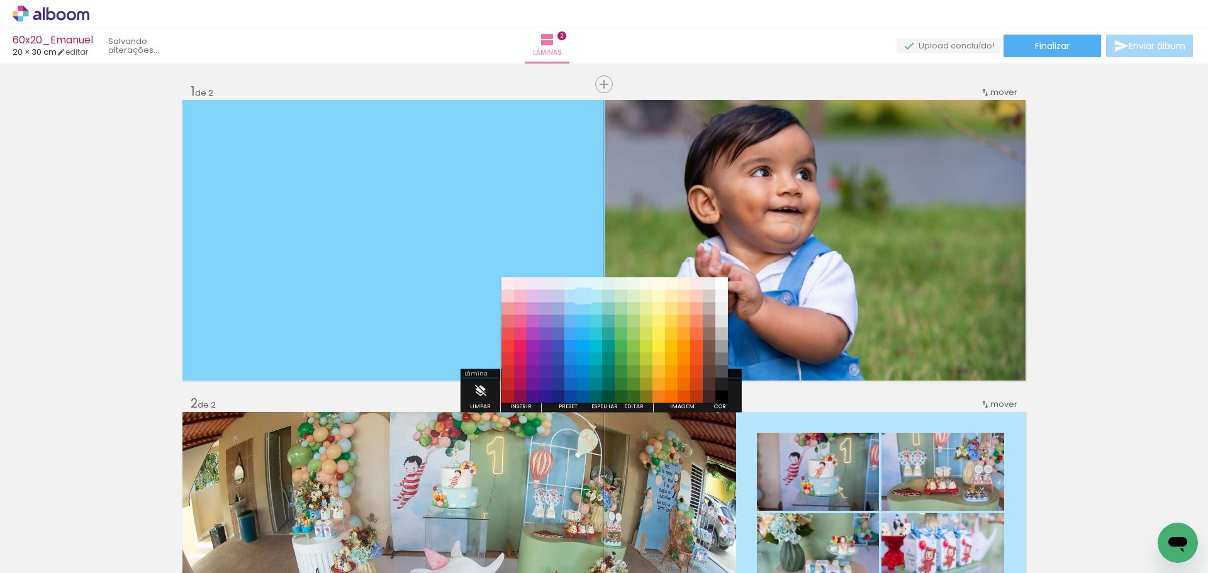
click at [585, 296] on paper-item "#b3e5fc" at bounding box center [583, 296] width 13 height 13
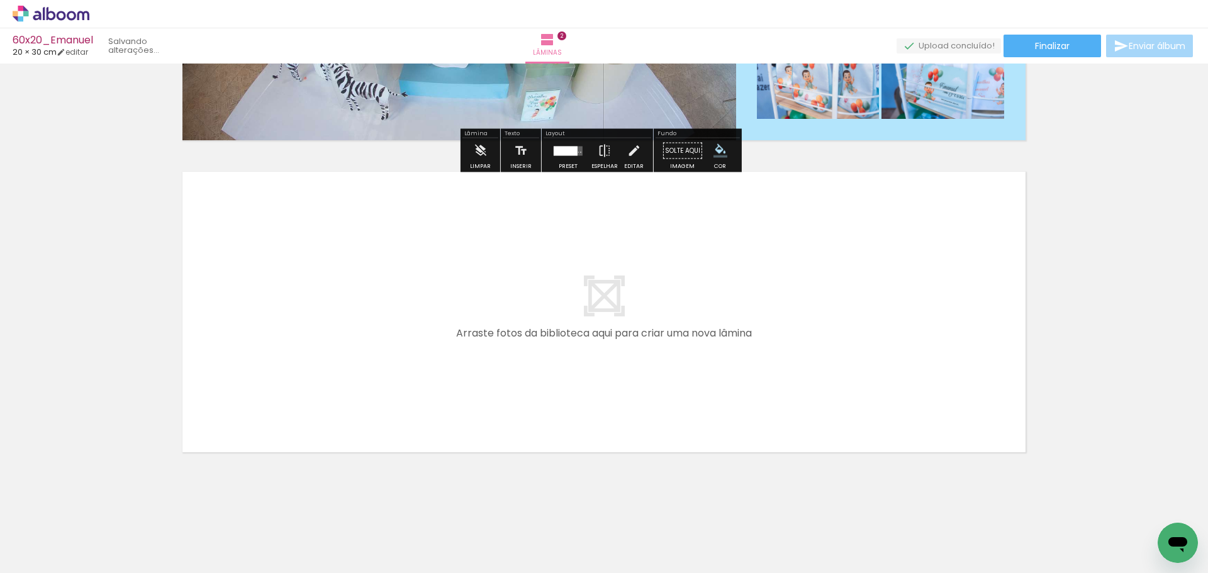
scroll to position [554, 0]
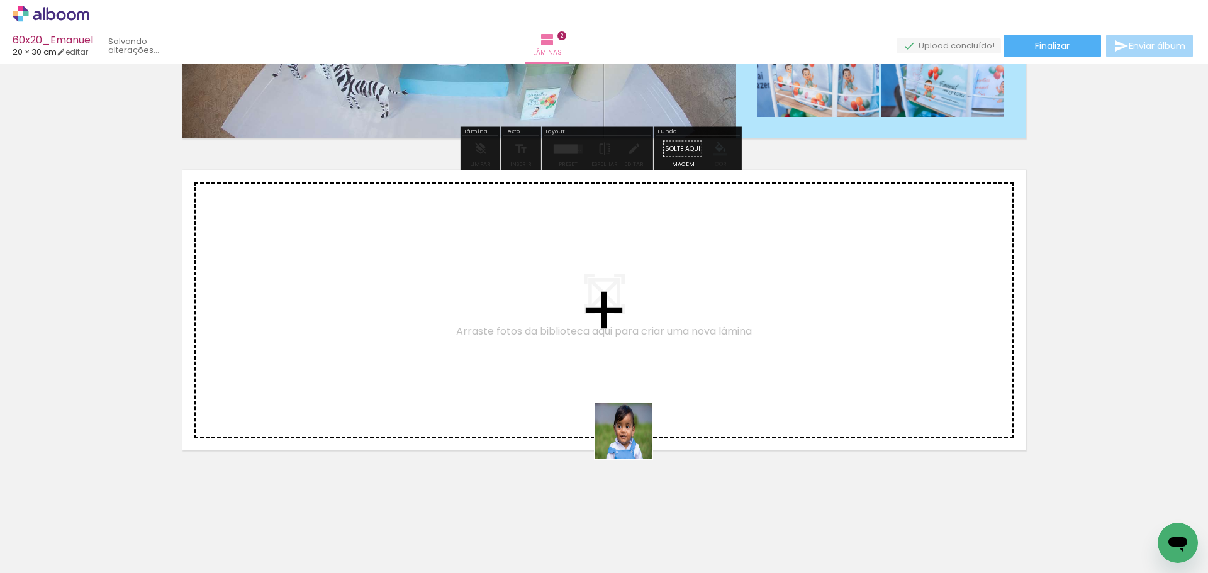
drag, startPoint x: 633, startPoint y: 441, endPoint x: 741, endPoint y: 558, distance: 159.4
click at [631, 409] on quentale-workspace at bounding box center [604, 286] width 1208 height 573
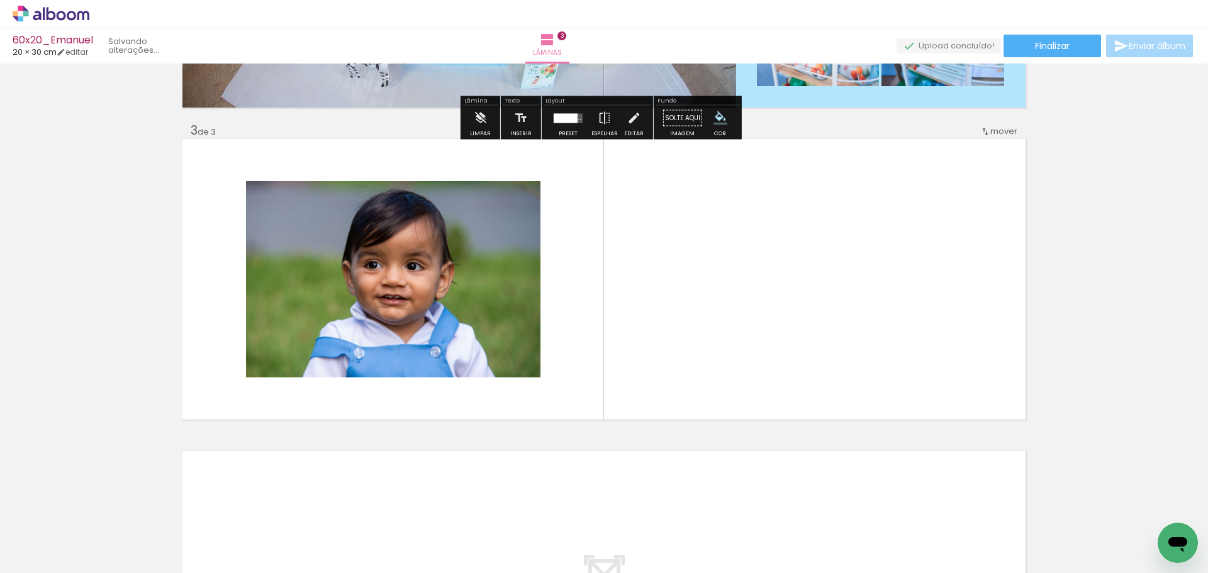
scroll to position [586, 0]
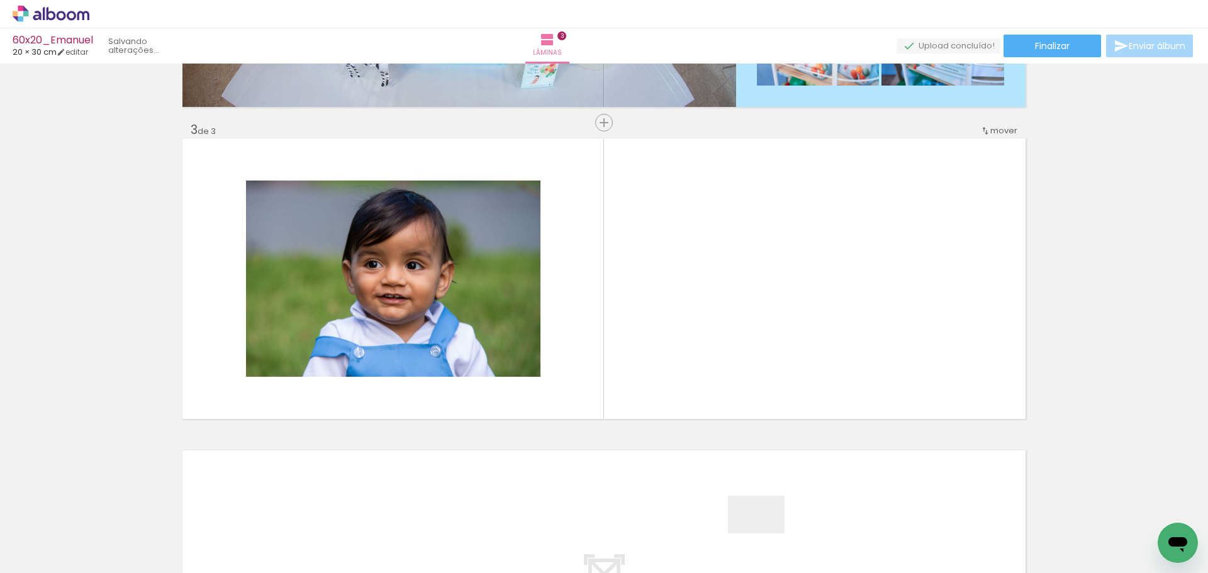
drag, startPoint x: 766, startPoint y: 543, endPoint x: 661, endPoint y: 443, distance: 144.7
click at [691, 328] on quentale-workspace at bounding box center [604, 286] width 1208 height 573
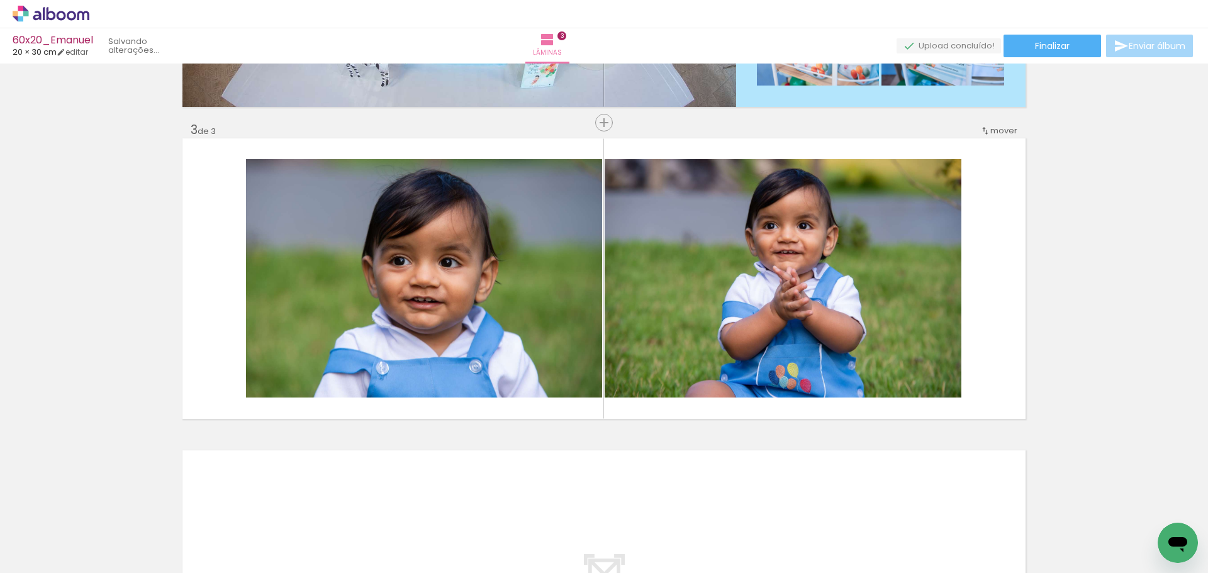
scroll to position [0, 2391]
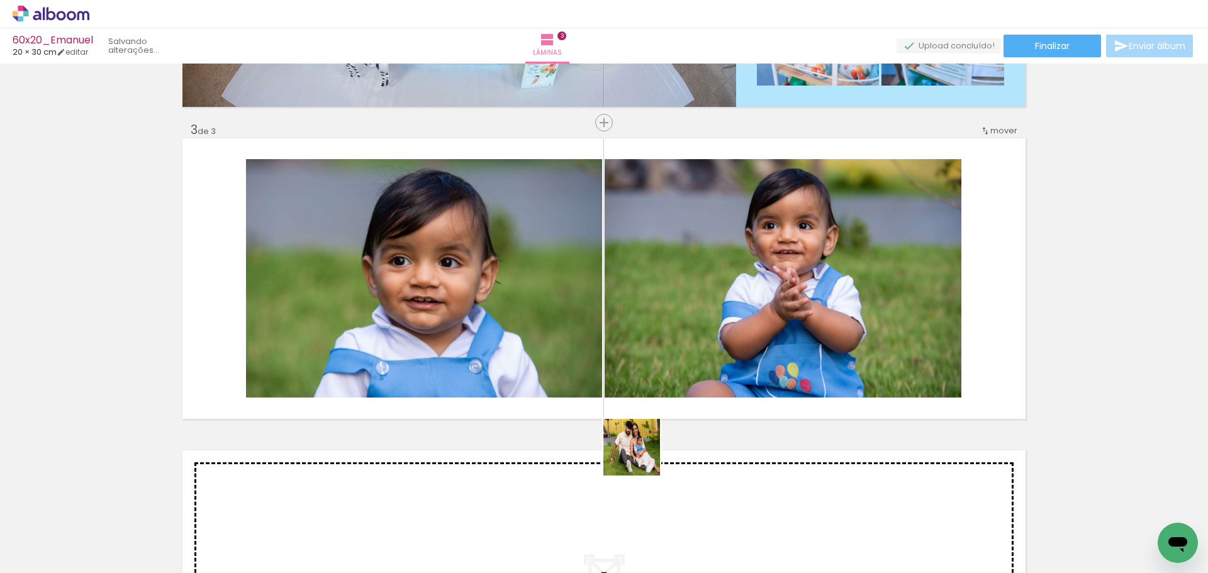
drag, startPoint x: 641, startPoint y: 457, endPoint x: 662, endPoint y: 418, distance: 44.2
click at [660, 353] on quentale-workspace at bounding box center [604, 286] width 1208 height 573
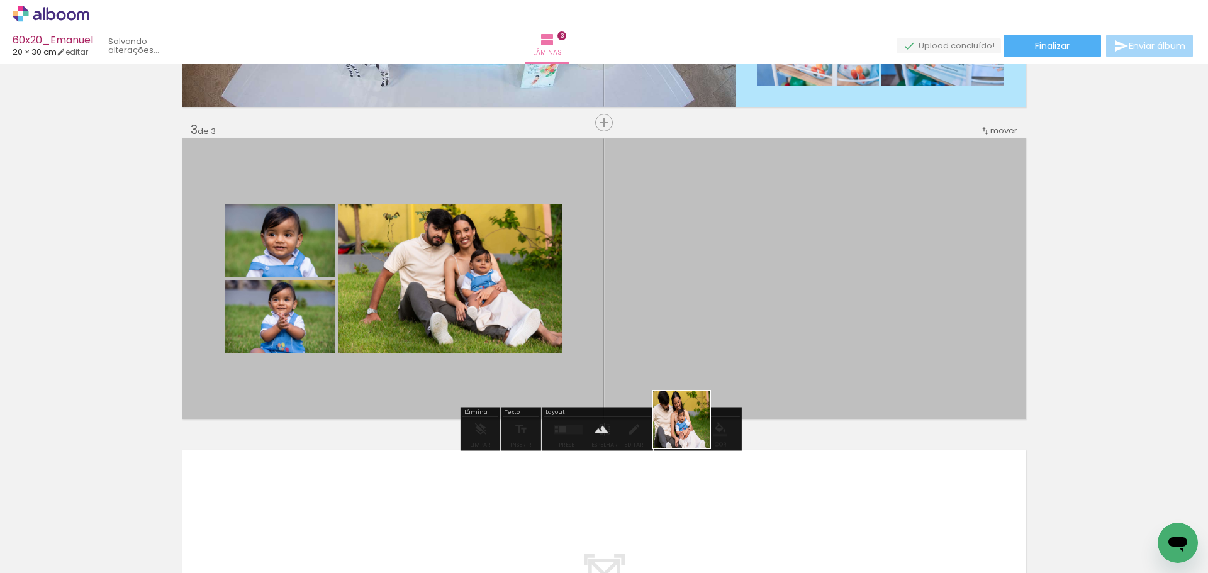
drag, startPoint x: 695, startPoint y: 493, endPoint x: 710, endPoint y: 391, distance: 103.7
click at [670, 286] on quentale-workspace at bounding box center [604, 286] width 1208 height 573
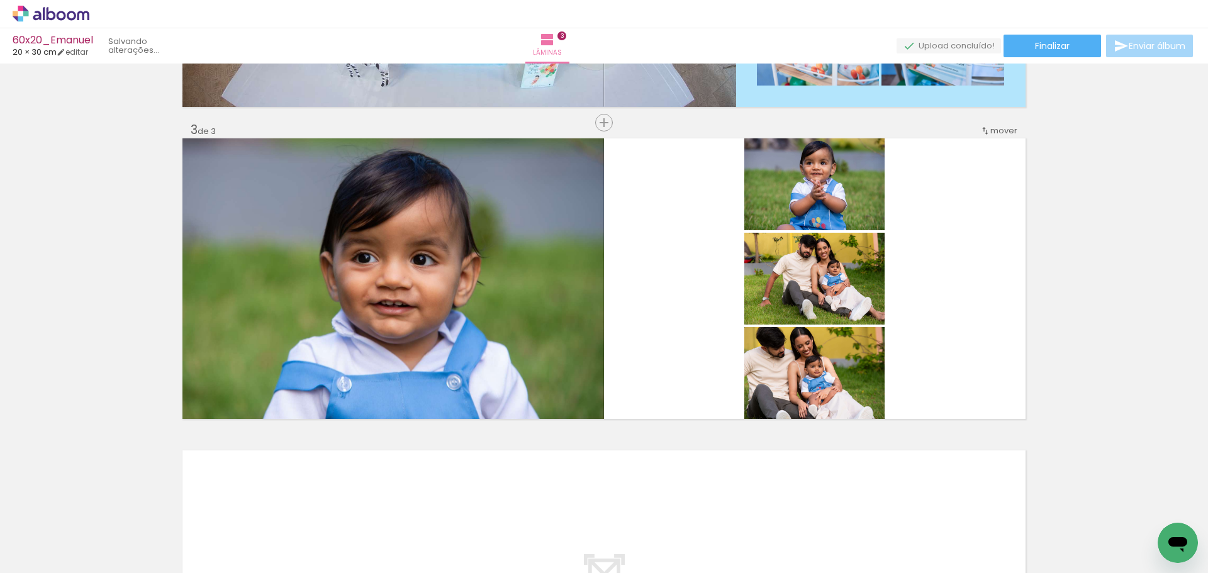
scroll to position [0, 0]
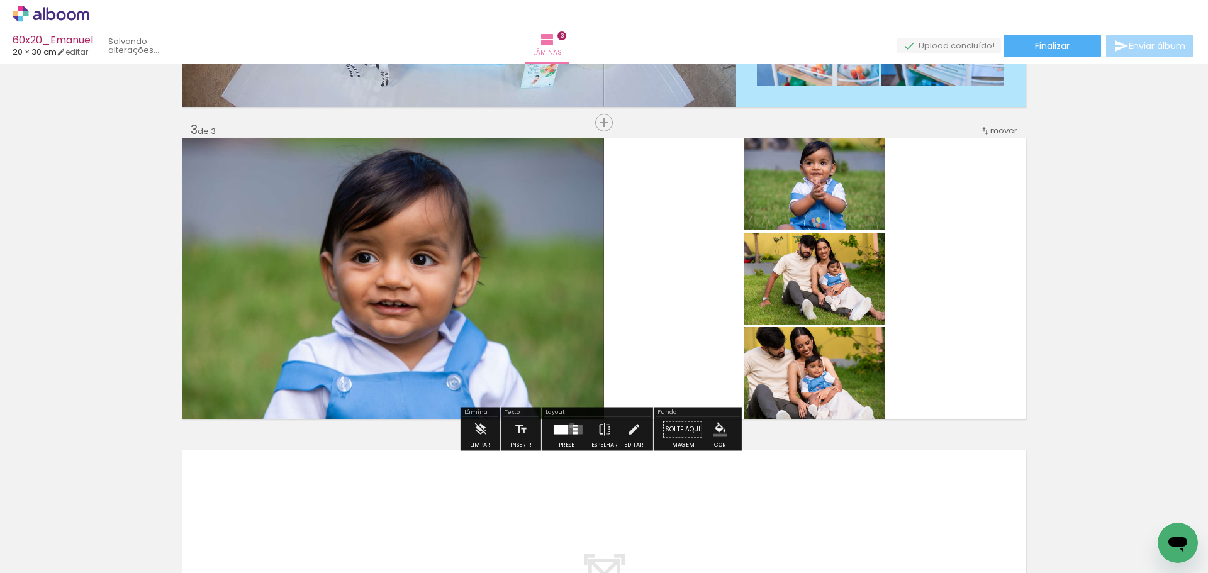
drag, startPoint x: 569, startPoint y: 425, endPoint x: 581, endPoint y: 449, distance: 26.5
click at [570, 425] on quentale-layouter at bounding box center [568, 429] width 29 height 9
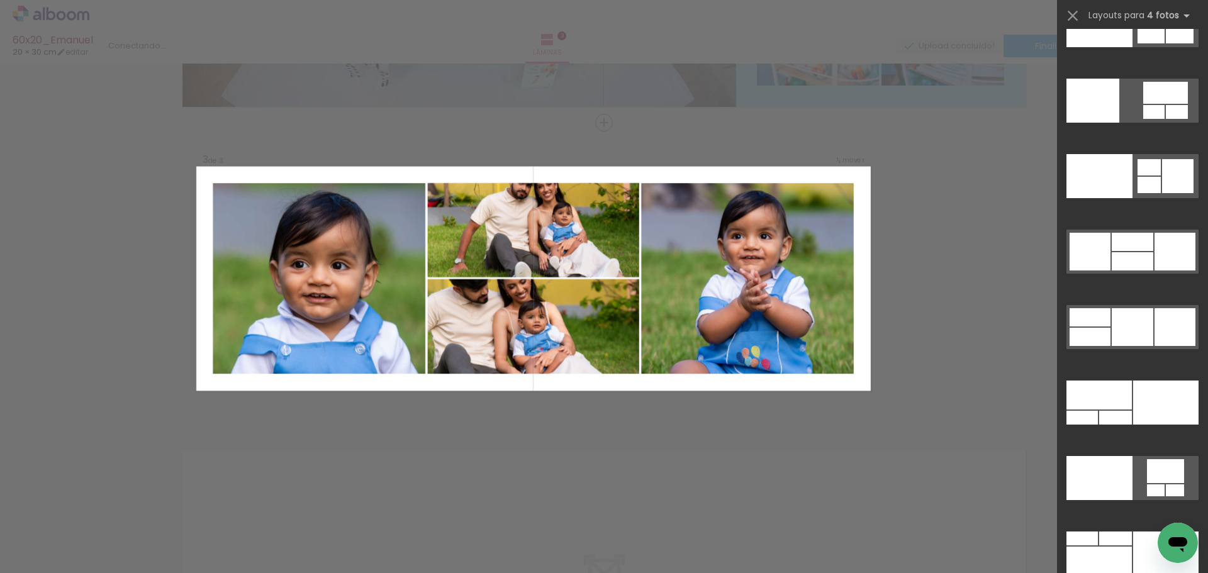
scroll to position [26314, 0]
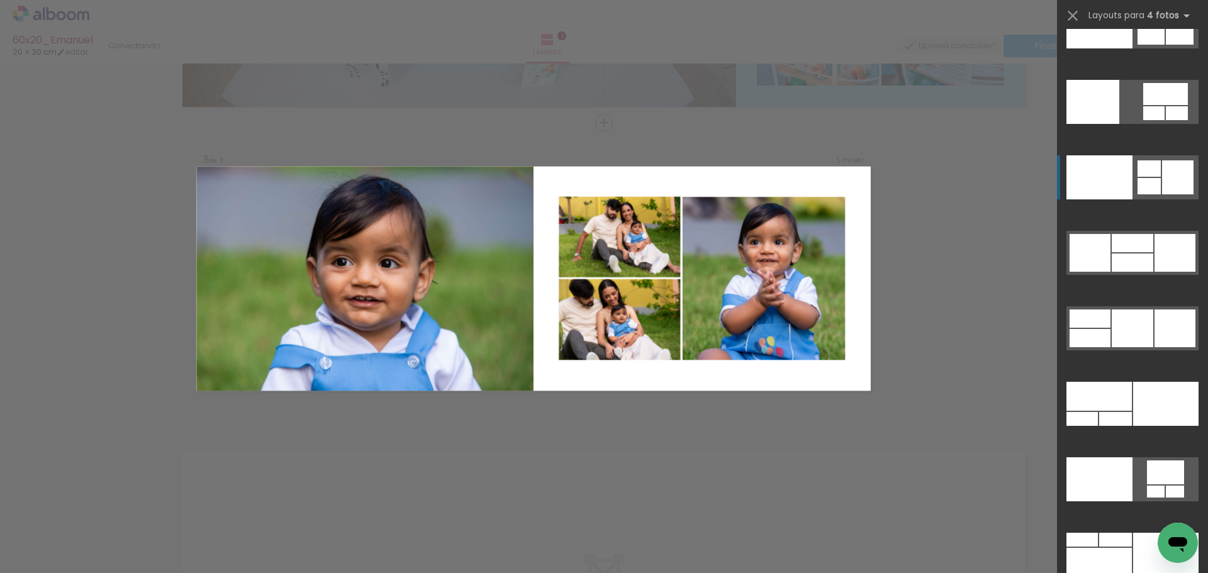
click at [1088, 181] on div at bounding box center [1100, 177] width 66 height 44
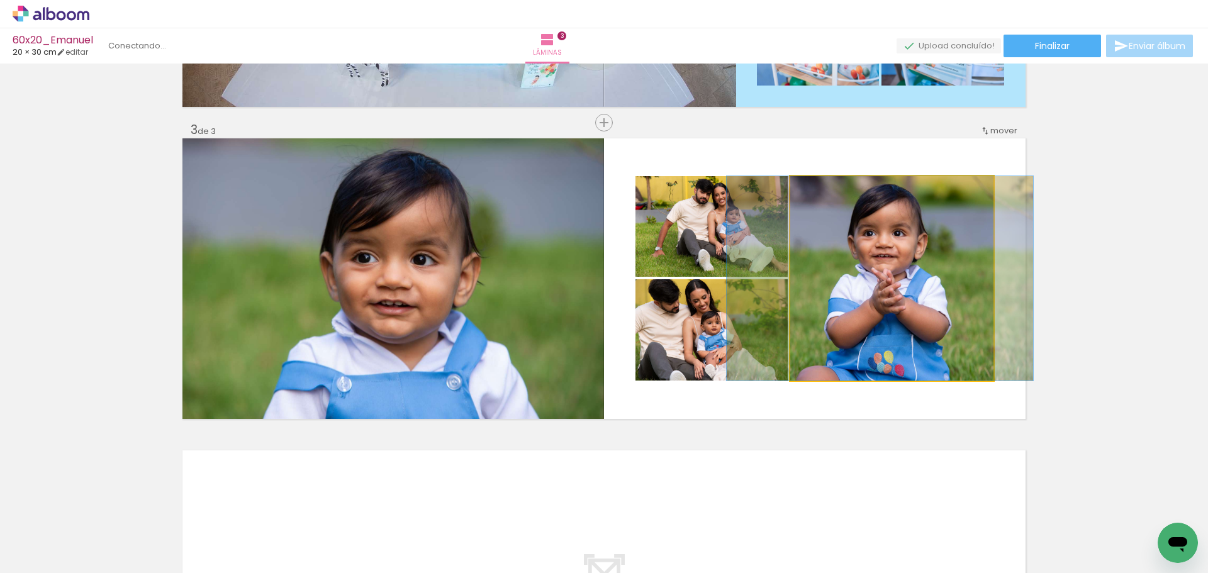
drag, startPoint x: 926, startPoint y: 295, endPoint x: 914, endPoint y: 292, distance: 12.2
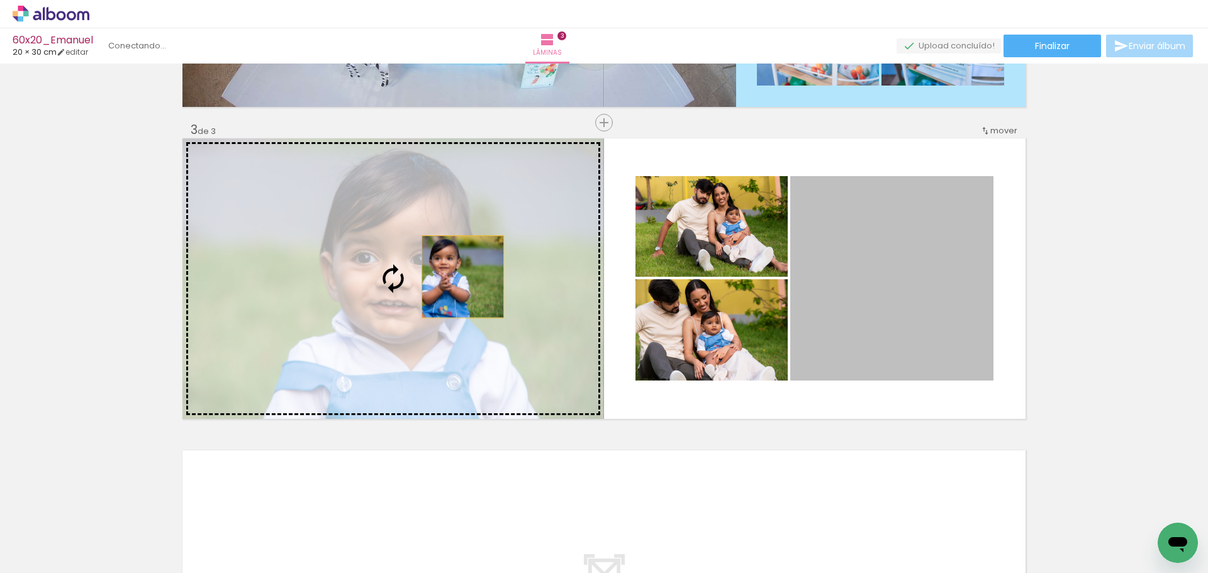
drag, startPoint x: 880, startPoint y: 288, endPoint x: 468, endPoint y: 297, distance: 412.3
click at [0, 0] on slot at bounding box center [0, 0] width 0 height 0
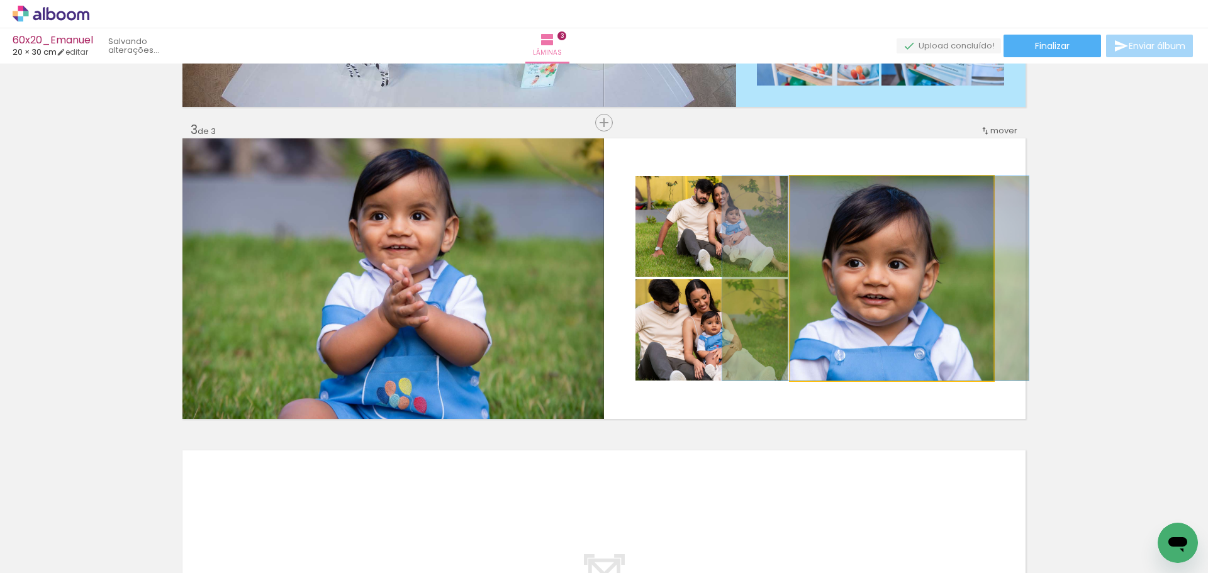
drag, startPoint x: 895, startPoint y: 312, endPoint x: 879, endPoint y: 308, distance: 16.9
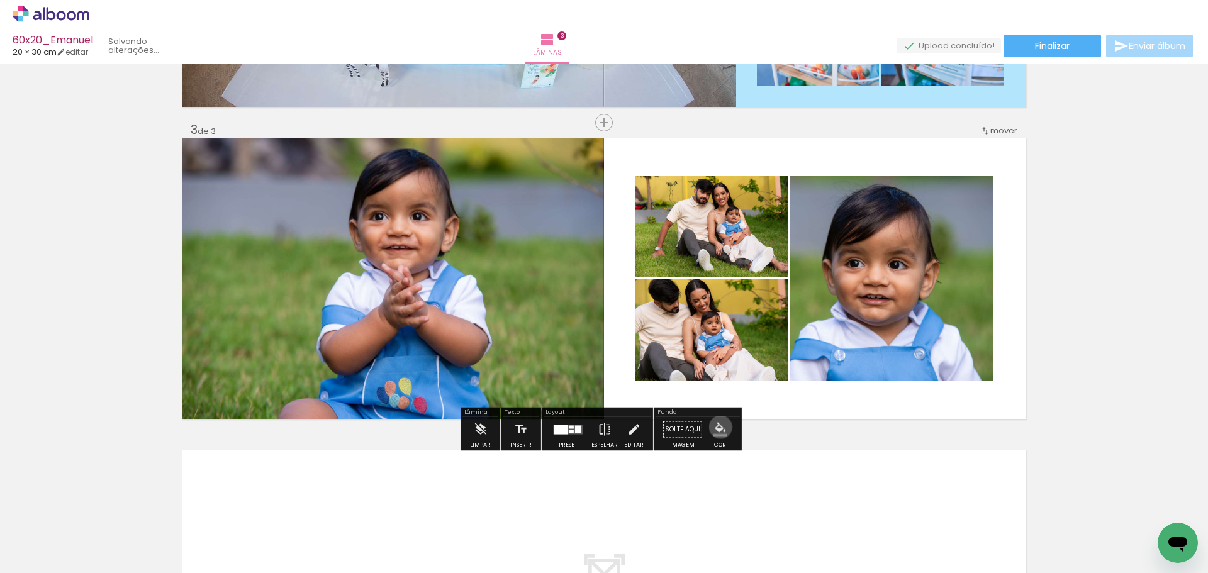
click at [716, 427] on iron-icon "color picker" at bounding box center [721, 430] width 14 height 14
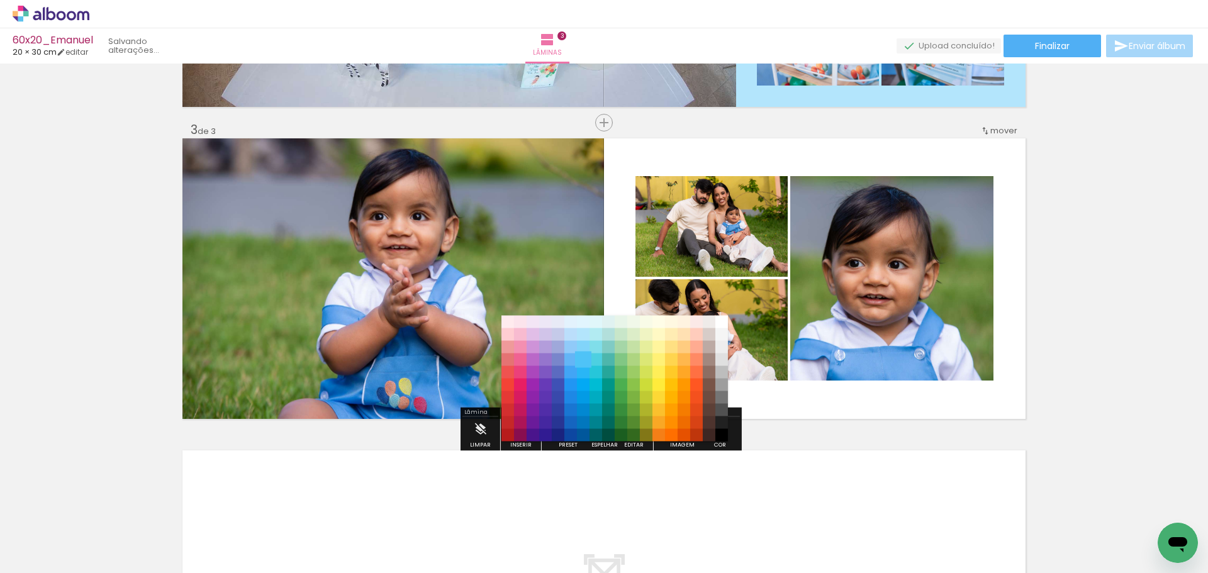
click at [581, 354] on paper-item "#4fc3f7" at bounding box center [583, 360] width 13 height 13
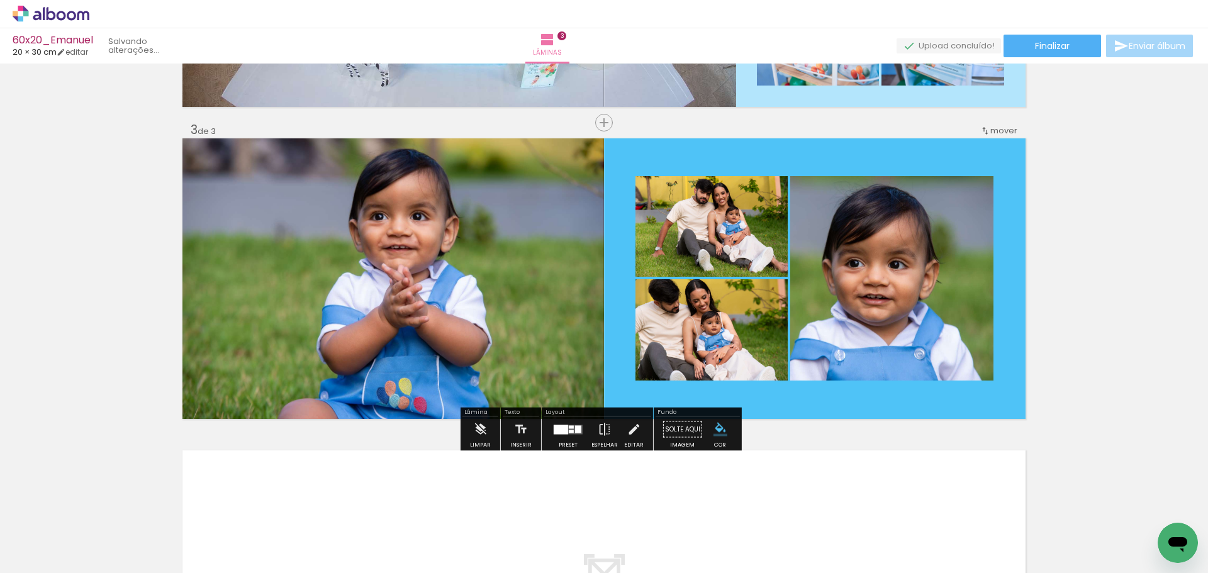
click at [717, 425] on iron-icon "color picker" at bounding box center [721, 430] width 14 height 14
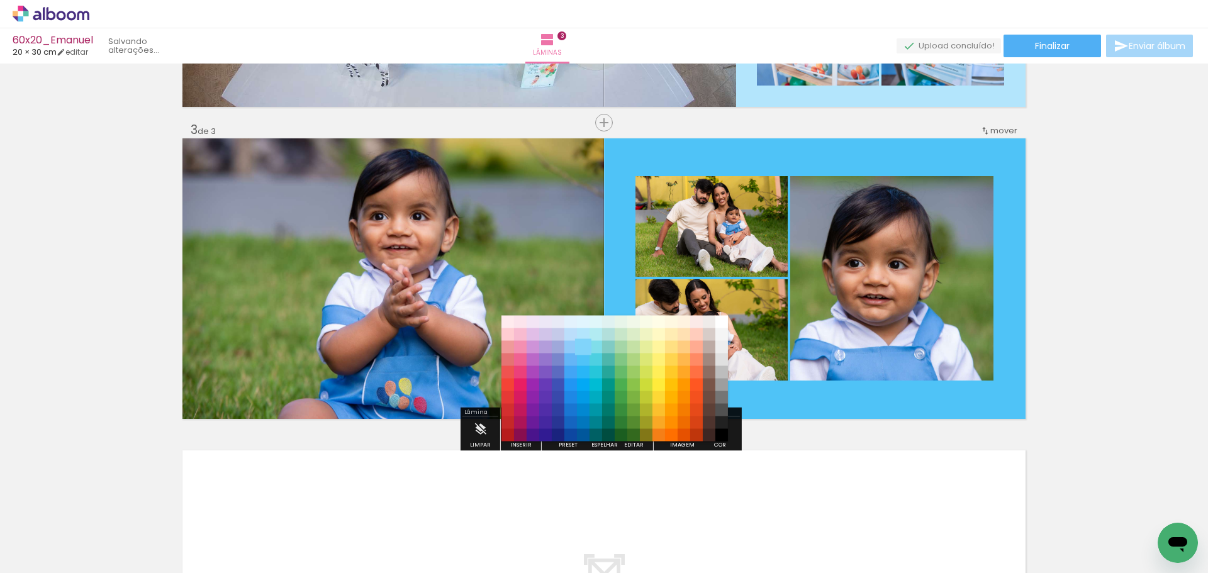
click at [585, 345] on paper-item "#81d4fa" at bounding box center [583, 347] width 13 height 13
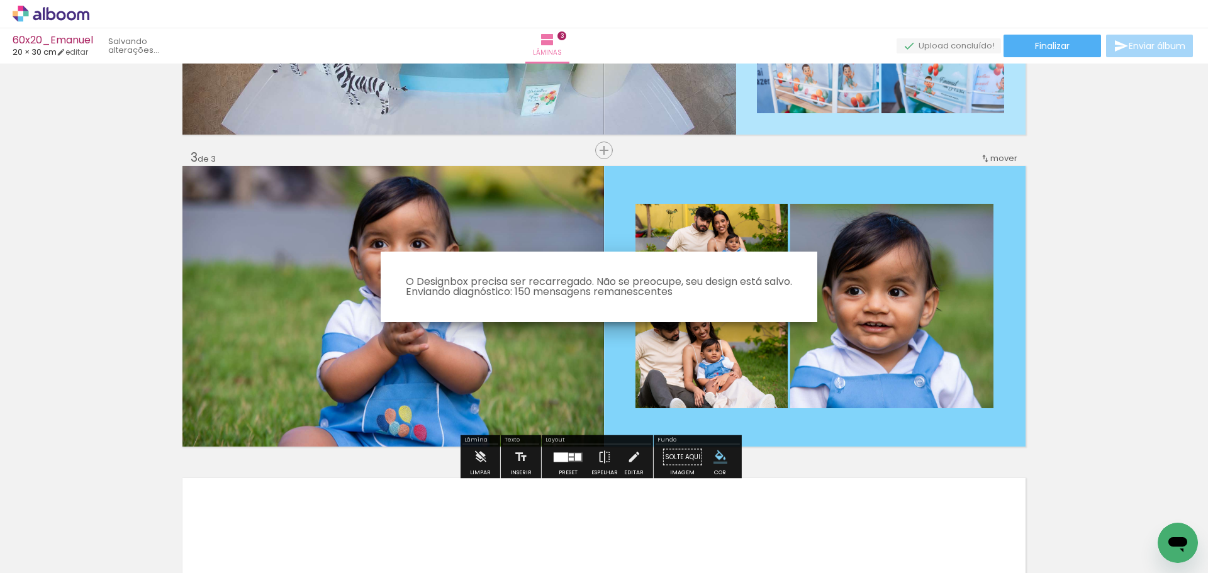
scroll to position [523, 0]
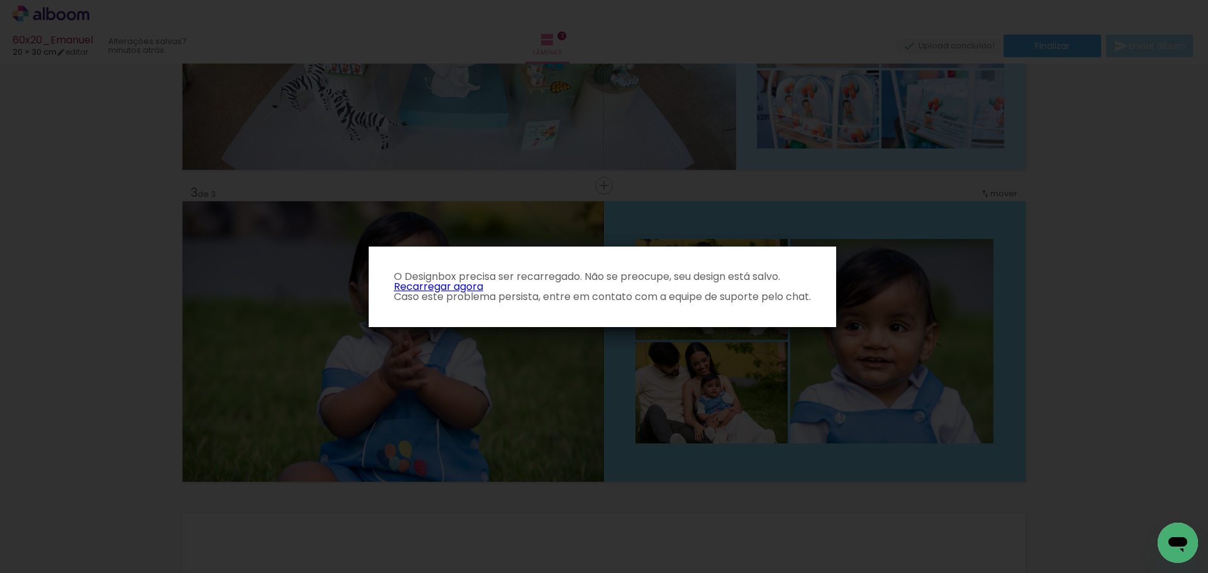
click at [414, 286] on link "Recarregar agora" at bounding box center [438, 286] width 89 height 14
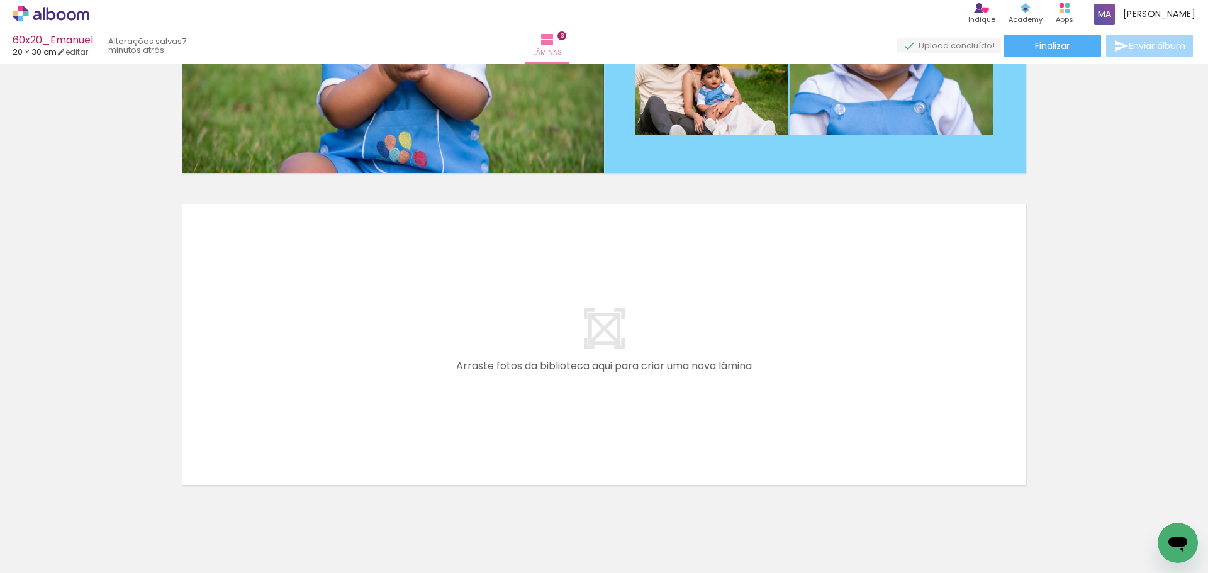
scroll to position [860, 0]
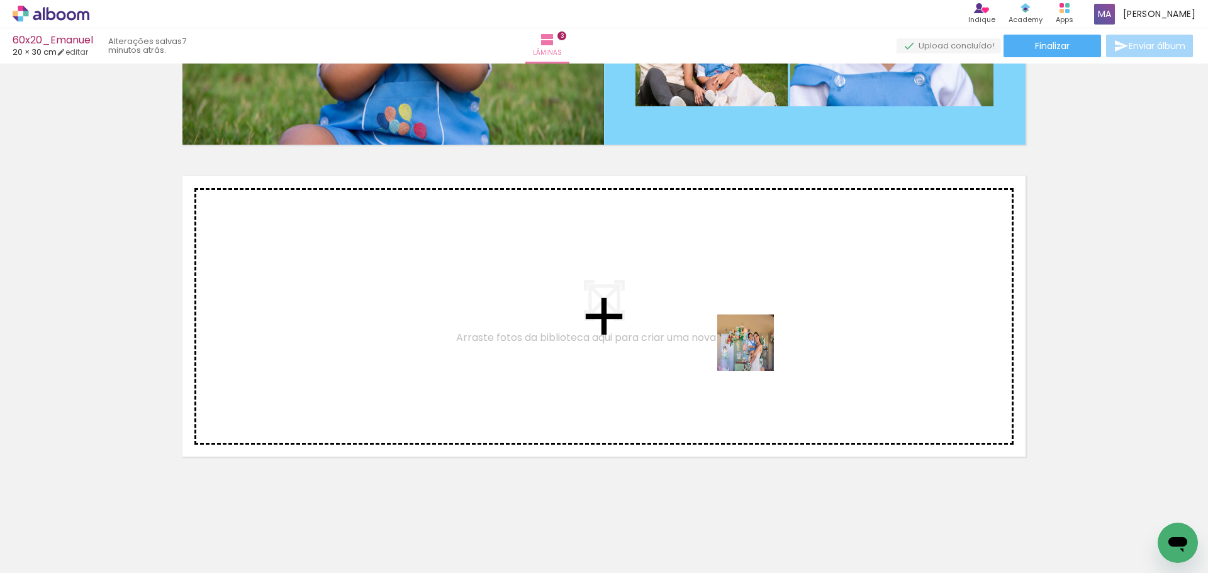
drag, startPoint x: 836, startPoint y: 532, endPoint x: 884, endPoint y: 538, distance: 48.2
click at [756, 355] on quentale-workspace at bounding box center [604, 286] width 1208 height 573
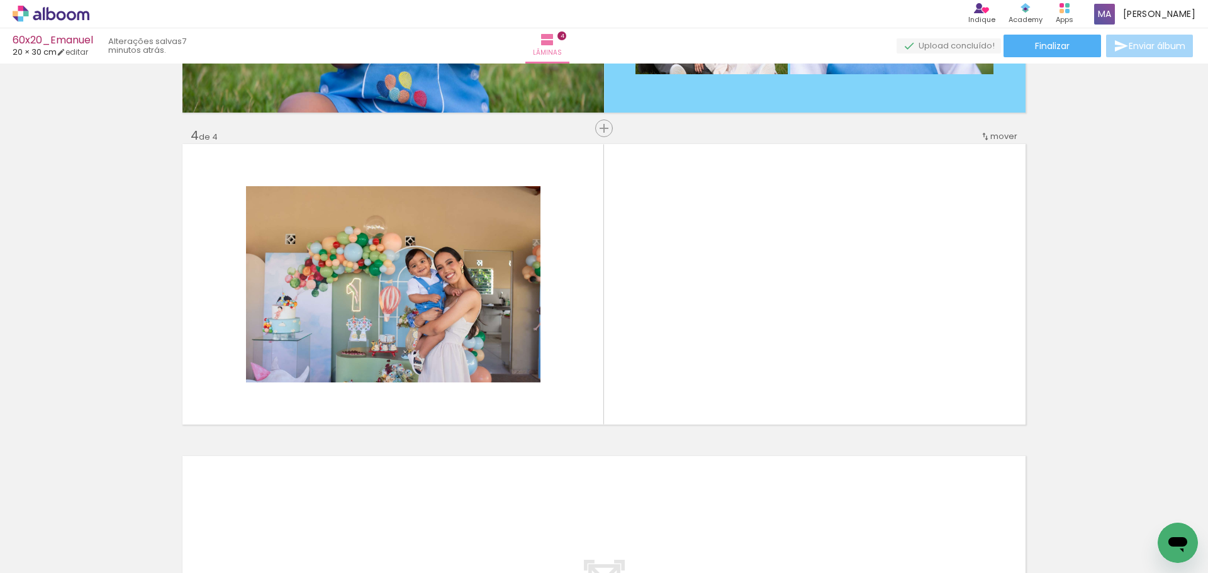
scroll to position [898, 0]
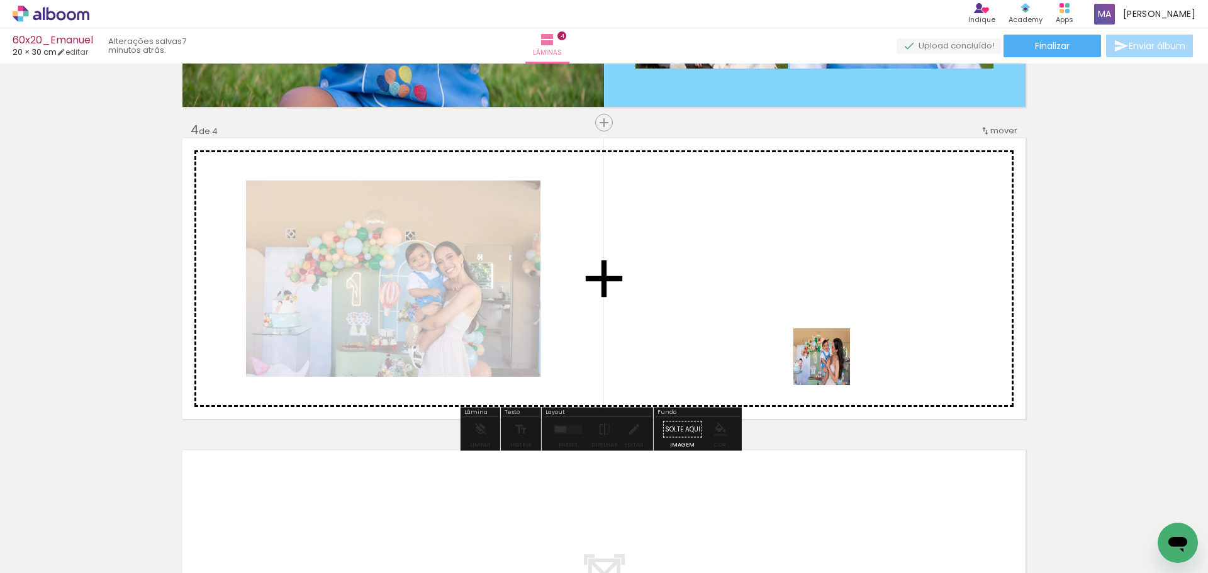
drag, startPoint x: 904, startPoint y: 532, endPoint x: 947, endPoint y: 554, distance: 48.1
click at [800, 307] on quentale-workspace at bounding box center [604, 286] width 1208 height 573
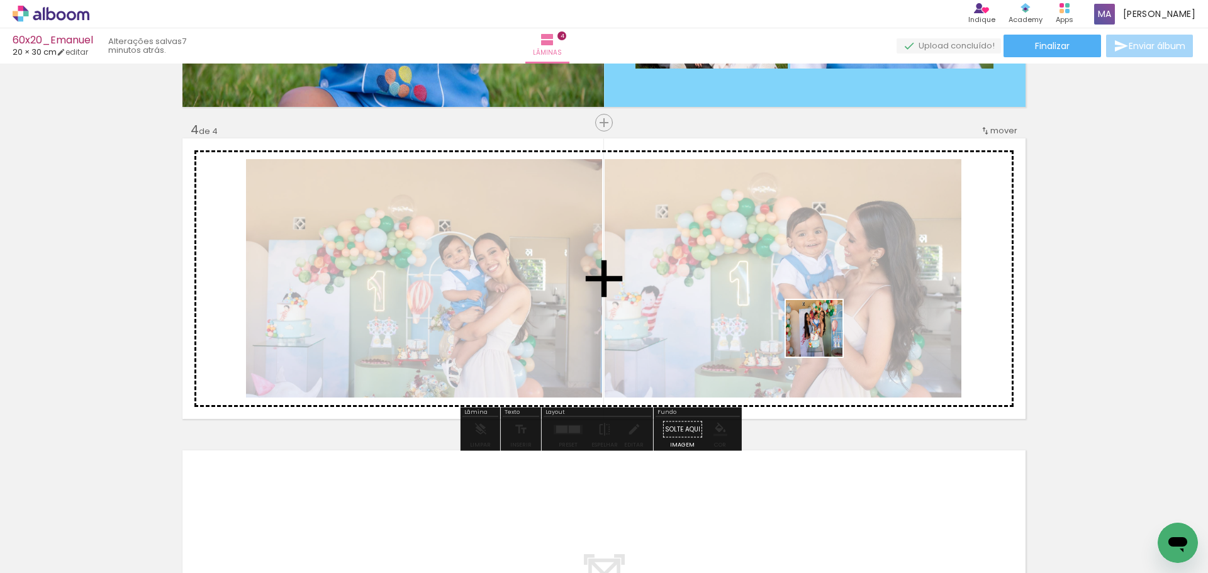
drag, startPoint x: 973, startPoint y: 543, endPoint x: 957, endPoint y: 519, distance: 29.5
click at [824, 338] on quentale-workspace at bounding box center [604, 286] width 1208 height 573
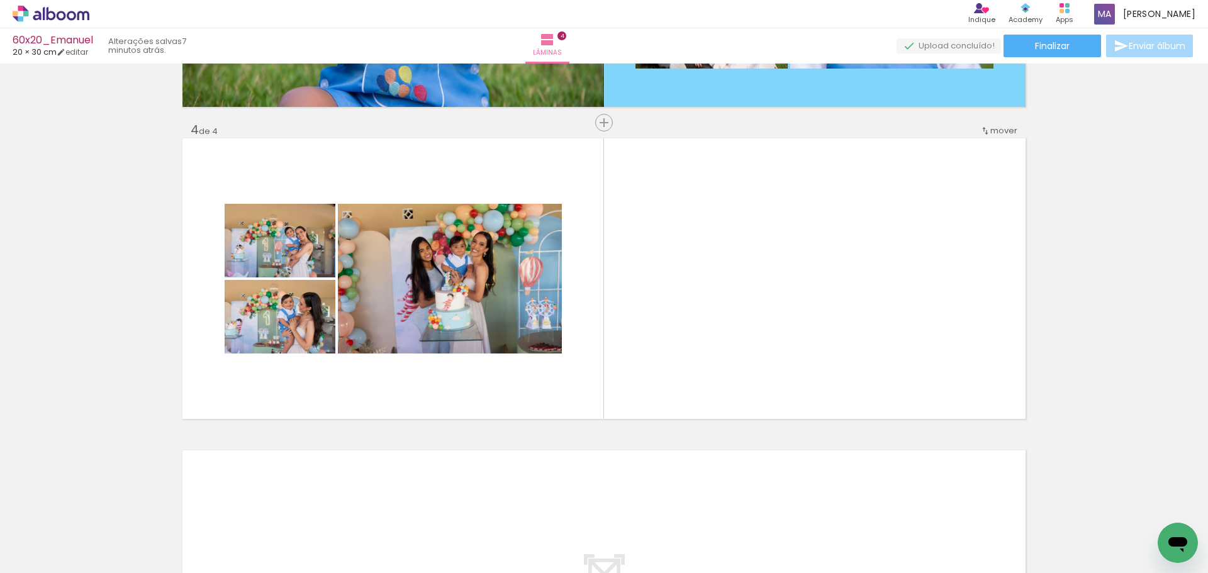
scroll to position [0, 534]
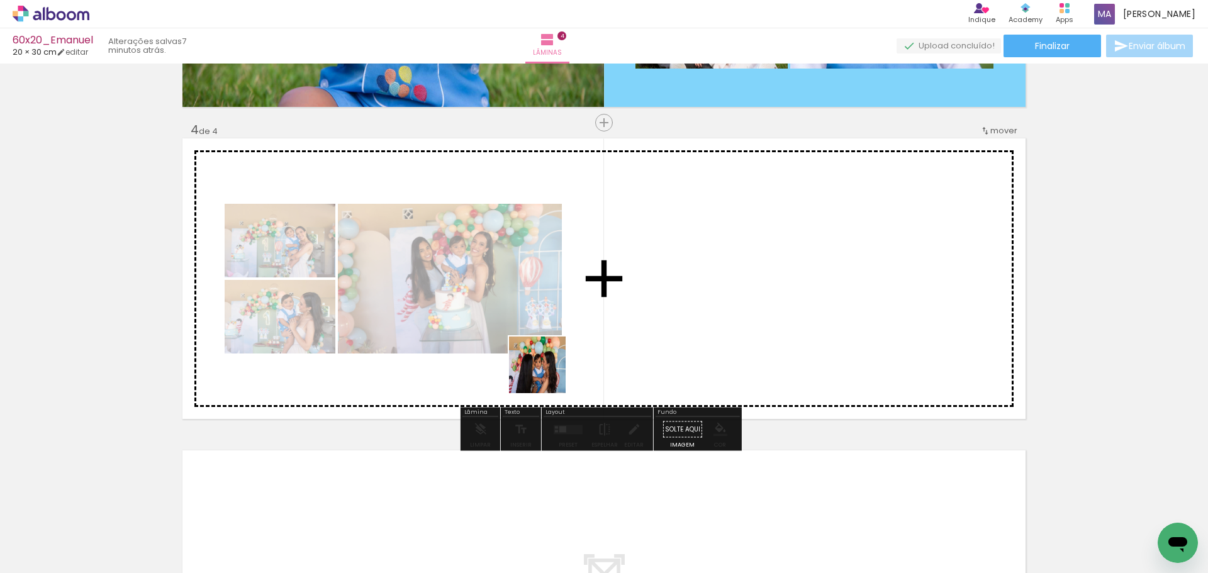
drag, startPoint x: 520, startPoint y: 534, endPoint x: 586, endPoint y: 510, distance: 69.7
click at [549, 368] on quentale-workspace at bounding box center [604, 286] width 1208 height 573
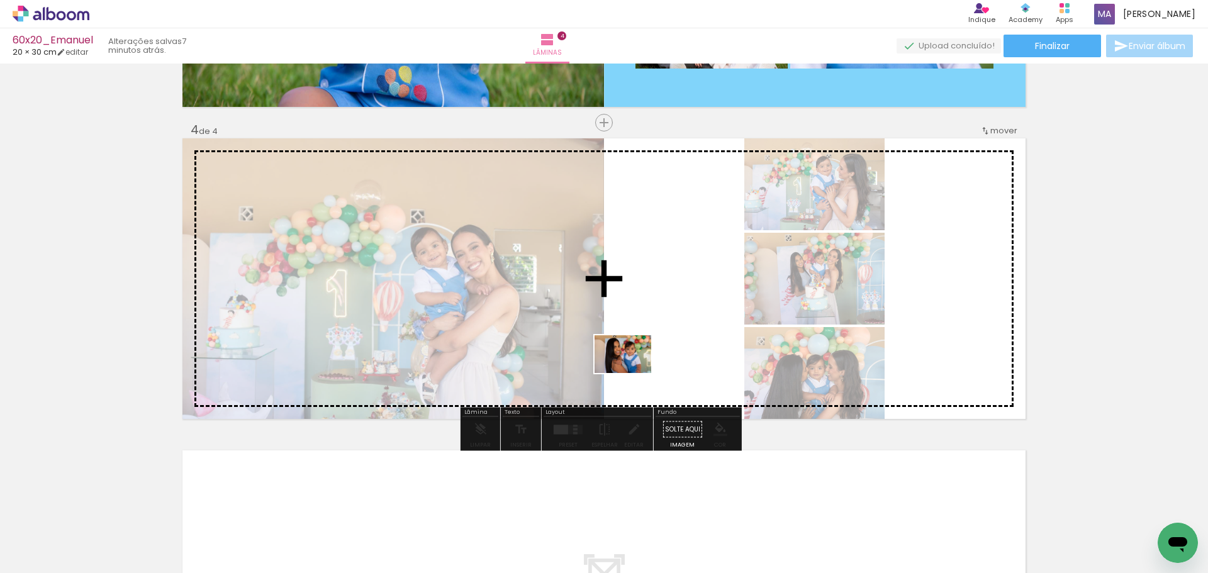
drag, startPoint x: 579, startPoint y: 450, endPoint x: 631, endPoint y: 362, distance: 101.6
click at [631, 362] on quentale-workspace at bounding box center [604, 286] width 1208 height 573
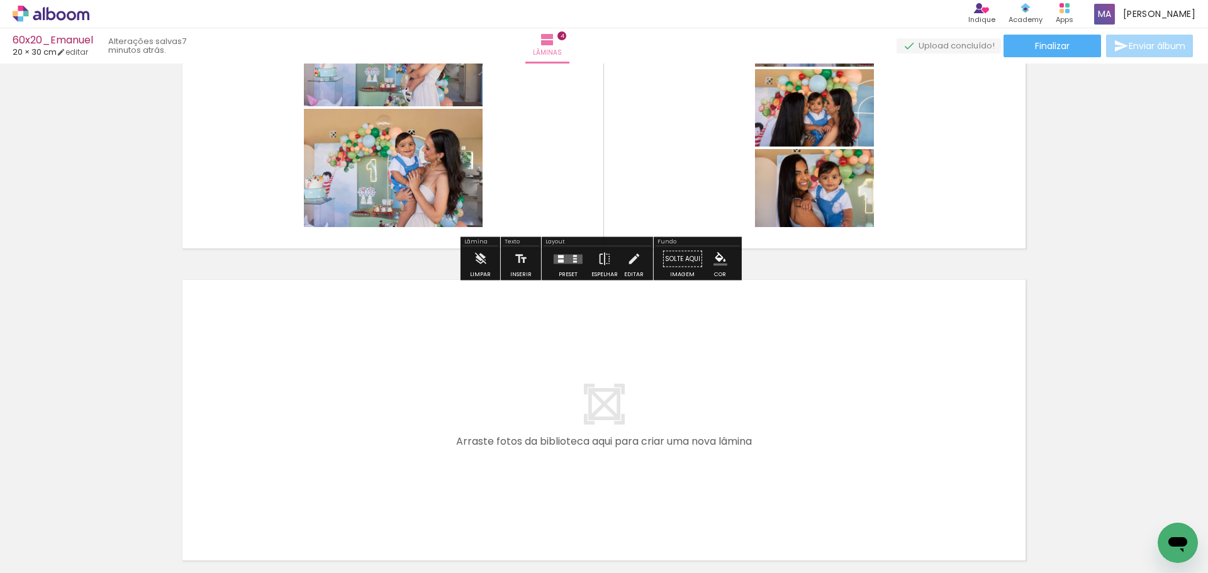
scroll to position [1087, 0]
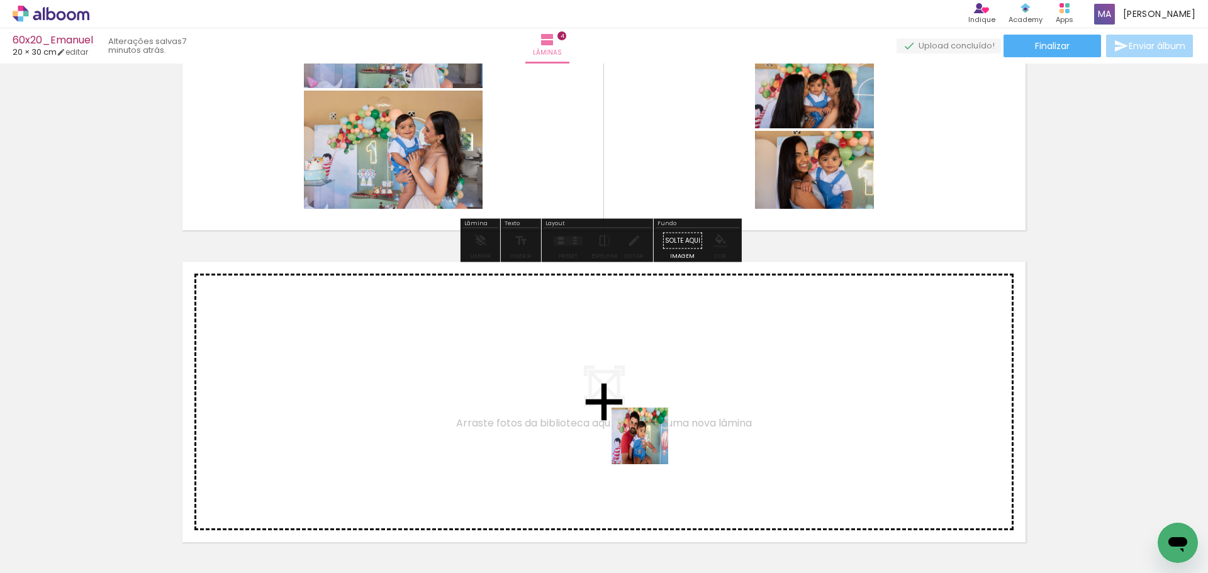
drag, startPoint x: 651, startPoint y: 527, endPoint x: 700, endPoint y: 505, distance: 53.8
click at [650, 444] on quentale-workspace at bounding box center [604, 286] width 1208 height 573
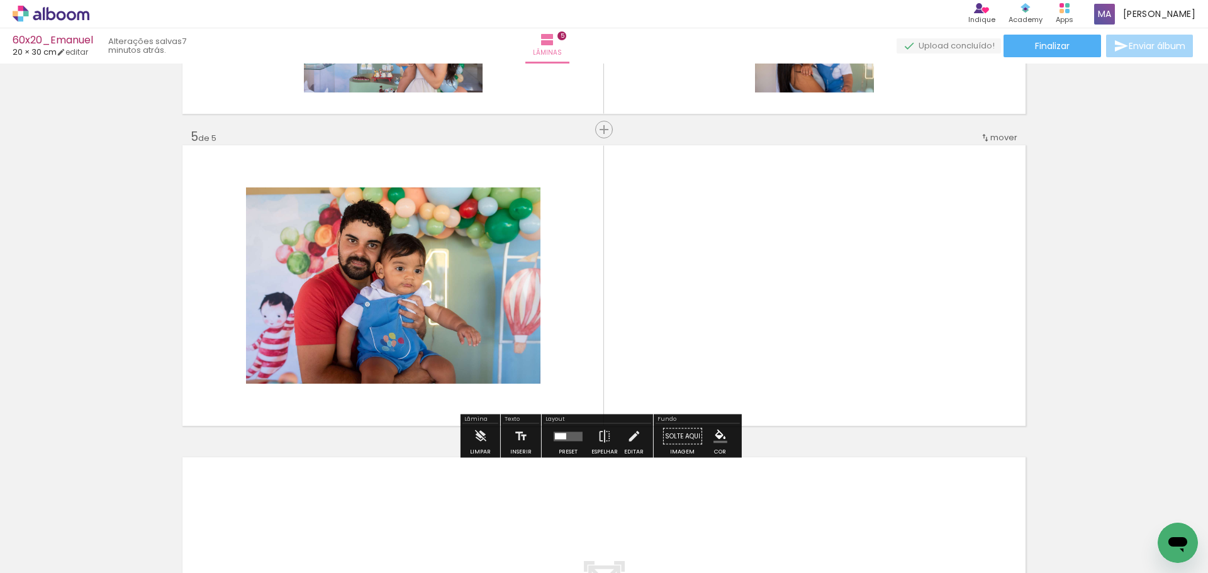
scroll to position [1210, 0]
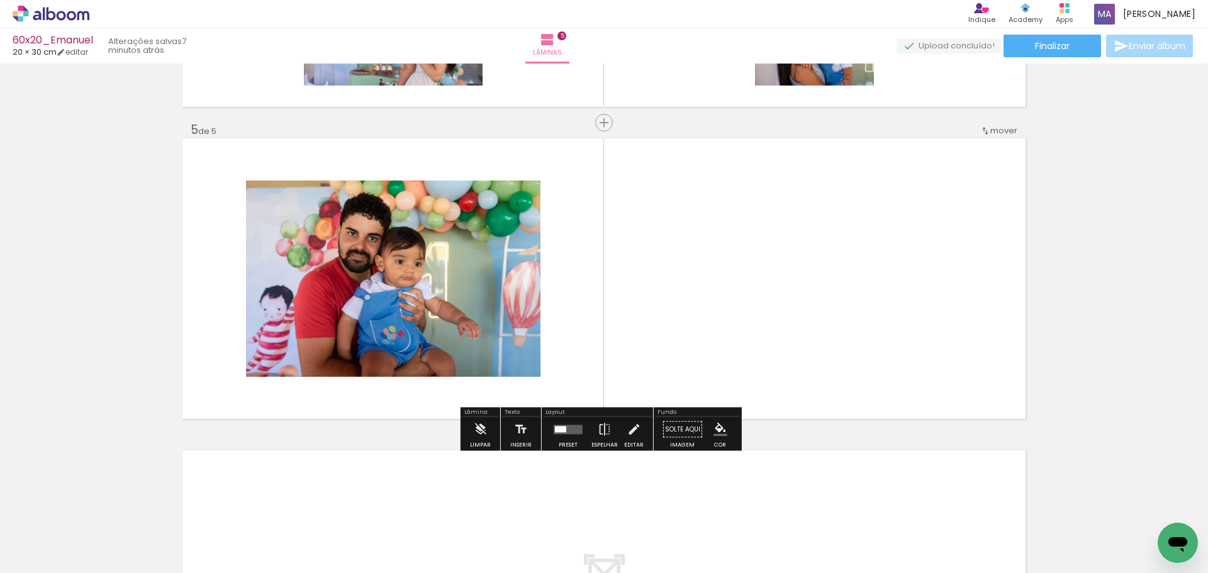
drag, startPoint x: 731, startPoint y: 537, endPoint x: 750, endPoint y: 447, distance: 92.6
click at [711, 379] on quentale-workspace at bounding box center [604, 286] width 1208 height 573
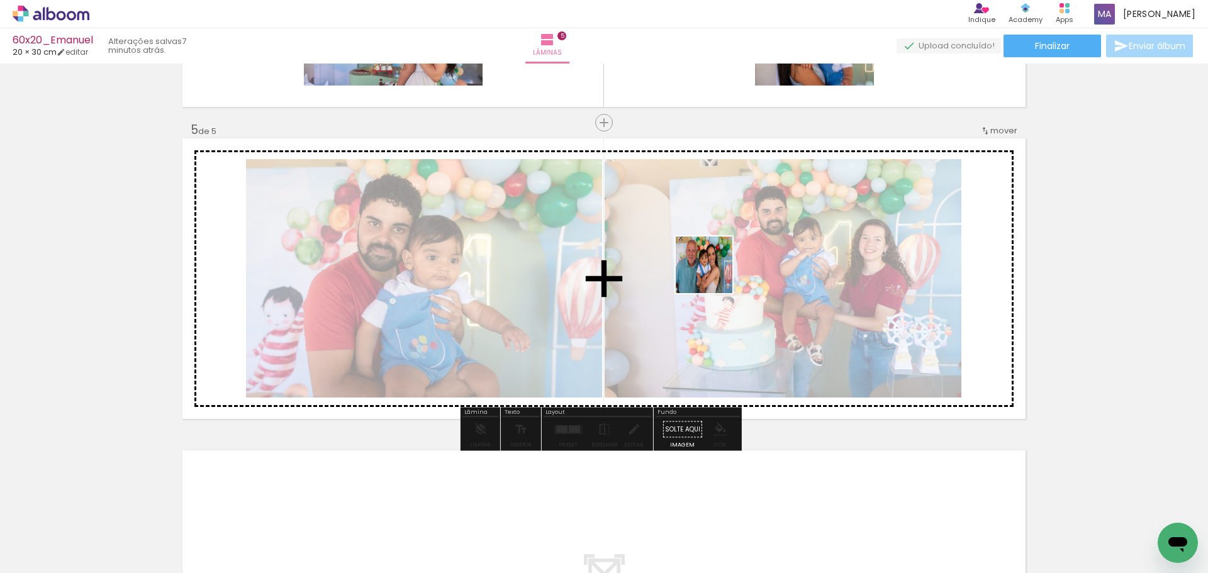
drag, startPoint x: 789, startPoint y: 522, endPoint x: 833, endPoint y: 441, distance: 92.6
click at [716, 271] on quentale-workspace at bounding box center [604, 286] width 1208 height 573
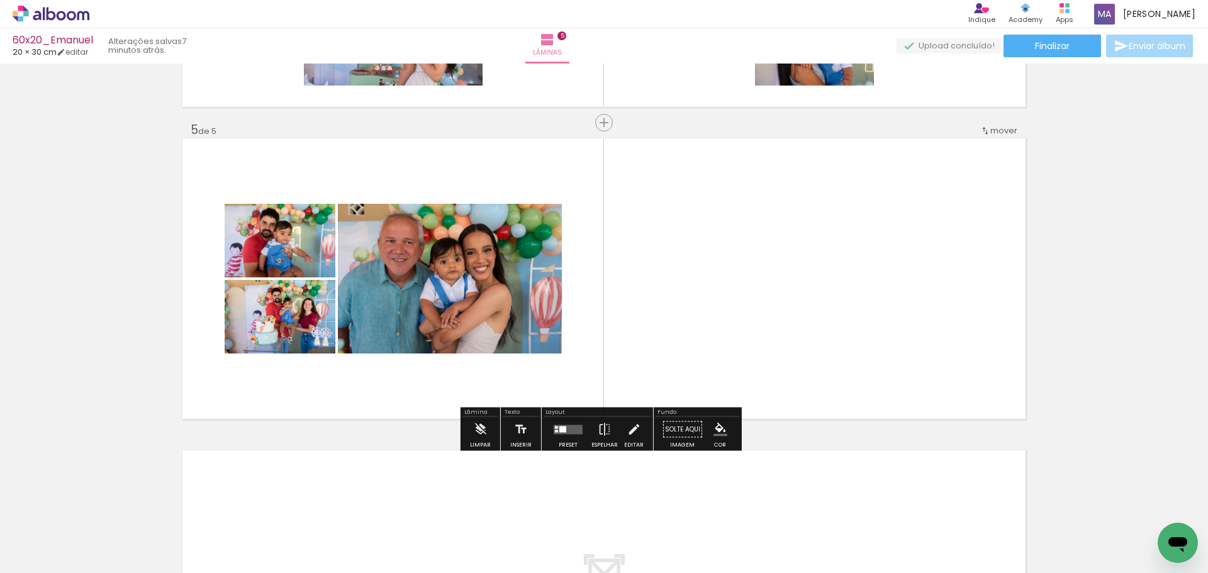
drag, startPoint x: 865, startPoint y: 527, endPoint x: 933, endPoint y: 509, distance: 69.8
click at [804, 347] on quentale-workspace at bounding box center [604, 286] width 1208 height 573
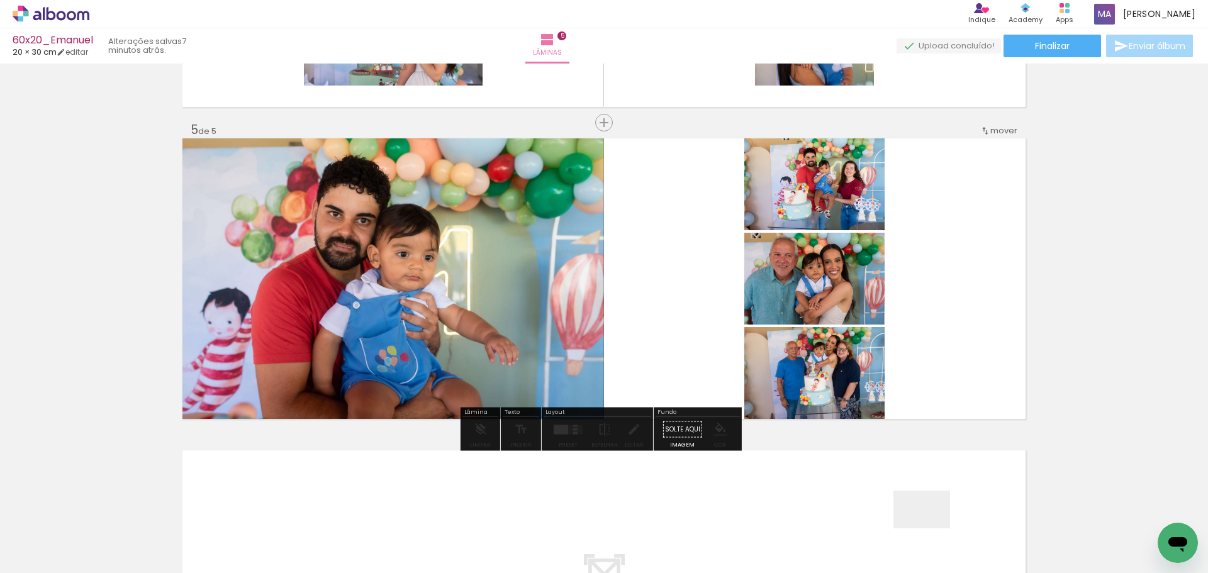
drag, startPoint x: 931, startPoint y: 529, endPoint x: 1002, endPoint y: 531, distance: 70.5
click at [841, 343] on quentale-workspace at bounding box center [604, 286] width 1208 height 573
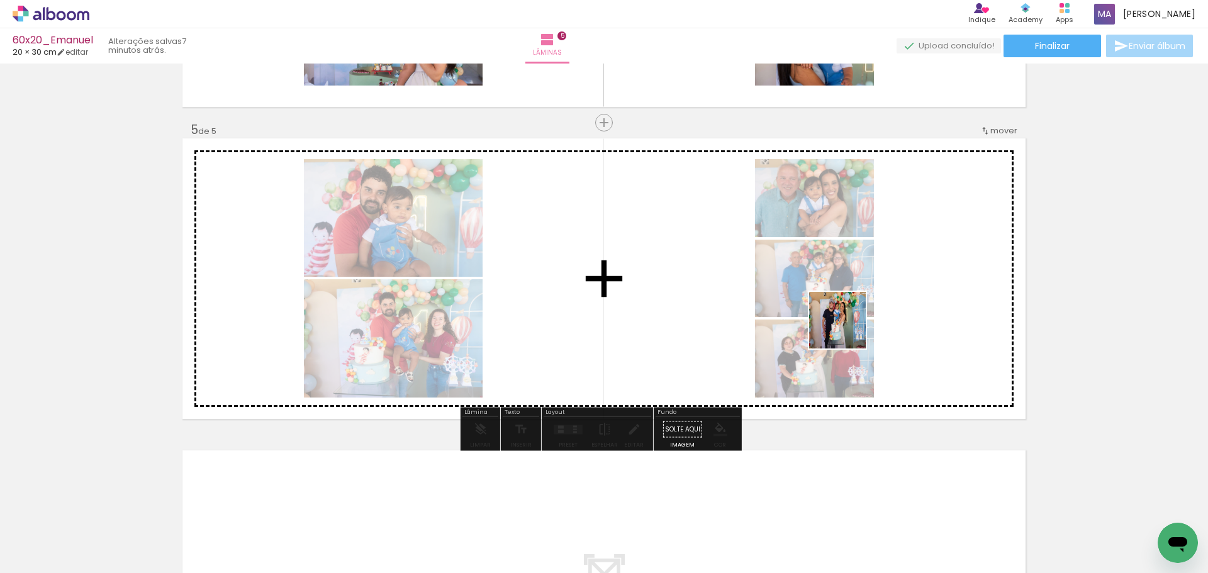
drag, startPoint x: 1009, startPoint y: 544, endPoint x: 858, endPoint y: 325, distance: 266.0
click at [834, 305] on quentale-workspace at bounding box center [604, 286] width 1208 height 573
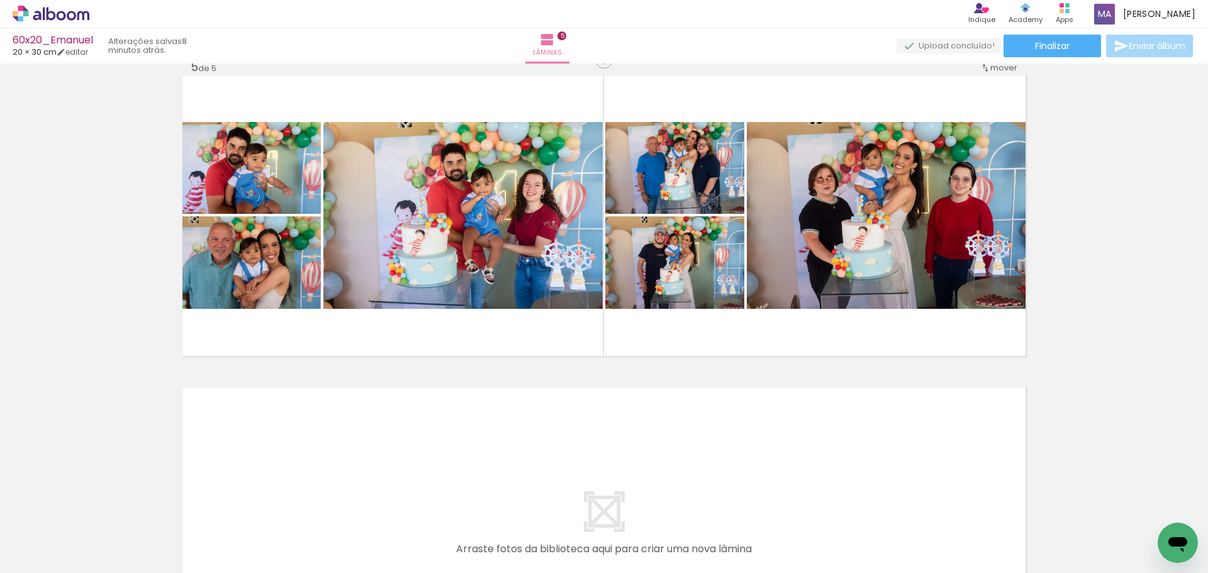
scroll to position [0, 1578]
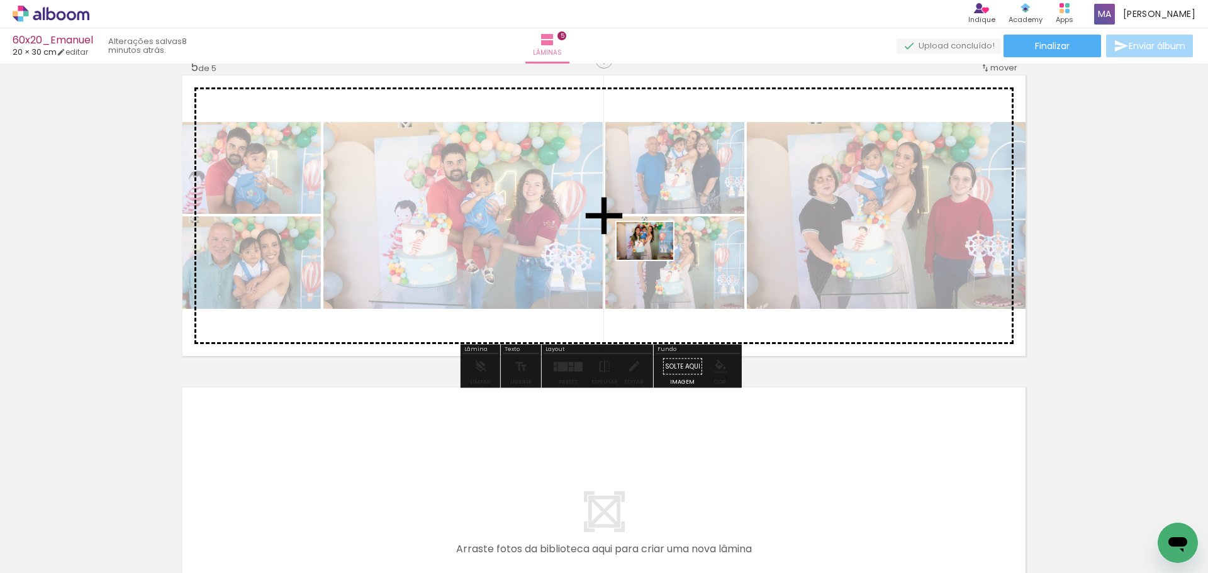
drag, startPoint x: 673, startPoint y: 531, endPoint x: 731, endPoint y: 527, distance: 58.6
click at [656, 255] on quentale-workspace at bounding box center [604, 286] width 1208 height 573
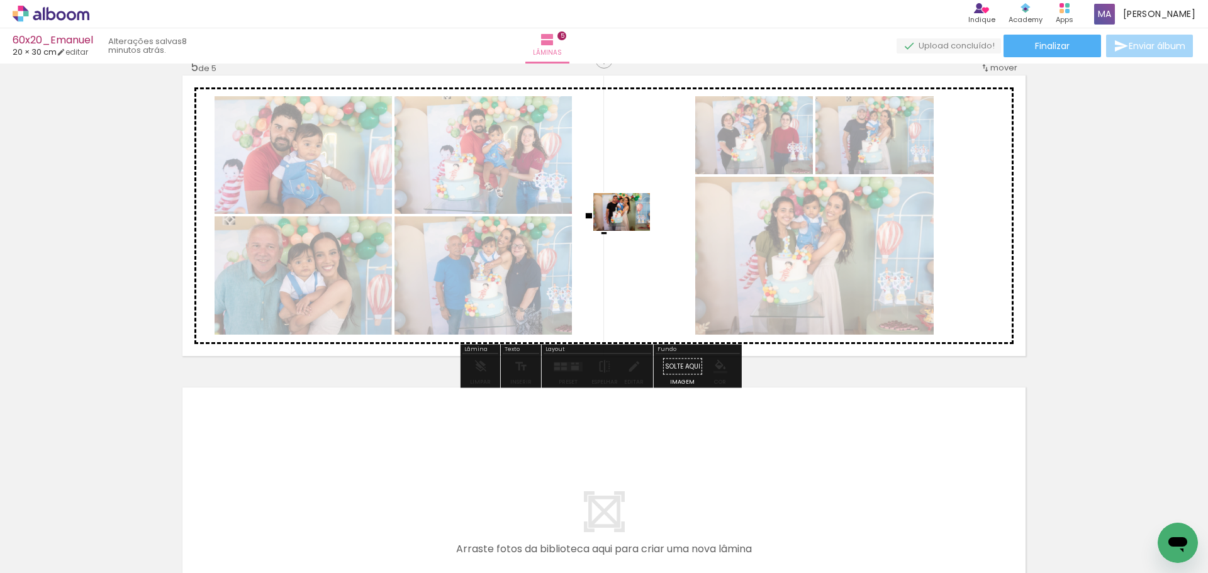
drag, startPoint x: 742, startPoint y: 535, endPoint x: 633, endPoint y: 252, distance: 302.8
click at [631, 231] on quentale-workspace at bounding box center [604, 286] width 1208 height 573
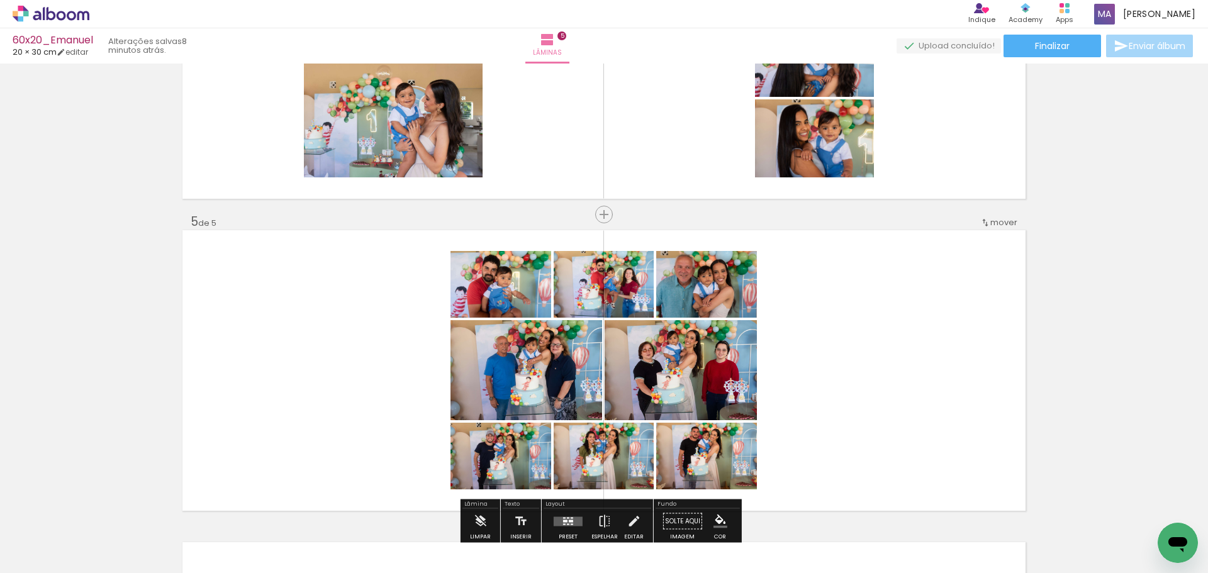
scroll to position [1084, 0]
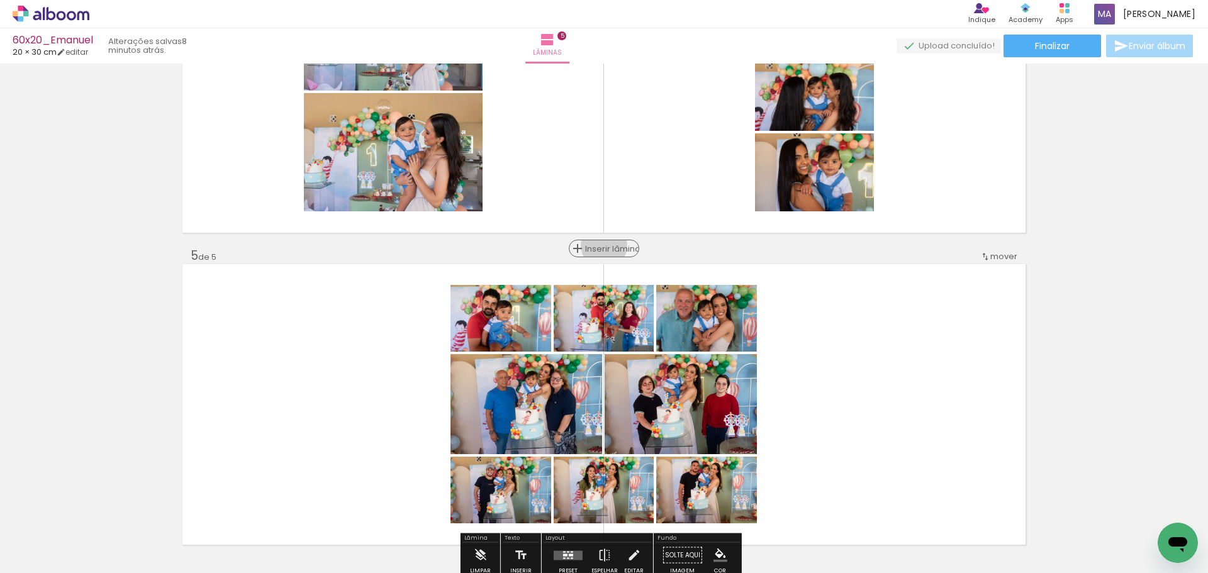
click at [600, 246] on span "Inserir lâmina" at bounding box center [609, 249] width 49 height 8
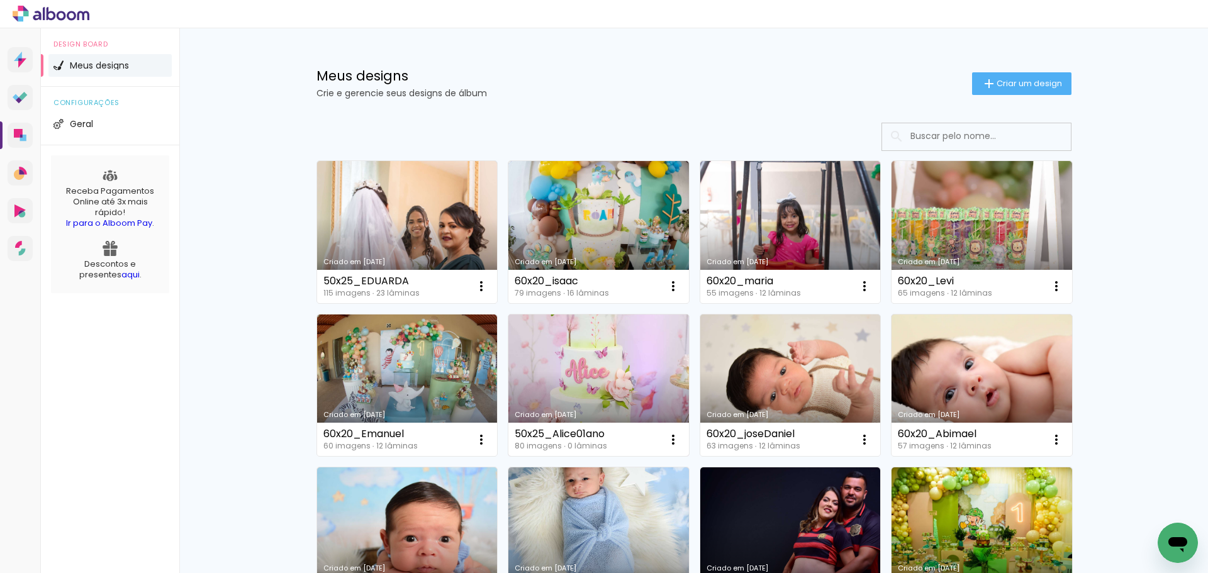
click at [587, 363] on link "Criado em [DATE]" at bounding box center [598, 386] width 181 height 142
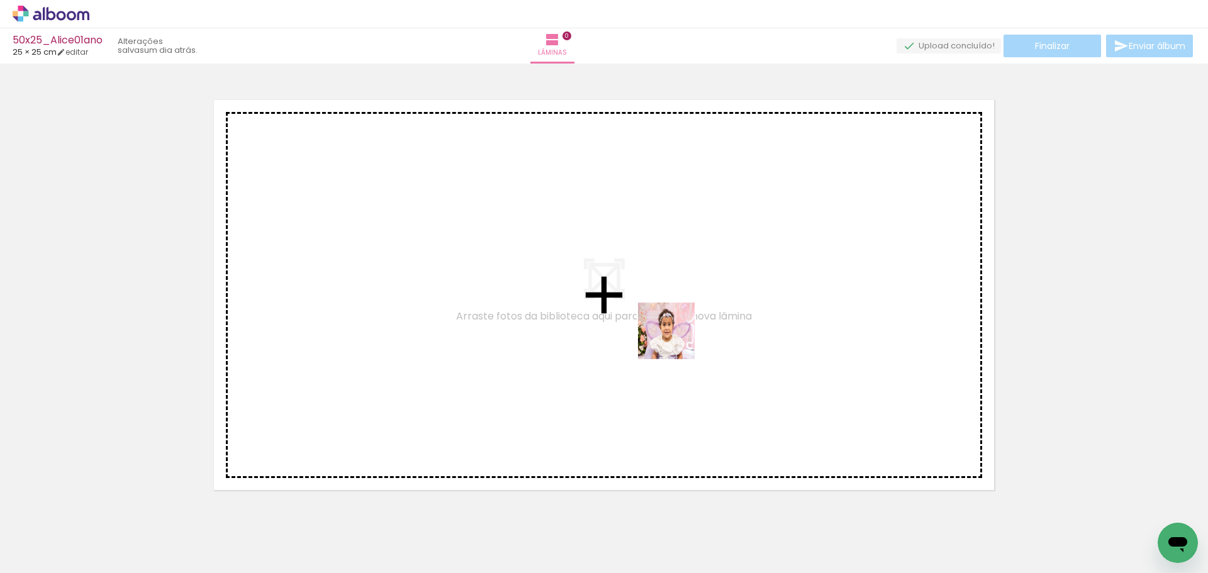
drag, startPoint x: 696, startPoint y: 531, endPoint x: 611, endPoint y: 382, distance: 171.6
click at [678, 342] on quentale-workspace at bounding box center [604, 286] width 1208 height 573
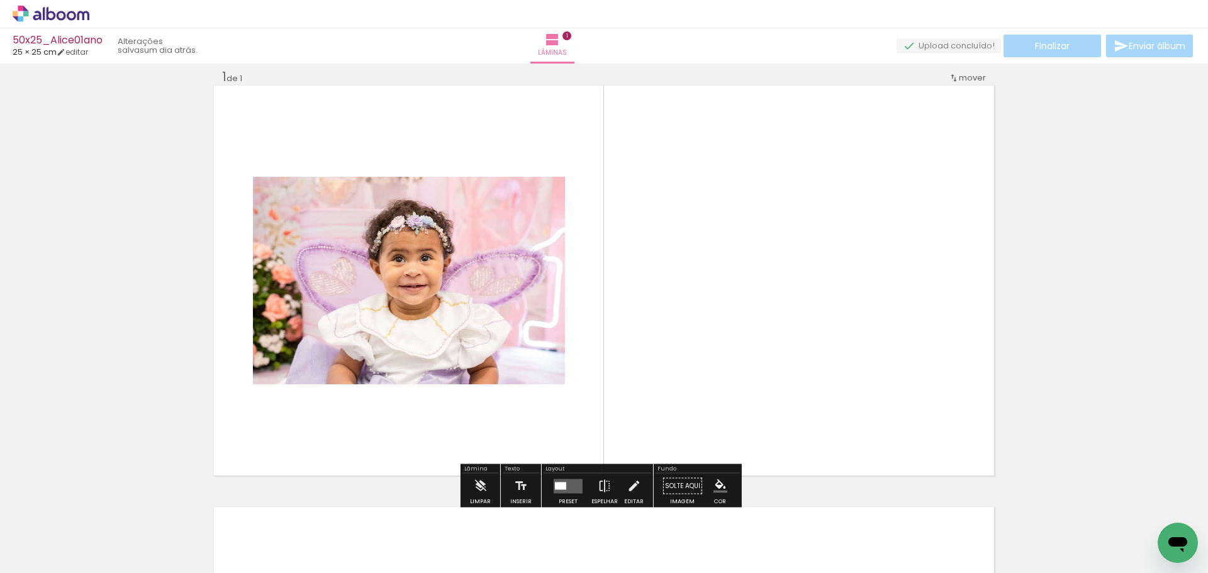
scroll to position [16, 0]
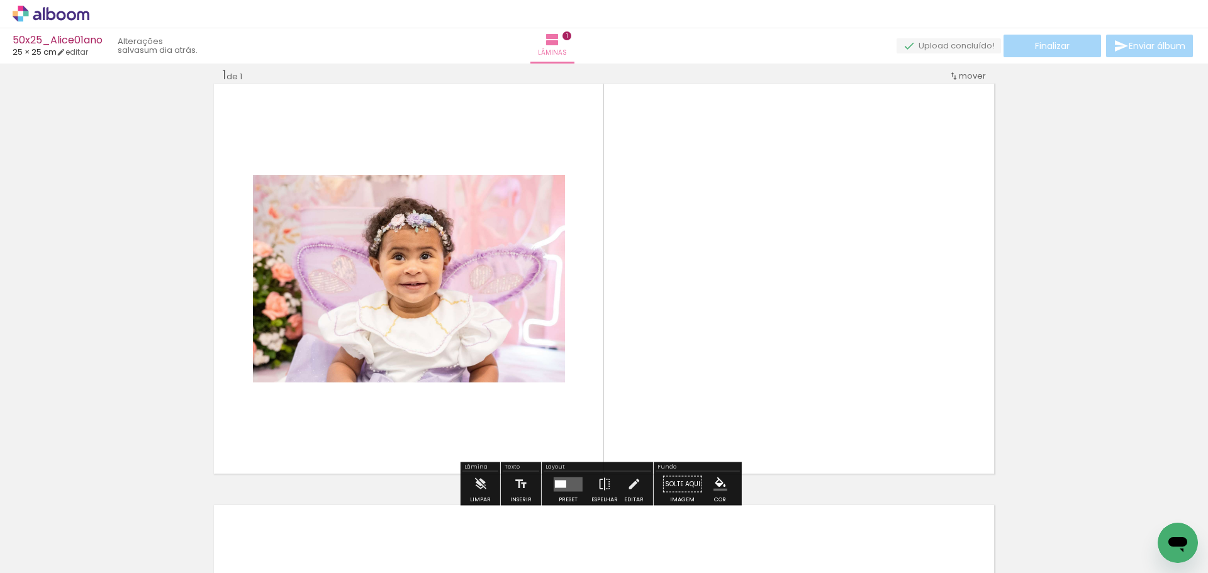
click at [560, 481] on div at bounding box center [560, 484] width 11 height 8
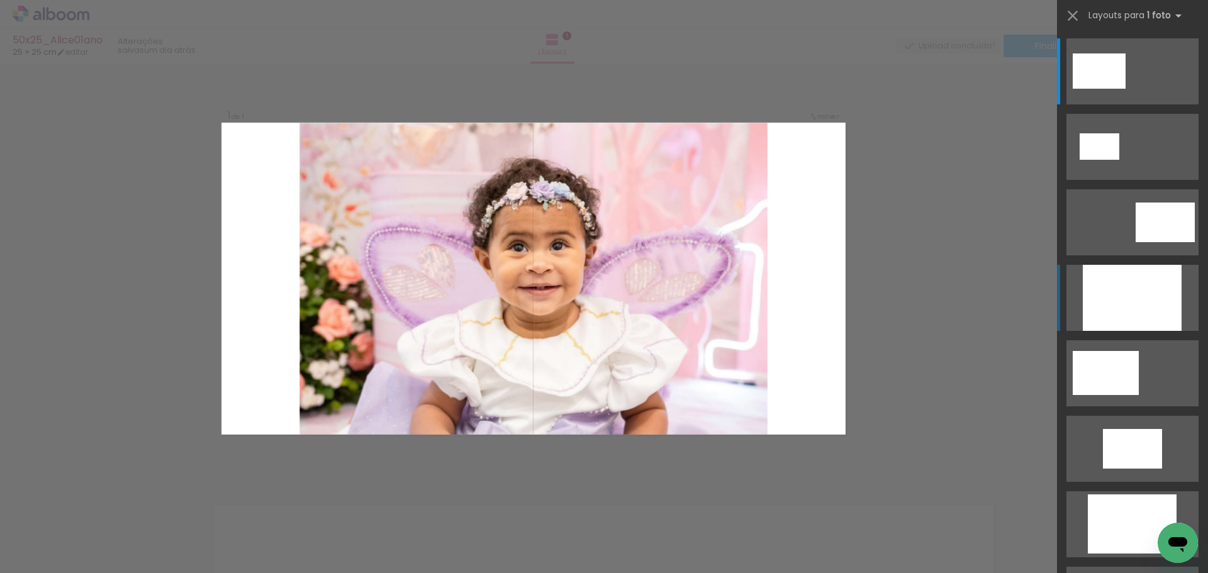
click at [1160, 304] on div at bounding box center [1132, 298] width 99 height 66
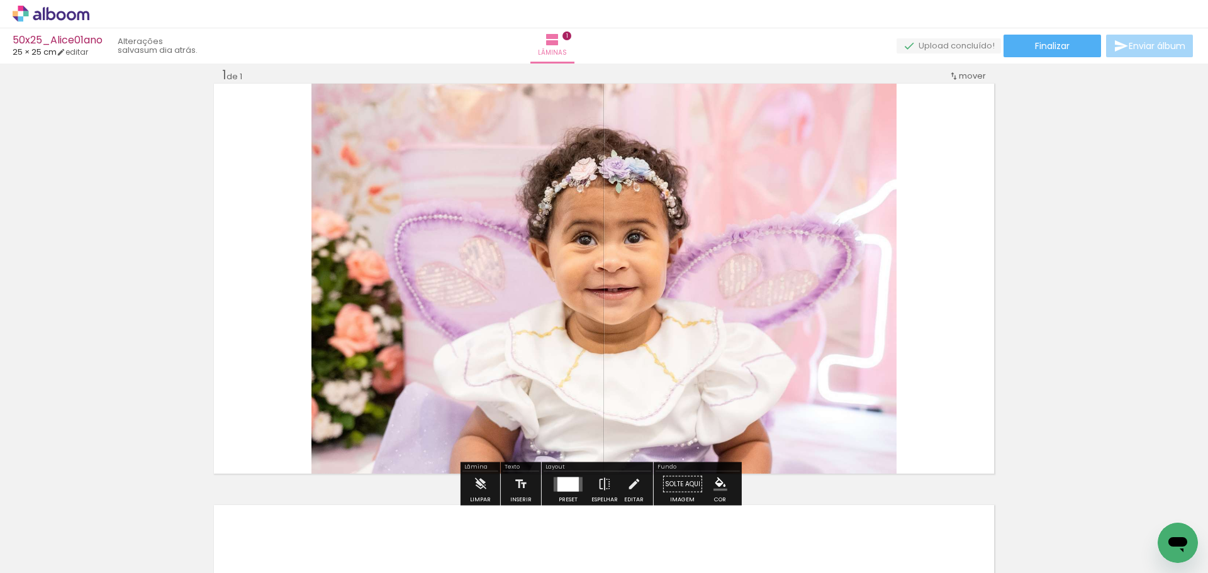
click at [716, 303] on quentale-photo at bounding box center [604, 279] width 585 height 390
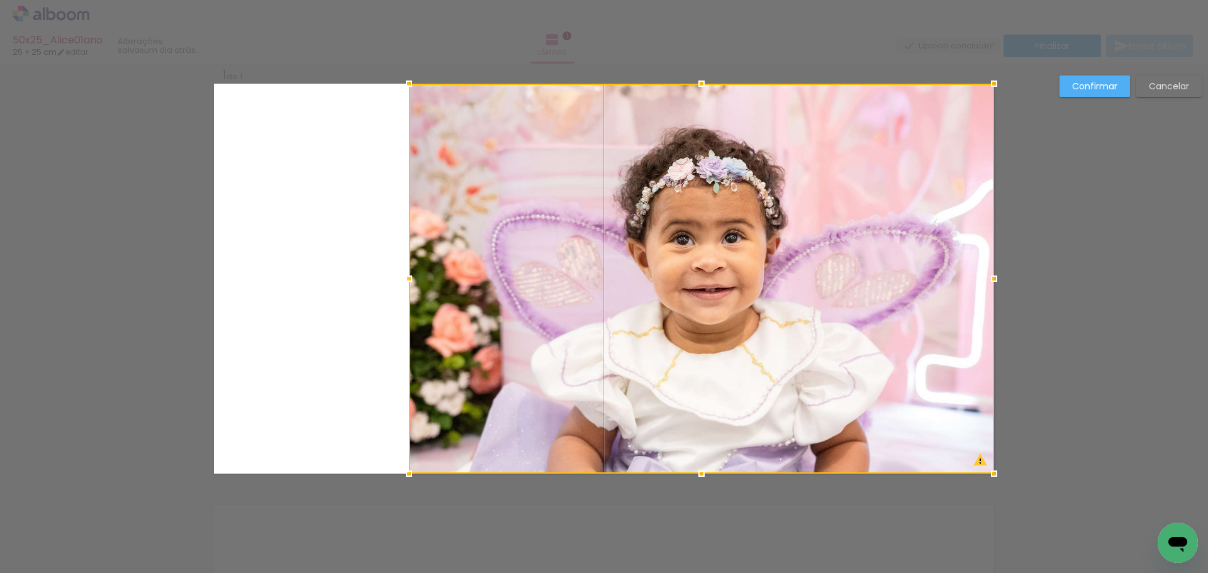
drag, startPoint x: 705, startPoint y: 295, endPoint x: 724, endPoint y: 295, distance: 18.2
click at [724, 295] on div at bounding box center [701, 279] width 585 height 390
click at [0, 0] on slot "Confirmar" at bounding box center [0, 0] width 0 height 0
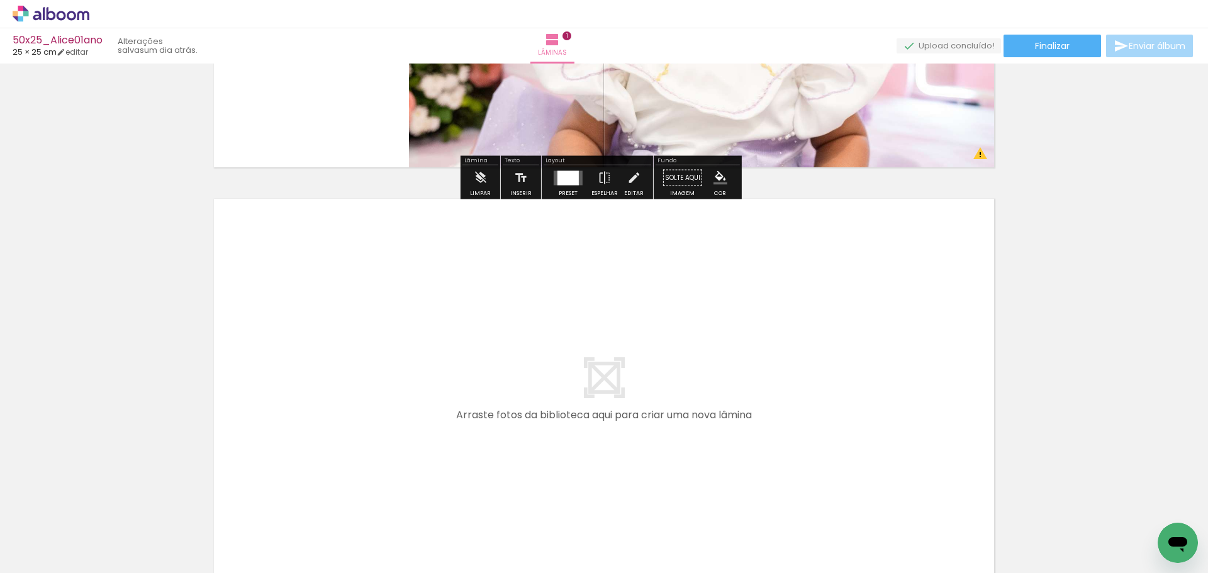
scroll to position [331, 0]
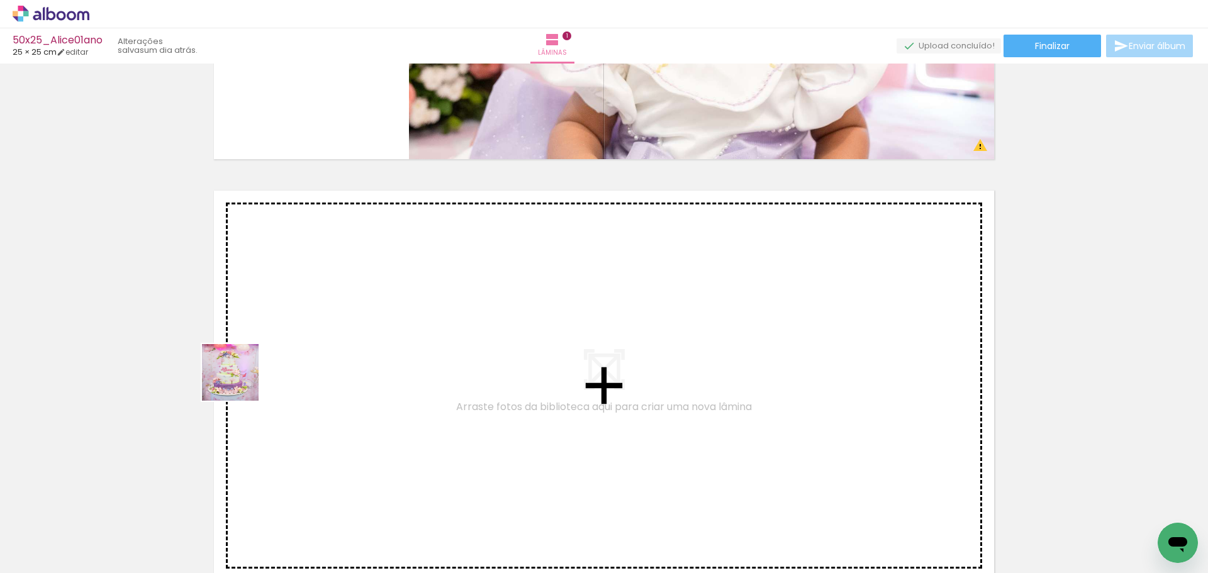
drag, startPoint x: 219, startPoint y: 406, endPoint x: 254, endPoint y: 376, distance: 45.5
click at [254, 376] on quentale-workspace at bounding box center [604, 286] width 1208 height 573
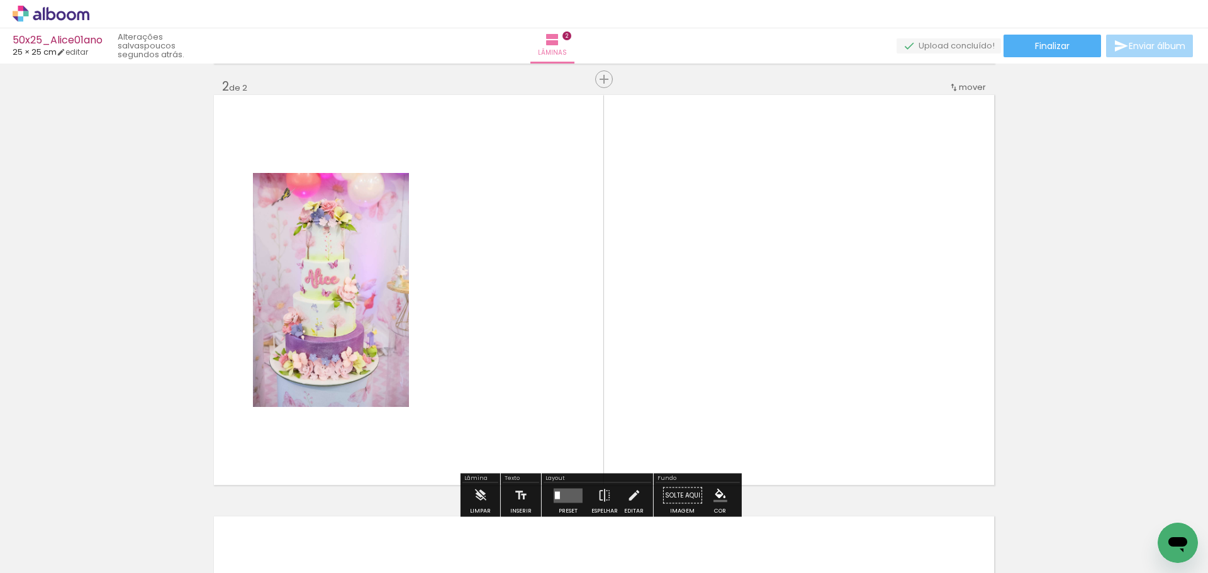
scroll to position [396, 0]
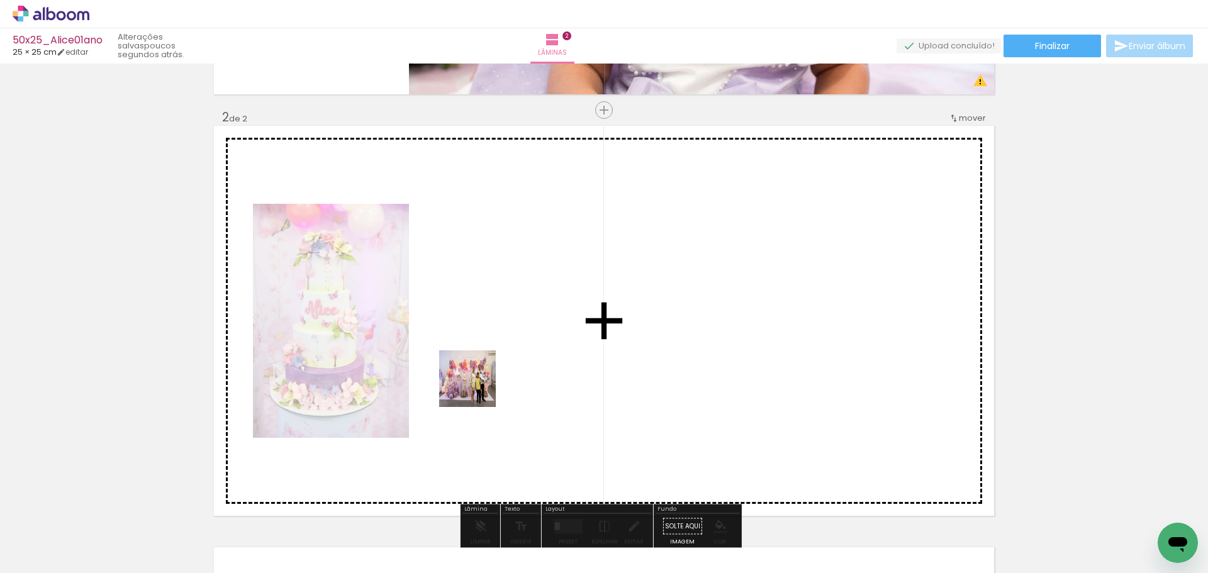
drag, startPoint x: 414, startPoint y: 442, endPoint x: 258, endPoint y: 488, distance: 162.7
click at [505, 374] on quentale-workspace at bounding box center [604, 286] width 1208 height 573
